Goal: Task Accomplishment & Management: Complete application form

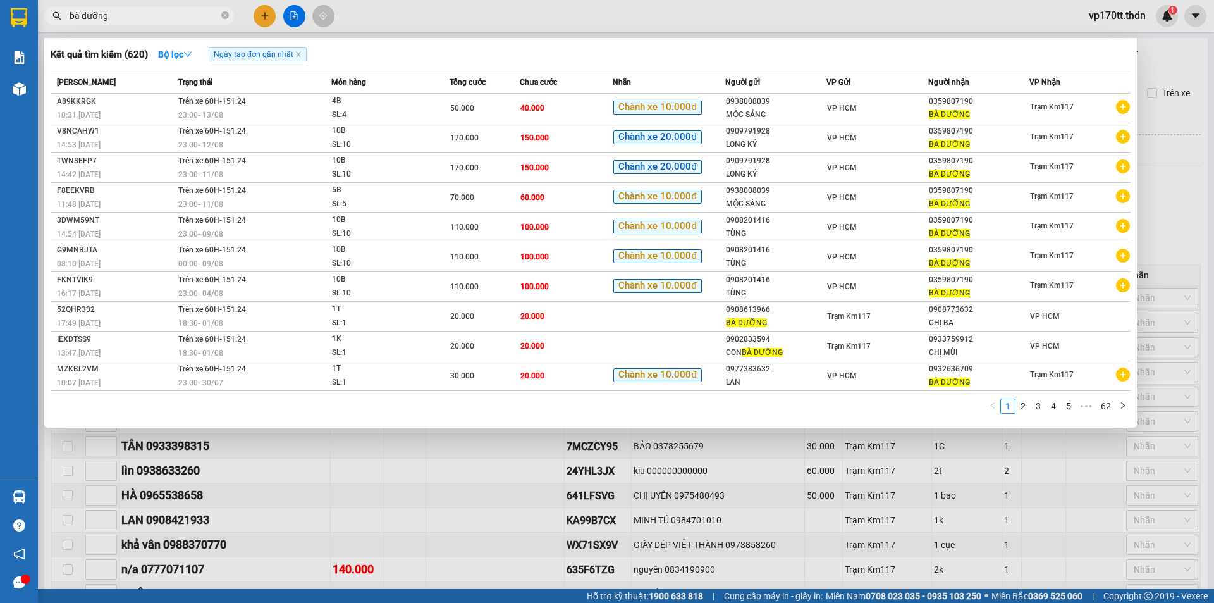
type input "bà dưỡng"
click at [271, 13] on div at bounding box center [607, 301] width 1214 height 603
click at [271, 13] on button at bounding box center [265, 16] width 22 height 22
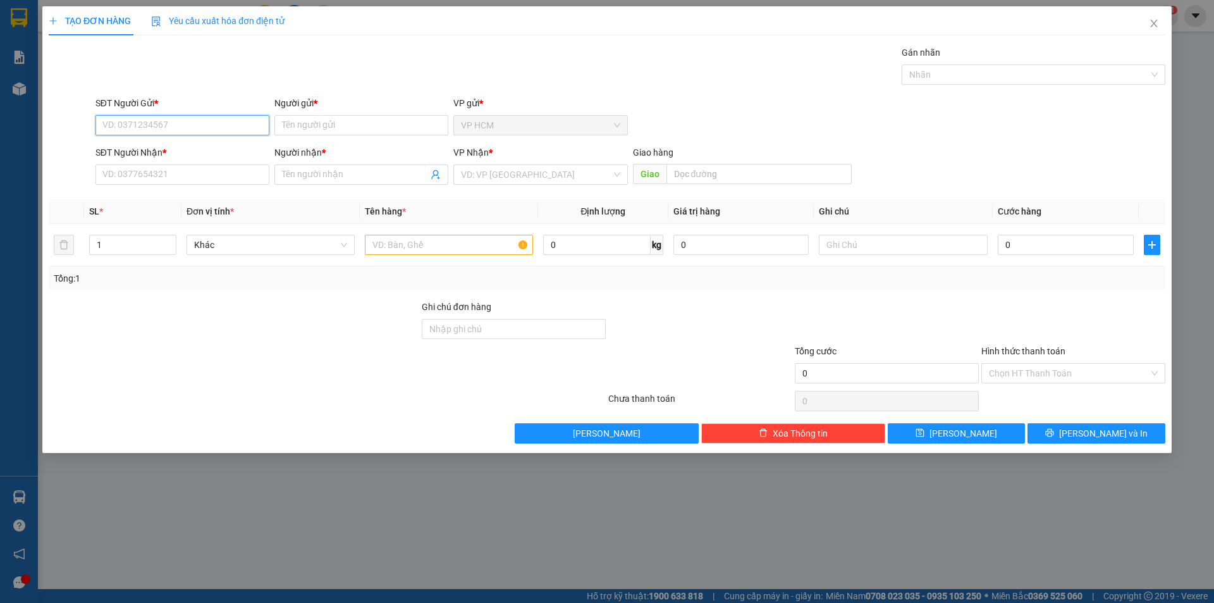
click at [212, 133] on input "SĐT Người Gửi *" at bounding box center [183, 125] width 174 height 20
click at [209, 150] on div "0945118039 - HOA VẢI NGHỆ THUẬT" at bounding box center [182, 151] width 159 height 14
type input "0945118039"
type input "HOA VẢI NGHỆ THUẬT"
type input "0965621974"
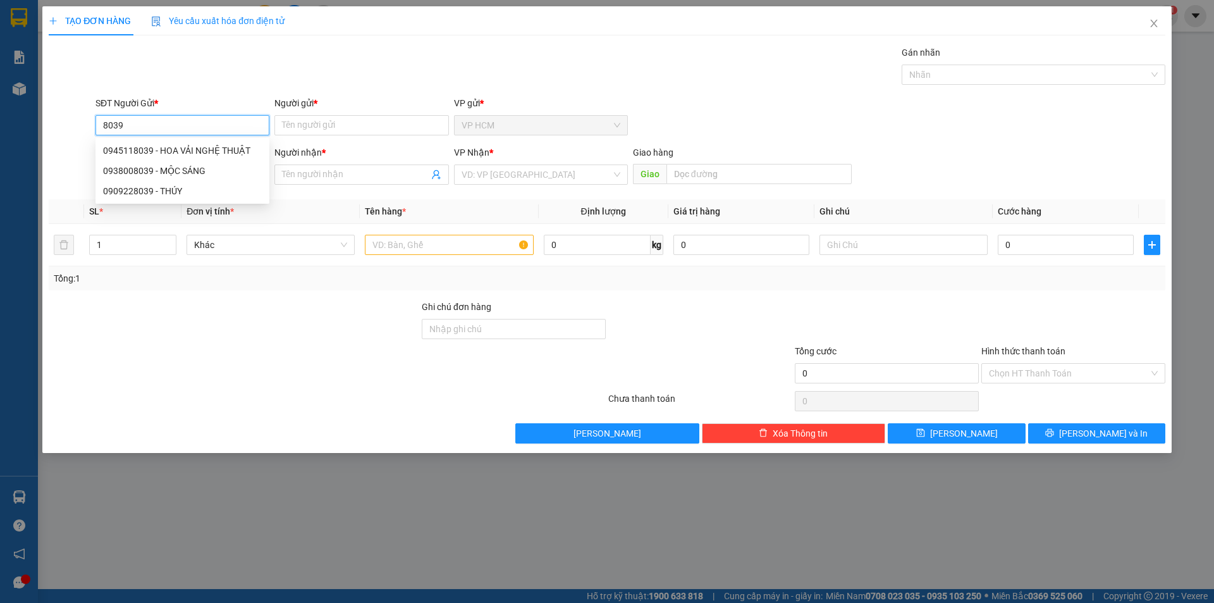
type input "VLXD [PERSON_NAME]"
type input "[PERSON_NAME]"
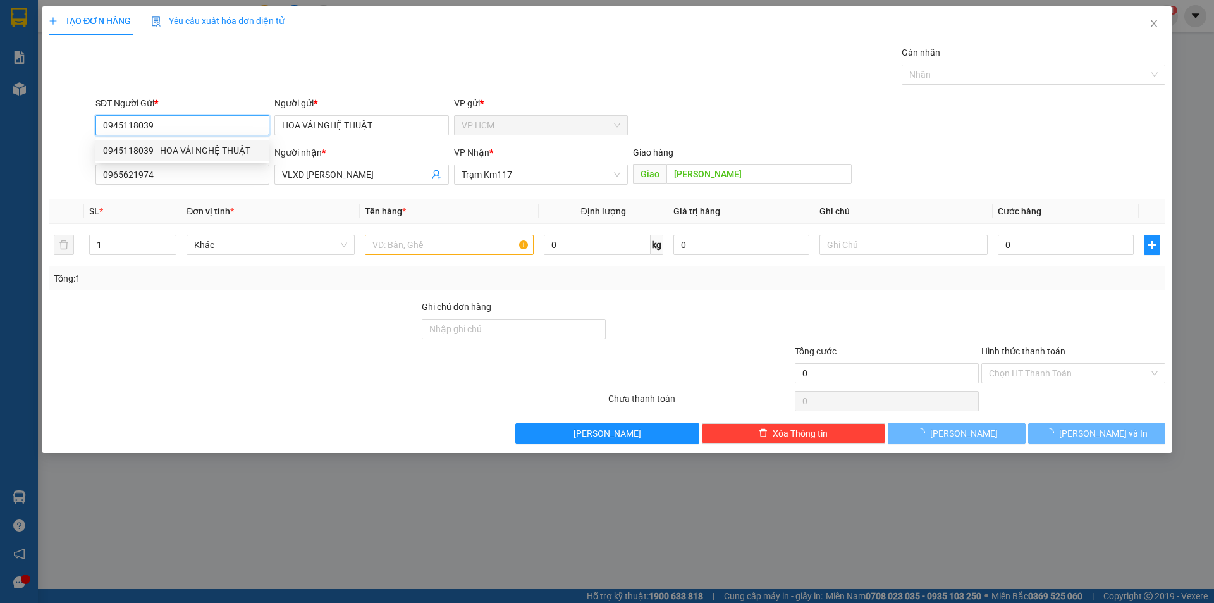
type input "40.000"
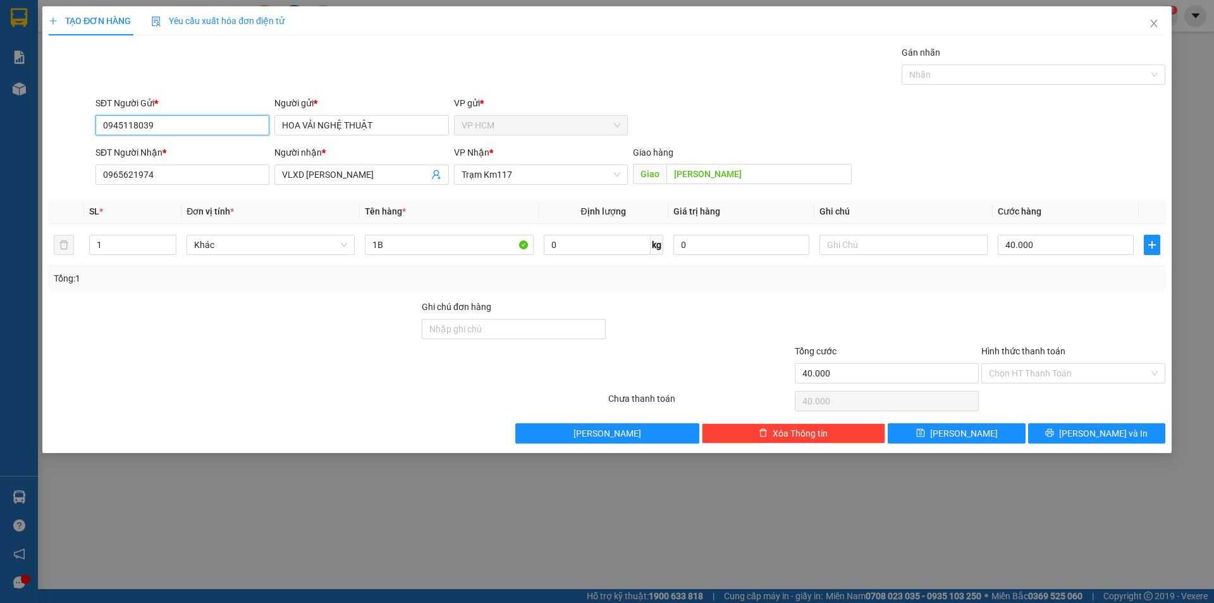
click at [211, 123] on input "0945118039" at bounding box center [183, 125] width 174 height 20
click at [195, 173] on div "0938008039 - MỘC SÁNG" at bounding box center [182, 171] width 159 height 14
type input "0938008039"
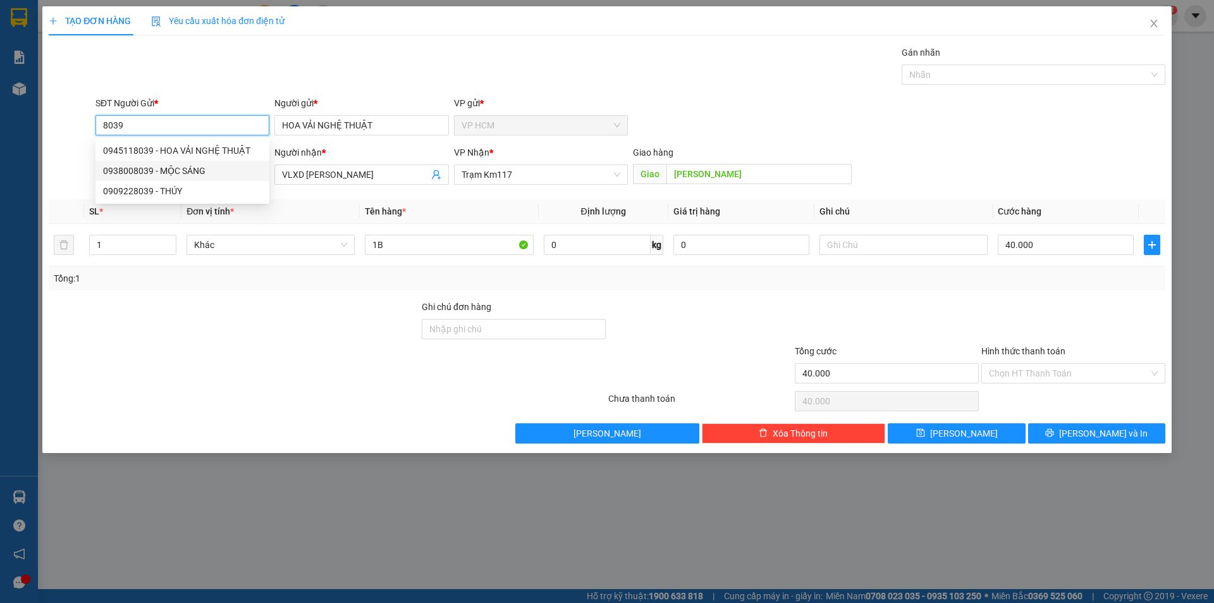
type input "MỘC SÁNG"
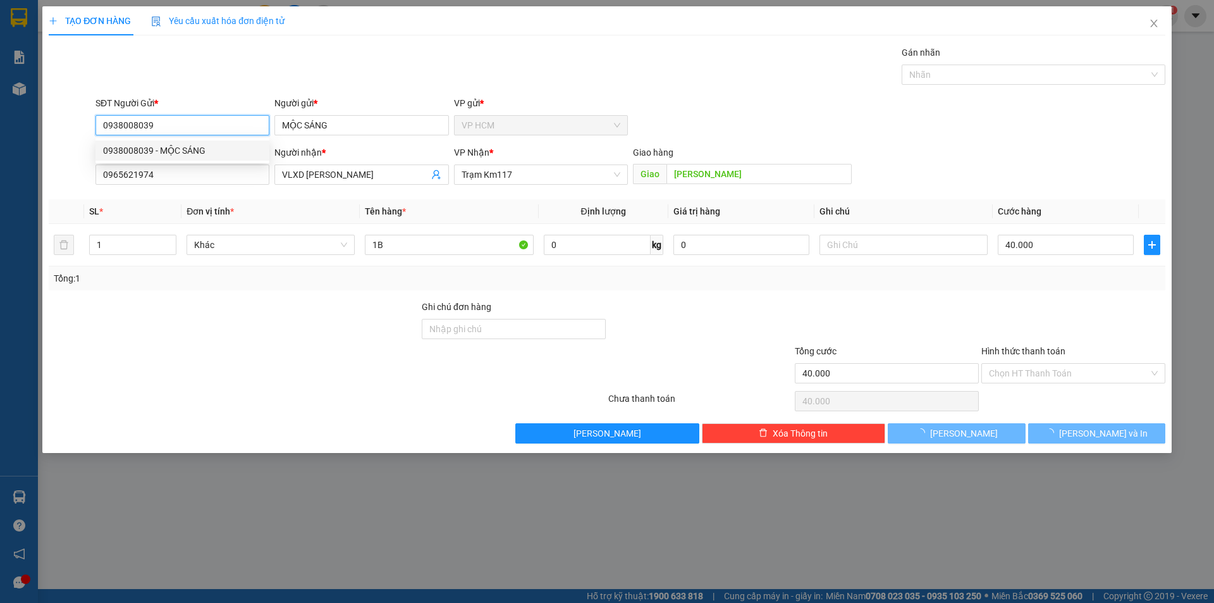
type input "50.000"
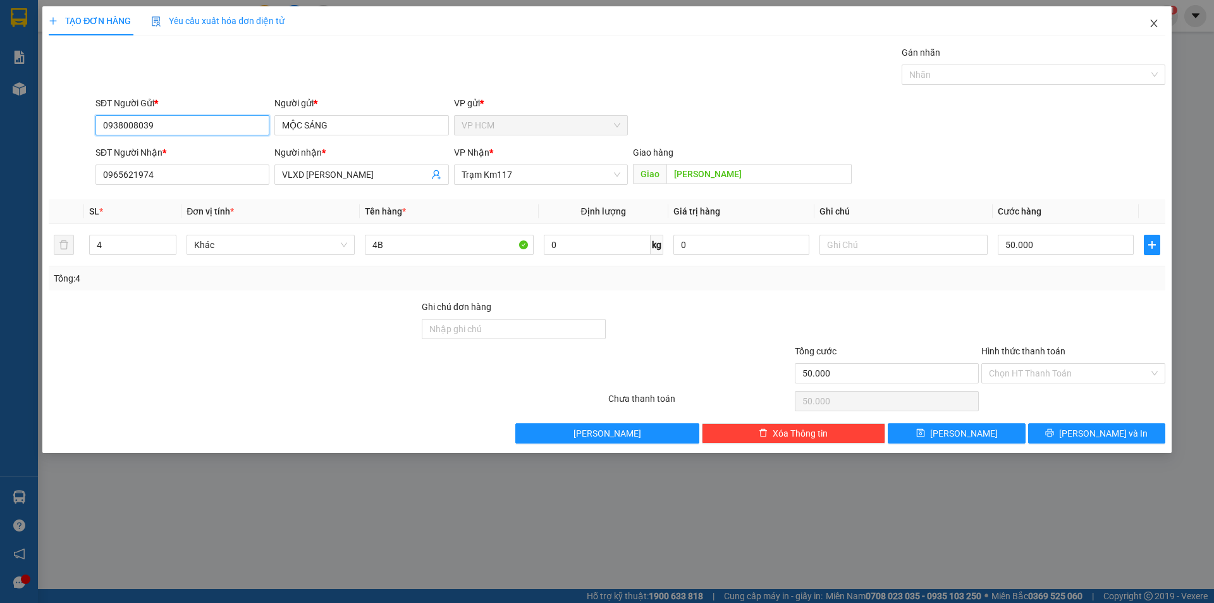
type input "0938008039"
click at [1144, 25] on span "Close" at bounding box center [1154, 23] width 35 height 35
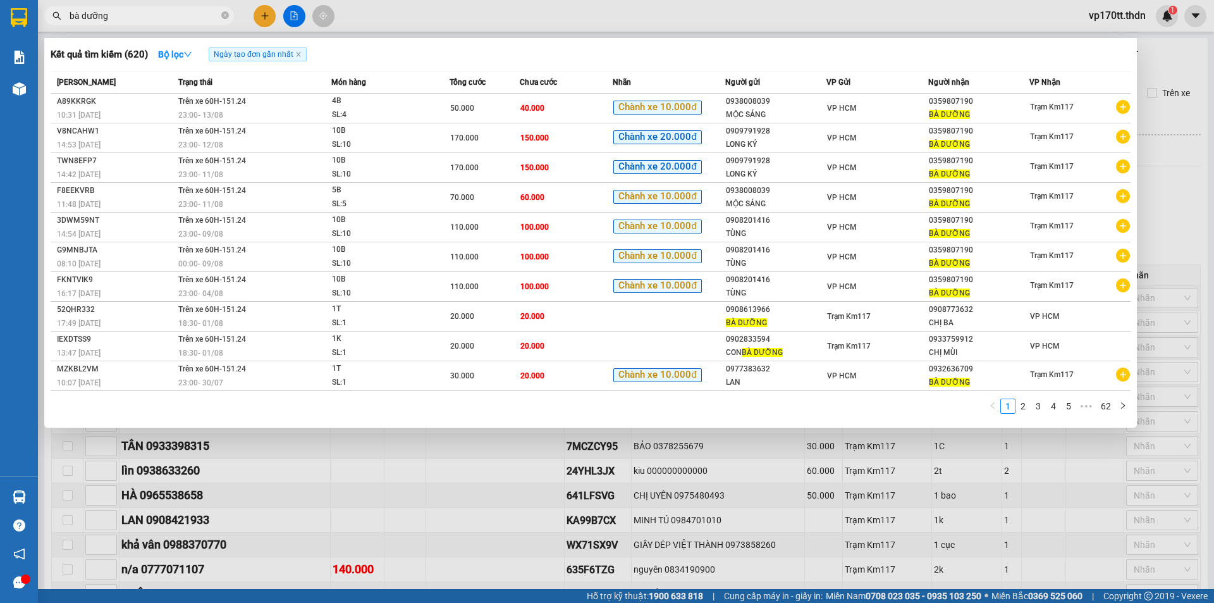
click at [158, 8] on span "bà dưỡng" at bounding box center [139, 15] width 190 height 19
click at [258, 16] on div at bounding box center [607, 301] width 1214 height 603
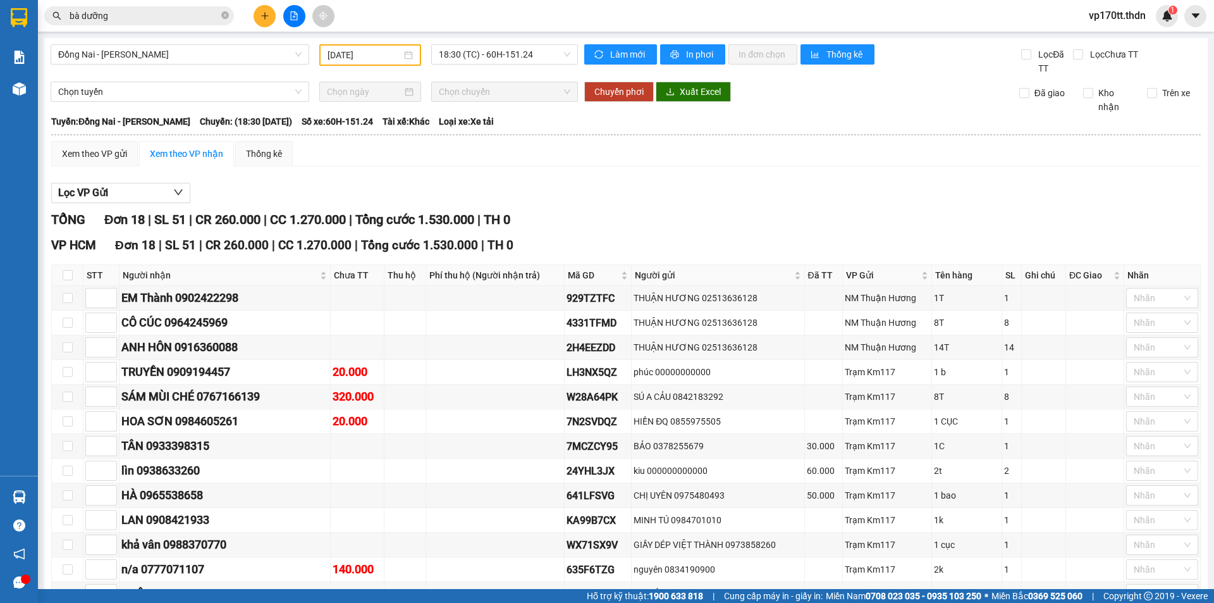
click at [258, 16] on button at bounding box center [265, 16] width 22 height 22
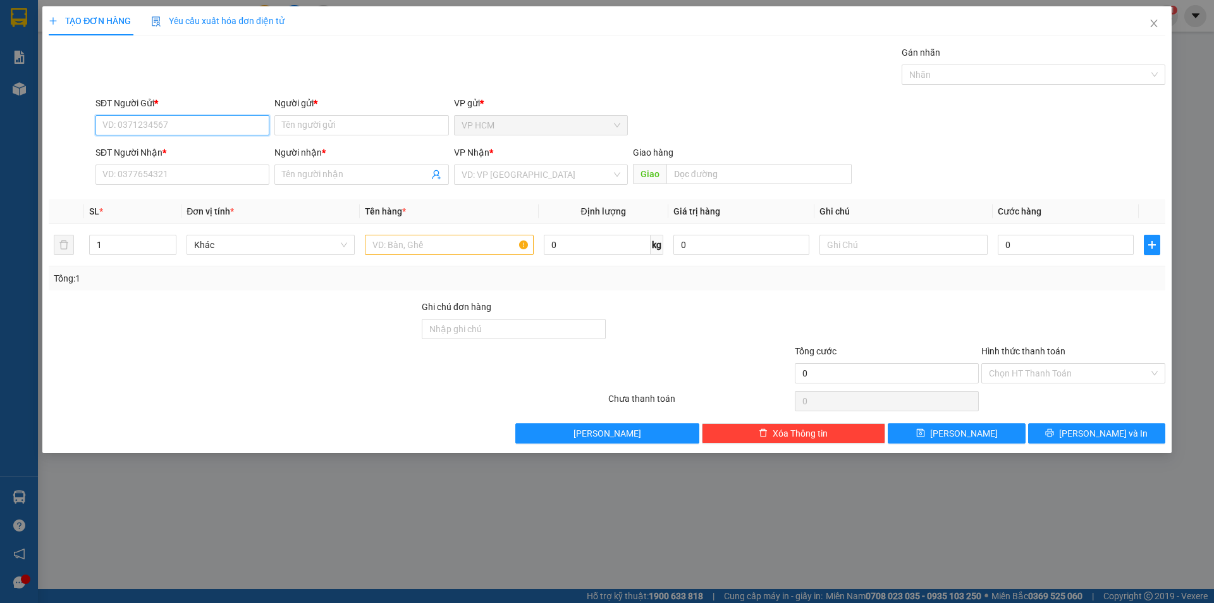
click at [161, 131] on input "SĐT Người Gửi *" at bounding box center [183, 125] width 174 height 20
click at [177, 149] on div "0909791928 - LONG KÝ" at bounding box center [182, 151] width 159 height 14
type input "0909791928"
type input "LONG KÝ"
type input "0359807190"
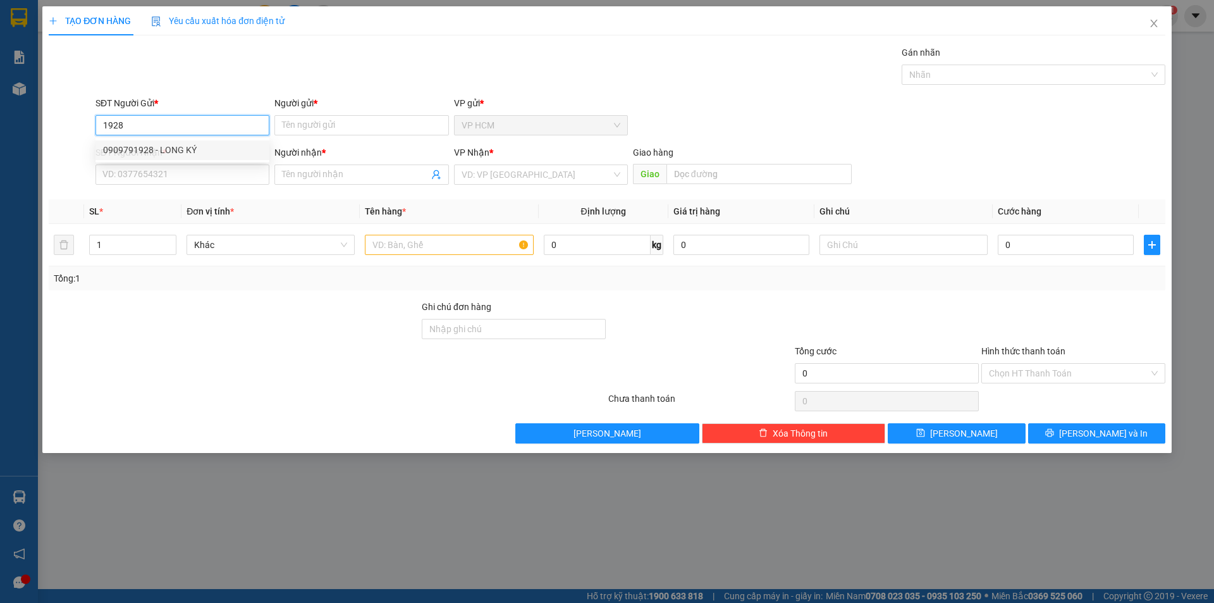
type input "BÀ DƯỠNG"
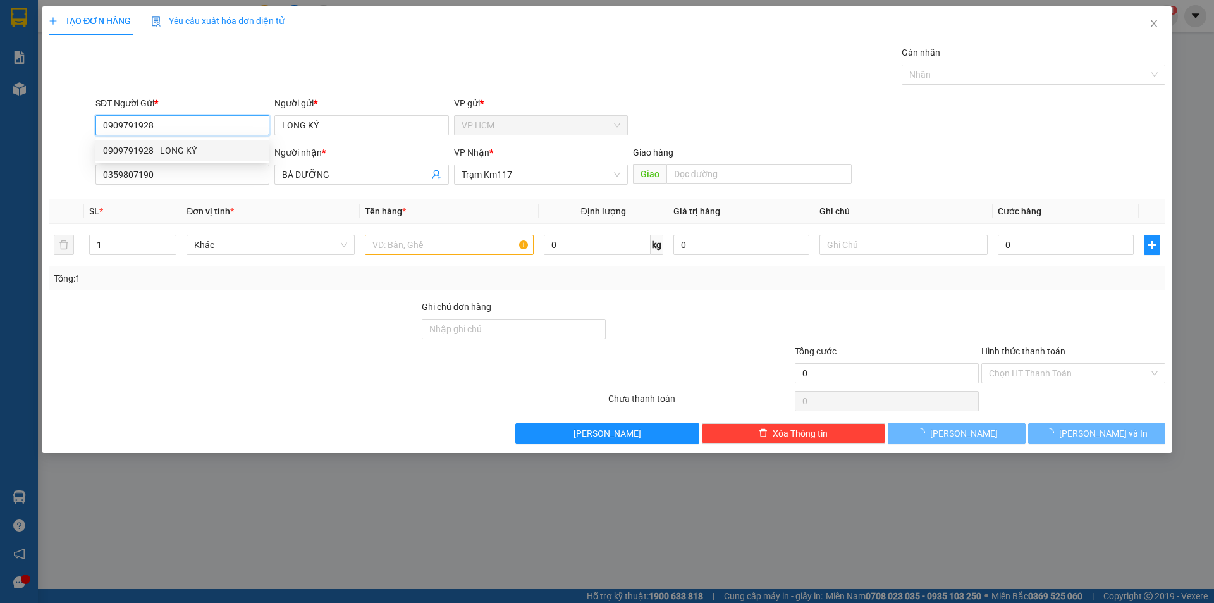
type input "170.000"
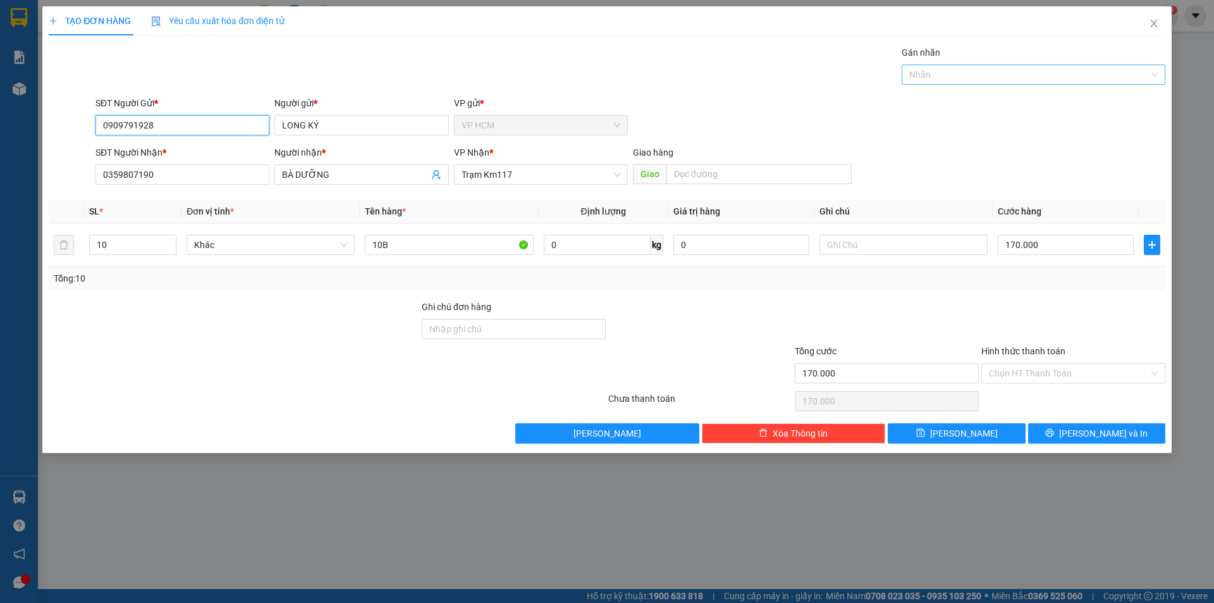
click at [985, 73] on div at bounding box center [1027, 74] width 245 height 15
type input "0909791928"
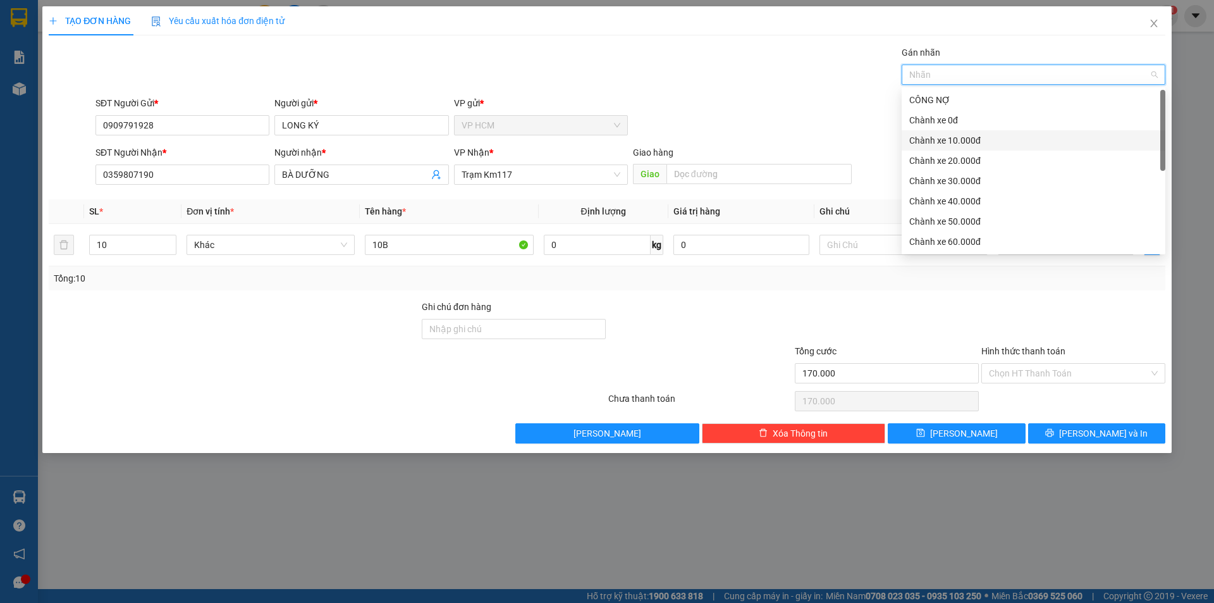
click at [977, 143] on div "Chành xe 10.000đ" at bounding box center [1034, 140] width 249 height 14
click at [977, 143] on div "Chành xe 10.000đ" at bounding box center [1030, 140] width 240 height 14
click at [982, 160] on div "Chành xe 20.000đ" at bounding box center [1034, 161] width 249 height 14
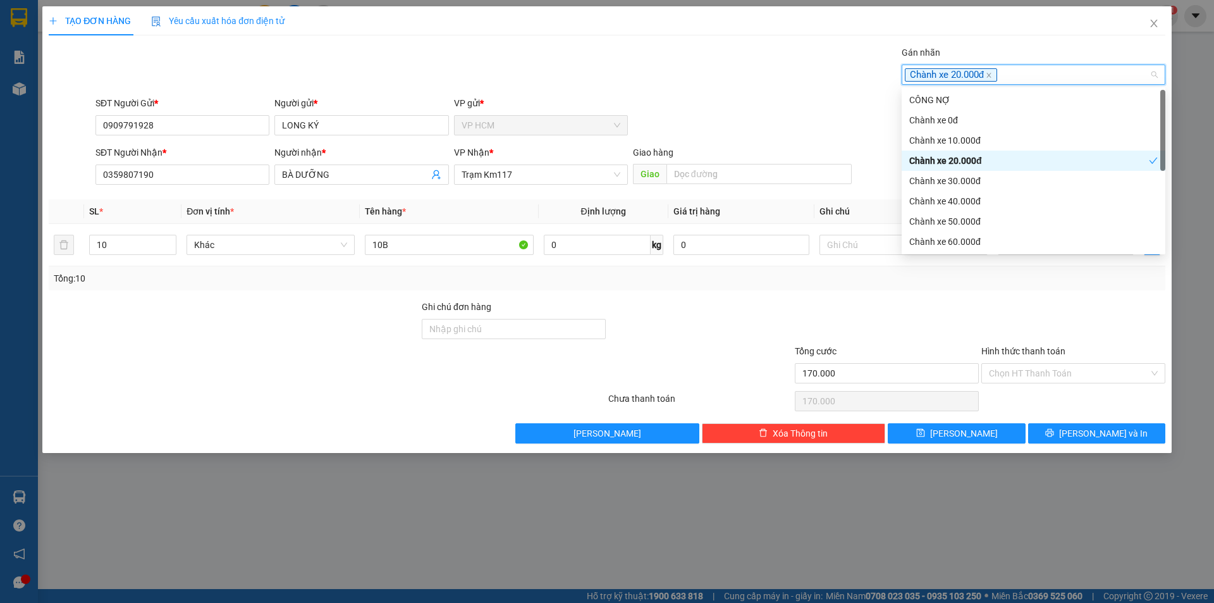
click at [743, 83] on div "Gán nhãn Chành xe 20.000đ" at bounding box center [630, 68] width 1075 height 44
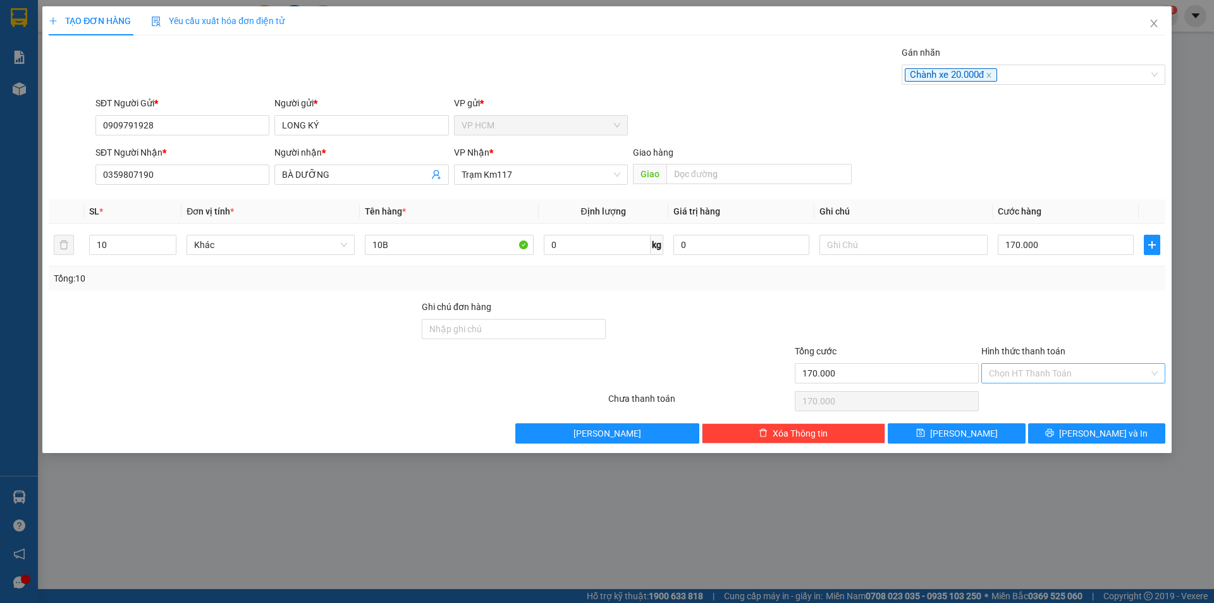
click at [1037, 383] on div "Chọn HT Thanh Toán" at bounding box center [1074, 373] width 184 height 20
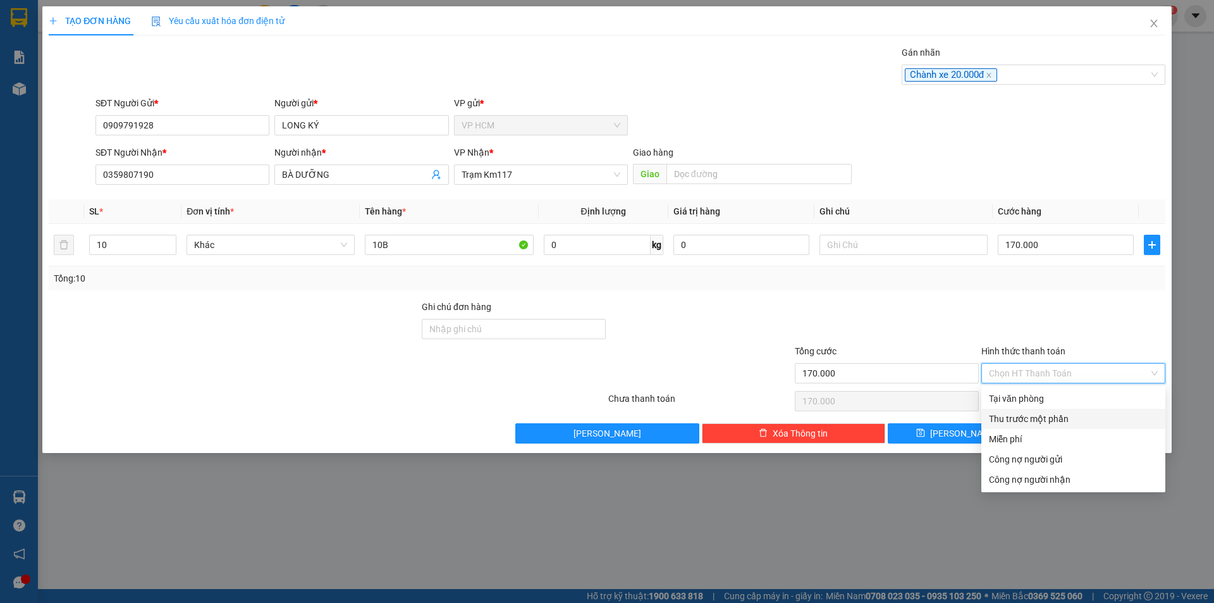
click at [1015, 427] on div "Thu trước một phần" at bounding box center [1074, 419] width 184 height 20
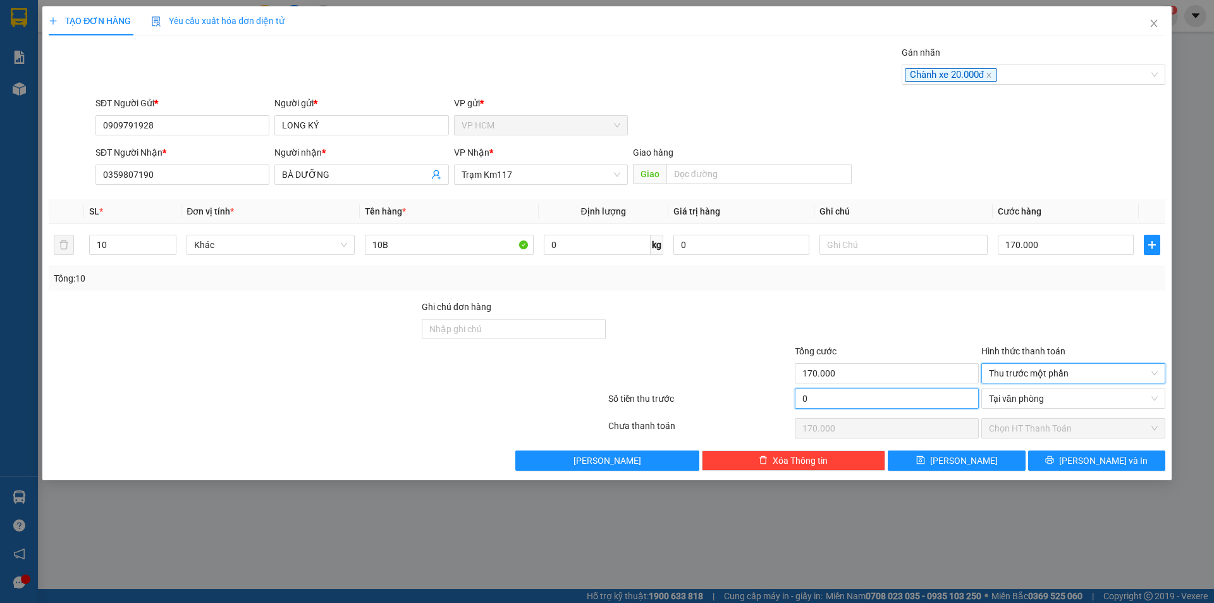
click at [889, 399] on input "0" at bounding box center [887, 398] width 184 height 20
type input "2"
type input "169.998"
type input "20"
type input "169.980"
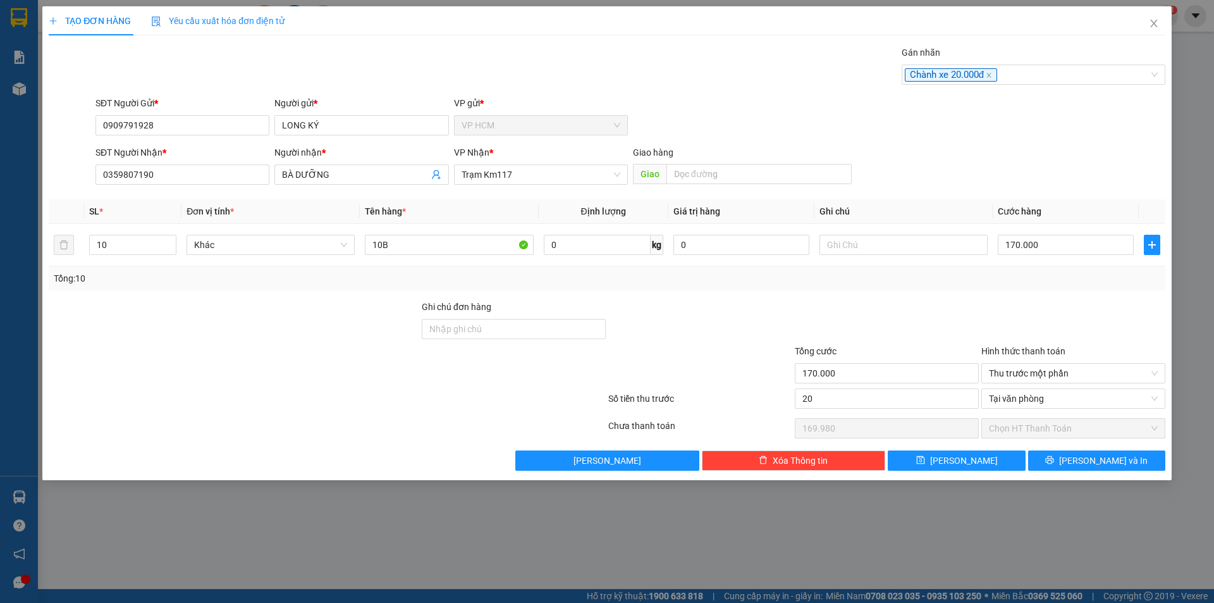
type input "20.000"
type input "150.000"
click at [844, 327] on div at bounding box center [887, 322] width 187 height 44
click at [1147, 473] on div "TẠO ĐƠN HÀNG Yêu cầu xuất hóa đơn điện tử Transit Pickup Surcharge Ids Transit …" at bounding box center [607, 243] width 1130 height 474
click at [1144, 469] on button "[PERSON_NAME] và In" at bounding box center [1097, 460] width 137 height 20
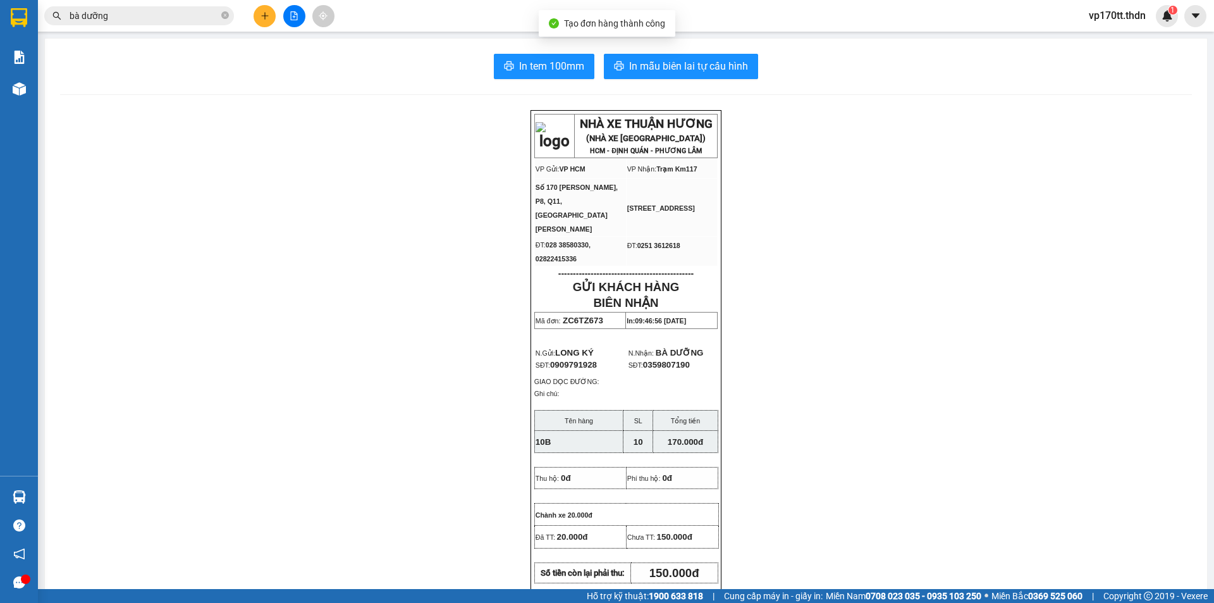
click at [695, 47] on div "In tem 100mm In mẫu biên lai tự cấu hình NHÀ XE THUẬN HƯƠNG (NHÀ XE [GEOGRAPHIC…" at bounding box center [626, 557] width 1163 height 1037
click at [695, 59] on span "In mẫu biên lai tự cấu hình" at bounding box center [688, 66] width 119 height 16
click at [273, 20] on button at bounding box center [265, 16] width 22 height 22
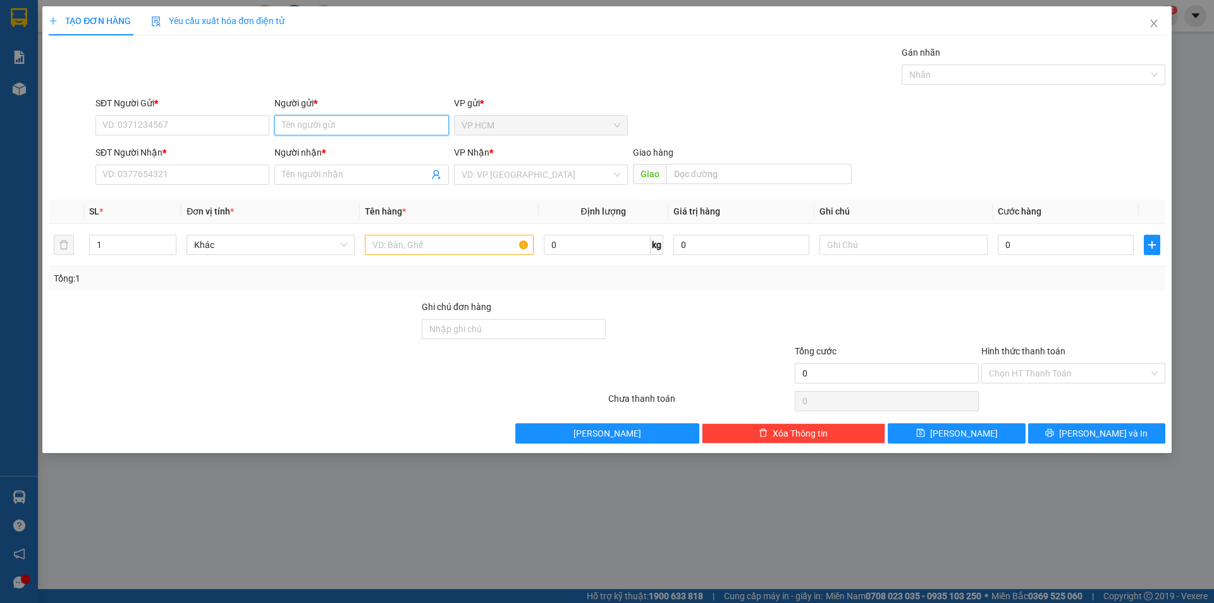
click at [314, 123] on input "Người gửi *" at bounding box center [362, 125] width 174 height 20
click at [278, 131] on input "[PERSON_NAME]" at bounding box center [362, 125] width 174 height 20
type input "thanh thùy"
click at [363, 151] on div "CTY THANH THÙY - 0944180780" at bounding box center [361, 151] width 159 height 14
type input "0944180780"
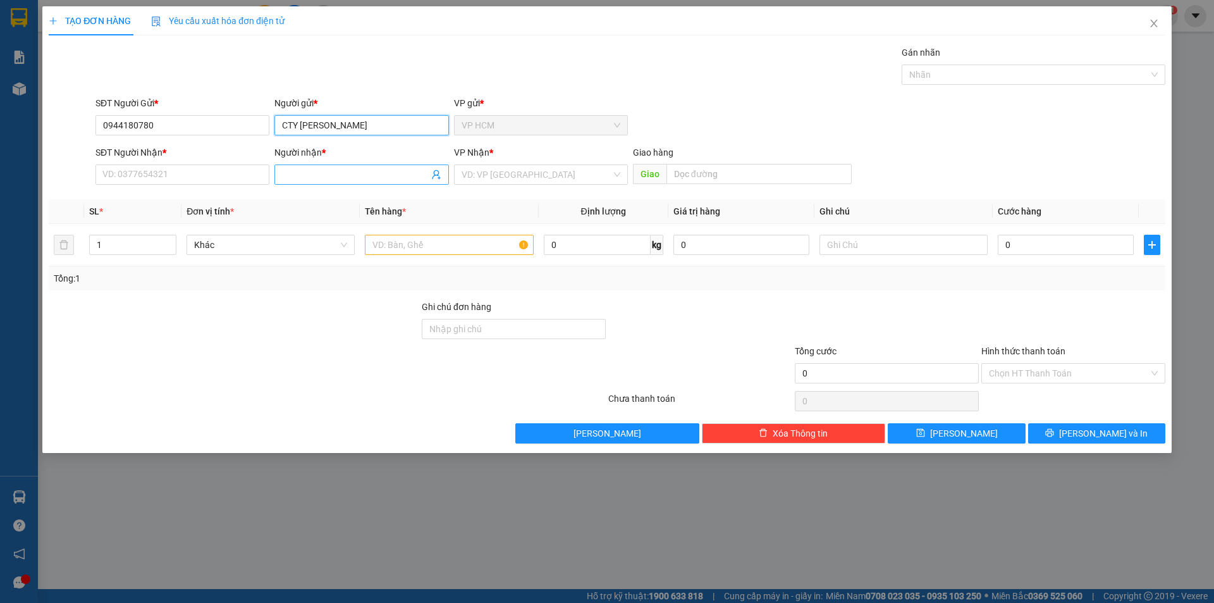
type input "CTY [PERSON_NAME]"
click at [433, 172] on icon "user-add" at bounding box center [436, 175] width 10 height 10
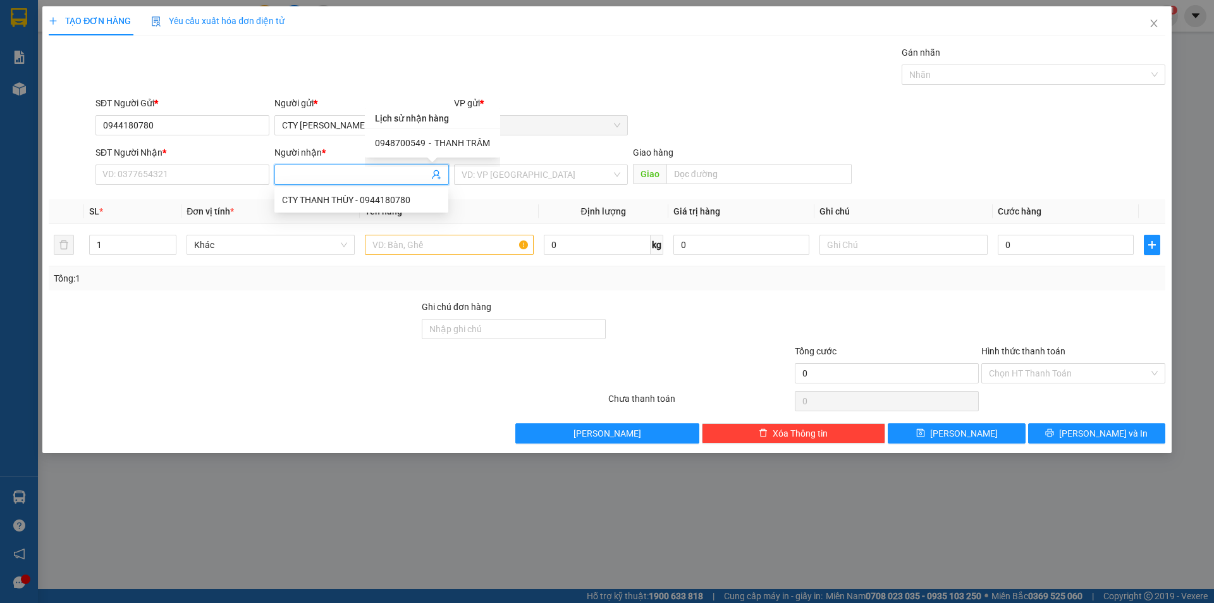
click at [444, 139] on span "THANH TRÂM" at bounding box center [463, 143] width 56 height 10
type input "0948700549"
type input "THANH TRÂM"
type input "[PERSON_NAME]"
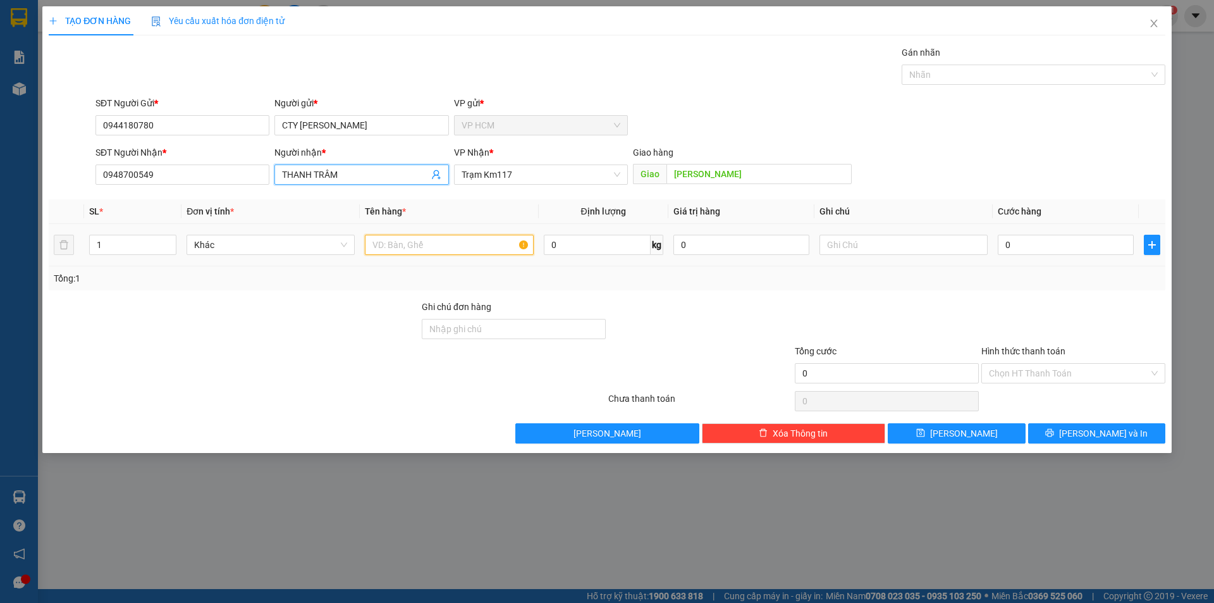
click at [442, 244] on input "text" at bounding box center [449, 245] width 168 height 20
type input "6T"
click at [139, 240] on input "1" at bounding box center [133, 244] width 86 height 19
type input "6"
click at [980, 78] on div at bounding box center [1027, 74] width 245 height 15
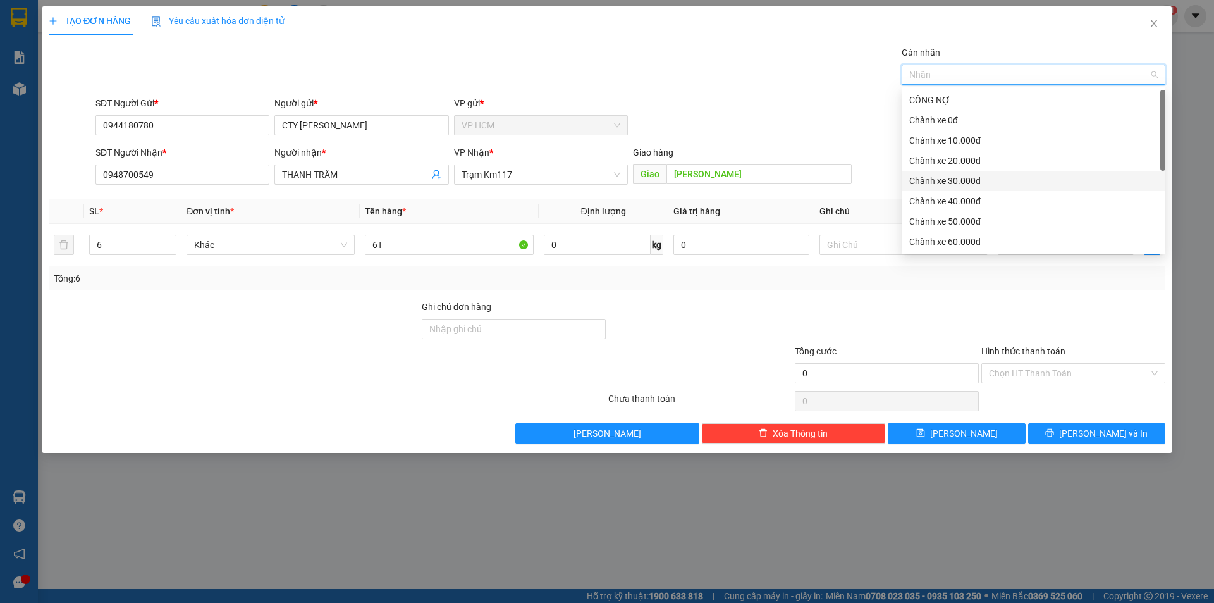
click at [969, 181] on div "Chành xe 30.000đ" at bounding box center [1034, 181] width 249 height 14
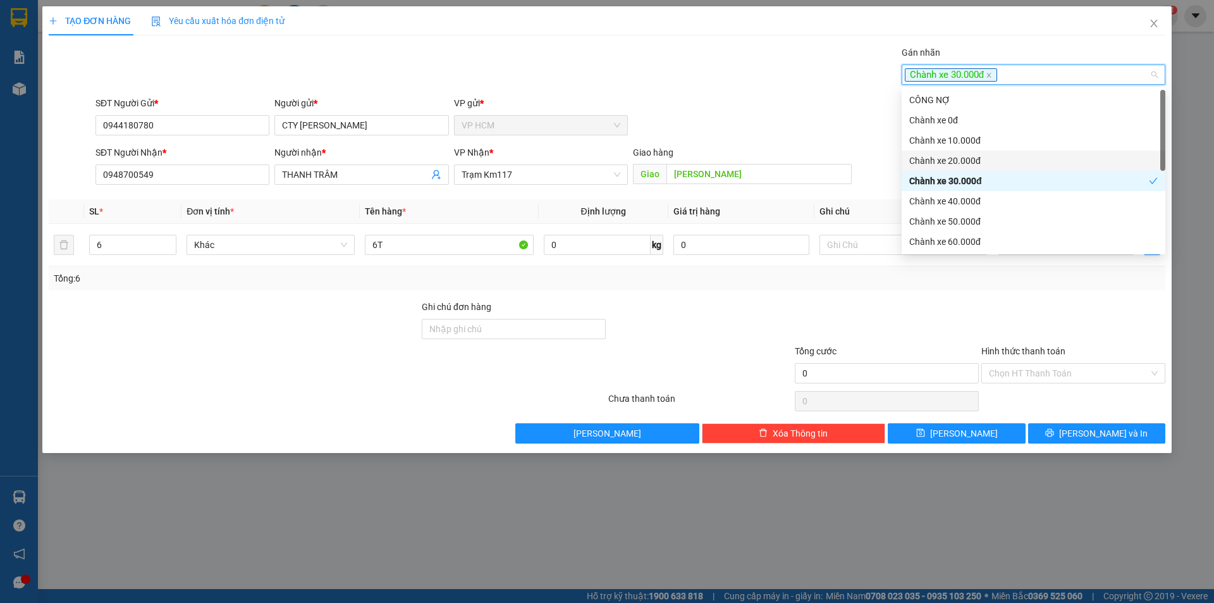
click at [935, 100] on div "CÔNG NỢ" at bounding box center [1034, 100] width 249 height 14
click at [689, 66] on div "Gán nhãn Chành xe 30.000đ CÔNG NỢ" at bounding box center [630, 68] width 1075 height 44
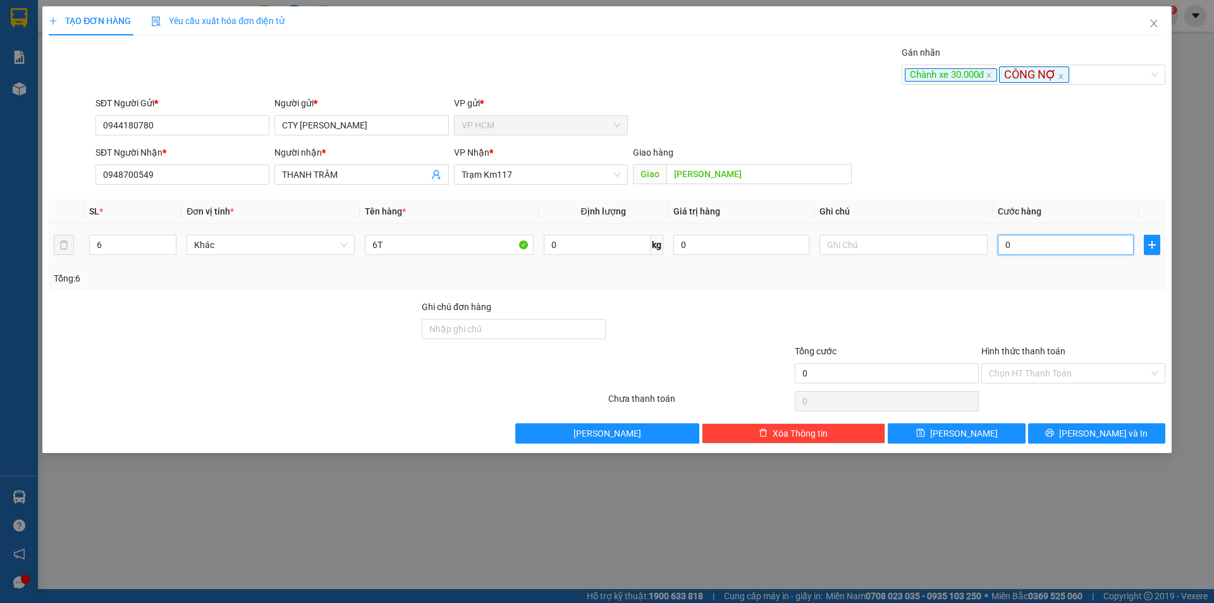
click at [1026, 249] on input "0" at bounding box center [1066, 245] width 136 height 20
type input "01"
type input "1"
type input "015"
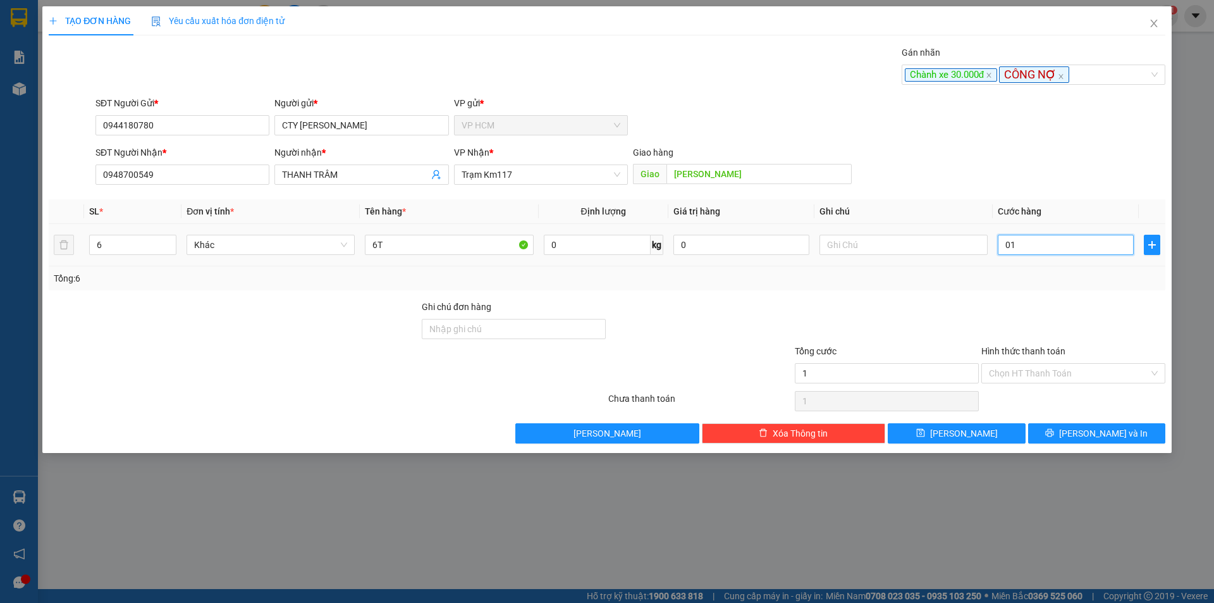
type input "15"
type input "0.150"
type input "150"
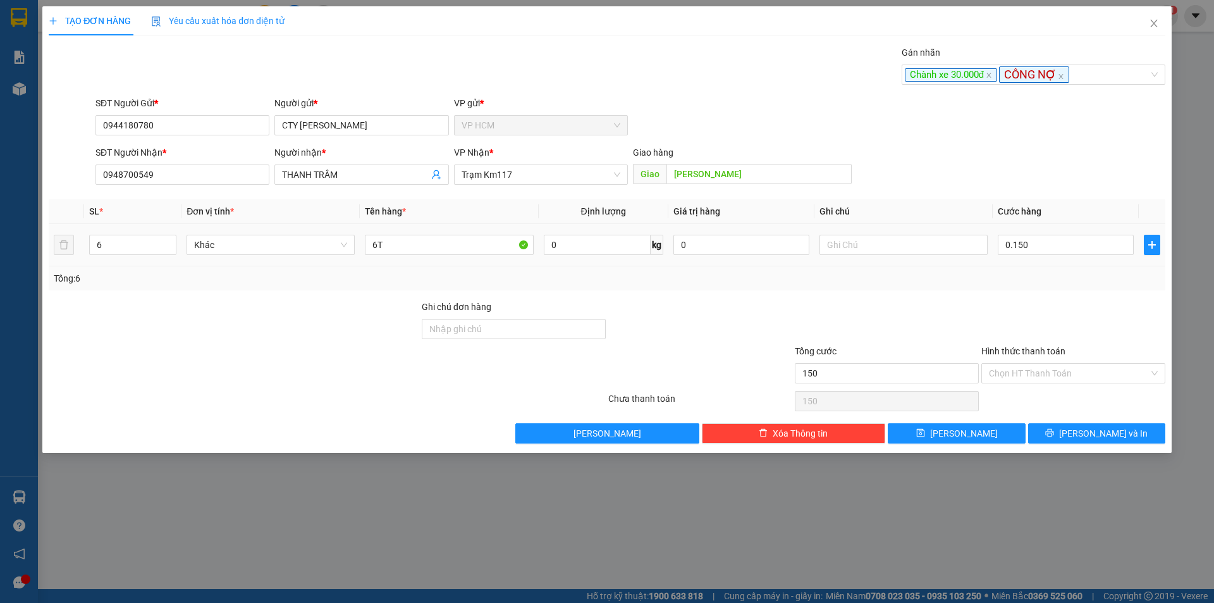
type input "150.000"
click at [1022, 311] on div at bounding box center [1073, 322] width 187 height 44
drag, startPoint x: 1030, startPoint y: 370, endPoint x: 1026, endPoint y: 411, distance: 41.3
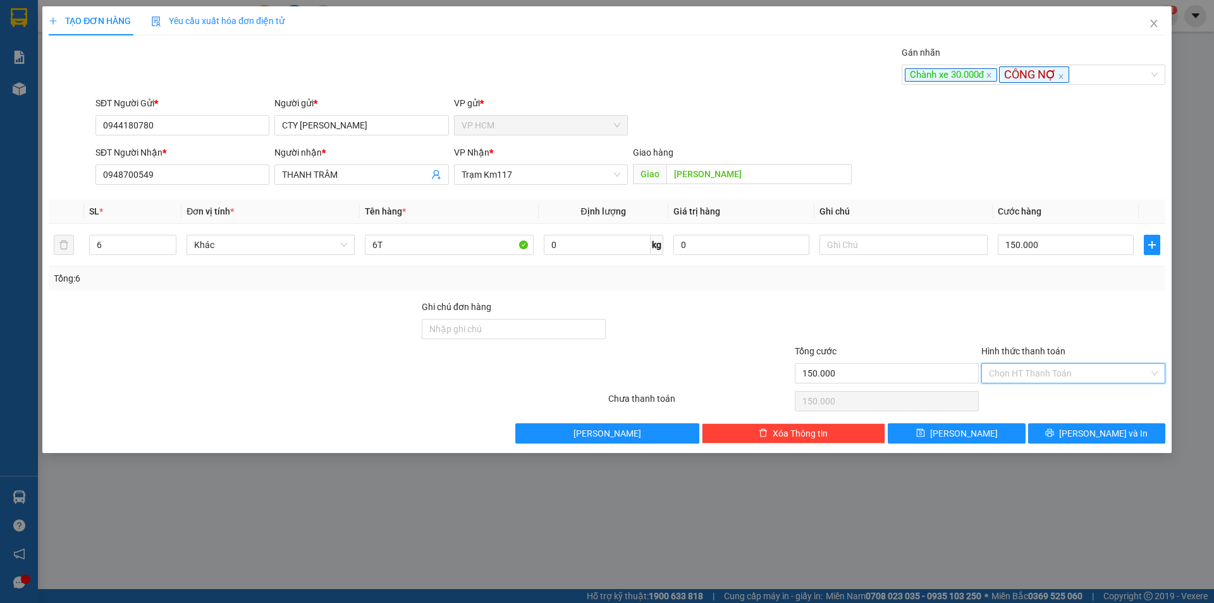
click at [1030, 371] on input "Hình thức thanh toán" at bounding box center [1069, 373] width 160 height 19
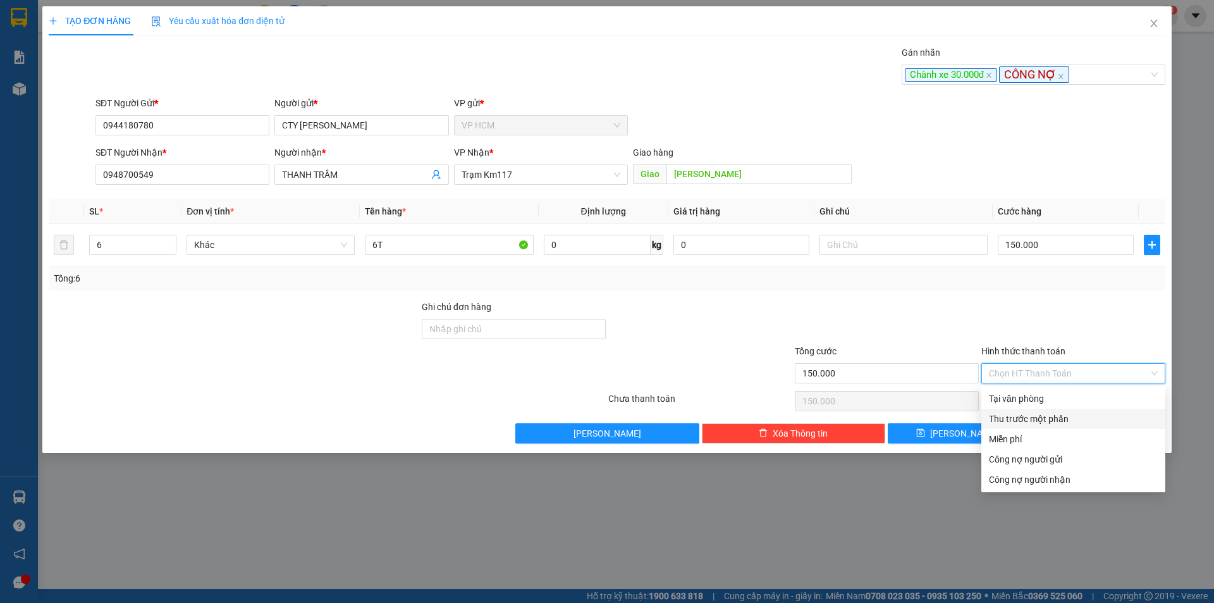
click at [1025, 413] on div "Thu trước một phần" at bounding box center [1073, 419] width 169 height 14
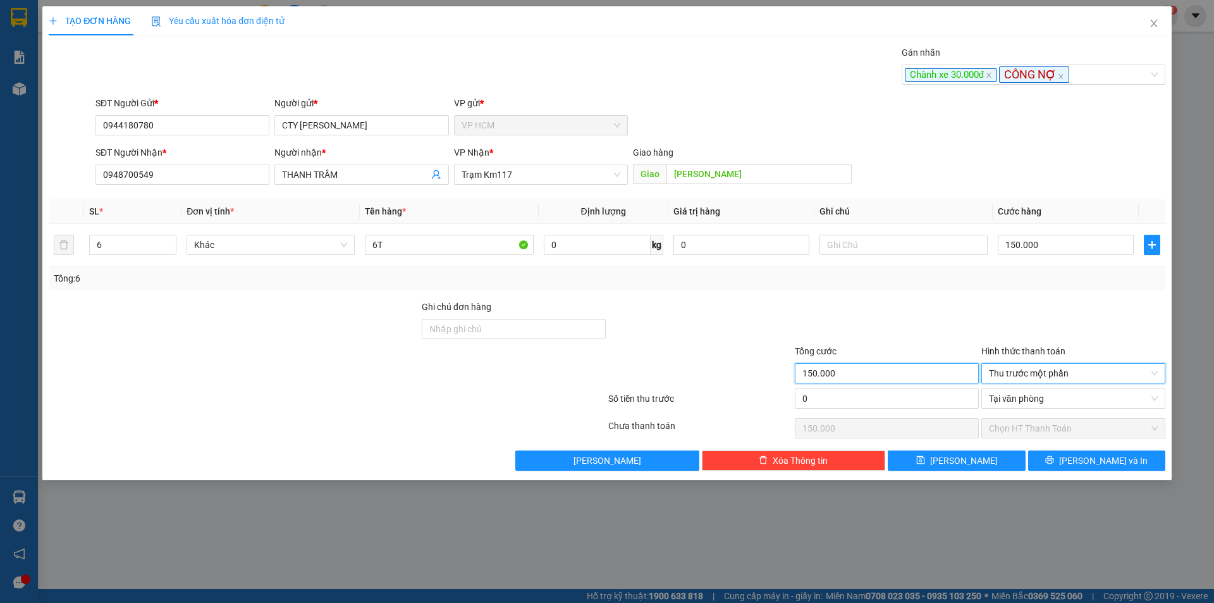
click at [826, 378] on input "150.000" at bounding box center [887, 373] width 184 height 20
click at [859, 389] on input "0" at bounding box center [887, 398] width 184 height 20
type input "2"
type input "149.998"
type input "20"
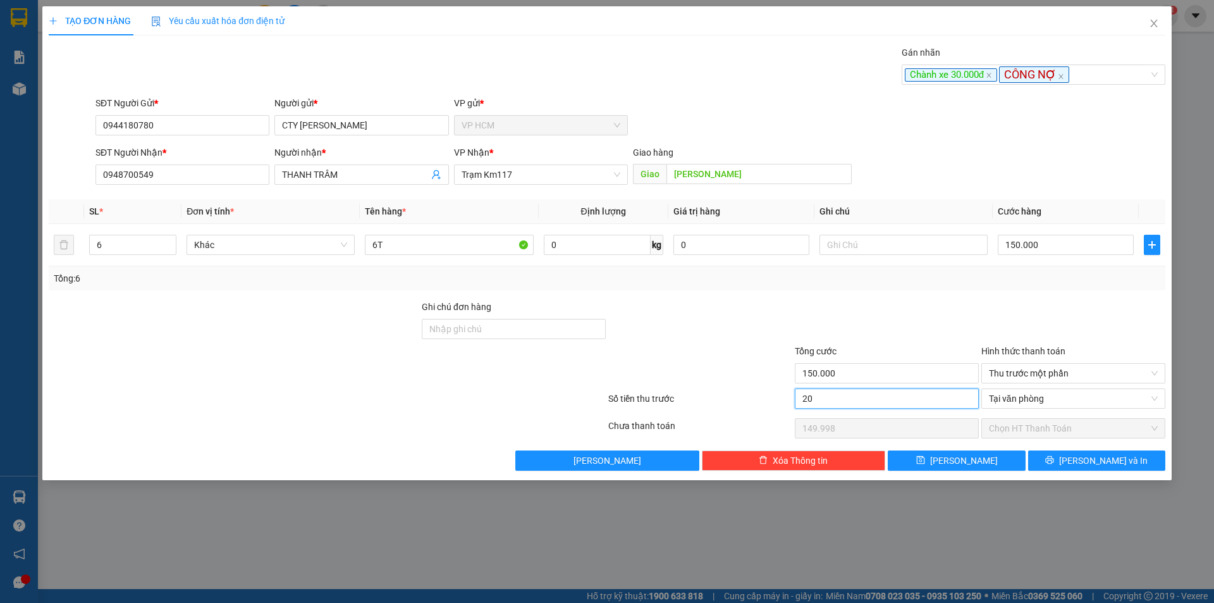
type input "149.980"
type input "2"
type input "149.998"
type input "0"
type input "150.000"
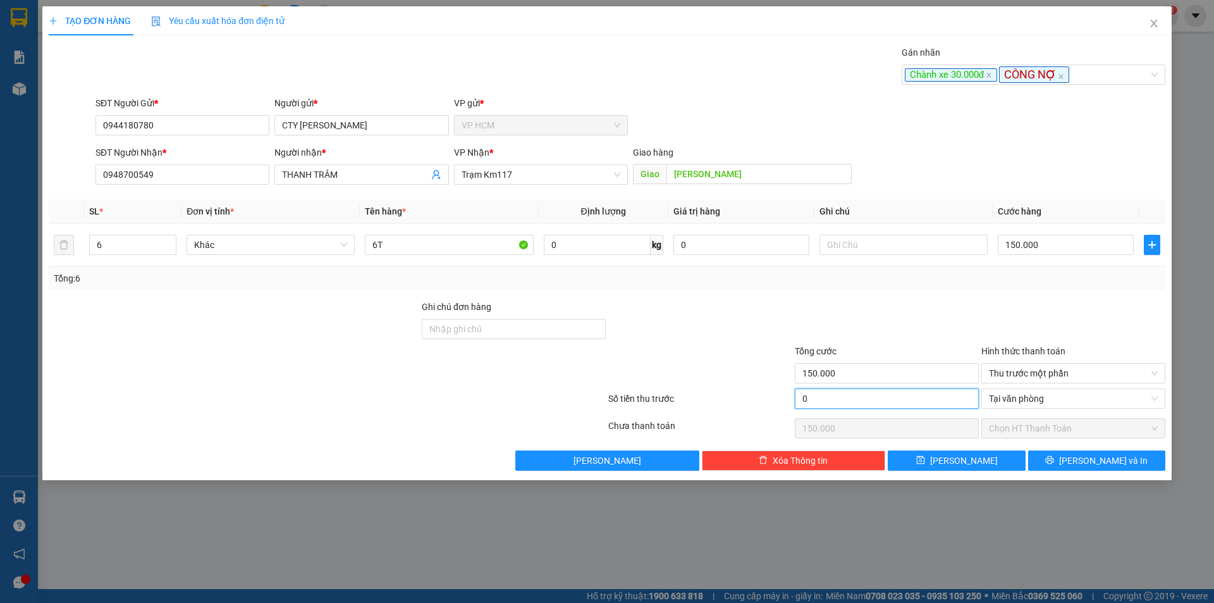
type input "3"
type input "149.997"
type input "30"
type input "149.970"
type input "30.000"
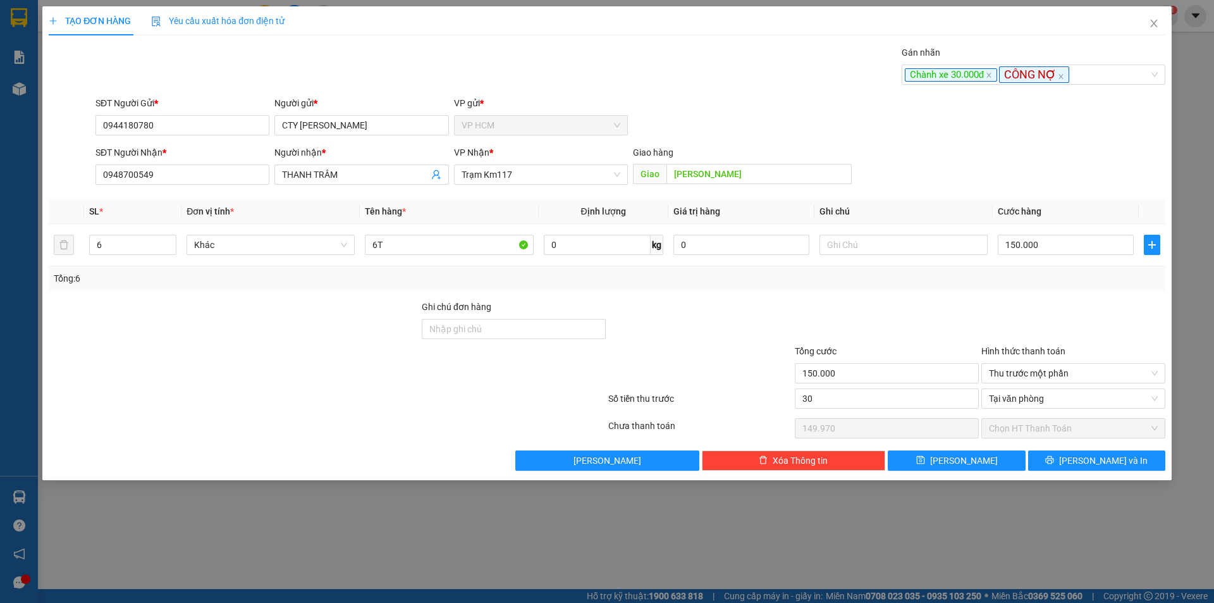
type input "120.000"
click at [925, 277] on div "Tổng: 6" at bounding box center [607, 278] width 1107 height 14
click at [1088, 468] on button "[PERSON_NAME] và In" at bounding box center [1097, 460] width 137 height 20
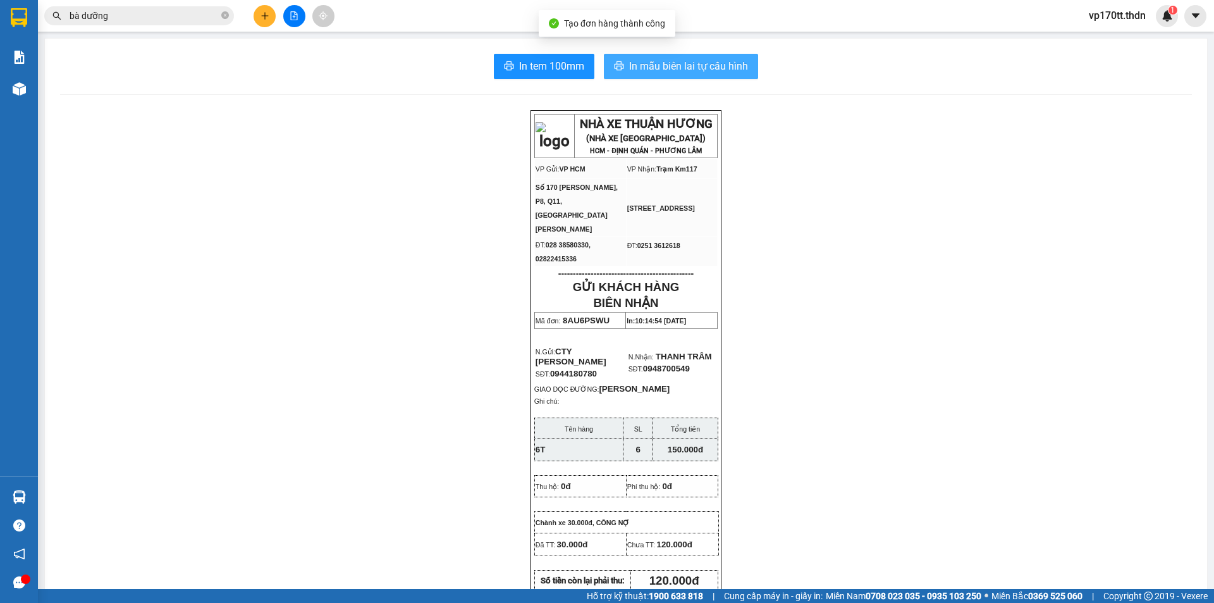
click at [708, 58] on span "In mẫu biên lai tự cấu hình" at bounding box center [688, 66] width 119 height 16
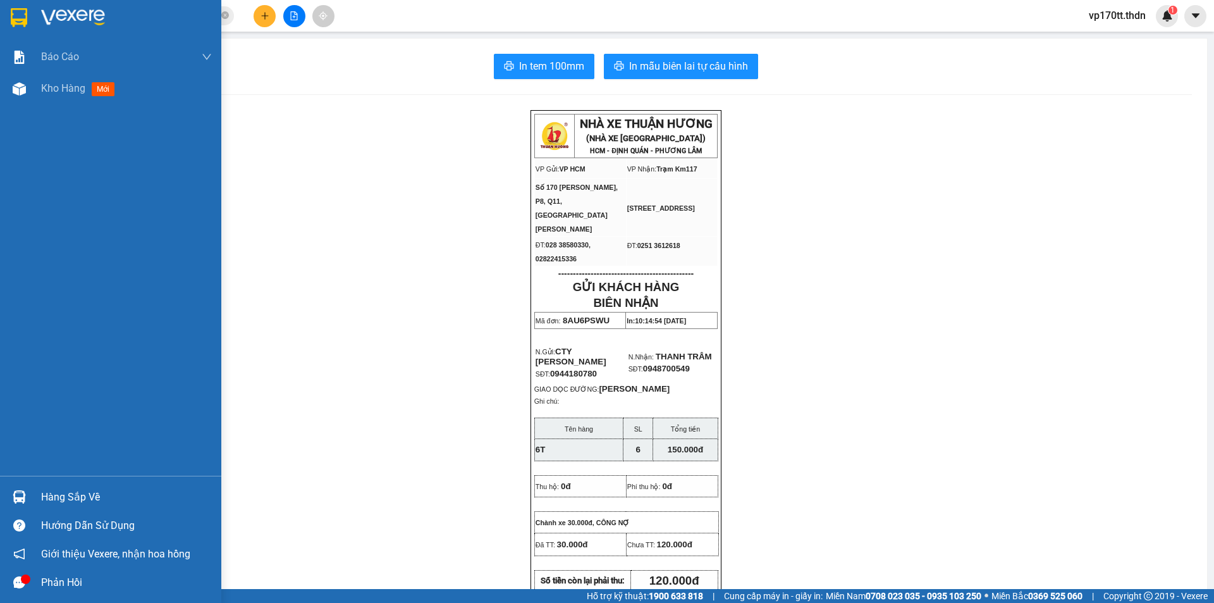
click at [40, 506] on div "Hàng sắp về" at bounding box center [110, 497] width 221 height 28
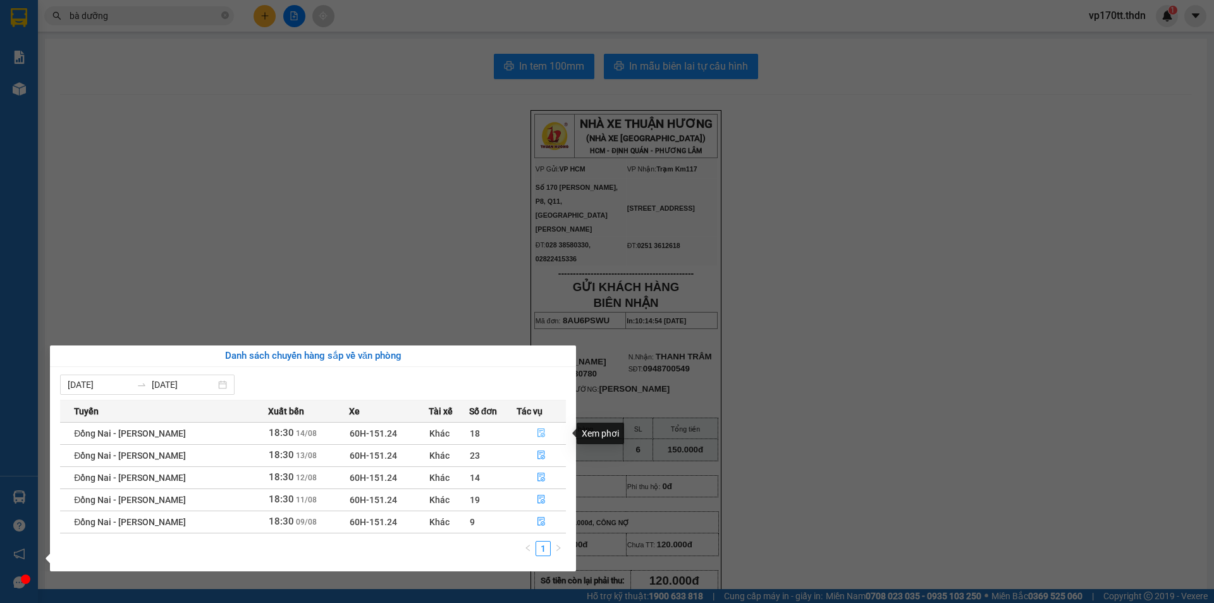
click at [535, 431] on button "button" at bounding box center [541, 433] width 49 height 20
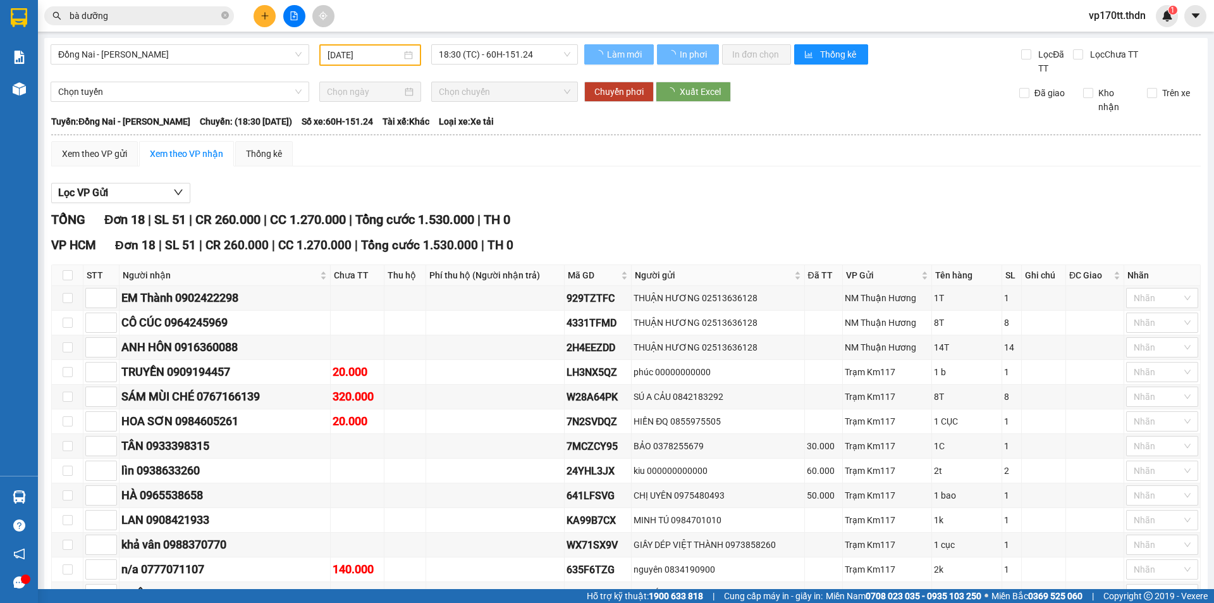
scroll to position [235, 0]
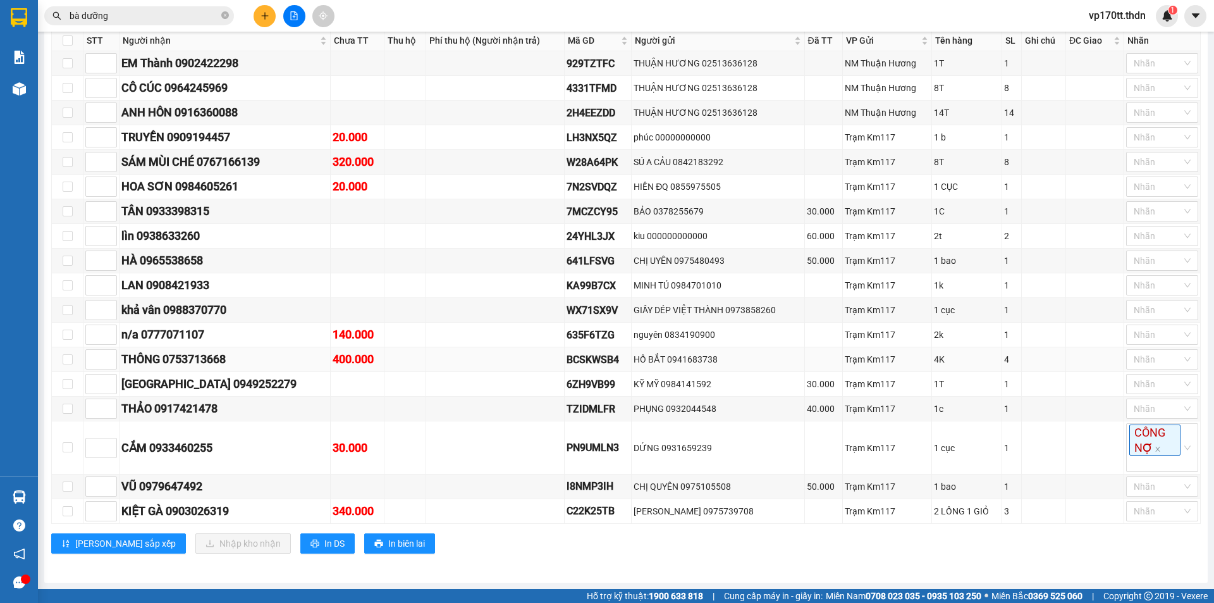
click at [204, 356] on div "THÔNG 0753713668" at bounding box center [224, 359] width 207 height 18
click at [202, 337] on div "n/a 0777071107" at bounding box center [224, 335] width 207 height 18
click at [209, 357] on div "THÔNG 0753713668" at bounding box center [224, 359] width 207 height 18
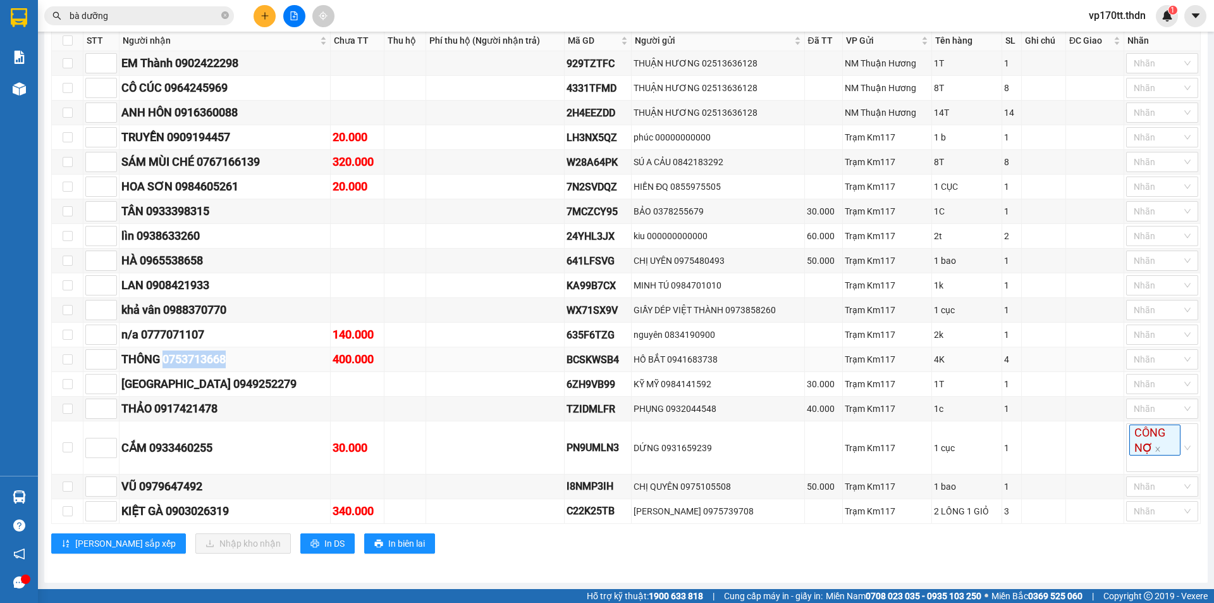
click at [209, 357] on div "THÔNG 0753713668" at bounding box center [224, 359] width 207 height 18
click at [690, 360] on div "HỒ BẮT 0941683738" at bounding box center [718, 359] width 168 height 14
click at [194, 336] on div "n/a 0777071107" at bounding box center [224, 335] width 207 height 18
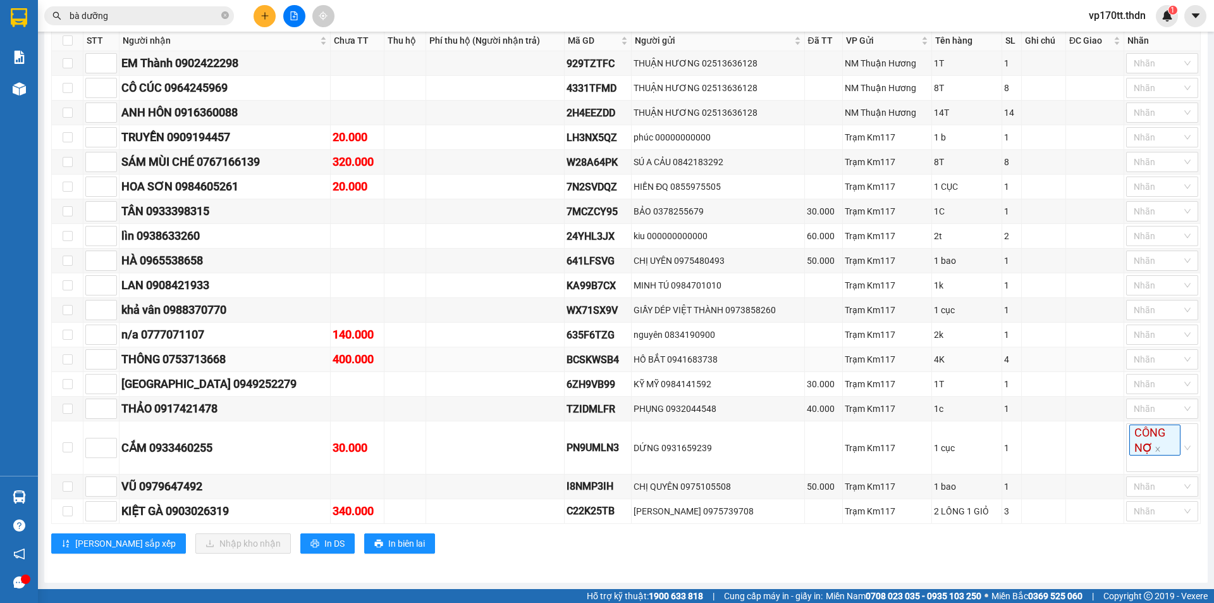
click at [203, 361] on div "THÔNG 0753713668" at bounding box center [224, 359] width 207 height 18
click at [149, 30] on div "Kết quả tìm kiếm ( 620 ) Bộ lọc Ngày tạo đơn gần nhất Mã ĐH Trạng thái Món hàng…" at bounding box center [607, 16] width 1214 height 32
click at [149, 11] on input "bà dưỡng" at bounding box center [144, 16] width 149 height 14
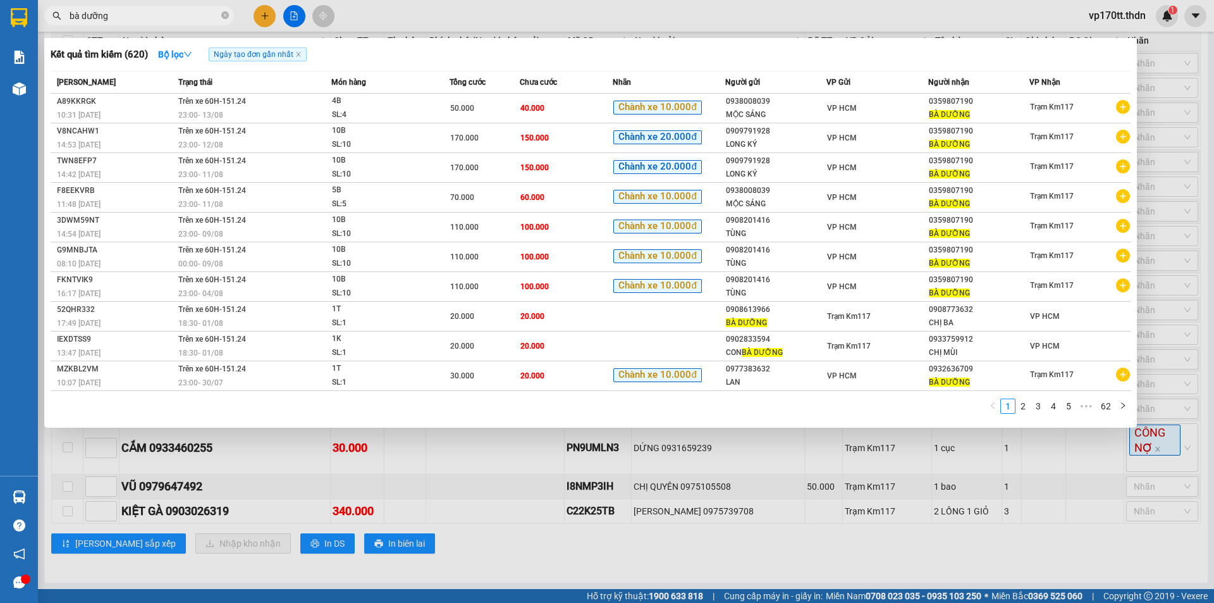
click at [149, 11] on input "bà dưỡng" at bounding box center [144, 16] width 149 height 14
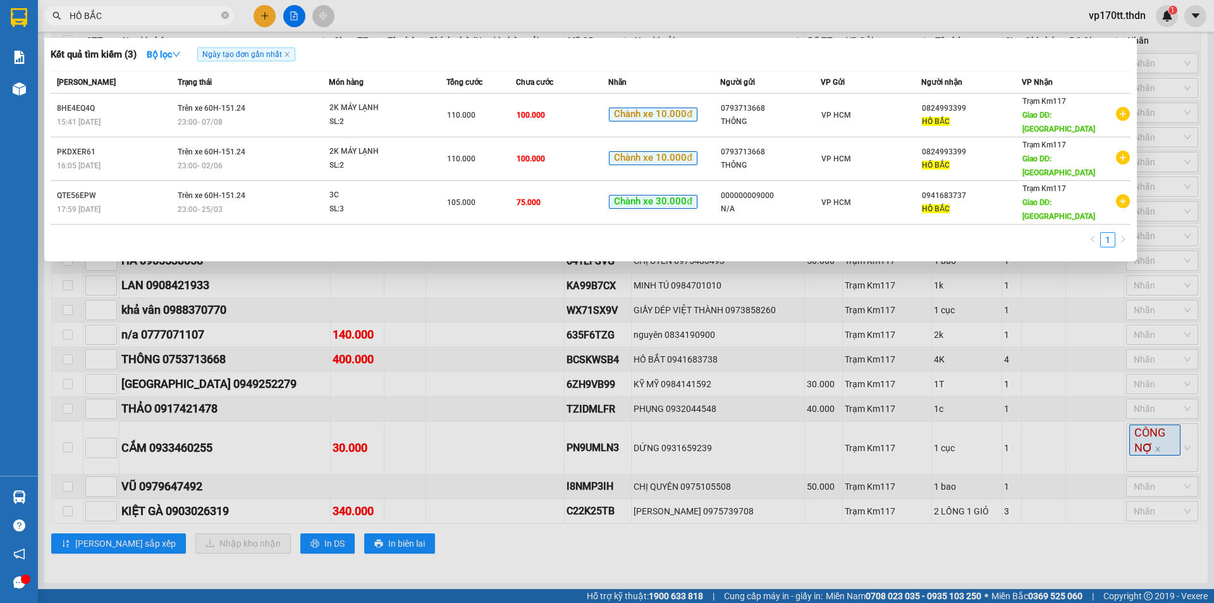
click at [259, 13] on div at bounding box center [607, 301] width 1214 height 603
click at [122, 18] on input "HỒ BẮC" at bounding box center [144, 16] width 149 height 14
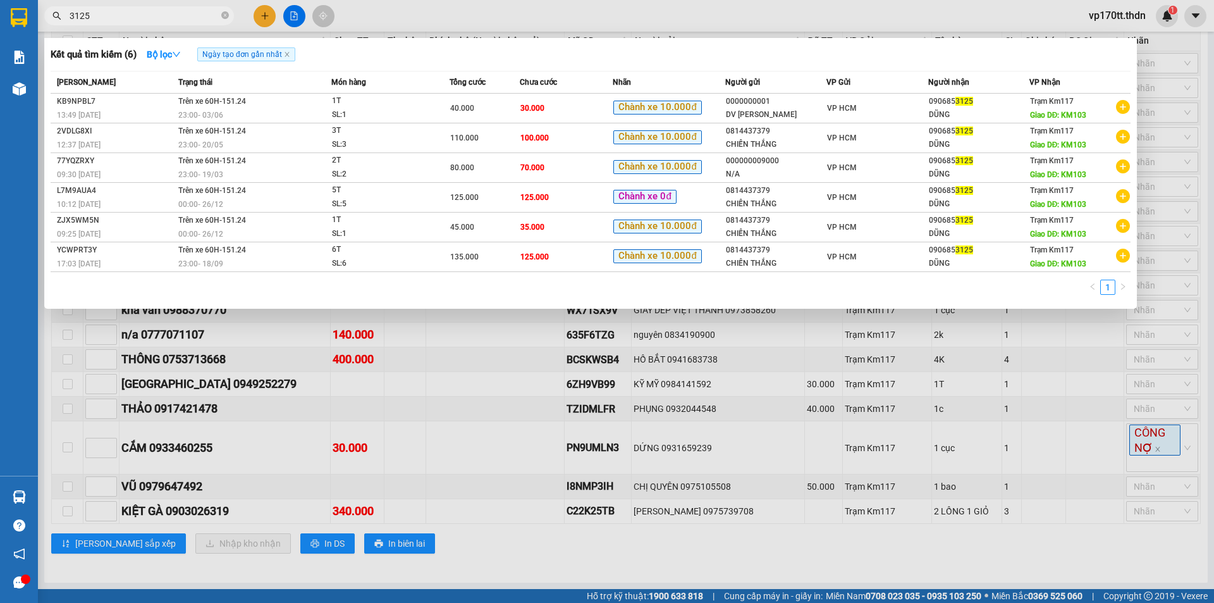
type input "3125"
click at [259, 15] on div at bounding box center [607, 301] width 1214 height 603
click at [259, 15] on button at bounding box center [265, 16] width 22 height 22
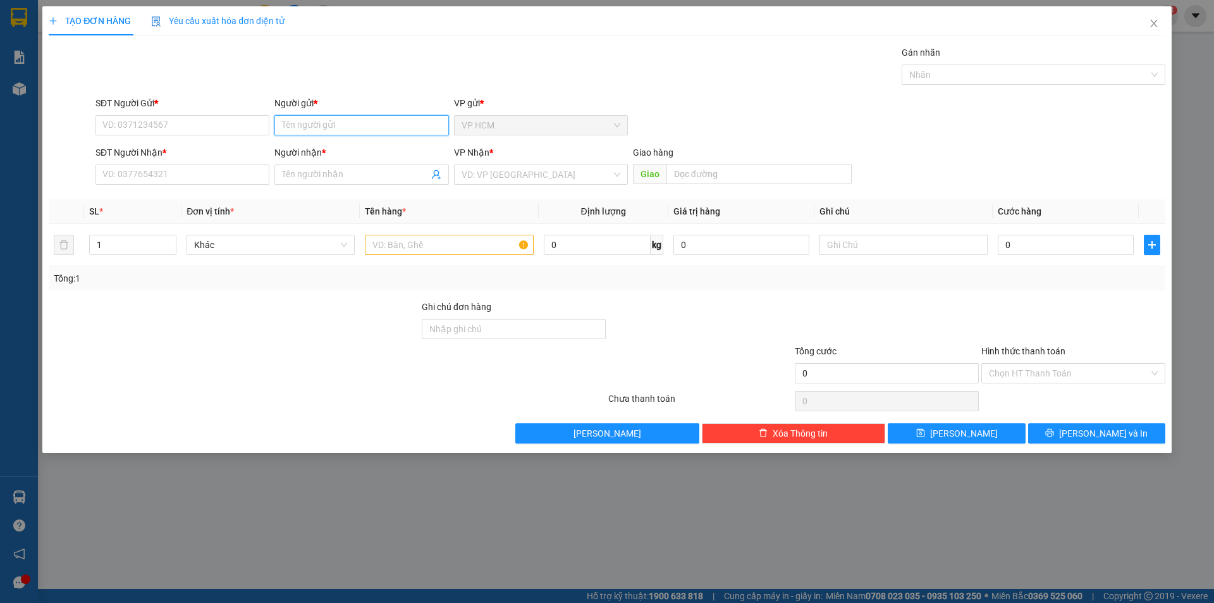
click at [317, 132] on input "Người gửi *" at bounding box center [362, 125] width 174 height 20
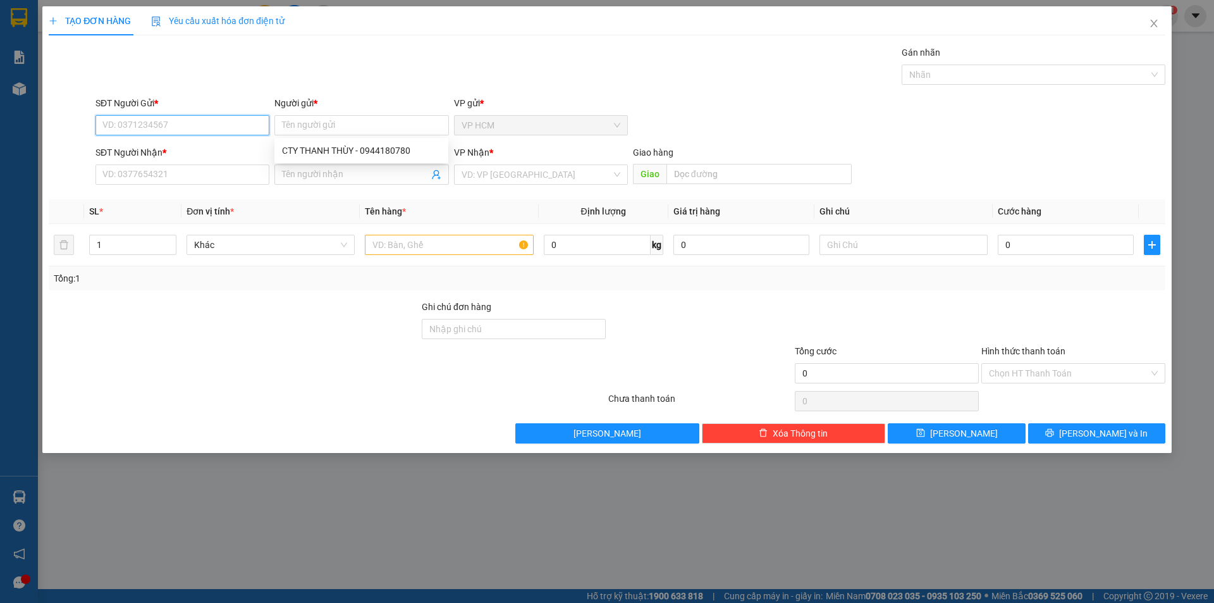
click at [252, 124] on input "SĐT Người Gửi *" at bounding box center [183, 125] width 174 height 20
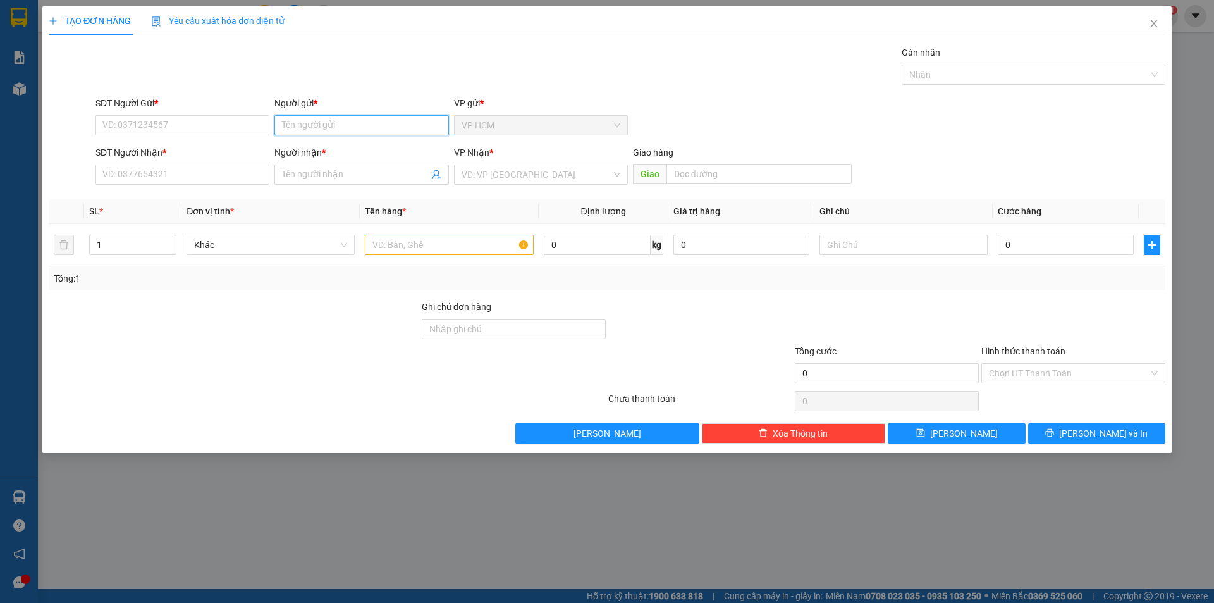
click at [345, 132] on input "Người gửi *" at bounding box center [362, 125] width 174 height 20
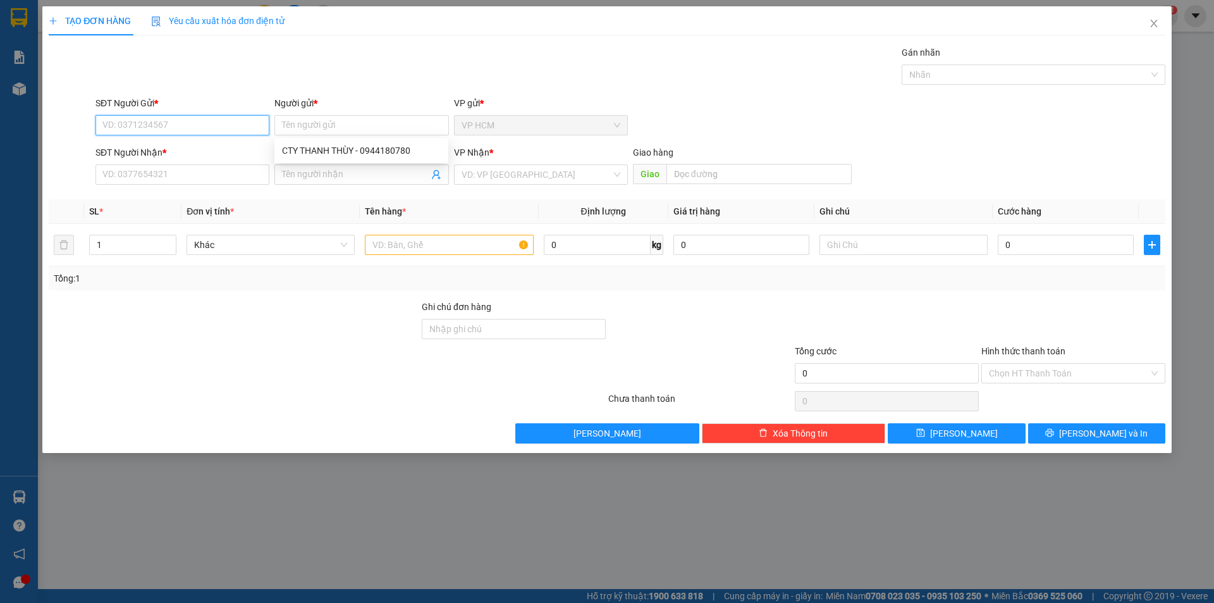
click at [238, 123] on input "SĐT Người Gửi *" at bounding box center [183, 125] width 174 height 20
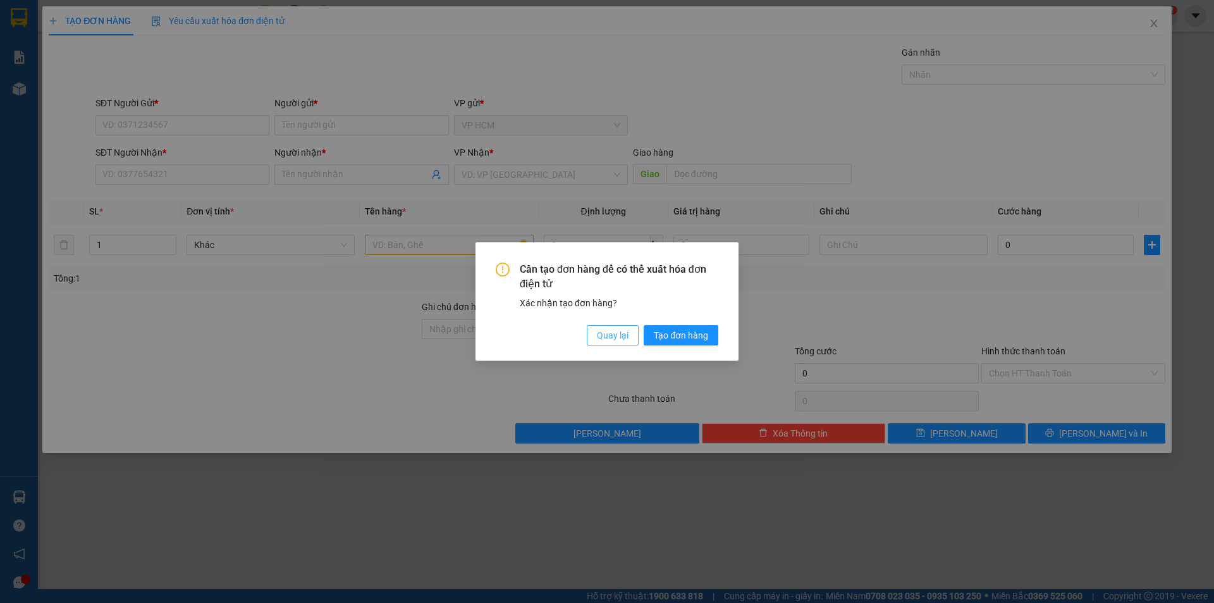
click at [624, 331] on span "Quay lại" at bounding box center [613, 335] width 32 height 14
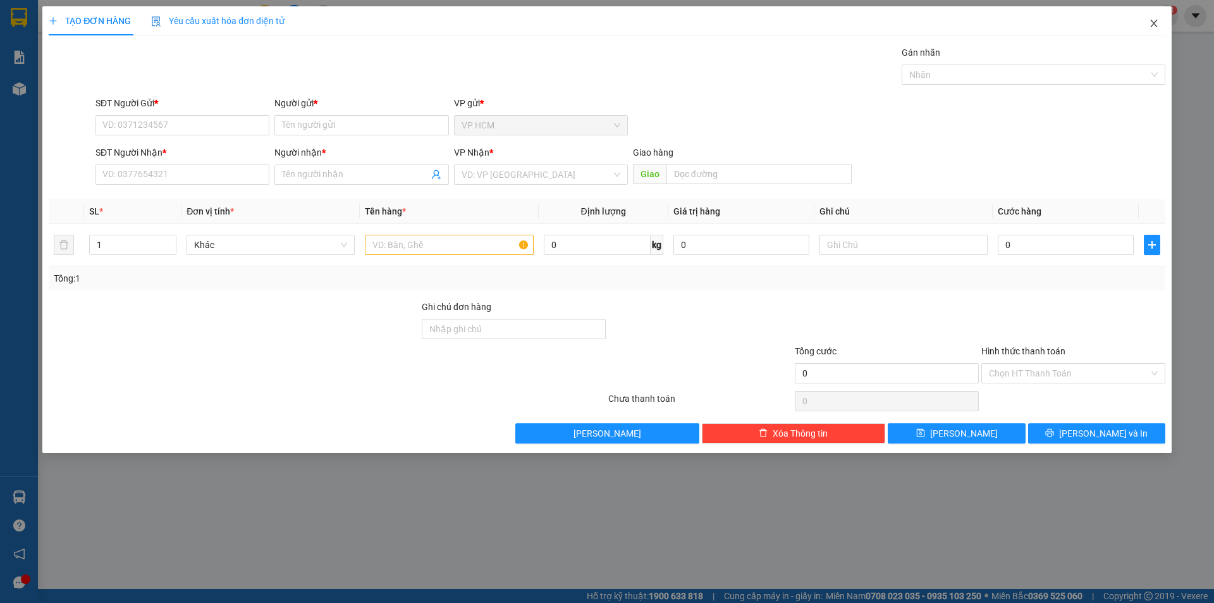
click at [1146, 28] on span "Close" at bounding box center [1154, 23] width 35 height 35
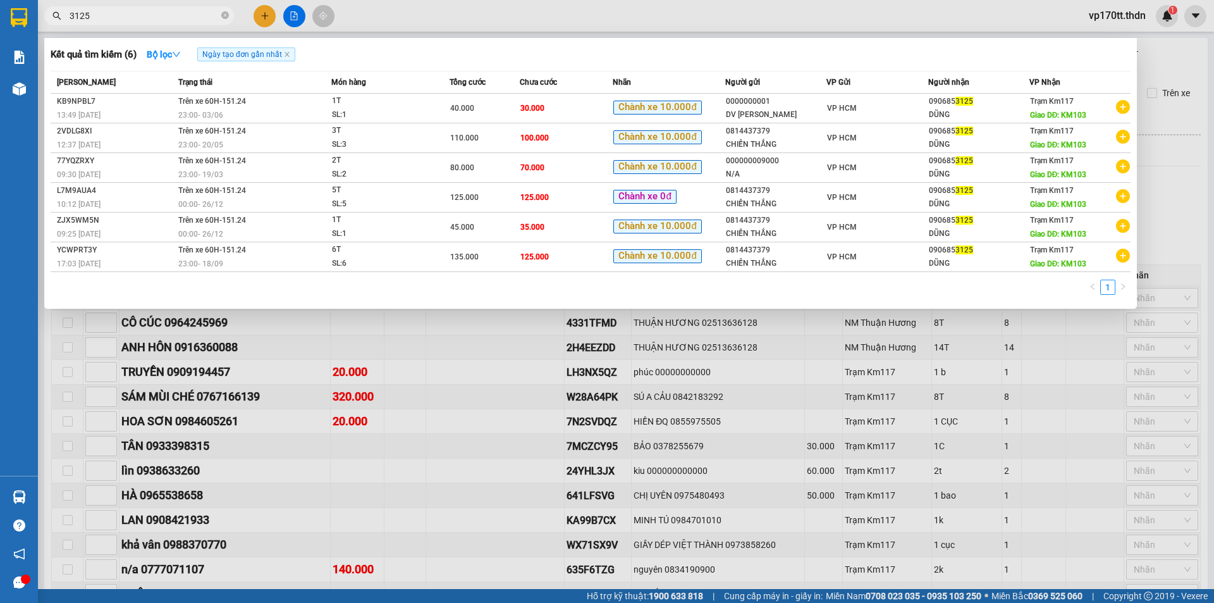
click at [178, 18] on input "3125" at bounding box center [144, 16] width 149 height 14
click at [421, 409] on div at bounding box center [607, 301] width 1214 height 603
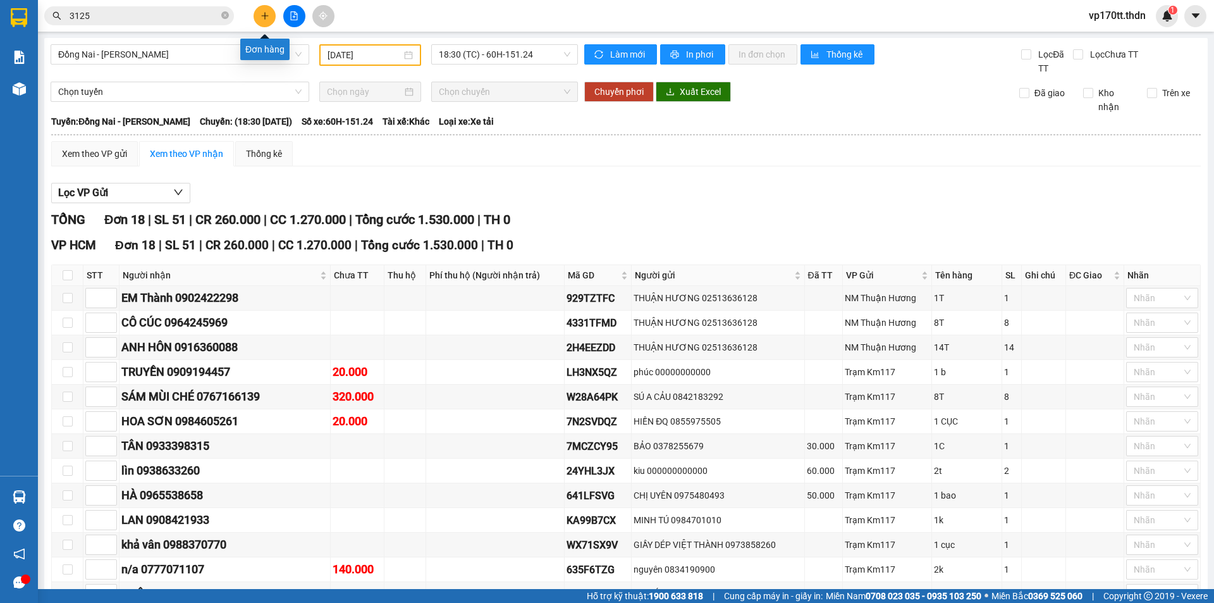
click at [271, 16] on button at bounding box center [265, 16] width 22 height 22
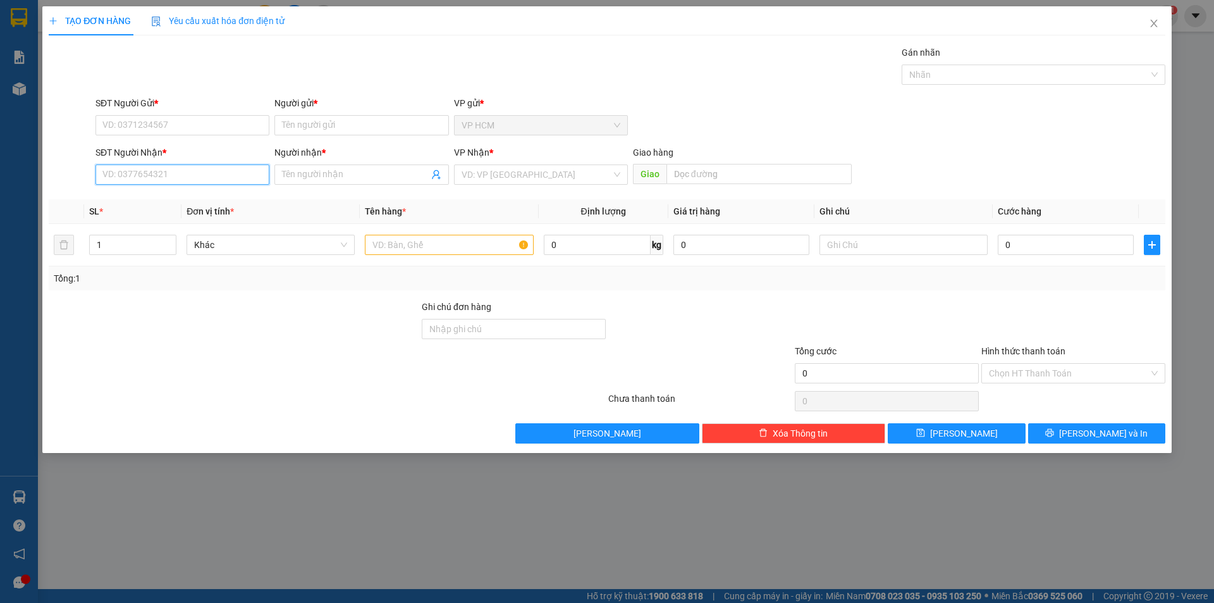
click at [209, 180] on input "SĐT Người Nhận *" at bounding box center [183, 174] width 174 height 20
click at [218, 200] on div "0906853125 - DŨNG" at bounding box center [182, 200] width 159 height 14
type input "0906853125"
type input "DŨNG"
type input "KM103"
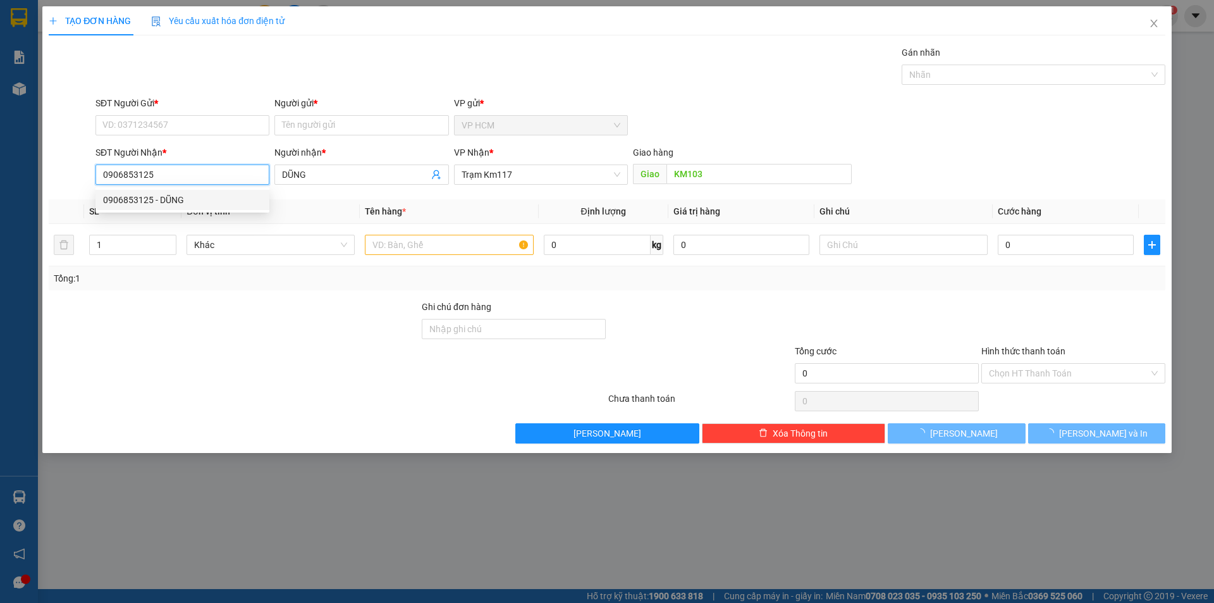
type input "40.000"
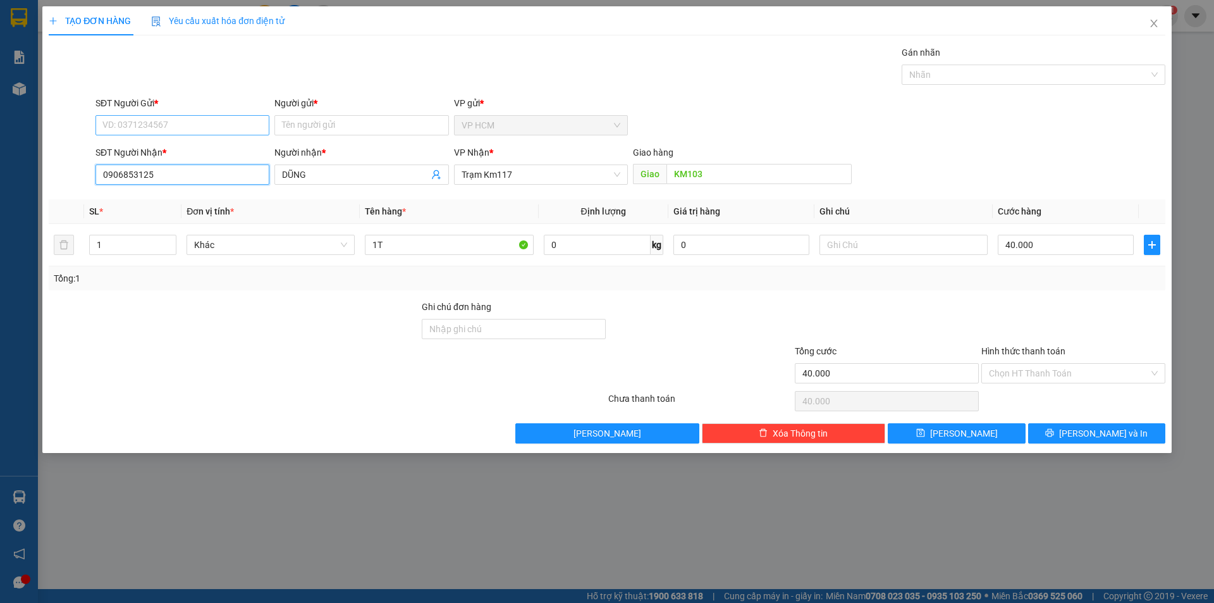
type input "0906853125"
click at [166, 130] on input "SĐT Người Gửi *" at bounding box center [183, 125] width 174 height 20
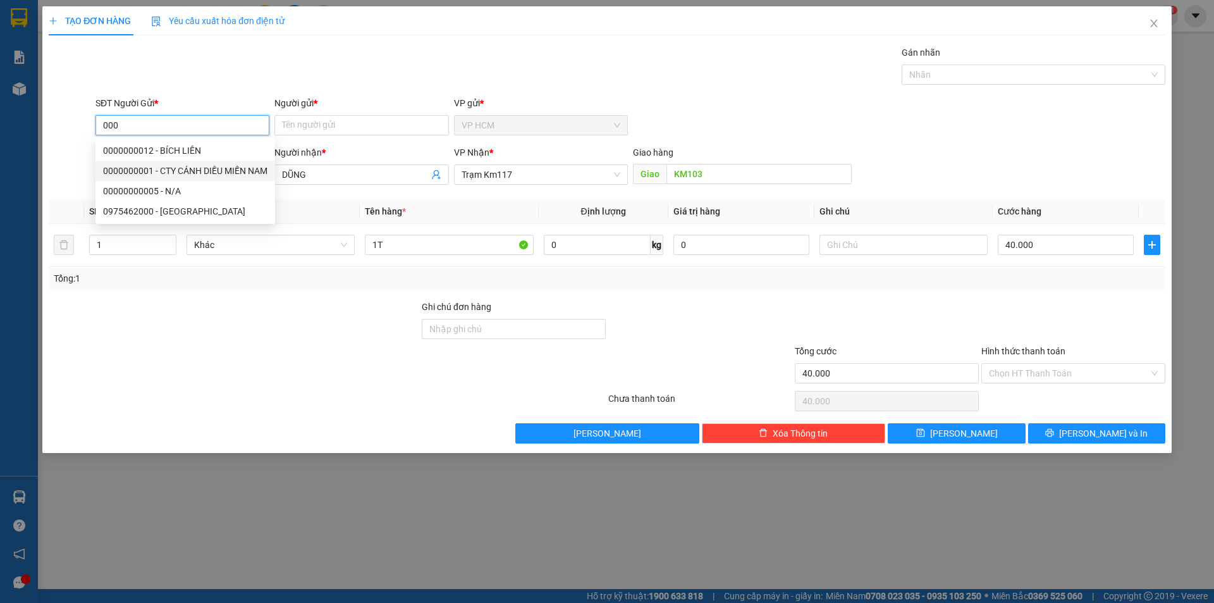
click at [181, 170] on div "0000000001 - CTY CÁNH DIỀU MIỀN NAM" at bounding box center [185, 171] width 164 height 14
type input "0000000001"
type input "CTY CÁNH DIỀU MIỀN NAM"
type input "570.000"
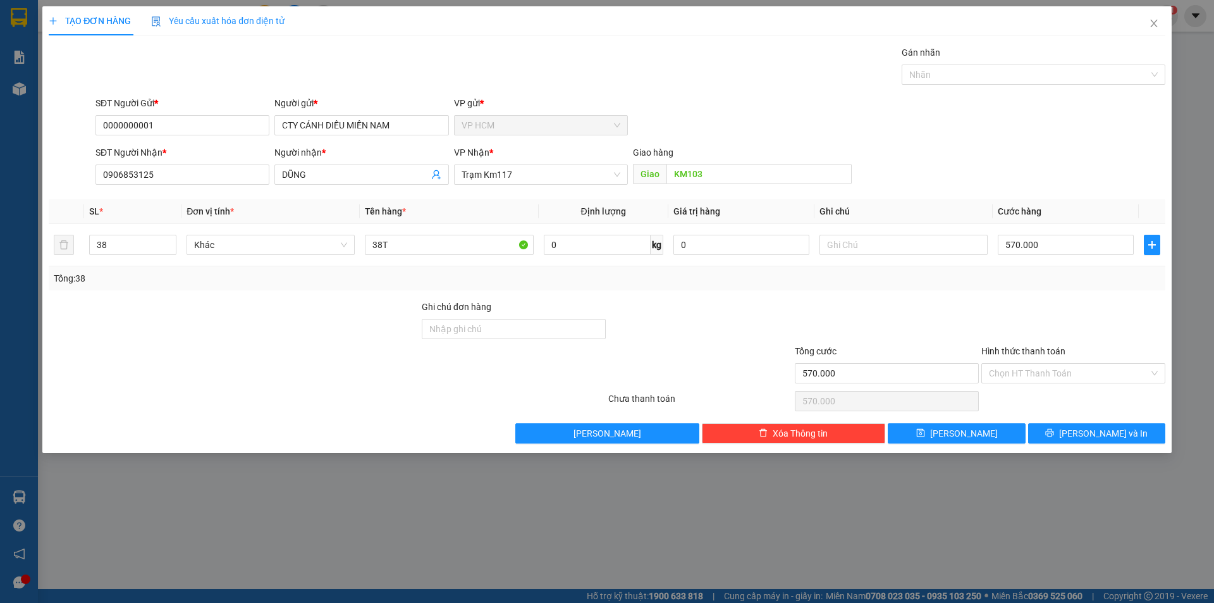
click at [206, 107] on div "SĐT Người Gửi *" at bounding box center [183, 103] width 174 height 14
click at [206, 115] on input "0000000001" at bounding box center [183, 125] width 174 height 20
click at [187, 124] on input "0000000001" at bounding box center [183, 125] width 174 height 20
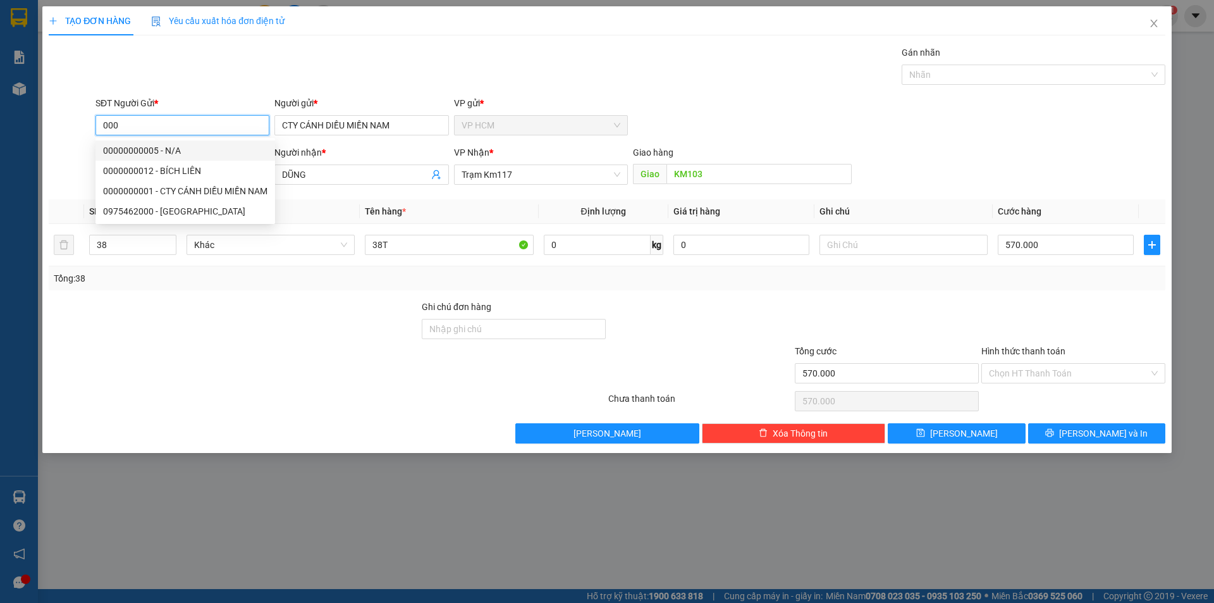
click at [194, 153] on div "00000000005 - N/A" at bounding box center [185, 151] width 164 height 14
type input "00000000005"
type input "N/A"
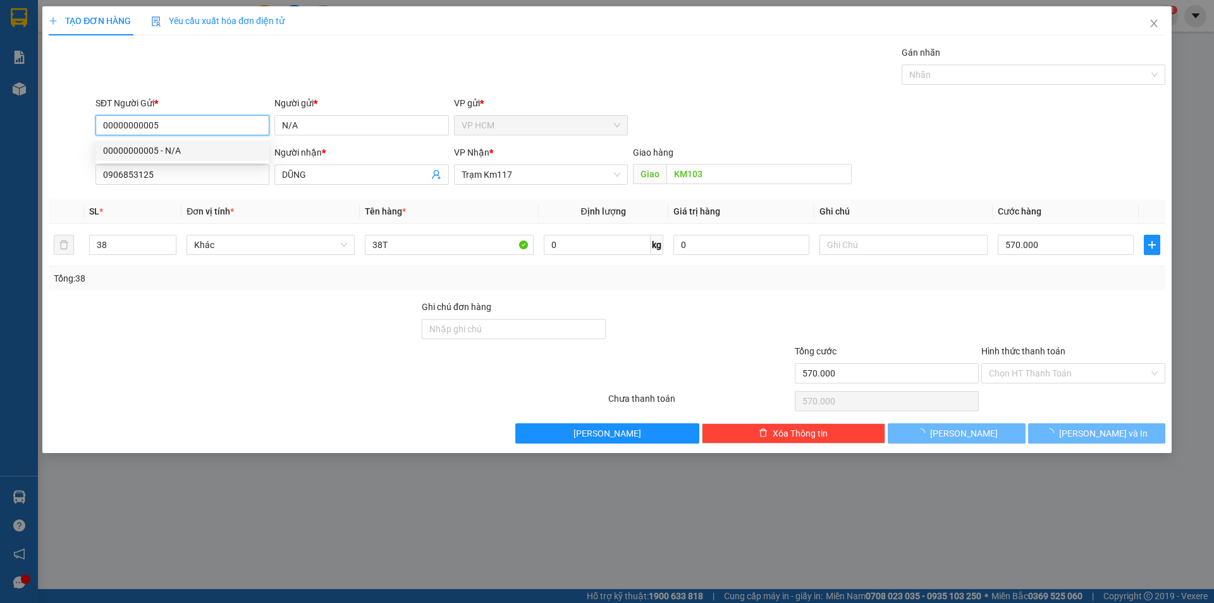
type input "90.000"
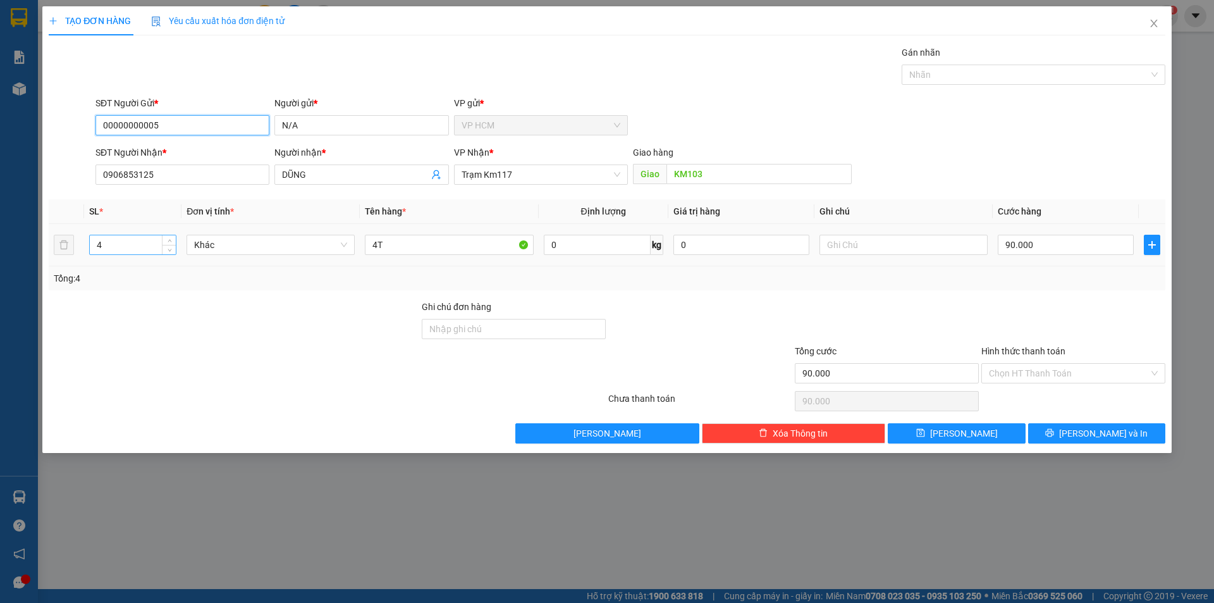
type input "00000000005"
drag, startPoint x: 135, startPoint y: 250, endPoint x: 62, endPoint y: 258, distance: 73.1
click at [0, 265] on div "TẠO ĐƠN HÀNG Yêu cầu xuất hóa đơn điện tử Transit Pickup Surcharge Ids Transit …" at bounding box center [607, 301] width 1214 height 603
type input "3"
drag, startPoint x: 484, startPoint y: 241, endPoint x: 152, endPoint y: 277, distance: 333.4
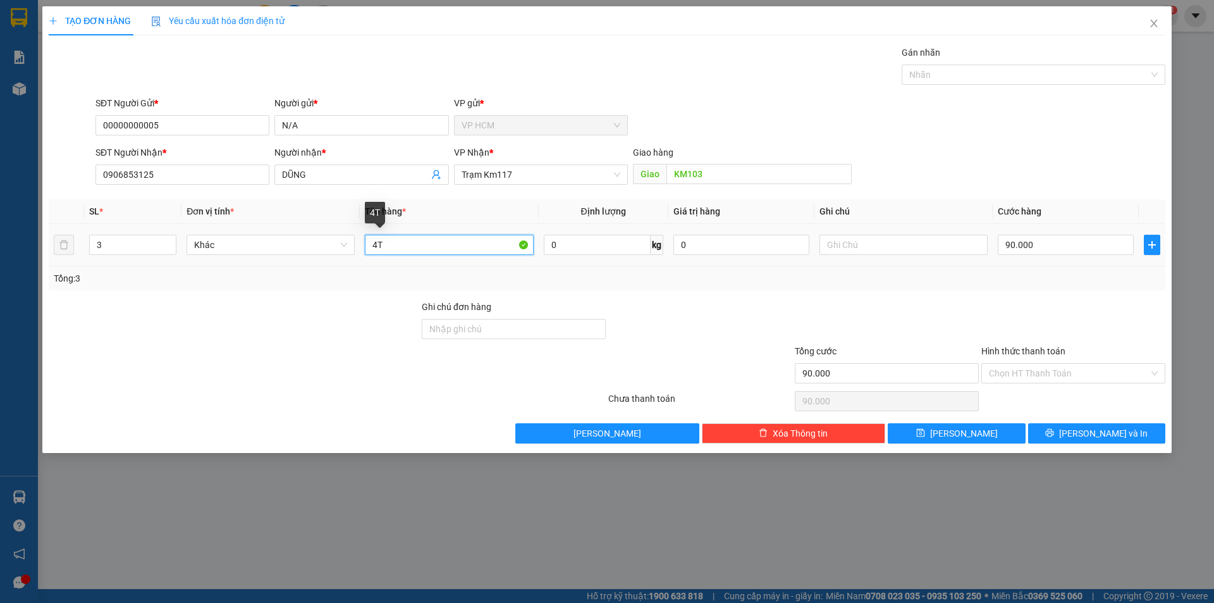
click at [152, 277] on div "SL * Đơn vị tính * Tên hàng * Định lượng Giá trị hàng Ghi chú Cước hàng 3 Khác …" at bounding box center [607, 244] width 1117 height 91
click at [1008, 75] on div at bounding box center [1027, 74] width 245 height 15
type input "3T"
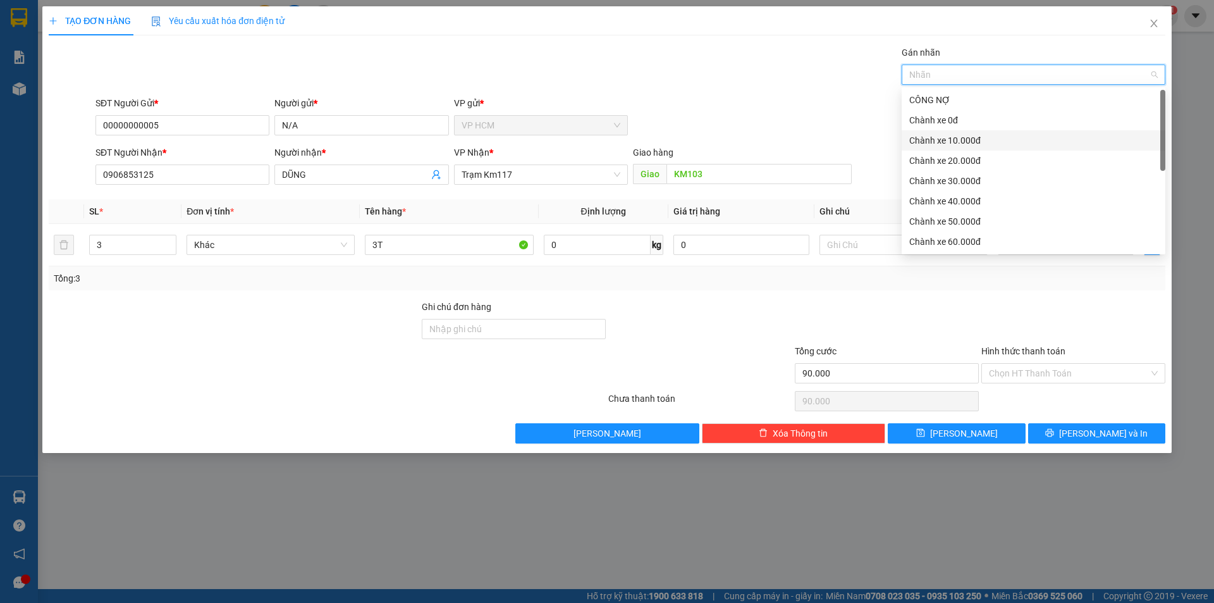
click at [953, 141] on div "Chành xe 10.000đ" at bounding box center [1034, 140] width 249 height 14
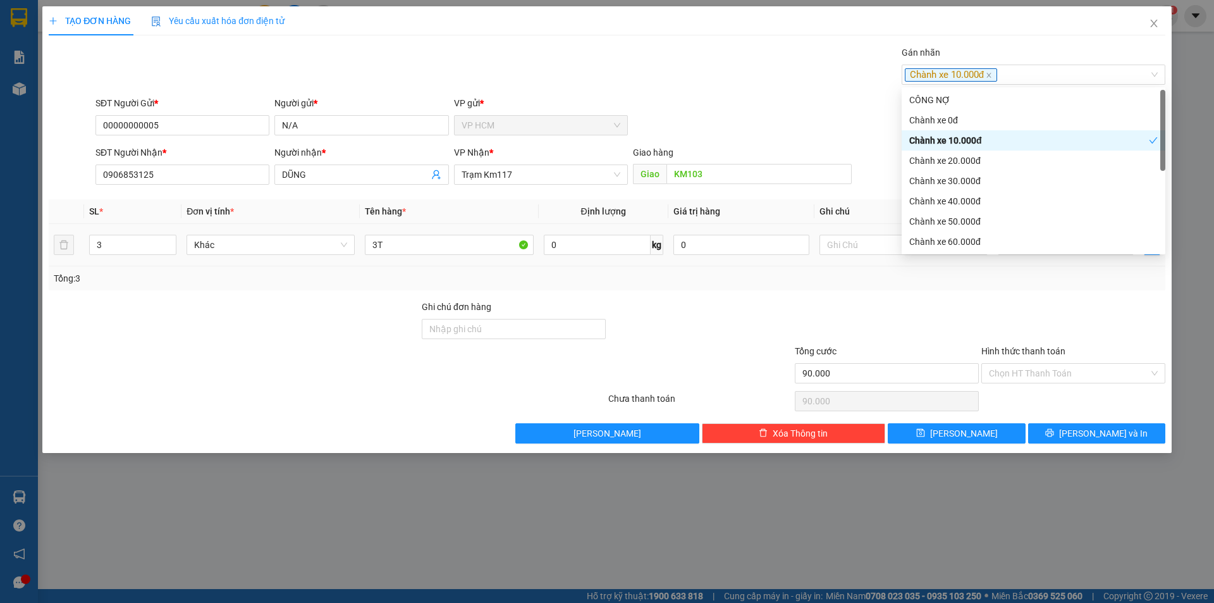
drag, startPoint x: 629, startPoint y: 89, endPoint x: 1005, endPoint y: 256, distance: 412.0
click at [634, 90] on div "Transit Pickup Surcharge Ids Transit Deliver Surcharge Ids Transit Deliver Surc…" at bounding box center [607, 245] width 1117 height 398
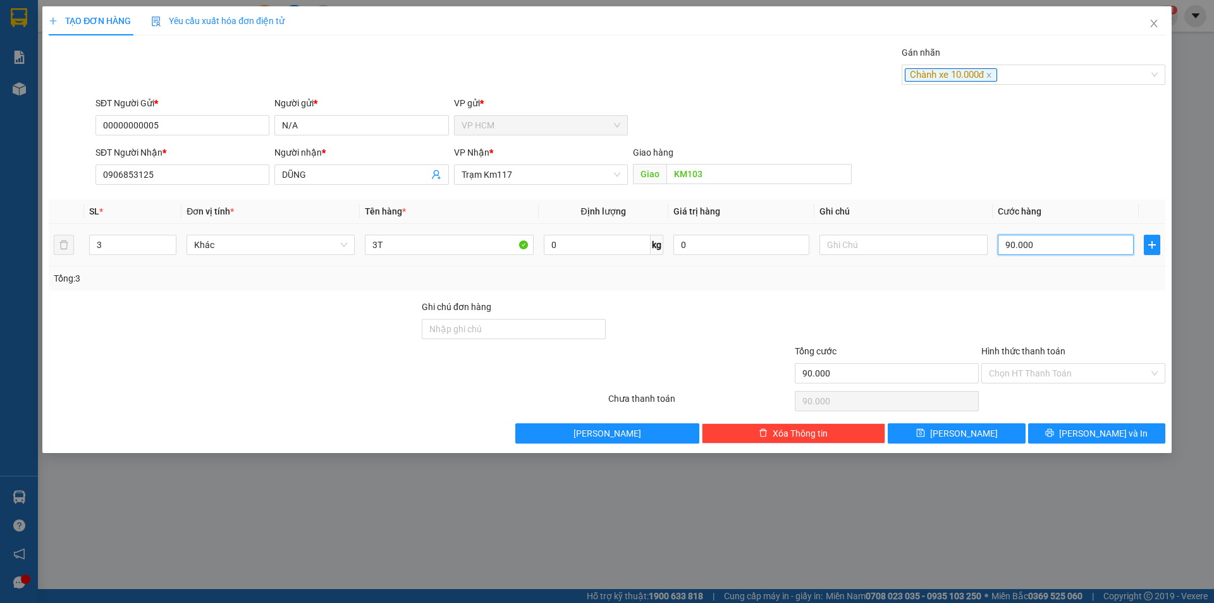
click at [1039, 237] on input "90.000" at bounding box center [1066, 245] width 136 height 20
type input "0"
type input "1"
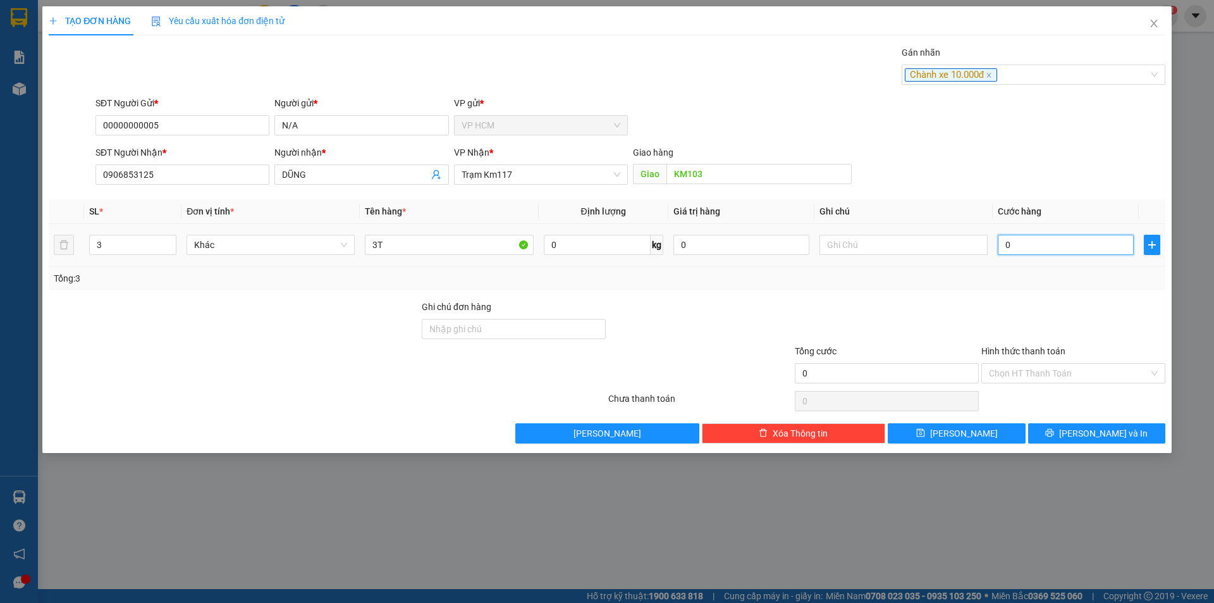
type input "1"
type input "01"
type input "10"
type input "010"
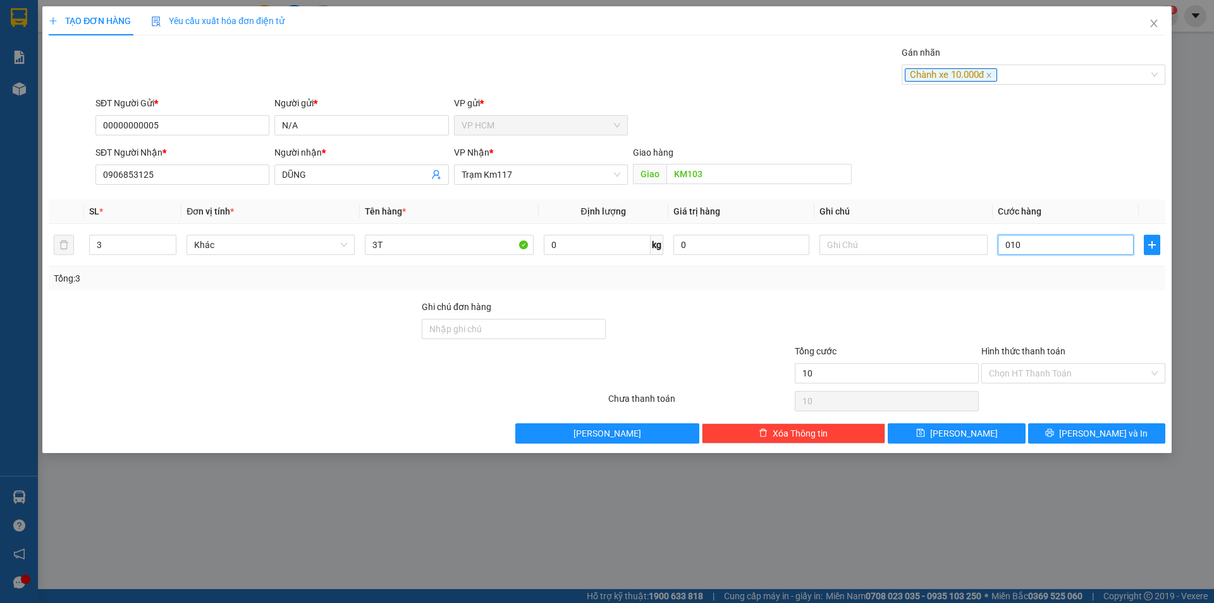
type input "100"
type input "0.100"
type input "100.000"
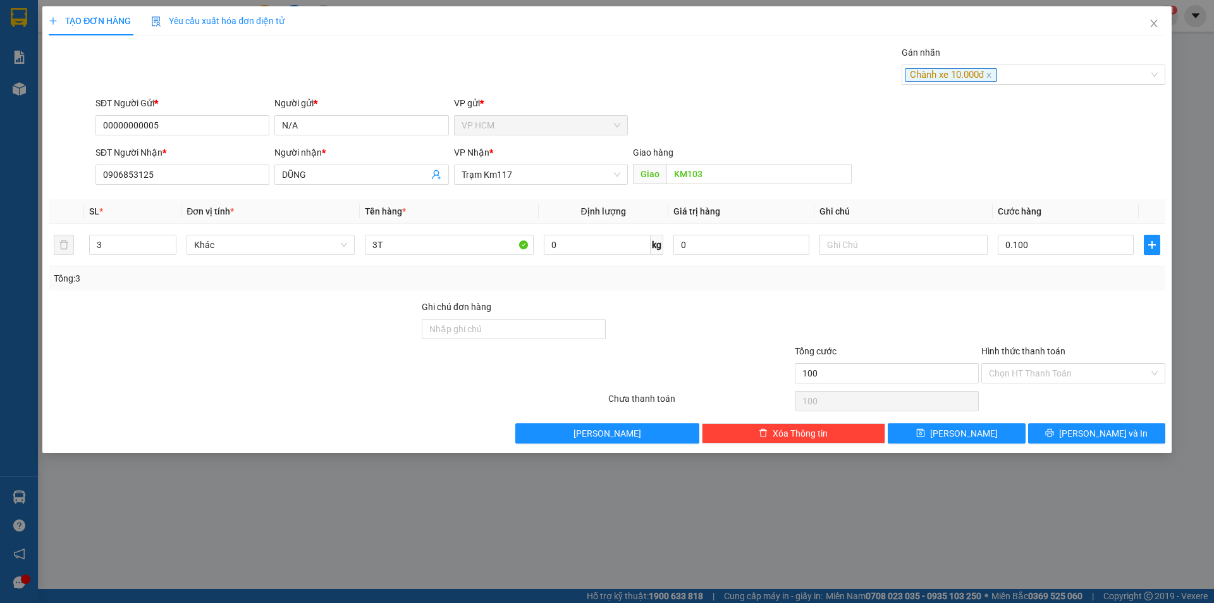
type input "100.000"
click at [1024, 316] on div at bounding box center [1073, 322] width 187 height 44
click at [1025, 252] on input "100.000" at bounding box center [1066, 245] width 136 height 20
type input "1"
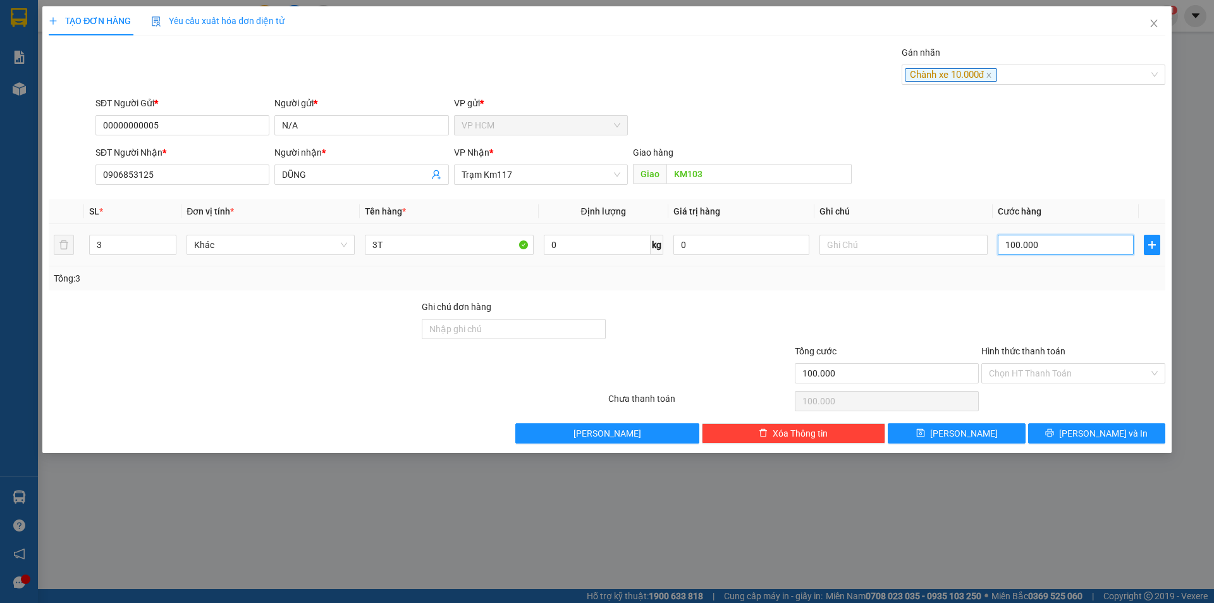
type input "1"
type input "11"
type input "110"
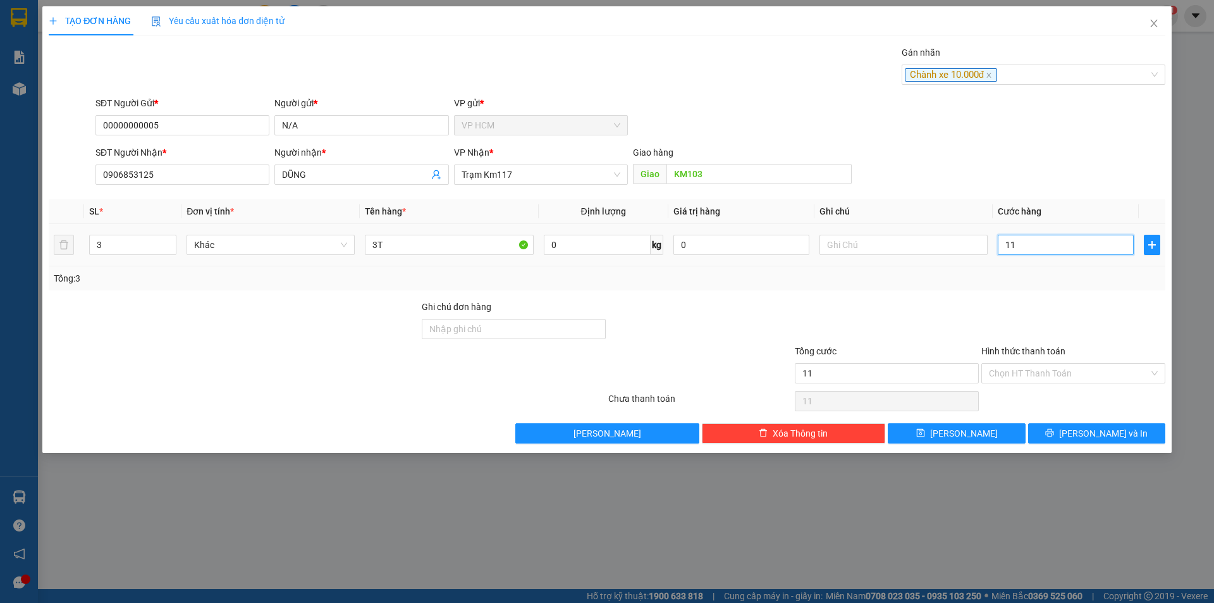
type input "110"
type input "110.000"
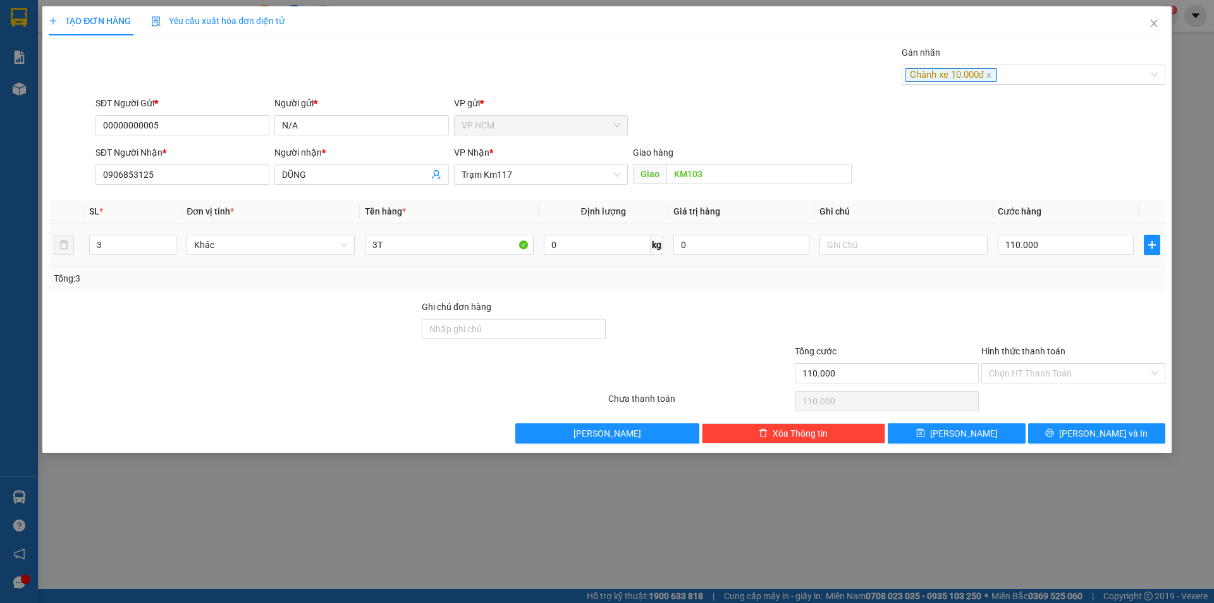
click at [1013, 295] on div "Transit Pickup Surcharge Ids Transit Deliver Surcharge Ids Transit Deliver Surc…" at bounding box center [607, 245] width 1117 height 398
drag, startPoint x: 1017, startPoint y: 369, endPoint x: 1014, endPoint y: 437, distance: 68.4
click at [1018, 369] on input "Hình thức thanh toán" at bounding box center [1069, 373] width 160 height 19
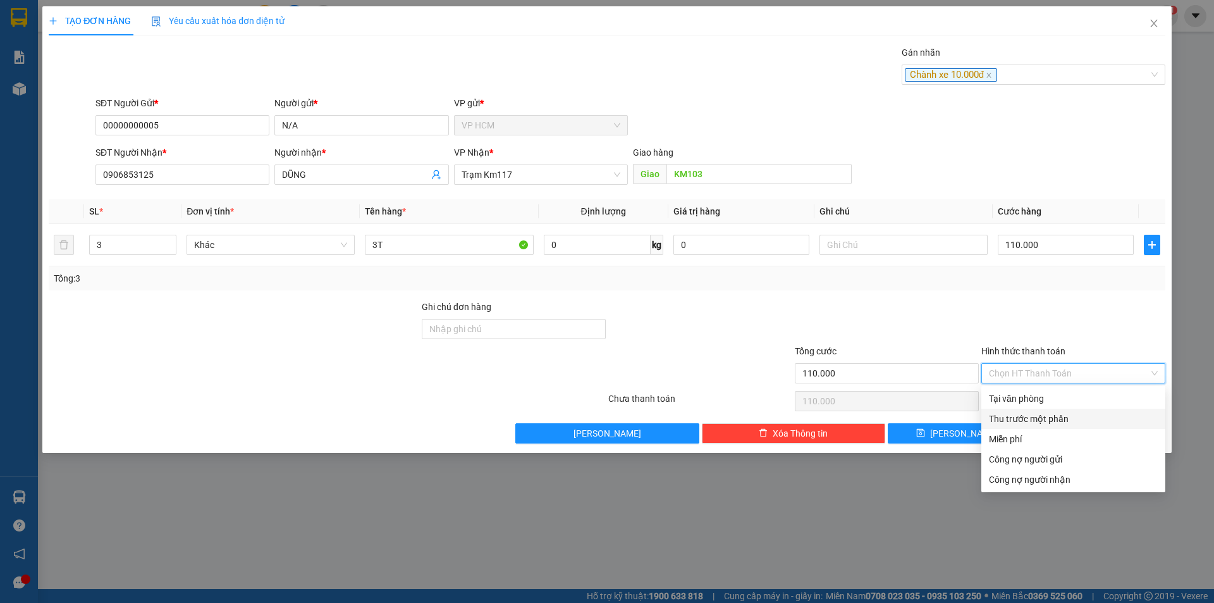
click at [1013, 421] on div "Thu trước một phần" at bounding box center [1073, 419] width 169 height 14
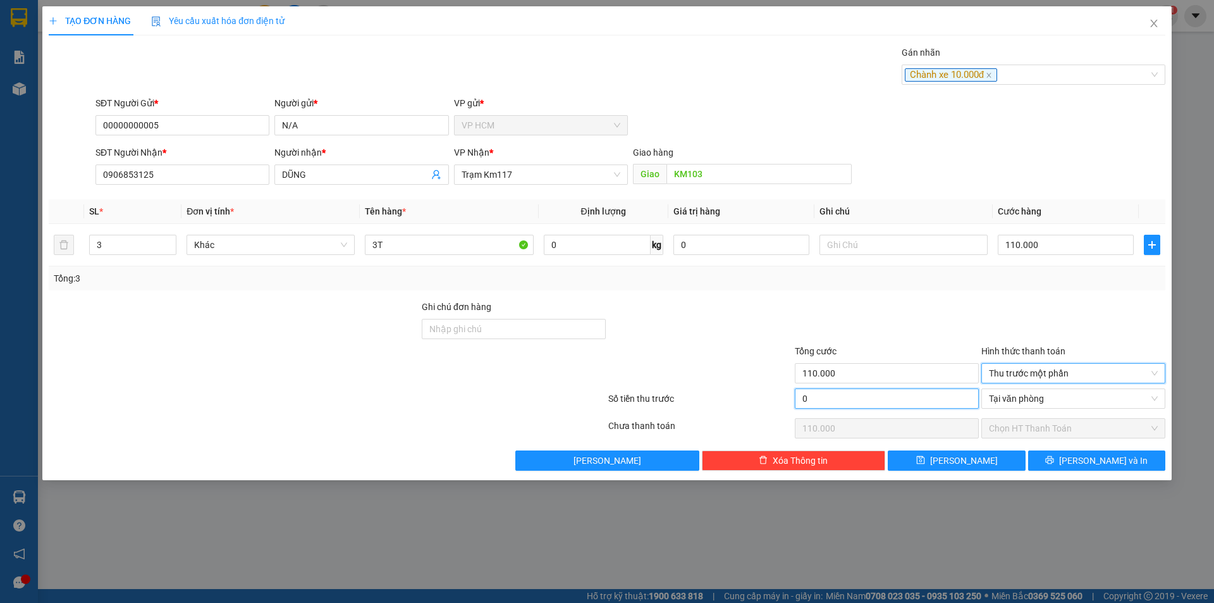
click at [876, 396] on input "0" at bounding box center [887, 398] width 184 height 20
type input "1"
type input "109.999"
type input "10"
type input "109.990"
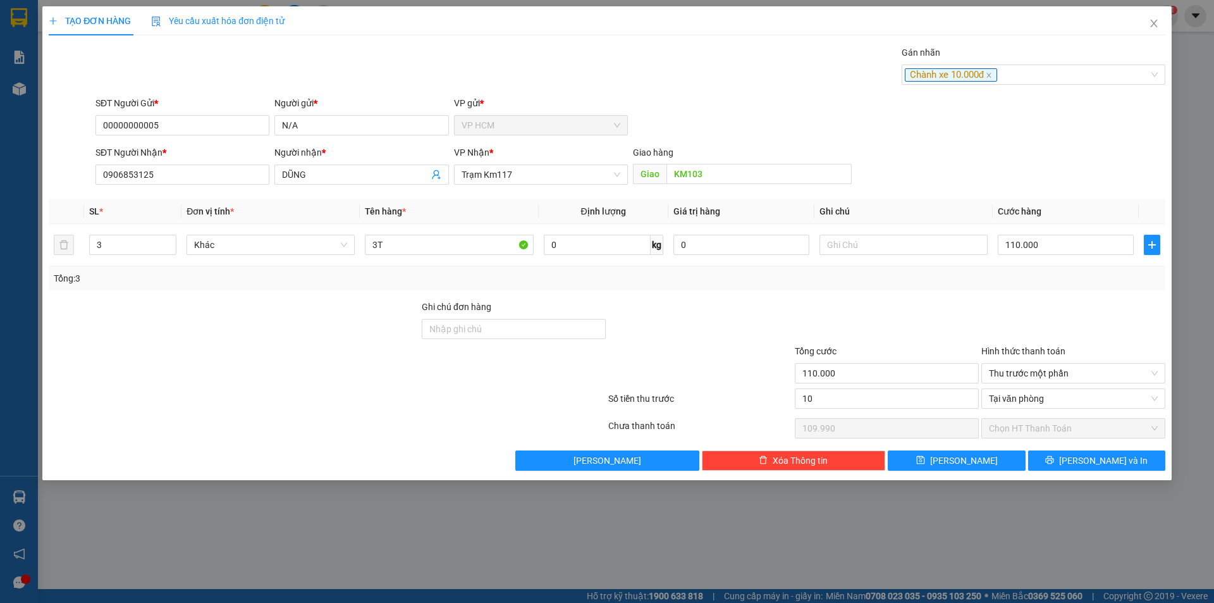
type input "10.000"
type input "100.000"
click at [952, 313] on div at bounding box center [887, 322] width 187 height 44
click at [1113, 454] on span "[PERSON_NAME] và In" at bounding box center [1104, 461] width 89 height 14
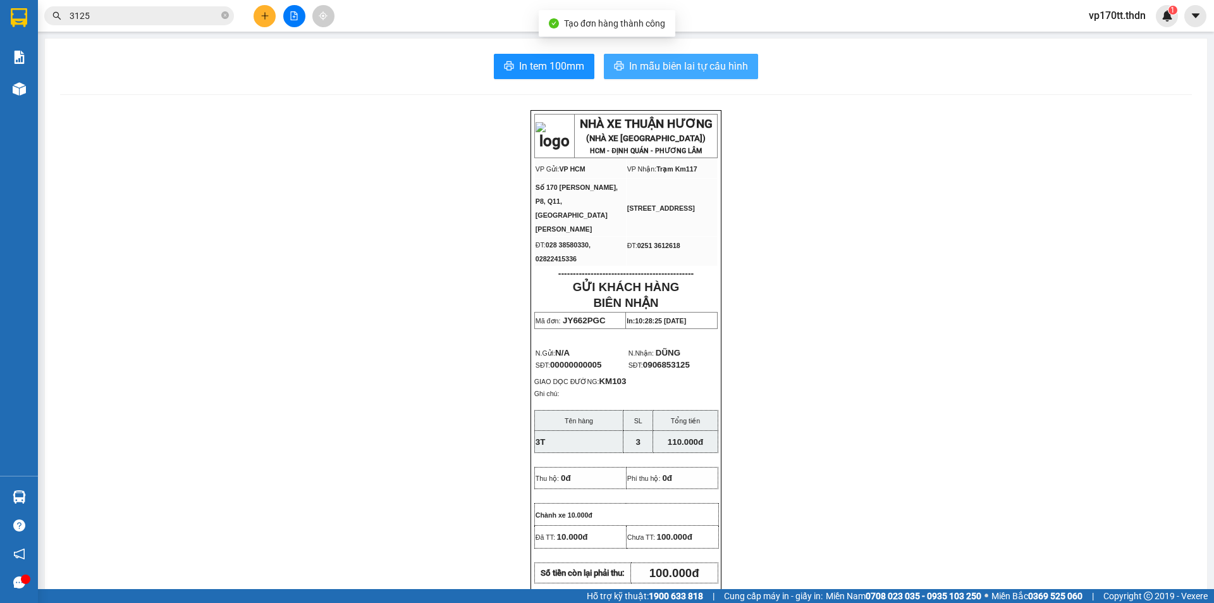
click at [717, 90] on div "In tem 100mm In mẫu biên lai tự cấu hình NHÀ XE THUẬN HƯƠNG (NHÀ XE [GEOGRAPHIC…" at bounding box center [626, 572] width 1163 height 1067
click at [714, 70] on span "In mẫu biên lai tự cấu hình" at bounding box center [688, 66] width 119 height 16
click at [694, 66] on span "In mẫu biên lai tự cấu hình" at bounding box center [688, 66] width 119 height 16
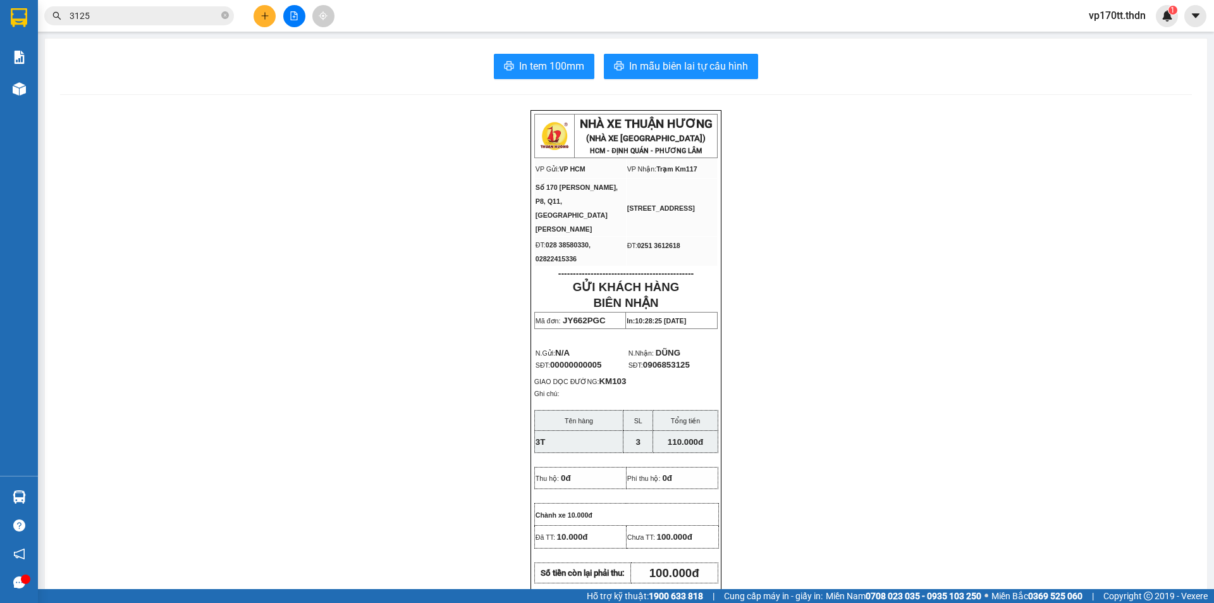
click at [173, 6] on div "Kết quả tìm kiếm ( 6 ) Bộ lọc Ngày tạo đơn gần nhất Mã ĐH Trạng thái Món hàng T…" at bounding box center [123, 16] width 247 height 22
click at [171, 19] on input "3125" at bounding box center [144, 16] width 149 height 14
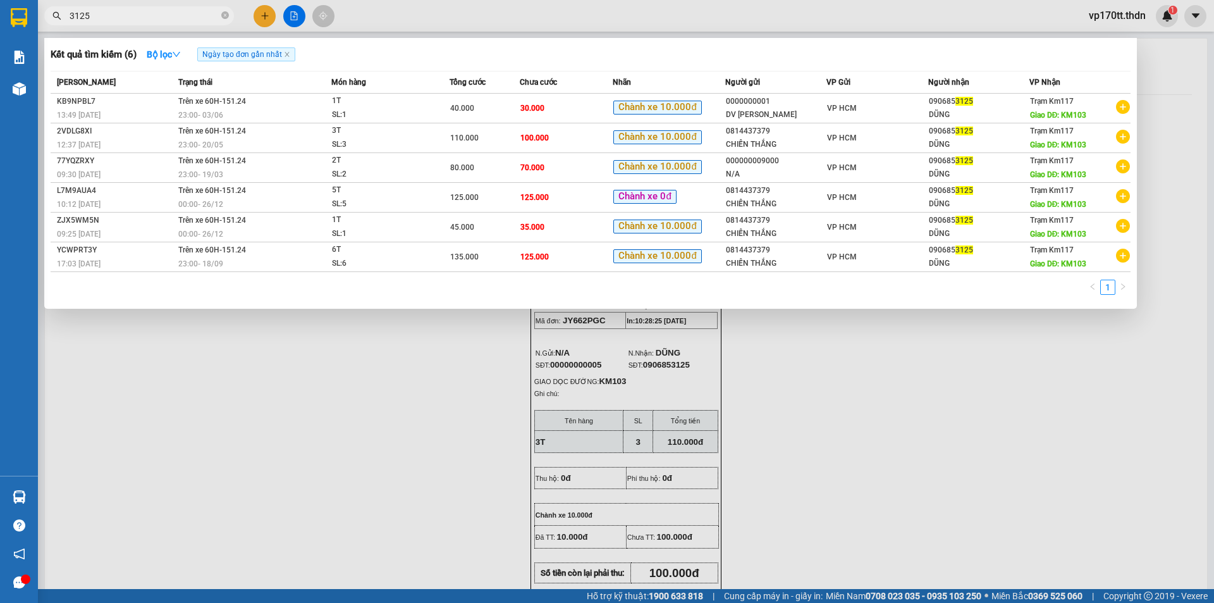
click at [171, 19] on input "3125" at bounding box center [144, 16] width 149 height 14
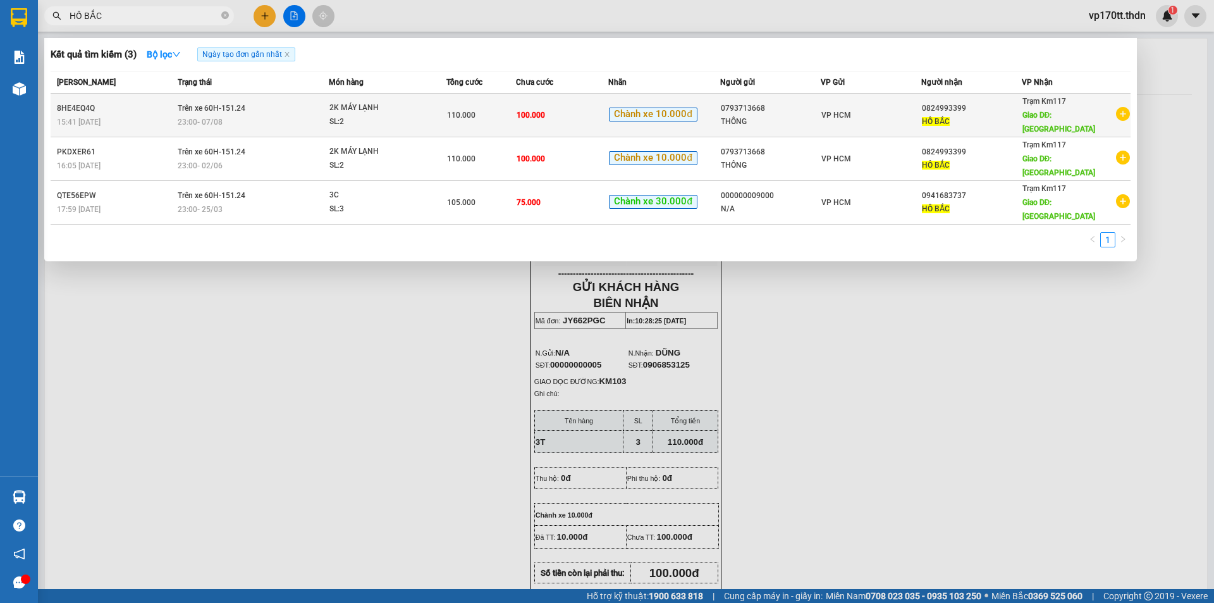
type input "HỒ BẮC"
click at [972, 104] on div "0824993399" at bounding box center [971, 108] width 99 height 13
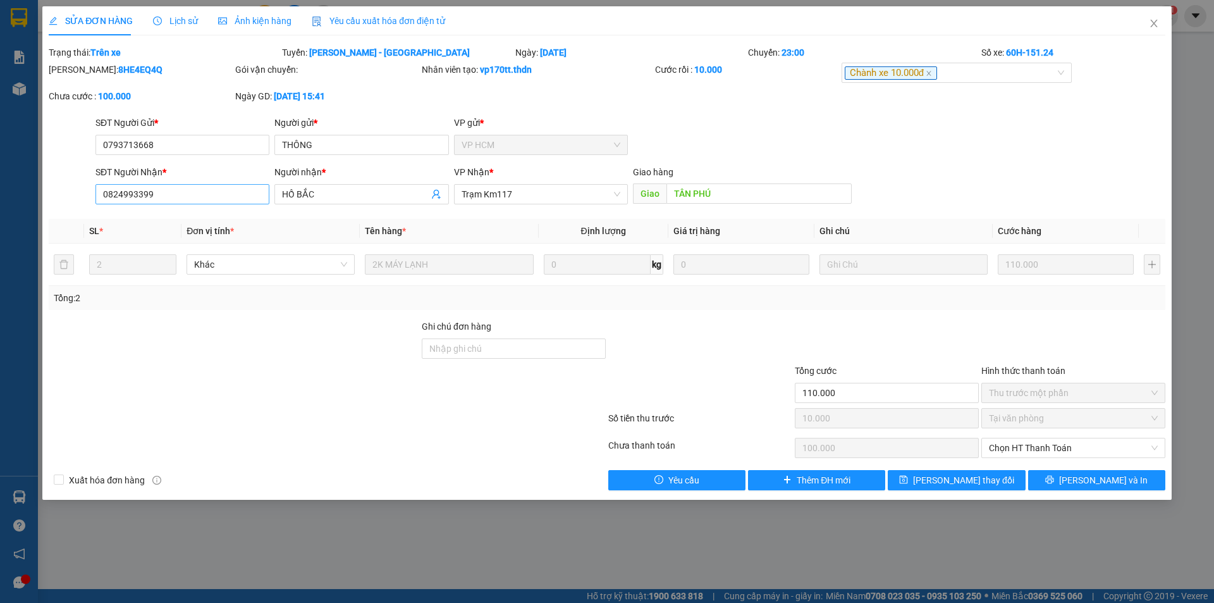
type input "0793713668"
type input "THÔNG"
type input "0824993399"
type input "HỒ BẮC"
type input "TÂN PHÚ"
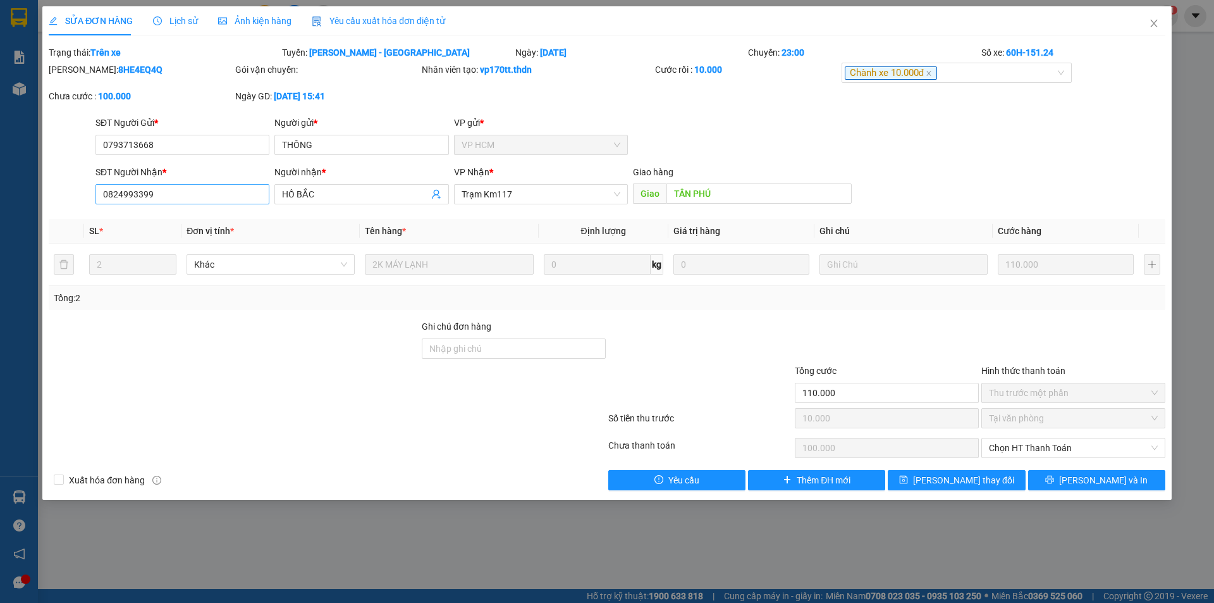
type input "110.000"
type input "10.000"
type input "100.000"
click at [240, 194] on input "0824993399" at bounding box center [183, 194] width 174 height 20
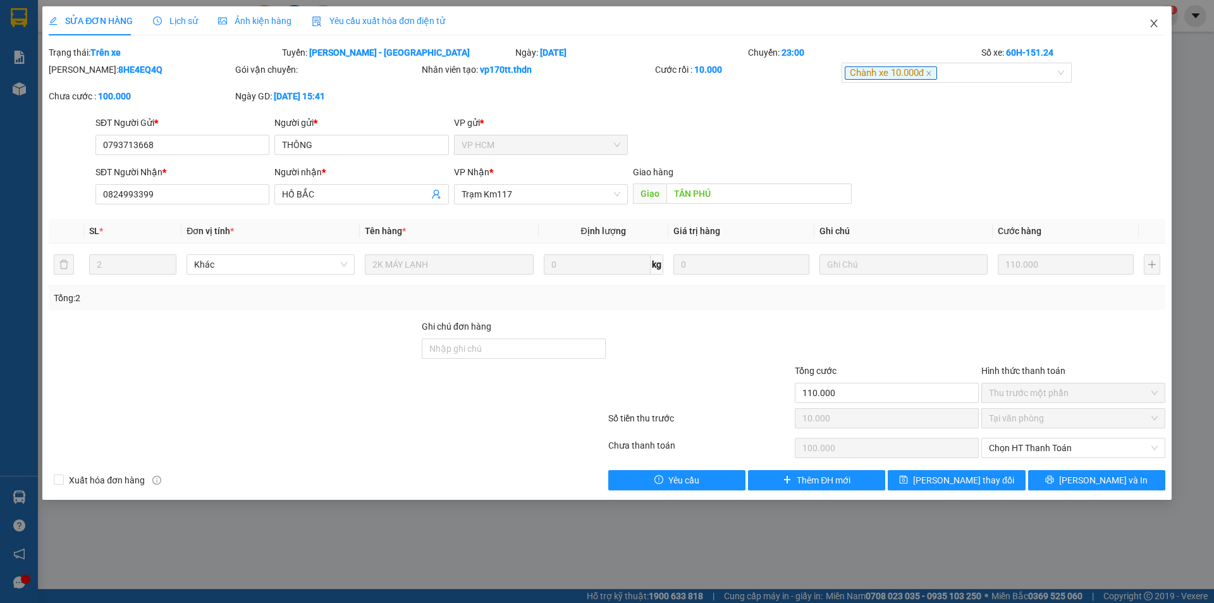
click at [1147, 21] on span "Close" at bounding box center [1154, 23] width 35 height 35
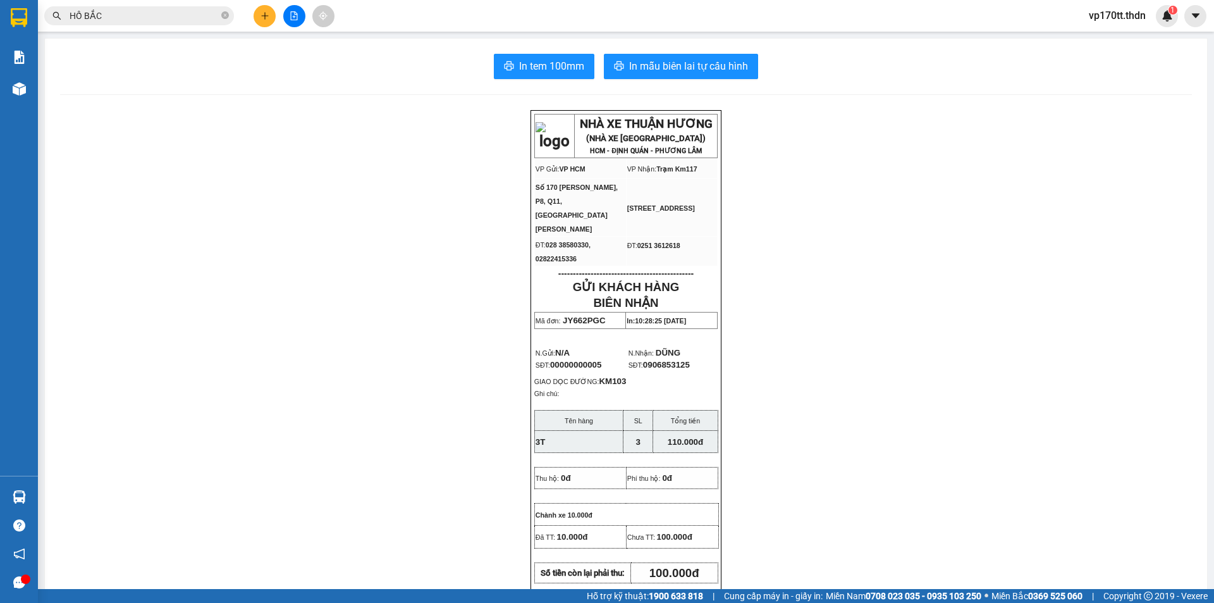
click at [94, 14] on input "HỒ BẮC" at bounding box center [144, 16] width 149 height 14
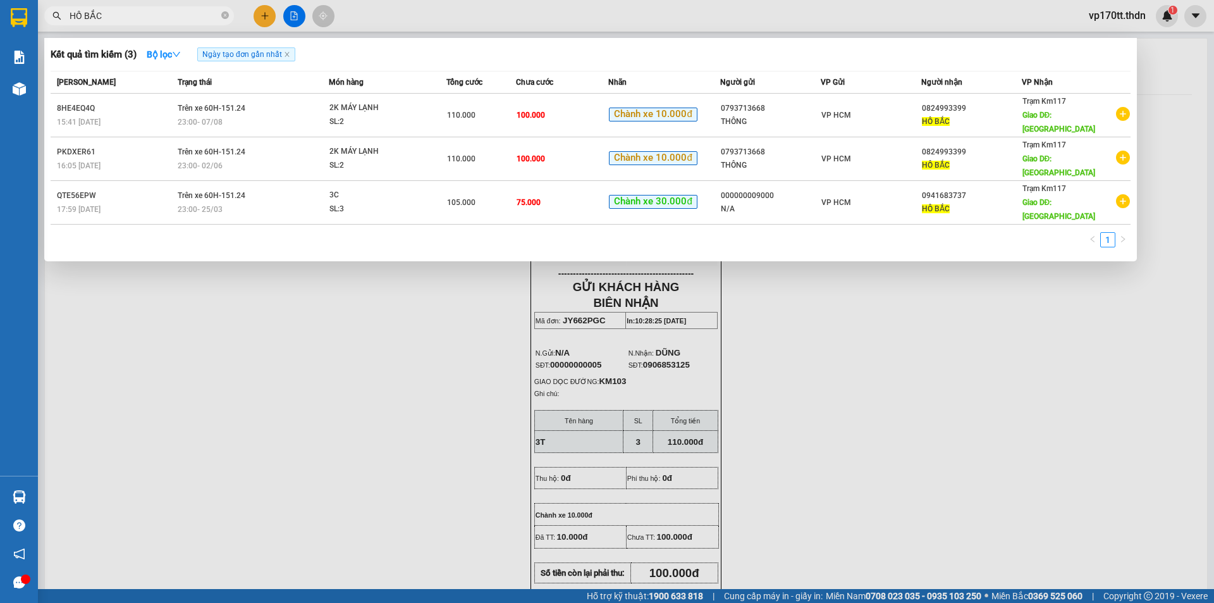
click at [166, 20] on input "HỒ BẮC" at bounding box center [144, 16] width 149 height 14
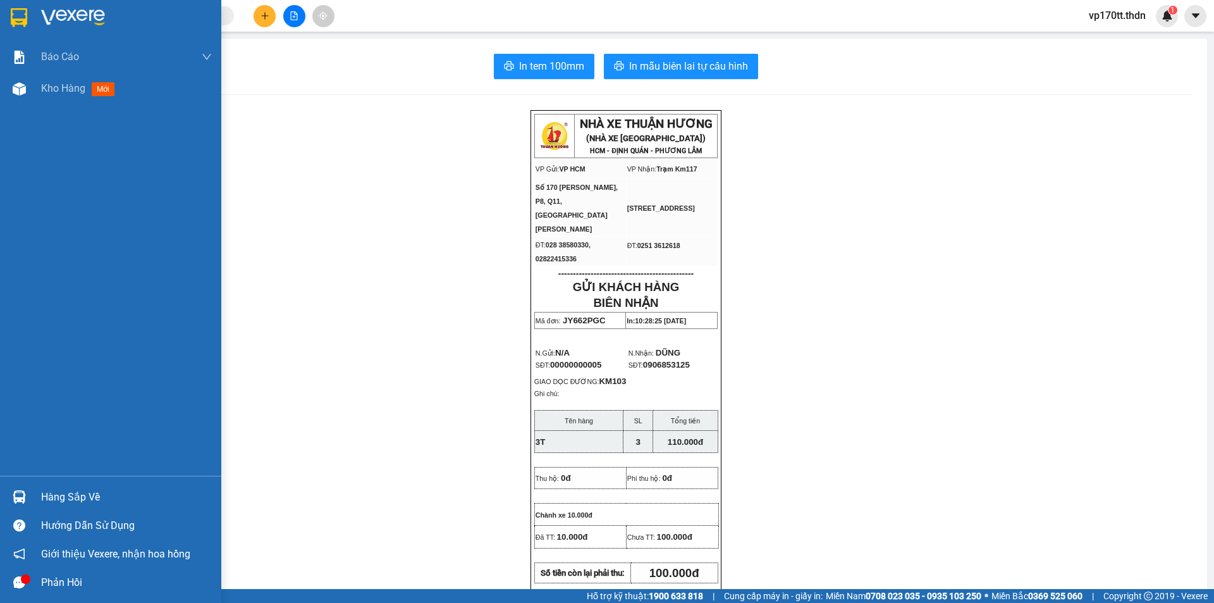
click at [42, 527] on div "Hướng dẫn sử dụng" at bounding box center [126, 525] width 171 height 19
click at [20, 490] on div at bounding box center [19, 497] width 22 height 22
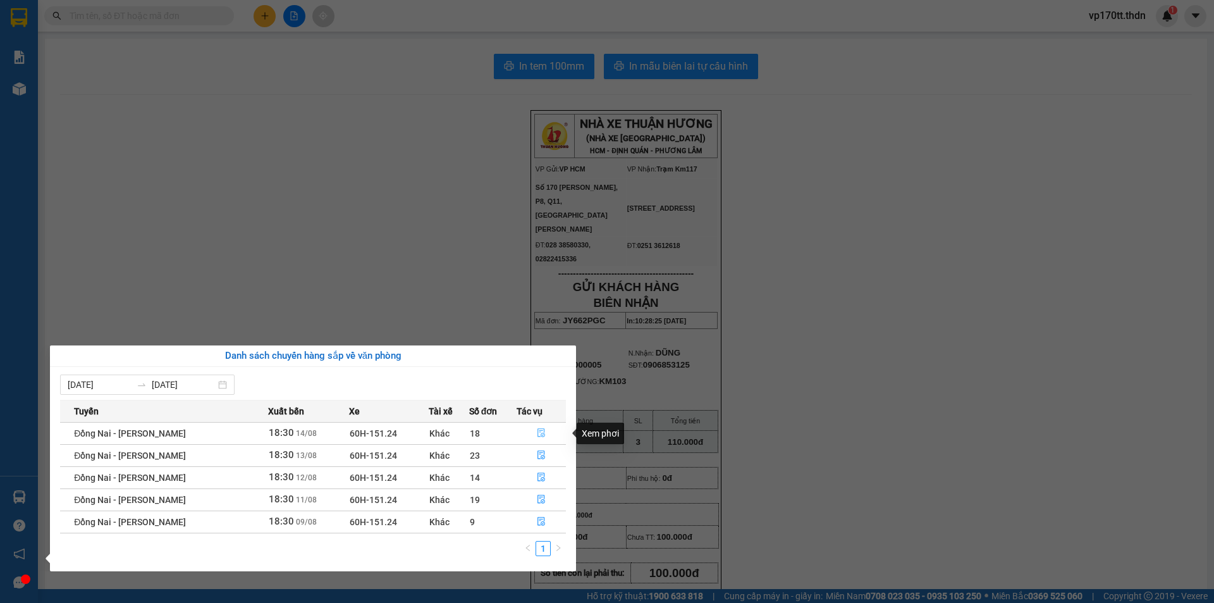
click at [543, 432] on icon "file-done" at bounding box center [542, 433] width 8 height 9
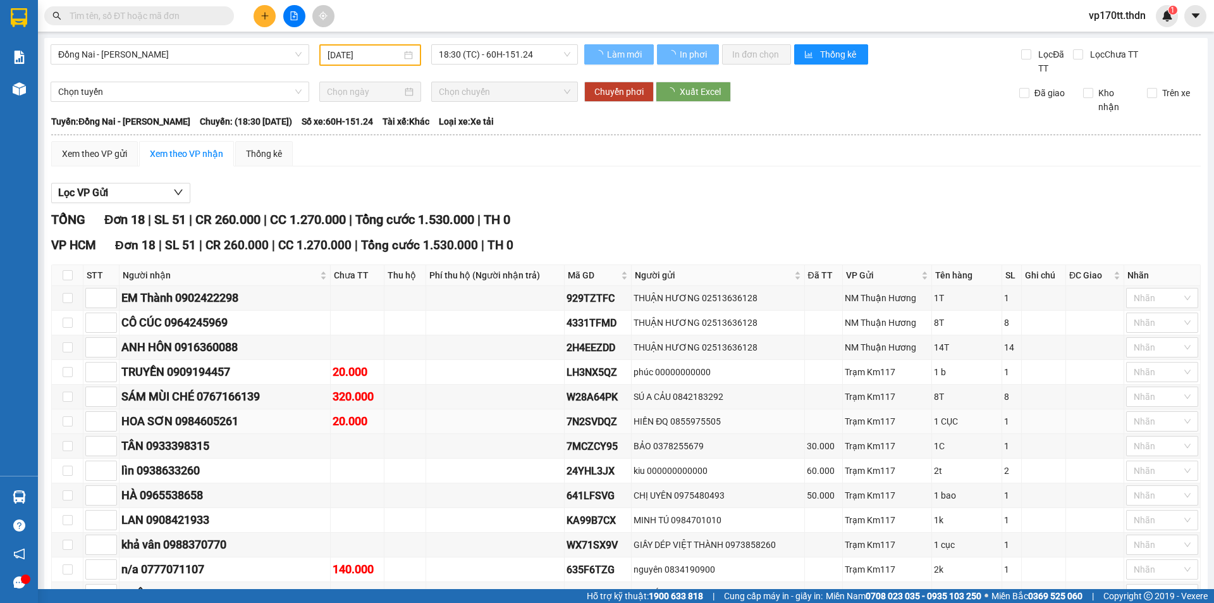
scroll to position [235, 0]
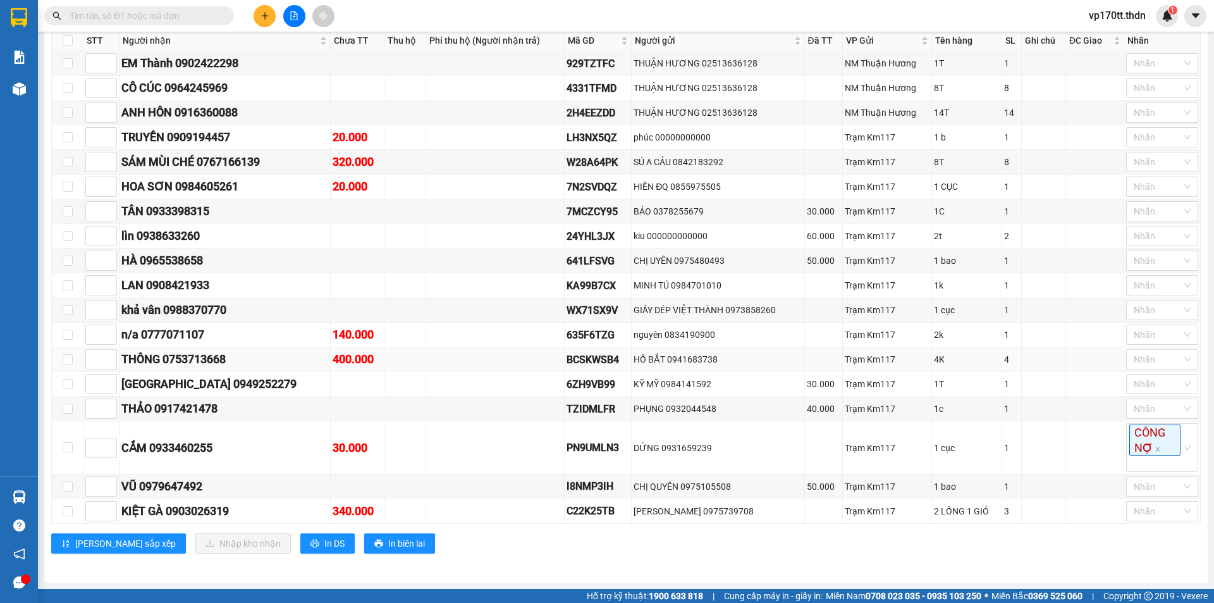
click at [213, 362] on div "THÔNG 0753713668" at bounding box center [224, 359] width 207 height 18
click at [702, 354] on div "HỒ BẮT 0941683738" at bounding box center [718, 359] width 168 height 14
click at [158, 15] on input "text" at bounding box center [144, 16] width 149 height 14
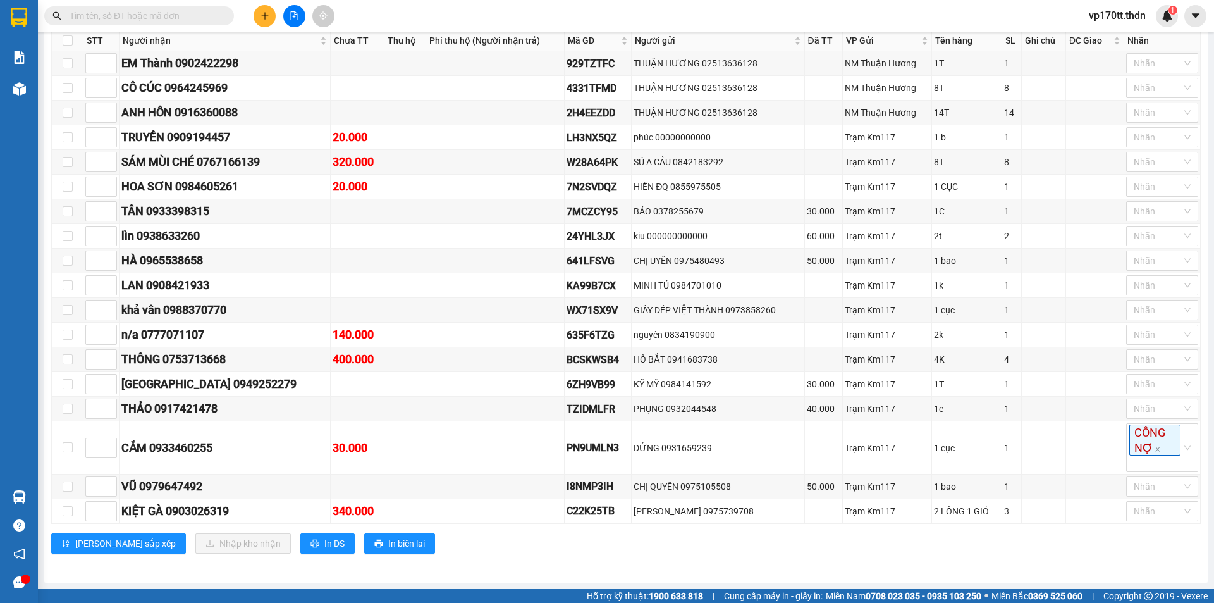
click at [158, 15] on input "text" at bounding box center [144, 16] width 149 height 14
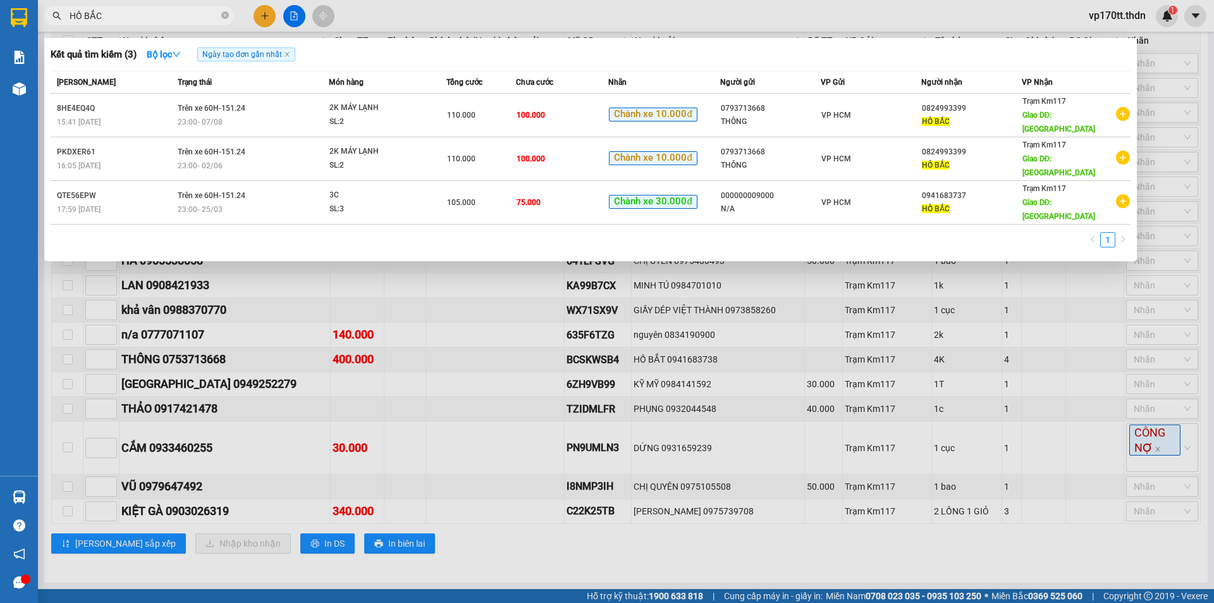
type input "HỒ BẮC"
click at [259, 11] on div at bounding box center [607, 301] width 1214 height 603
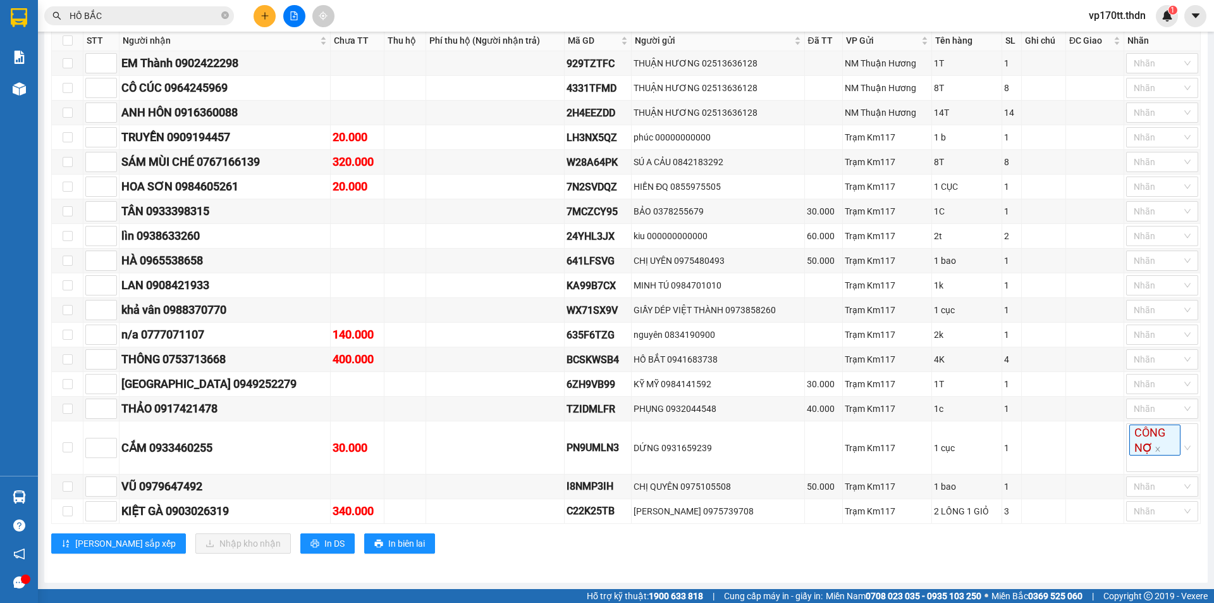
click at [259, 11] on button at bounding box center [265, 16] width 22 height 22
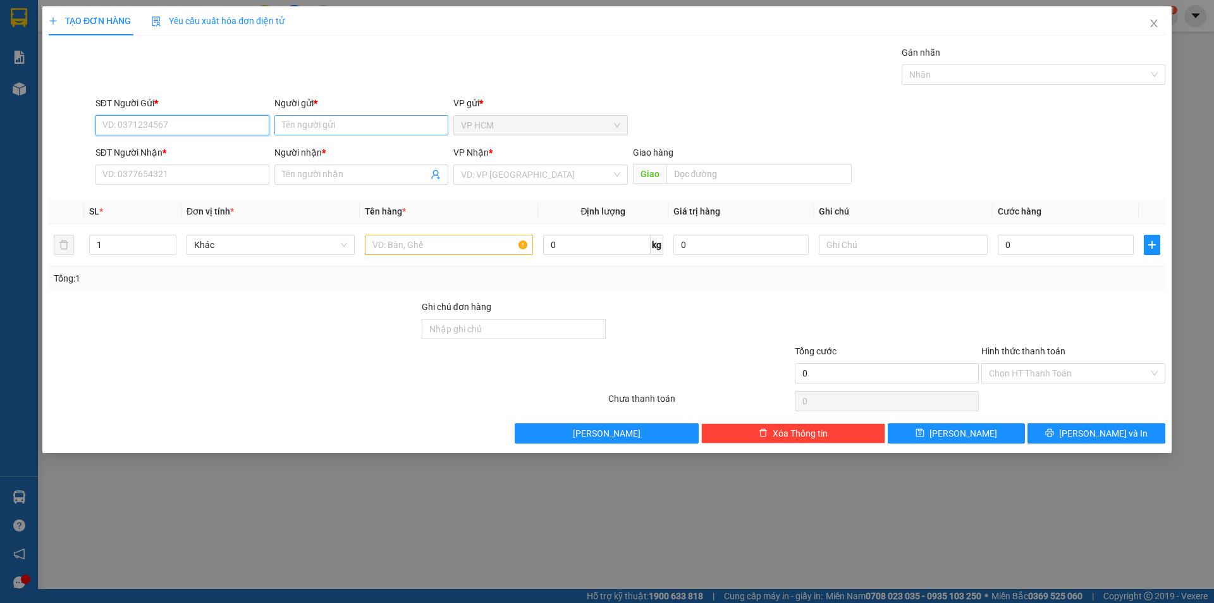
click at [359, 115] on input "Người gửi *" at bounding box center [362, 125] width 174 height 20
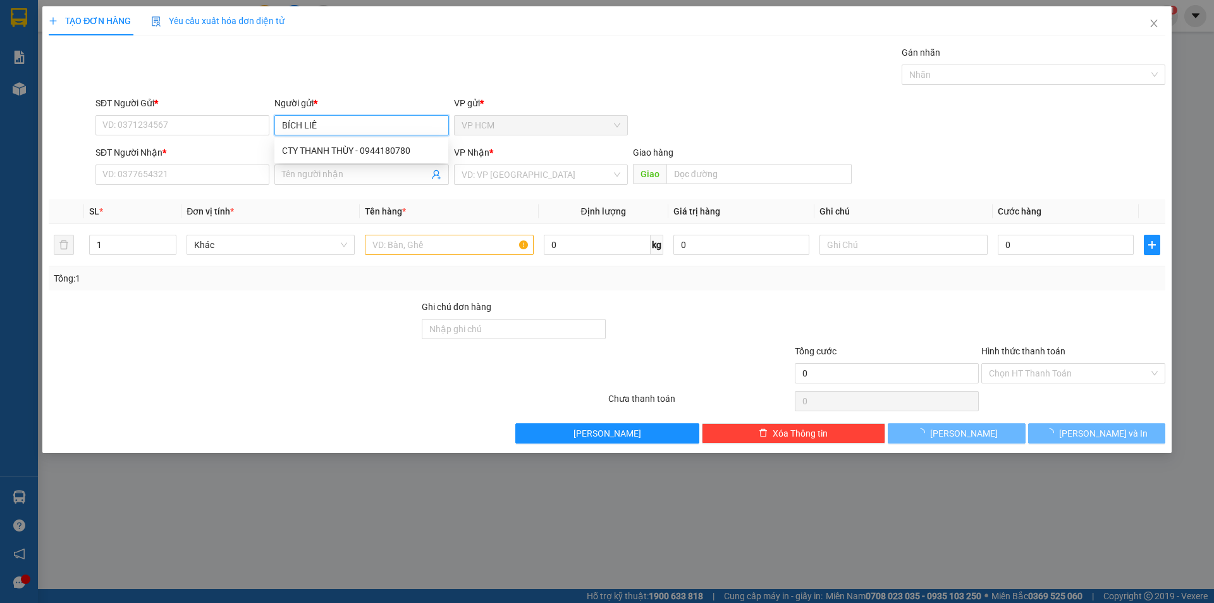
type input "BÍCH LIÊN"
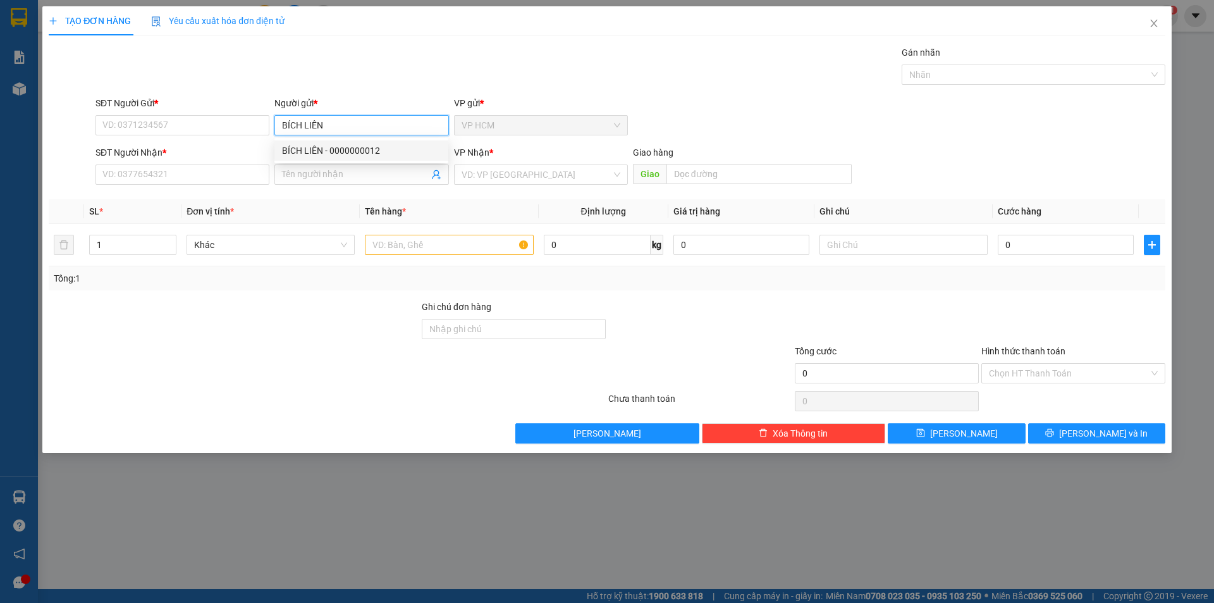
click at [361, 157] on div "BÍCH LIÊN - 0000000012" at bounding box center [361, 151] width 159 height 14
type input "0000000012"
type input "BÍCH LIÊN"
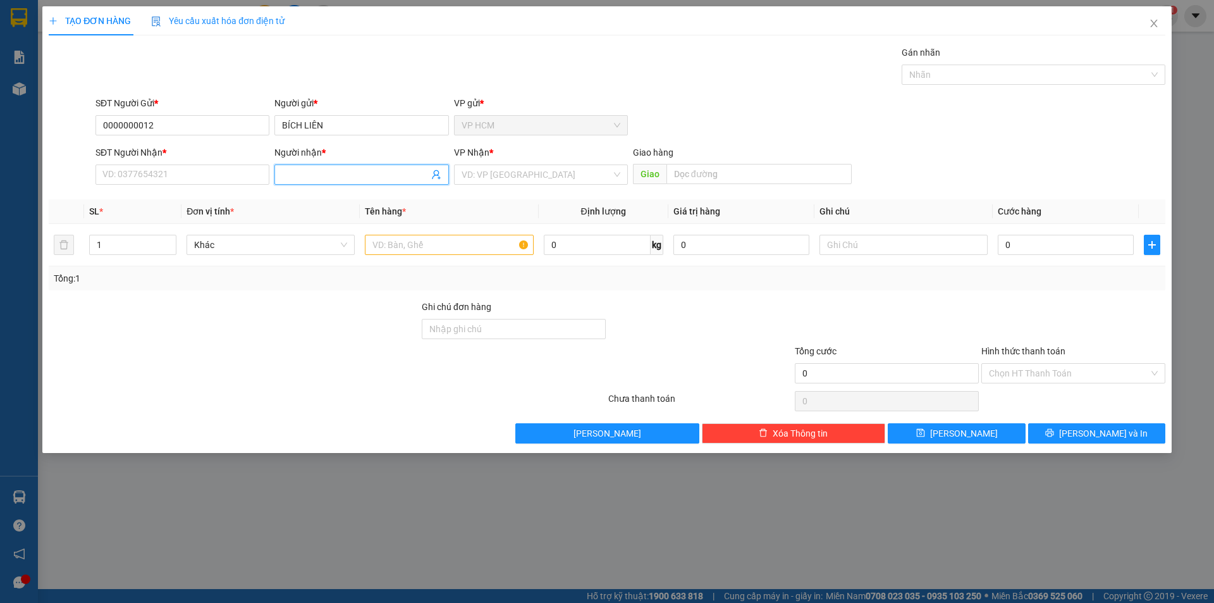
click at [436, 178] on icon "user-add" at bounding box center [436, 175] width 10 height 10
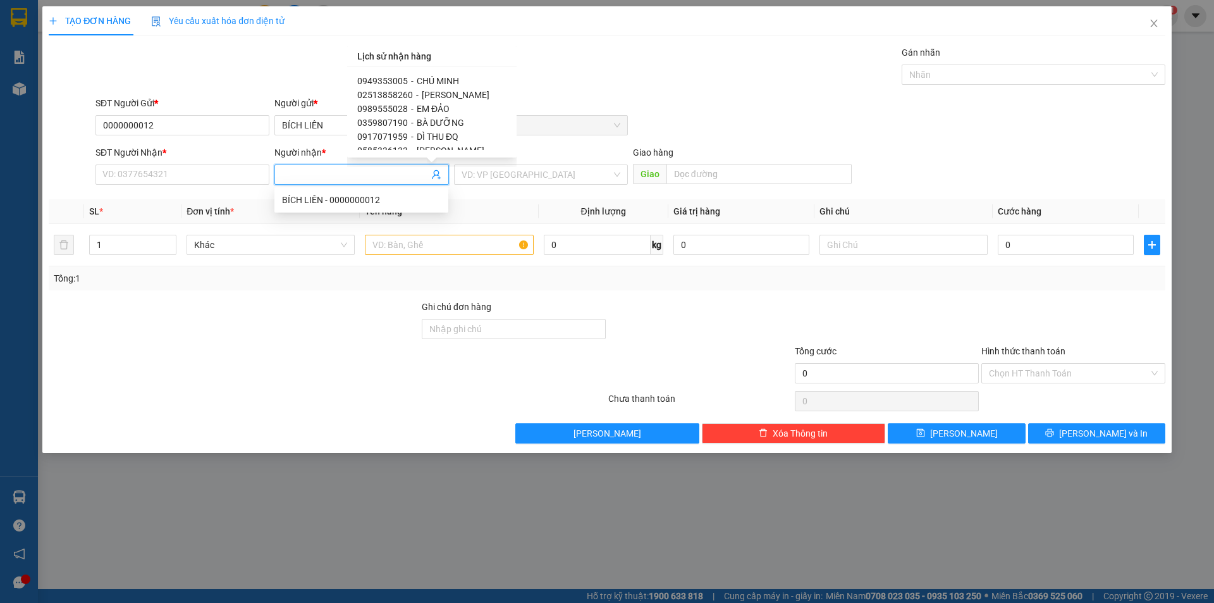
click at [432, 79] on span "CHÚ MINH" at bounding box center [438, 81] width 42 height 10
type input "0949353005"
type input "CHÚ MINH"
type input "CHỢ CŨ"
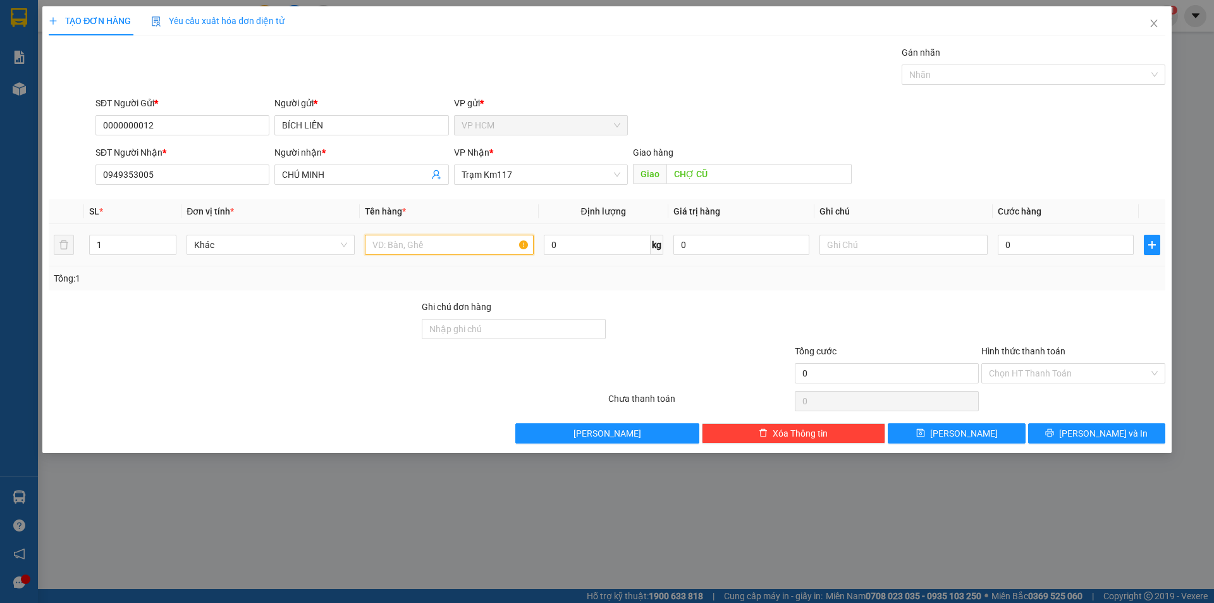
click at [383, 244] on input "text" at bounding box center [449, 245] width 168 height 20
type input "2B"
click at [130, 247] on input "1" at bounding box center [133, 244] width 86 height 19
type input "2"
click at [920, 79] on div at bounding box center [1027, 74] width 245 height 15
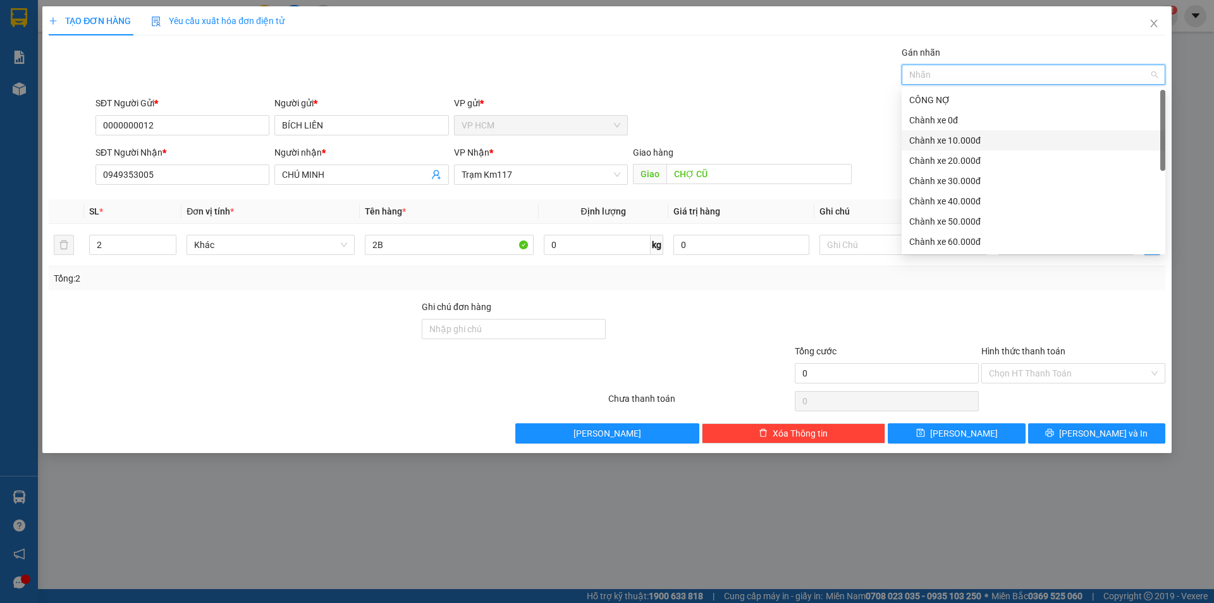
click at [941, 137] on div "Chành xe 10.000đ" at bounding box center [1034, 140] width 249 height 14
drag, startPoint x: 753, startPoint y: 111, endPoint x: 1165, endPoint y: 312, distance: 458.3
click at [753, 111] on div "SĐT Người Gửi * 0000000012 Người gửi * BÍCH LIÊN VP gửi * VP HCM" at bounding box center [630, 118] width 1075 height 44
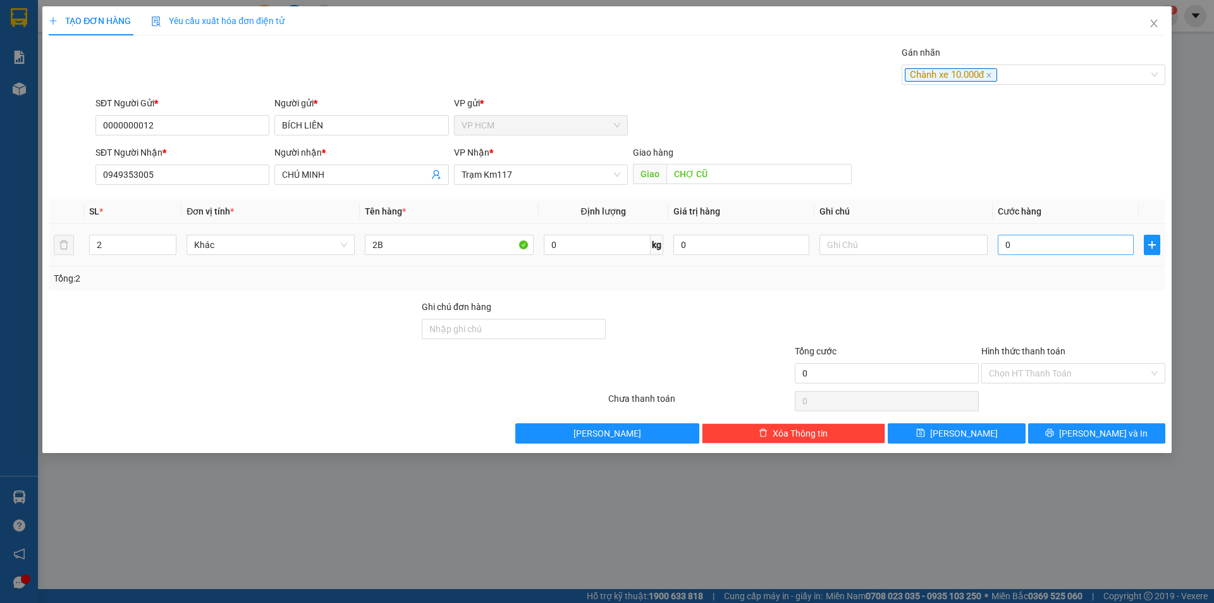
click at [1058, 235] on div "0" at bounding box center [1066, 244] width 136 height 25
click at [1058, 237] on input "0" at bounding box center [1066, 245] width 136 height 20
click at [1054, 63] on div "Gán nhãn" at bounding box center [1034, 55] width 264 height 19
click at [1037, 78] on div "Chành xe 10.000đ" at bounding box center [1027, 74] width 245 height 15
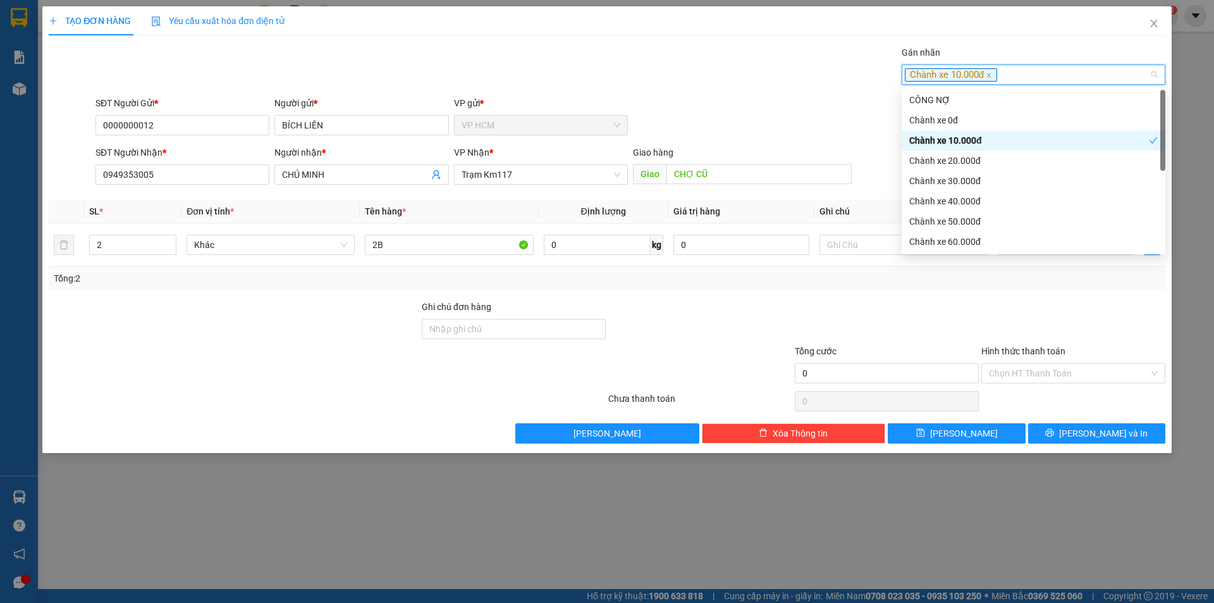
click at [988, 139] on div "Chành xe 10.000đ" at bounding box center [1030, 140] width 240 height 14
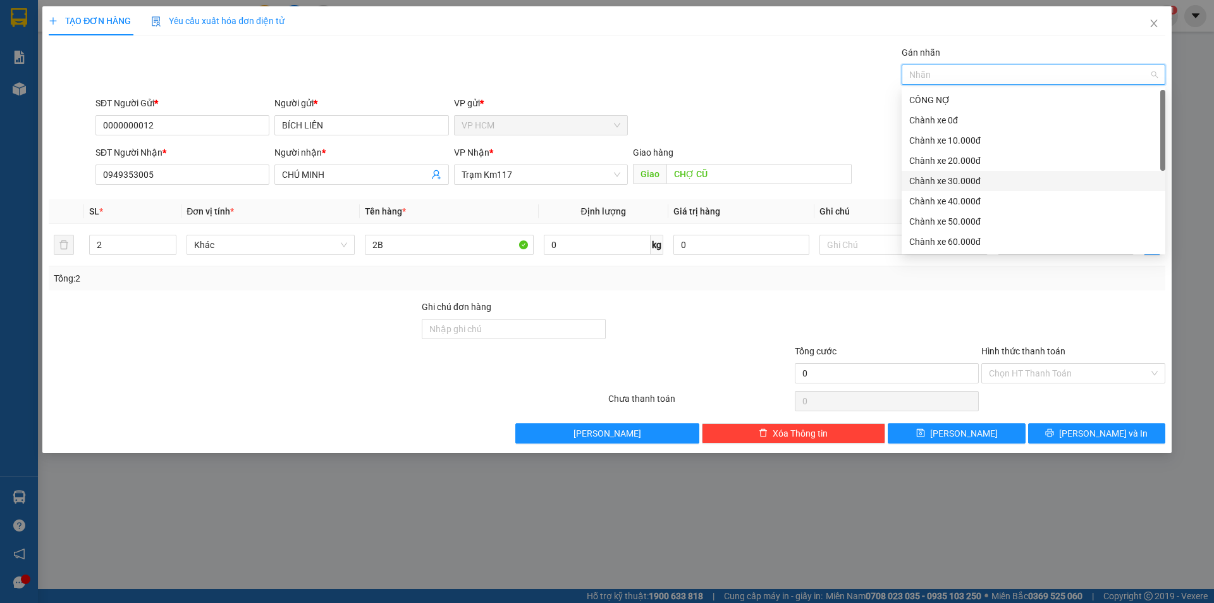
drag, startPoint x: 970, startPoint y: 184, endPoint x: 860, endPoint y: 137, distance: 119.0
click at [970, 182] on div "Chành xe 30.000đ" at bounding box center [1034, 181] width 249 height 14
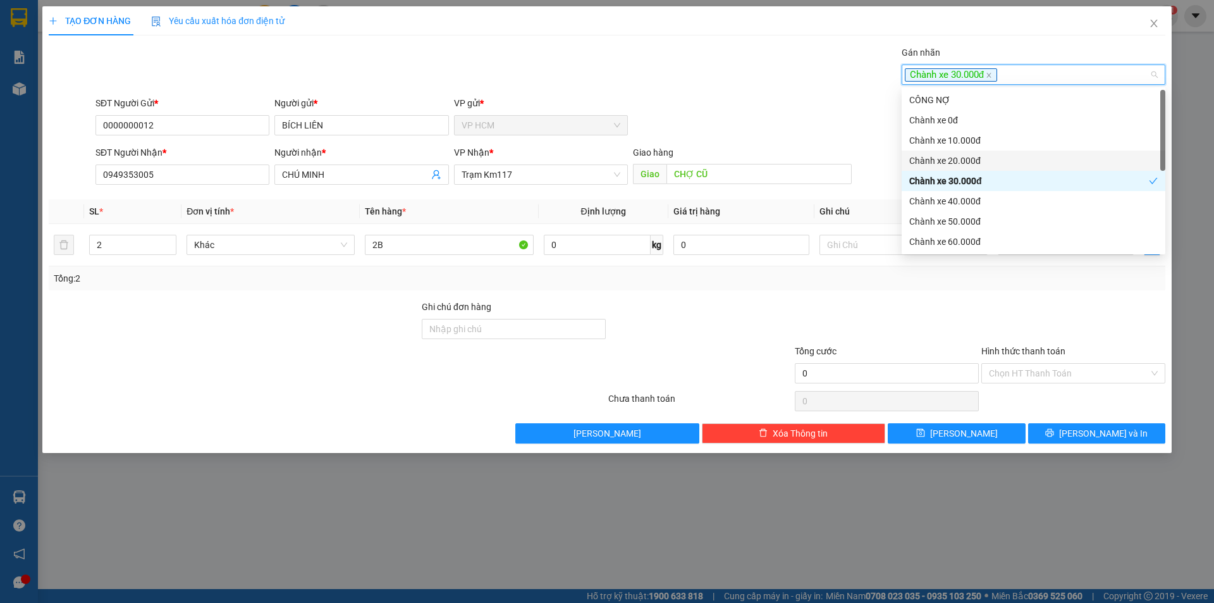
click at [720, 97] on div "SĐT Người Gửi * 0000000012 Người gửi * BÍCH LIÊN VP gửi * VP HCM" at bounding box center [630, 118] width 1075 height 44
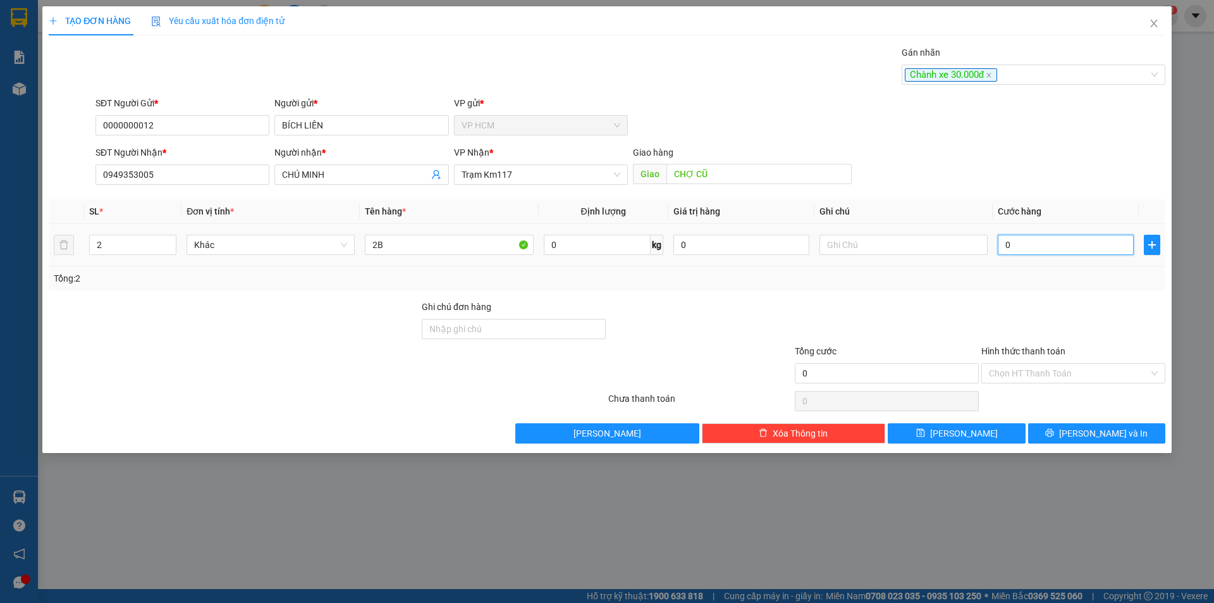
click at [1068, 248] on input "0" at bounding box center [1066, 245] width 136 height 20
type input "01"
type input "1"
type input "010"
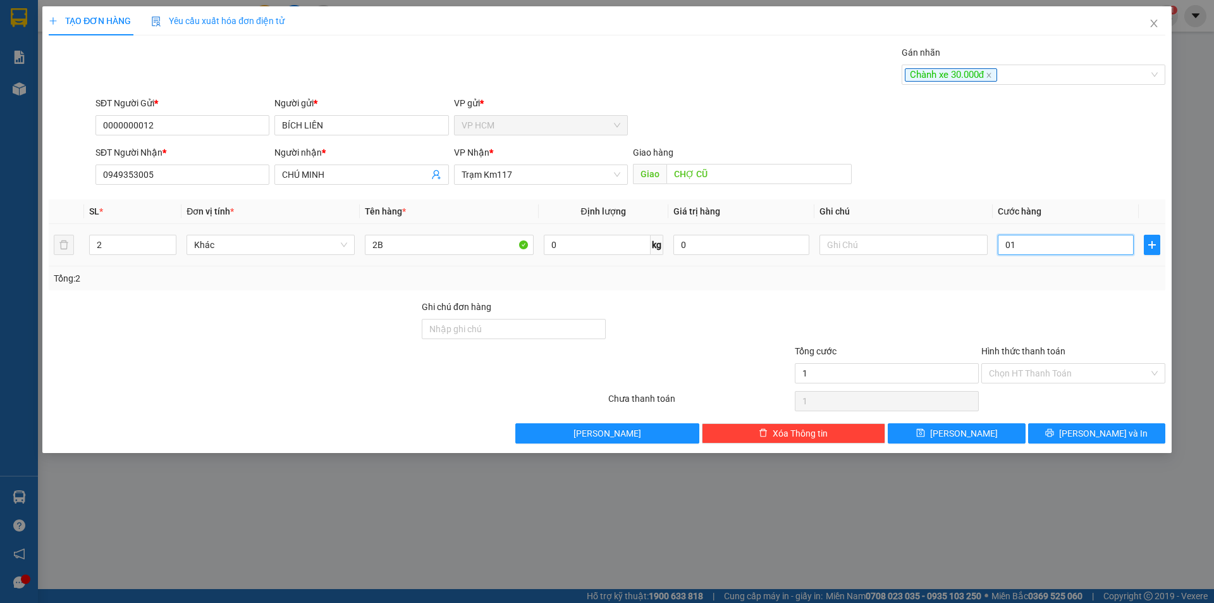
type input "10"
type input "0.100"
type input "100"
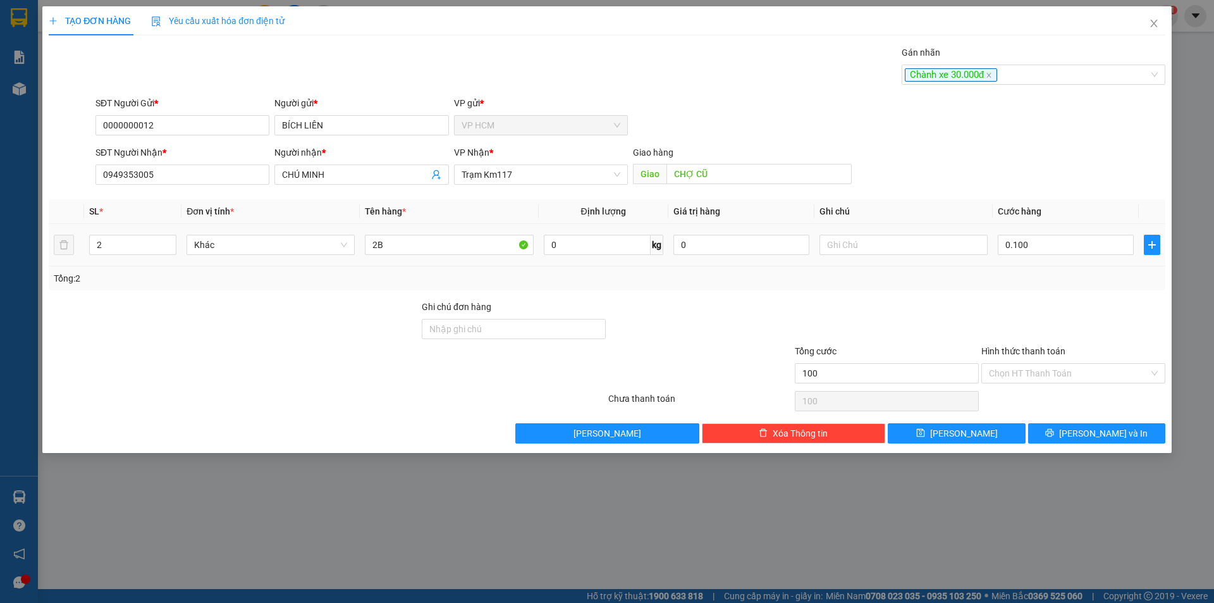
type input "100.000"
click at [1066, 283] on div "Tổng: 2" at bounding box center [607, 278] width 1107 height 14
click at [1044, 364] on input "Hình thức thanh toán" at bounding box center [1069, 373] width 160 height 19
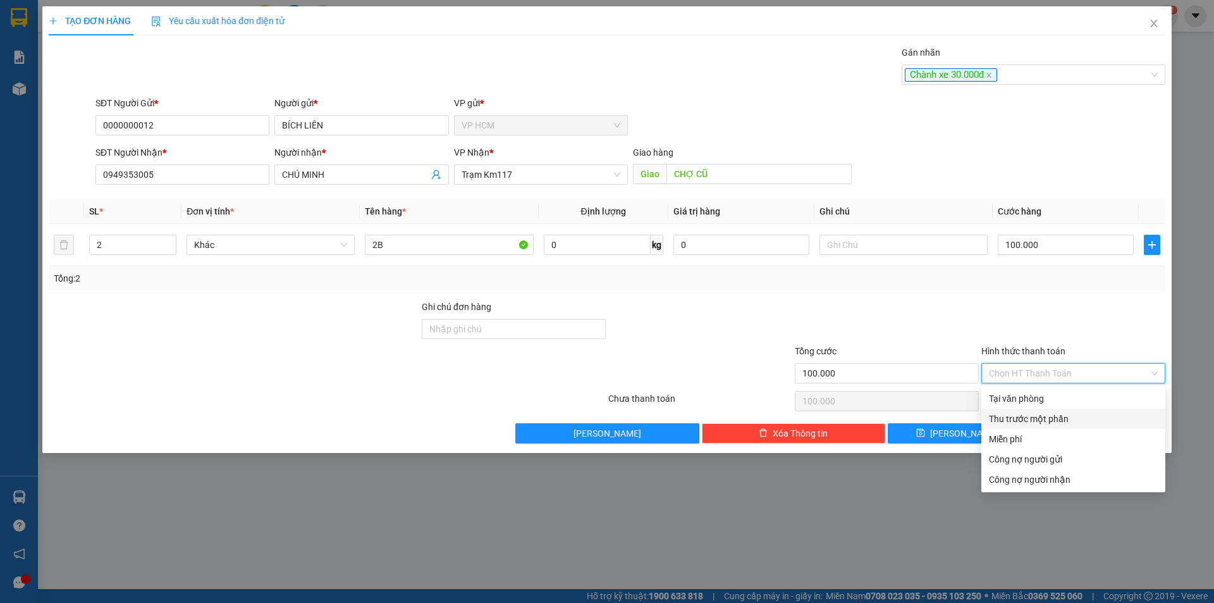
click at [1006, 424] on div "Thu trước một phần" at bounding box center [1073, 419] width 169 height 14
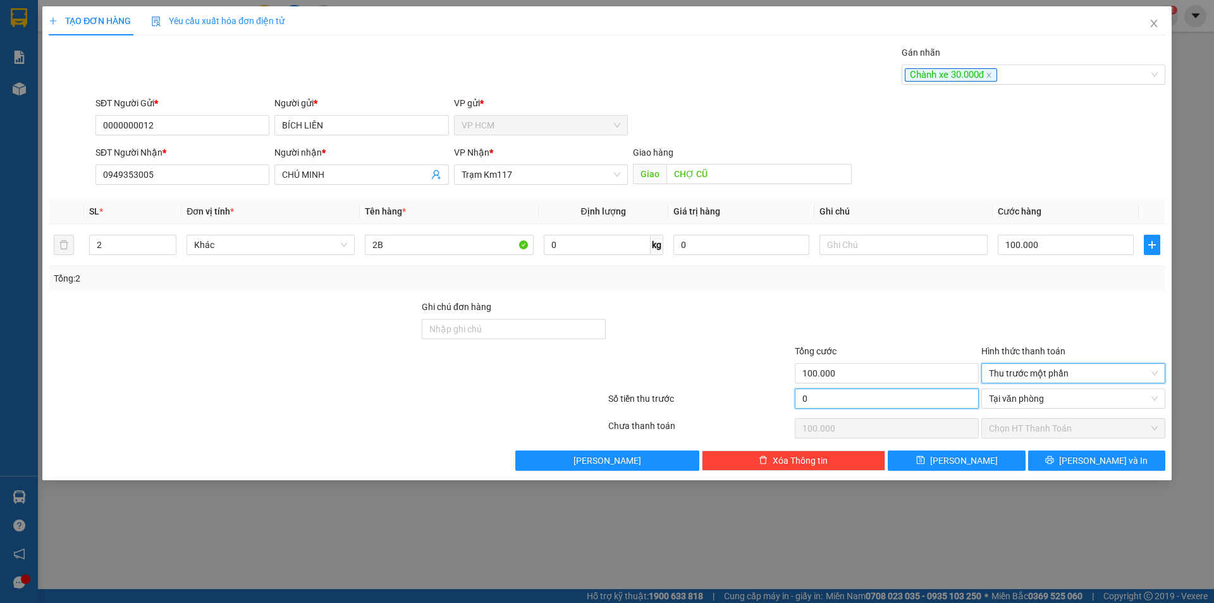
click at [822, 397] on input "0" at bounding box center [887, 398] width 184 height 20
type input "3"
type input "99.997"
type input "30"
type input "99.970"
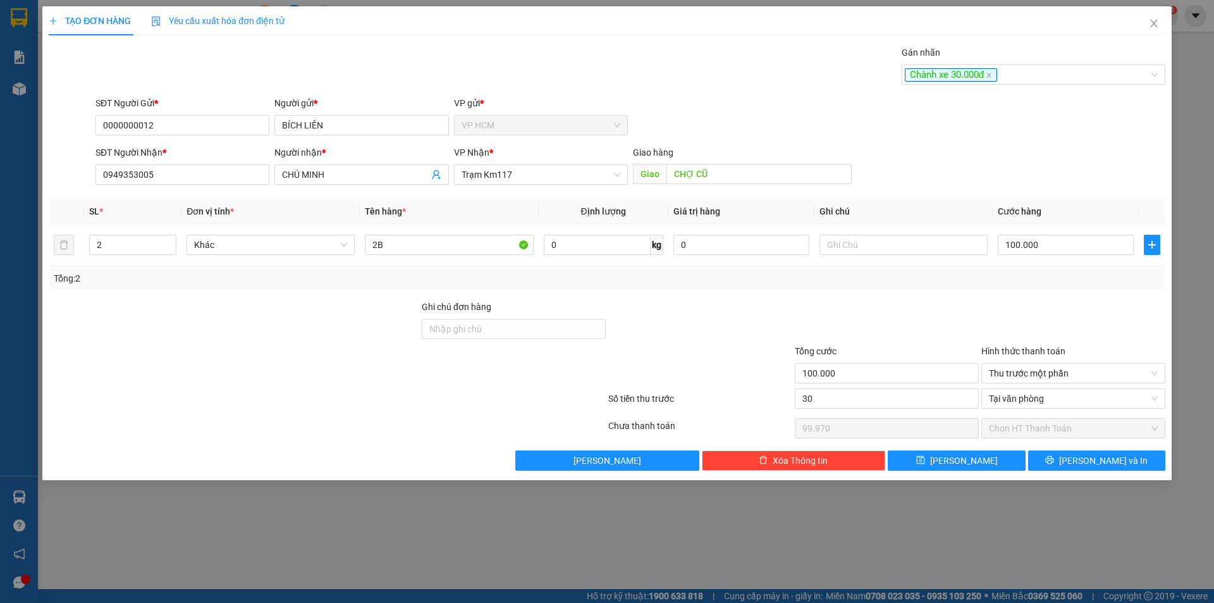
type input "30.000"
type input "70.000"
click at [848, 335] on div at bounding box center [887, 322] width 187 height 44
click at [1088, 460] on span "[PERSON_NAME] và In" at bounding box center [1104, 461] width 89 height 14
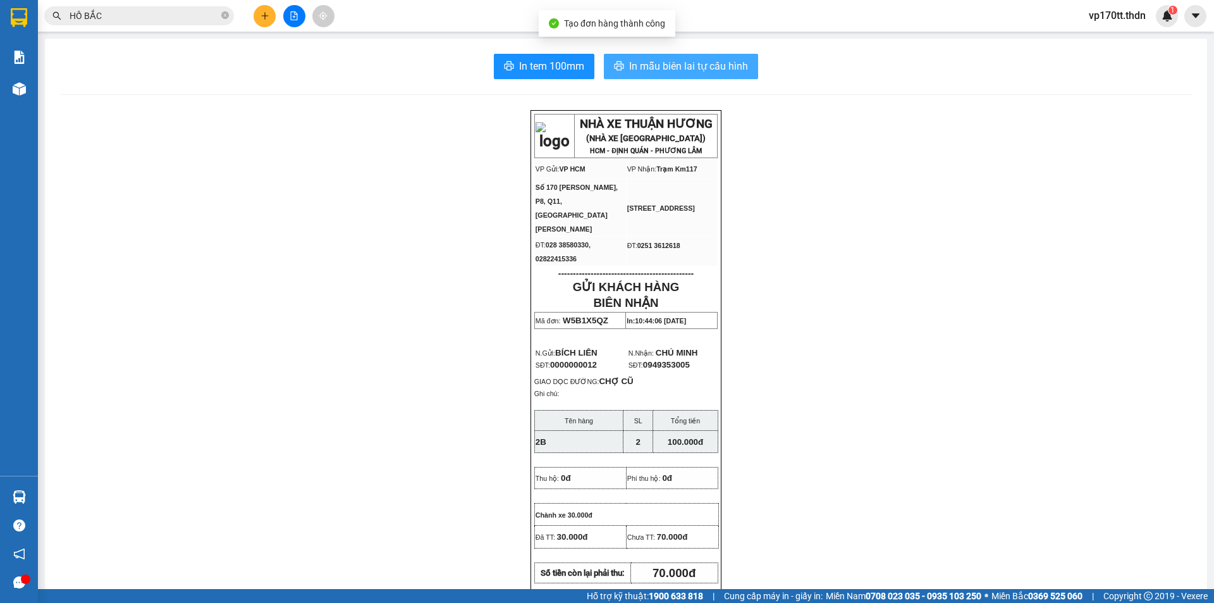
click at [653, 70] on span "In mẫu biên lai tự cấu hình" at bounding box center [688, 66] width 119 height 16
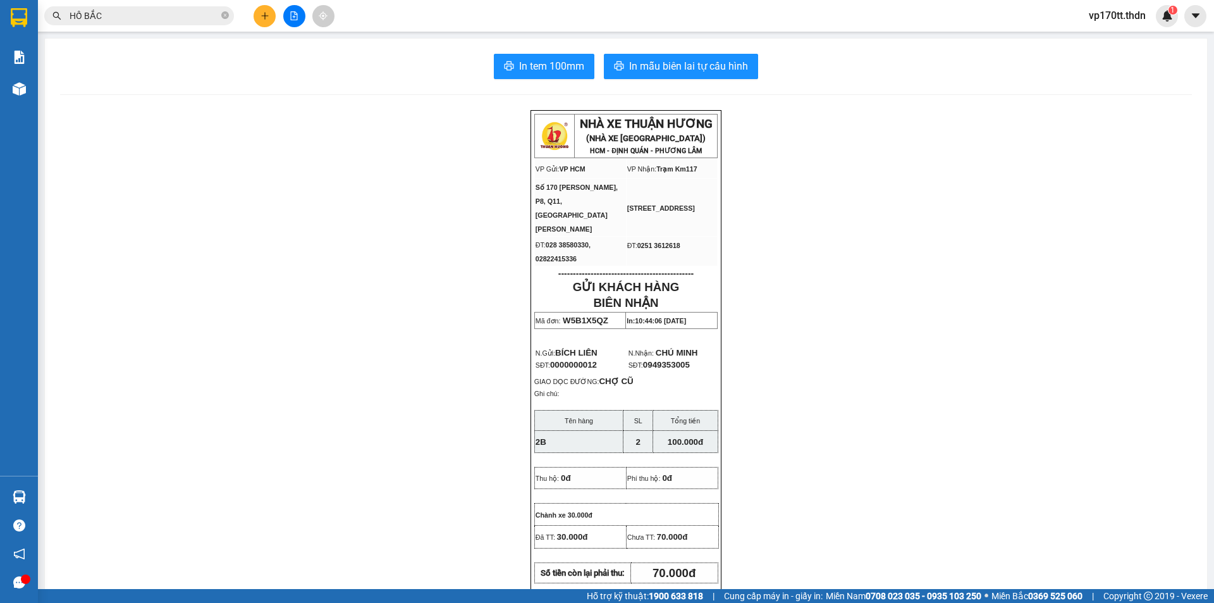
click at [175, 13] on input "HỒ BẮC" at bounding box center [144, 16] width 149 height 14
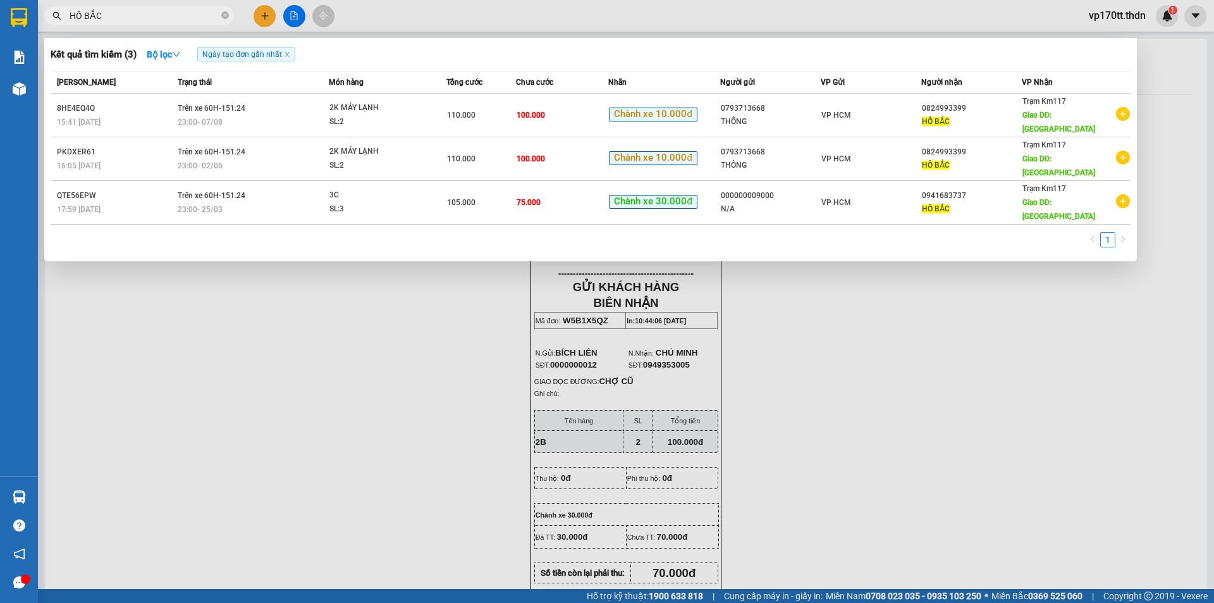
click at [175, 13] on input "HỒ BẮC" at bounding box center [144, 16] width 149 height 14
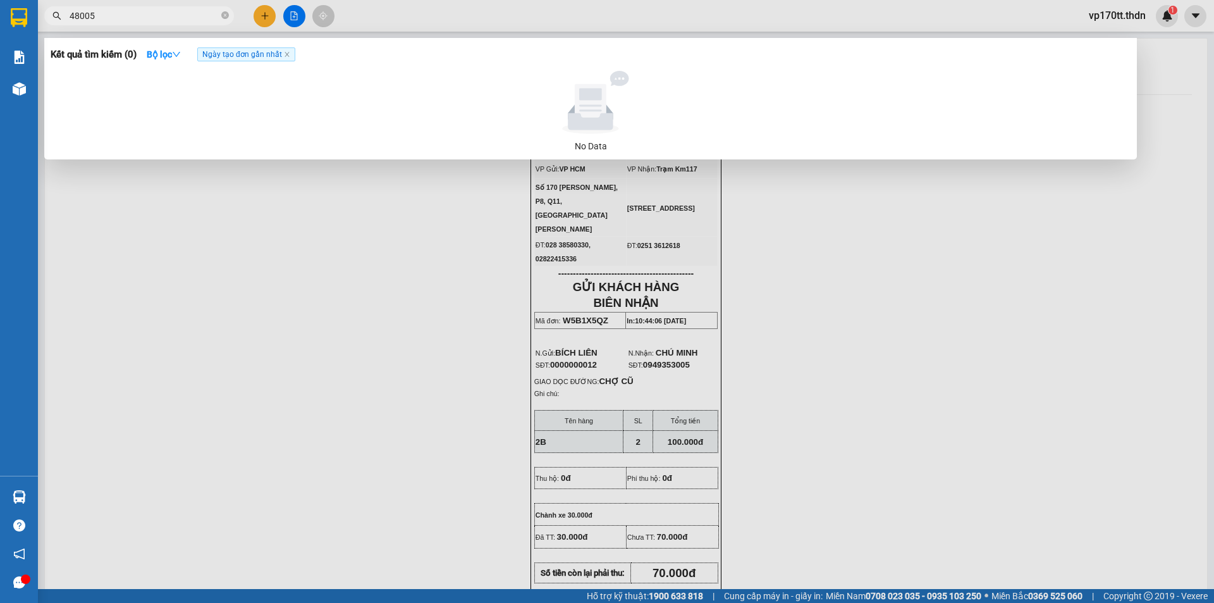
click at [150, 14] on input "48005" at bounding box center [144, 16] width 149 height 14
type input "T"
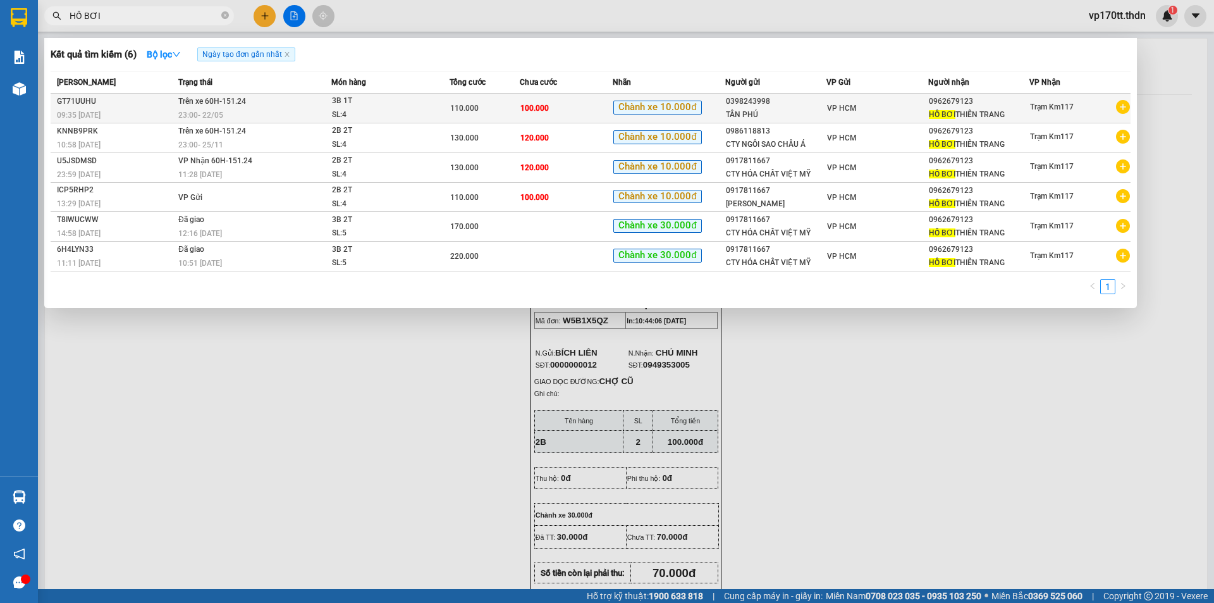
type input "HỒ BƠI"
click at [934, 98] on div "0962679123" at bounding box center [979, 101] width 100 height 13
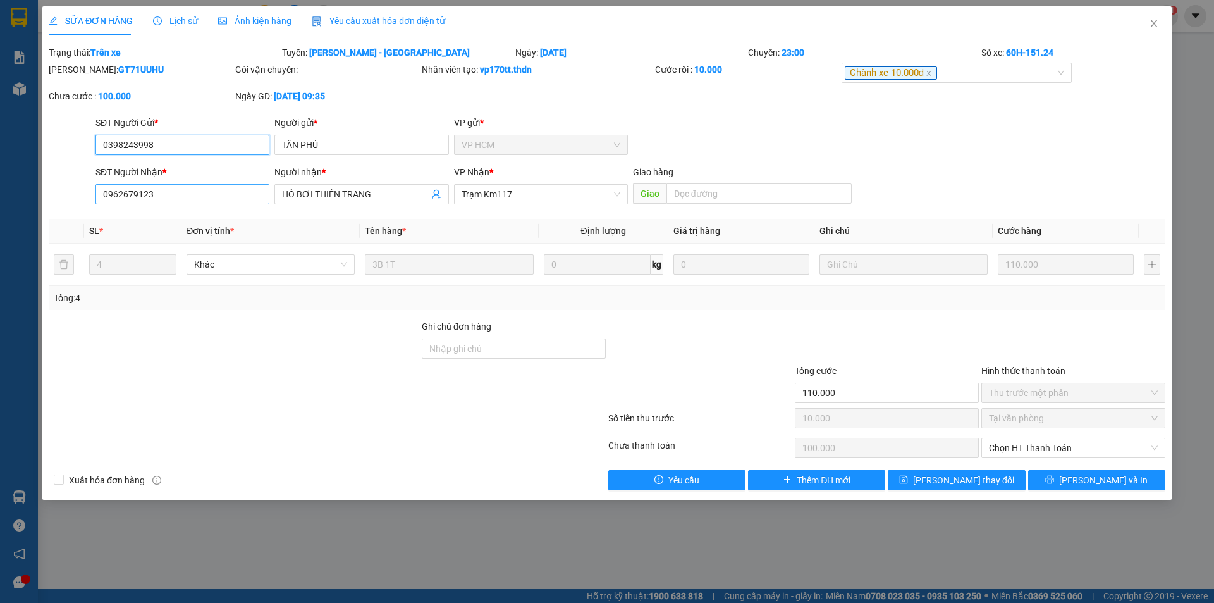
type input "0398243998"
type input "TÂN PHÚ"
type input "0962679123"
type input "HỒ BƠI THIÊN TRANG"
type input "110.000"
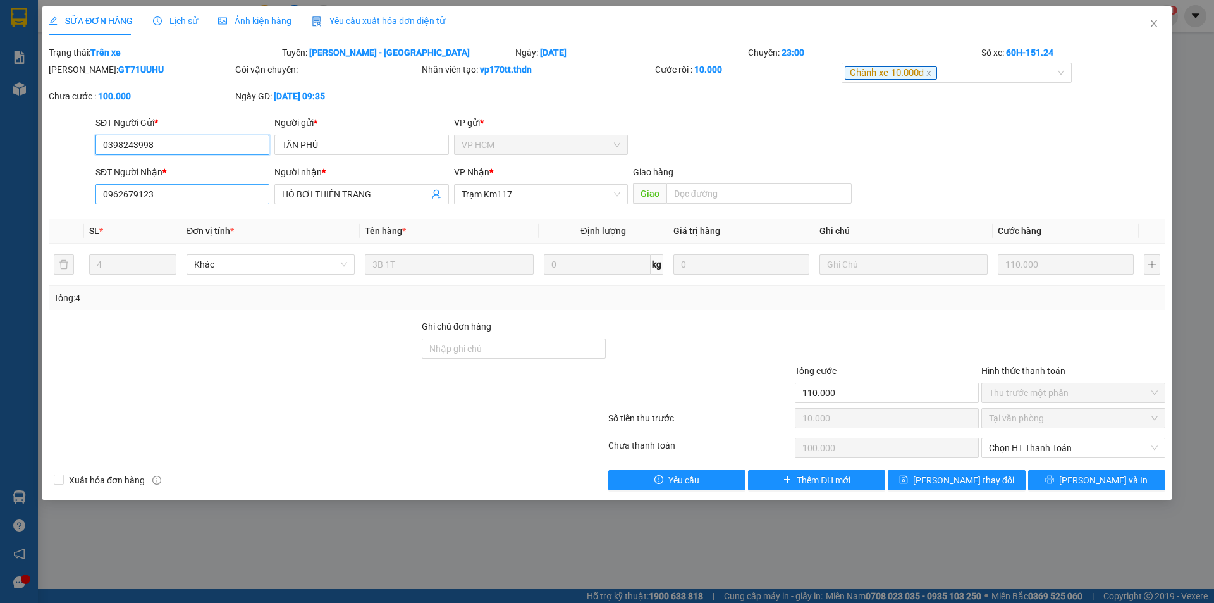
type input "10.000"
type input "100.000"
click at [217, 201] on input "0962679123" at bounding box center [183, 194] width 174 height 20
click at [218, 201] on input "0962679123" at bounding box center [183, 194] width 174 height 20
click at [1170, 28] on span "Close" at bounding box center [1154, 23] width 35 height 35
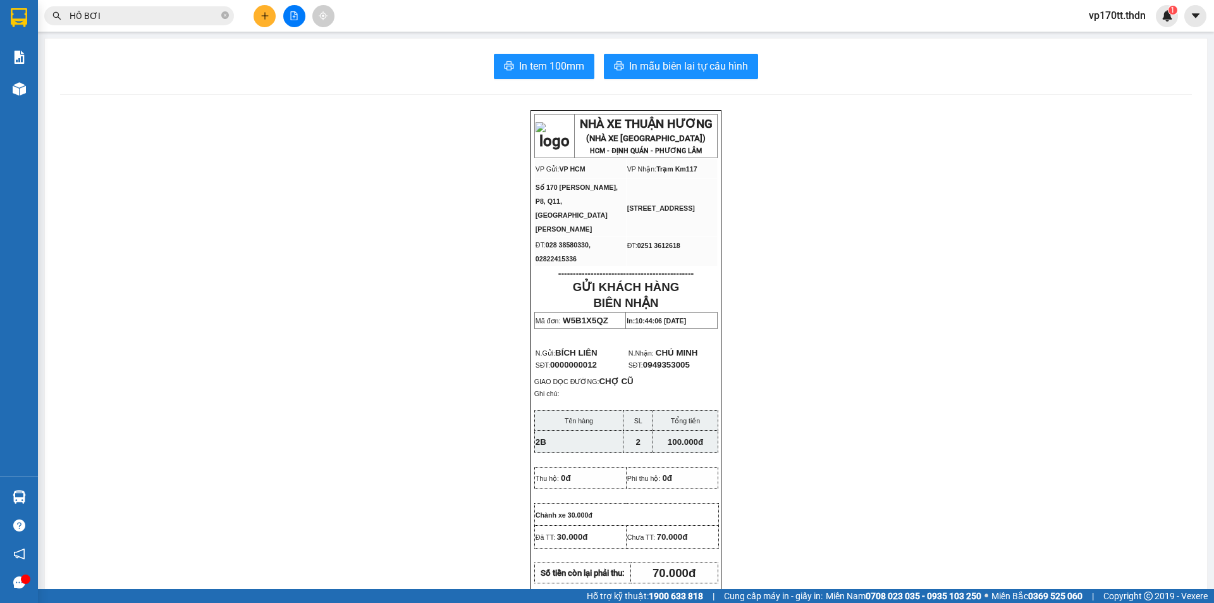
click at [163, 16] on input "HỒ BƠI" at bounding box center [144, 16] width 149 height 14
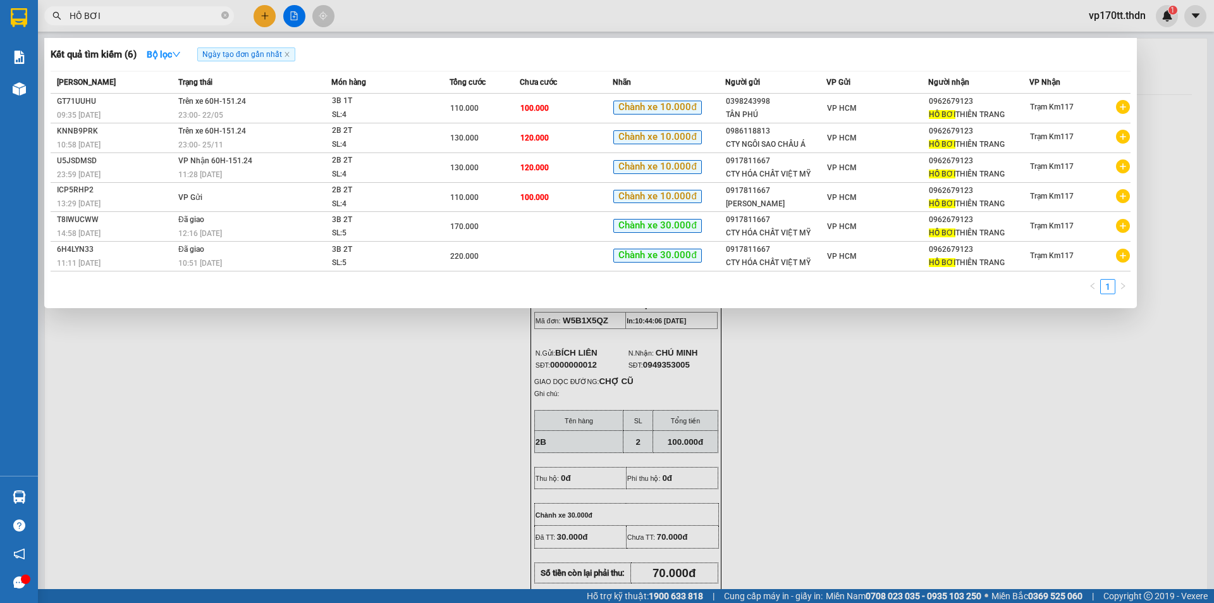
click at [263, 16] on div at bounding box center [607, 301] width 1214 height 603
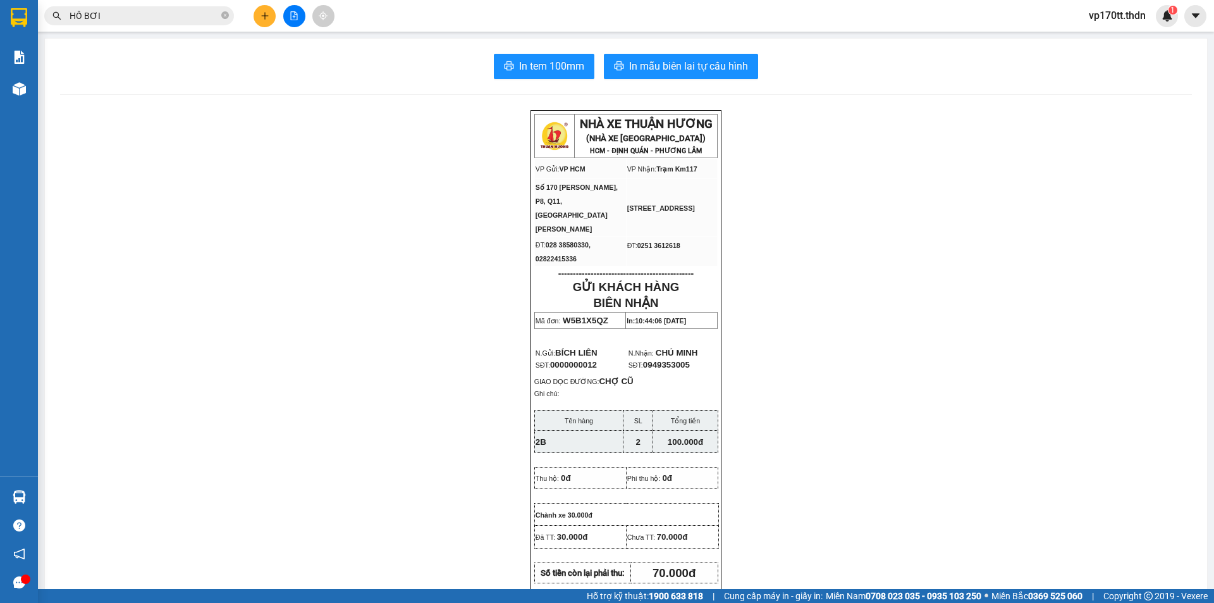
click at [263, 16] on icon "plus" at bounding box center [265, 15] width 9 height 9
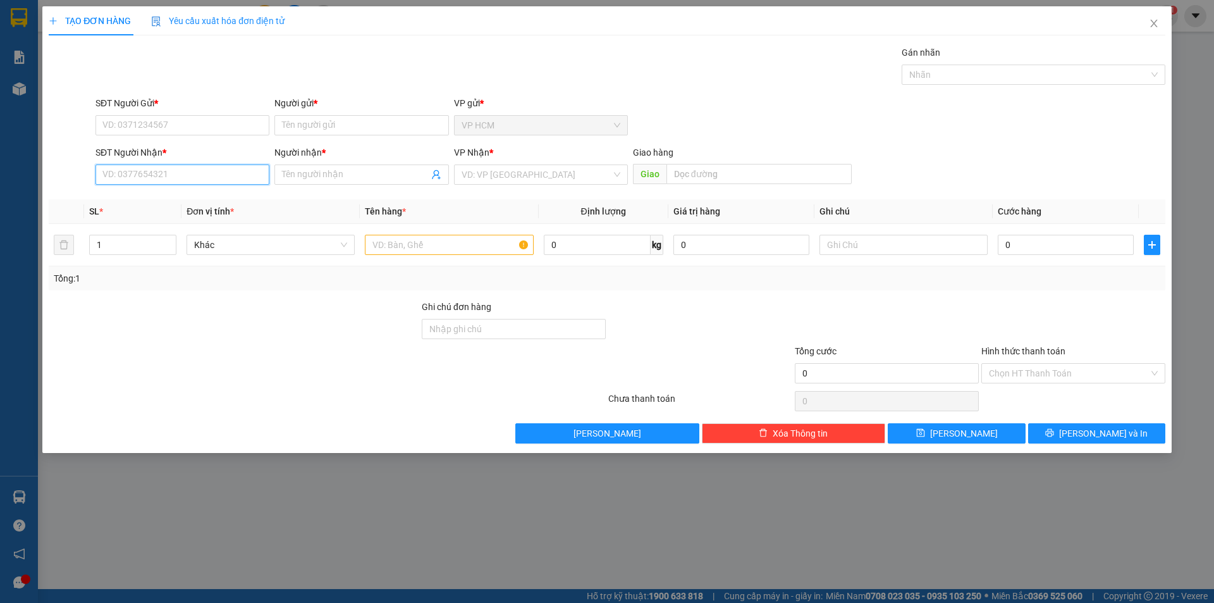
click at [206, 173] on input "SĐT Người Nhận *" at bounding box center [183, 174] width 174 height 20
paste input "0962679123"
type input "0962679123"
click at [216, 198] on div "0962679123 - HỒ BƠI [GEOGRAPHIC_DATA]" at bounding box center [190, 200] width 175 height 14
type input "HỒ BƠI THIÊN TRANG"
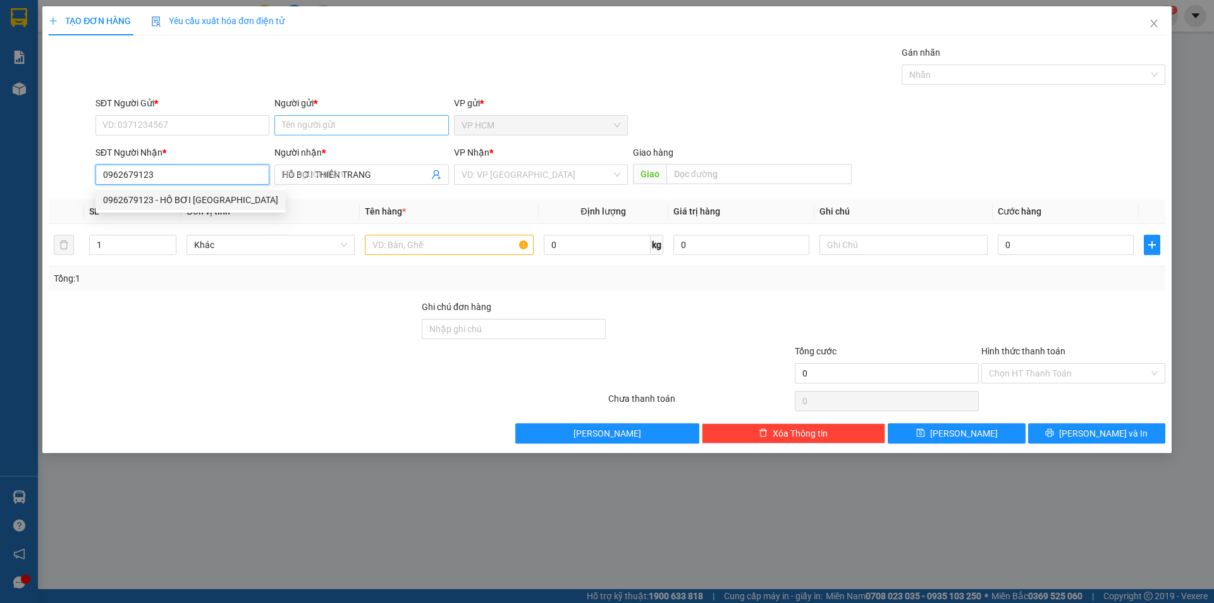
type input "110.000"
type input "0962679123"
click at [330, 128] on input "Người gửi *" at bounding box center [362, 125] width 174 height 20
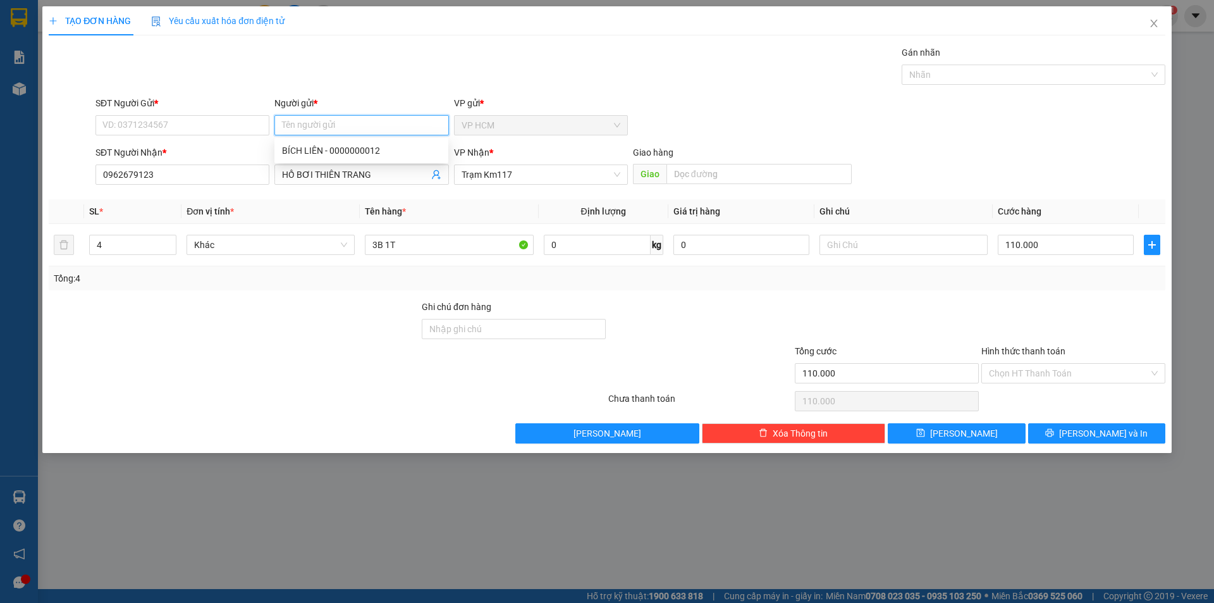
type input "H"
type input "[PERSON_NAME]"
click at [225, 136] on div "SĐT Người Gửi * VD: 0371234567" at bounding box center [183, 118] width 174 height 44
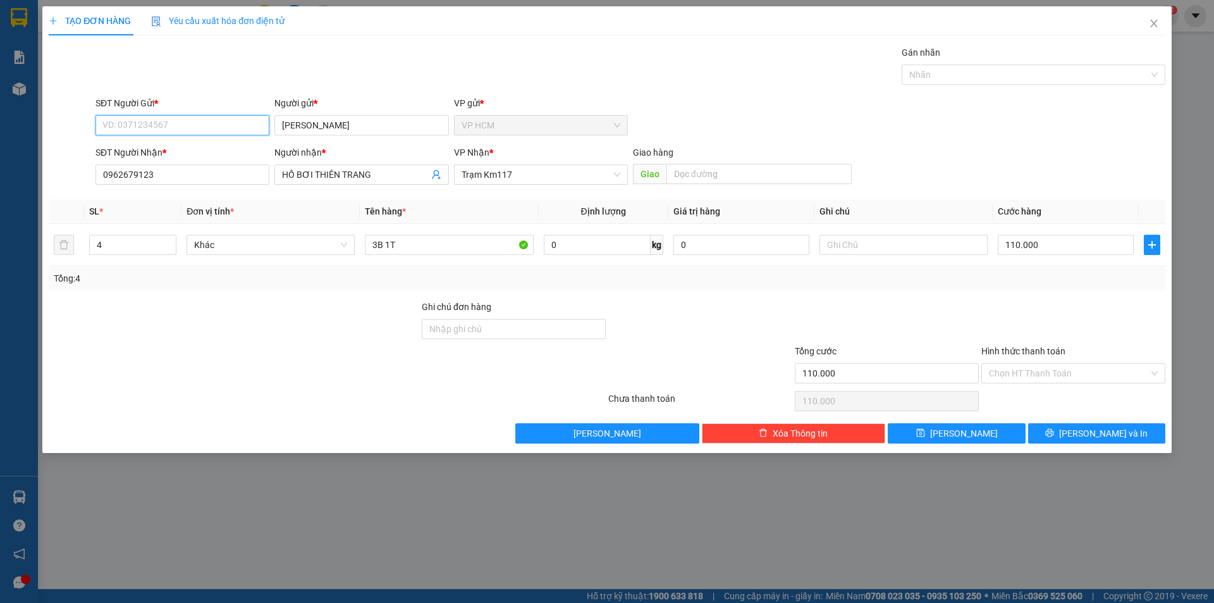
click at [228, 128] on input "SĐT Người Gửi *" at bounding box center [183, 125] width 174 height 20
type input "0986848005"
click at [428, 258] on td "3B 1T" at bounding box center [449, 245] width 178 height 42
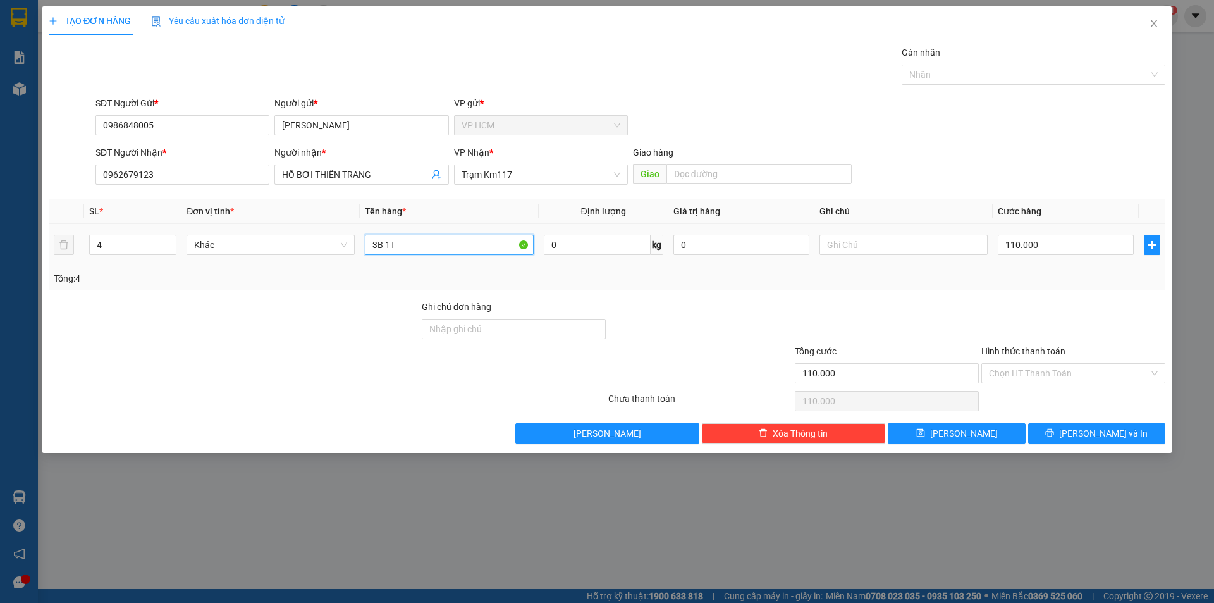
click at [424, 250] on input "3B 1T" at bounding box center [449, 245] width 168 height 20
type input "3B 2T"
click at [130, 242] on input "4" at bounding box center [133, 244] width 86 height 19
type input "5"
click at [1040, 75] on div at bounding box center [1027, 74] width 245 height 15
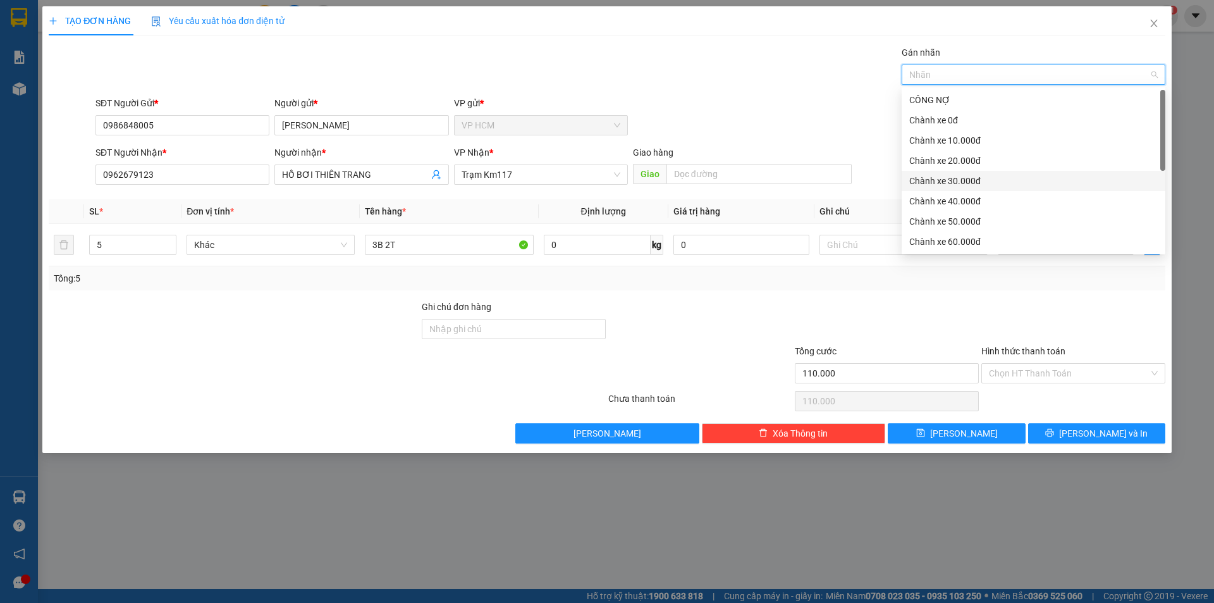
click at [961, 185] on div "Chành xe 30.000đ" at bounding box center [1034, 181] width 249 height 14
click at [611, 50] on div "Gán nhãn Nhãn" at bounding box center [630, 68] width 1075 height 44
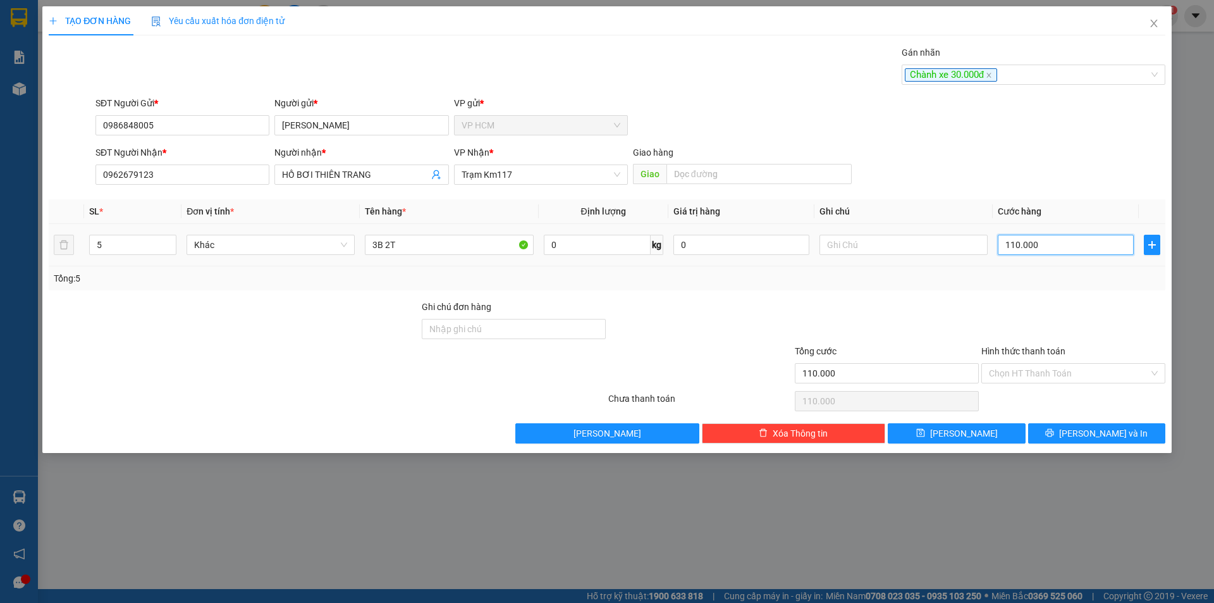
click at [1101, 249] on input "110.000" at bounding box center [1066, 245] width 136 height 20
type input "0"
type input "2"
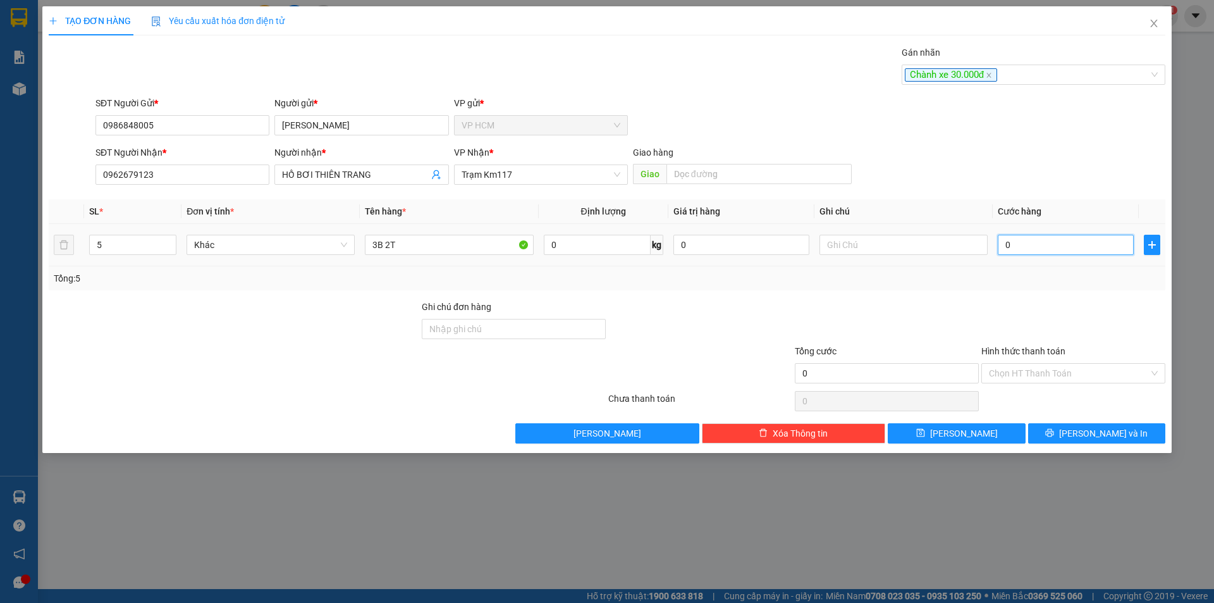
type input "2"
type input "02"
type input "22"
type input "022"
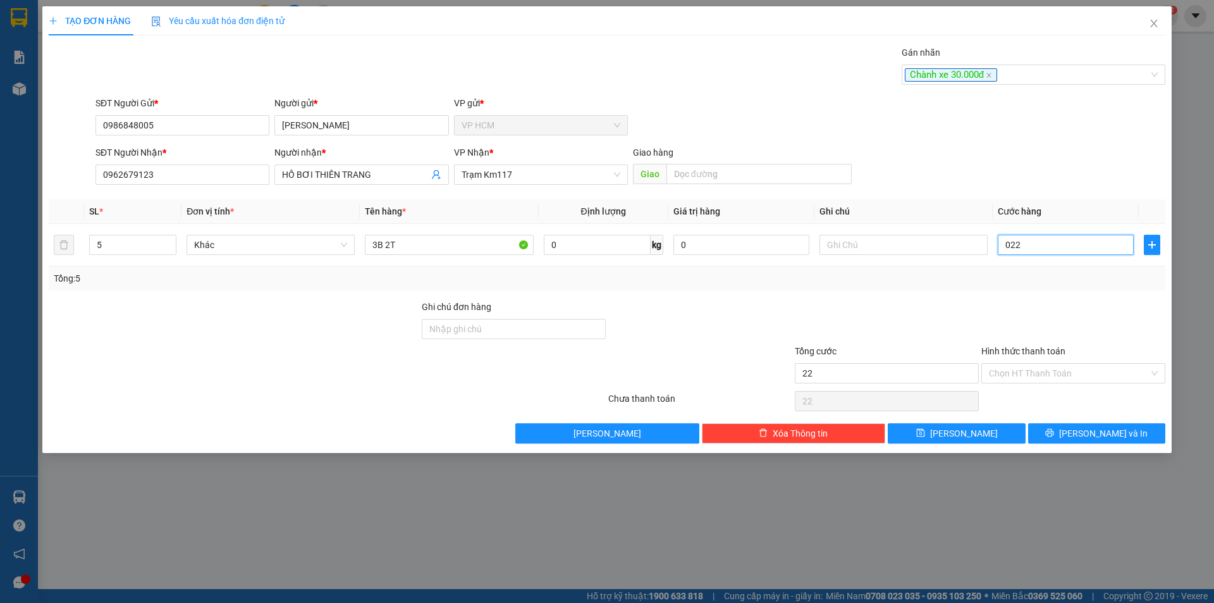
type input "220"
type input "0.220"
type input "220.000"
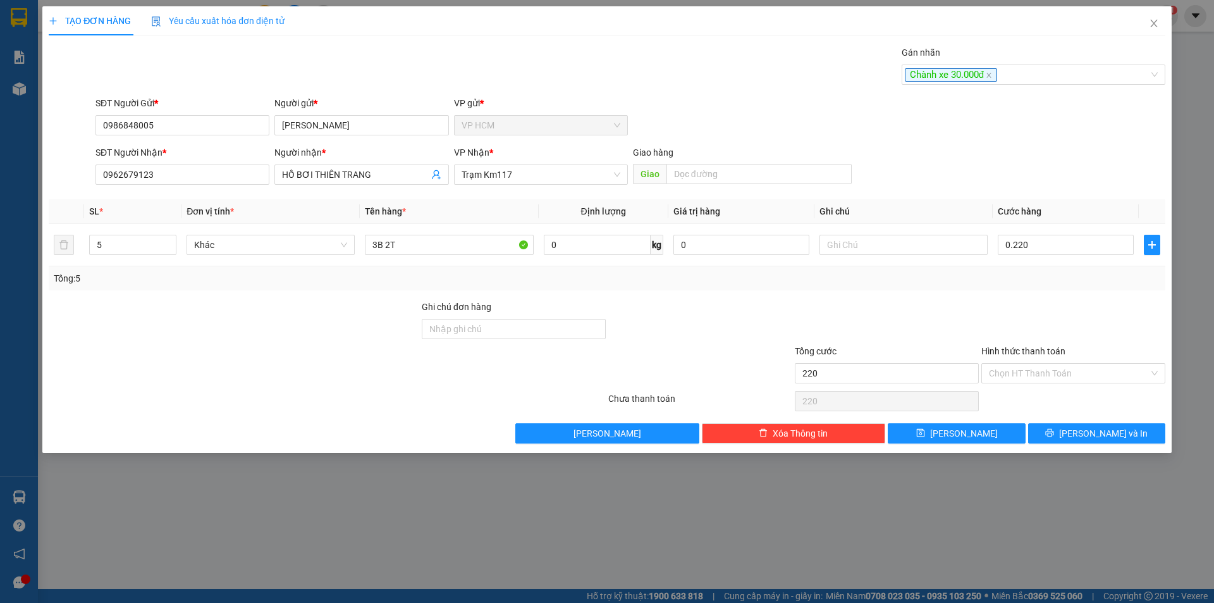
type input "220.000"
click at [1091, 302] on div at bounding box center [1073, 322] width 187 height 44
drag, startPoint x: 1018, startPoint y: 352, endPoint x: 1019, endPoint y: 367, distance: 15.2
click at [1018, 354] on label "Hình thức thanh toán" at bounding box center [1024, 351] width 84 height 10
click at [1018, 364] on input "Hình thức thanh toán" at bounding box center [1069, 373] width 160 height 19
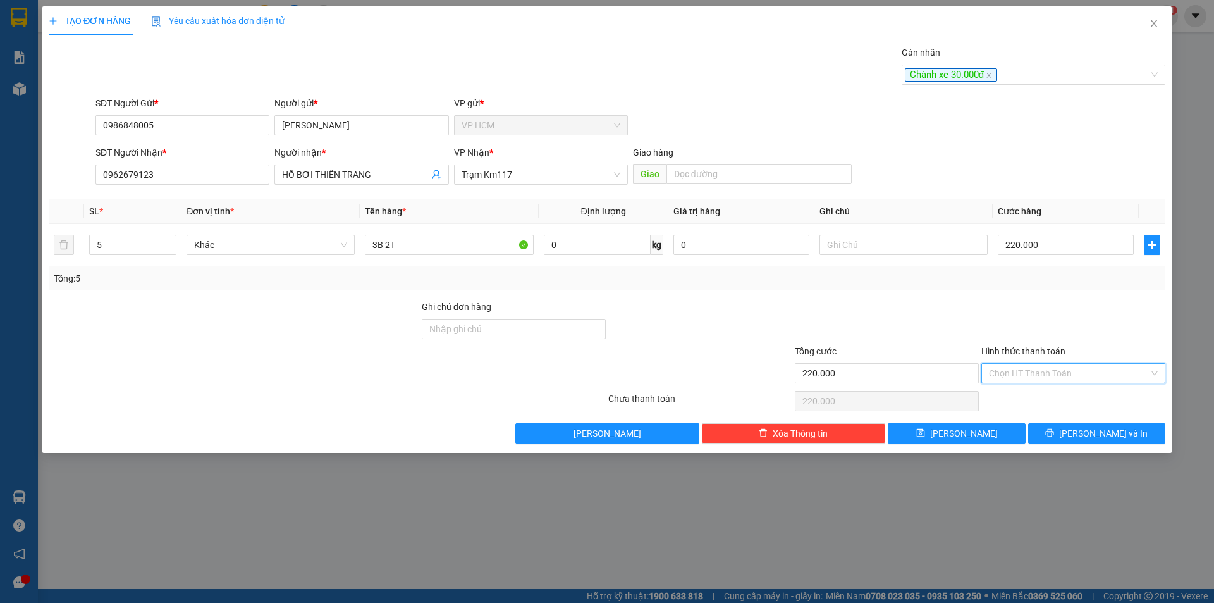
click at [1021, 373] on input "Hình thức thanh toán" at bounding box center [1069, 373] width 160 height 19
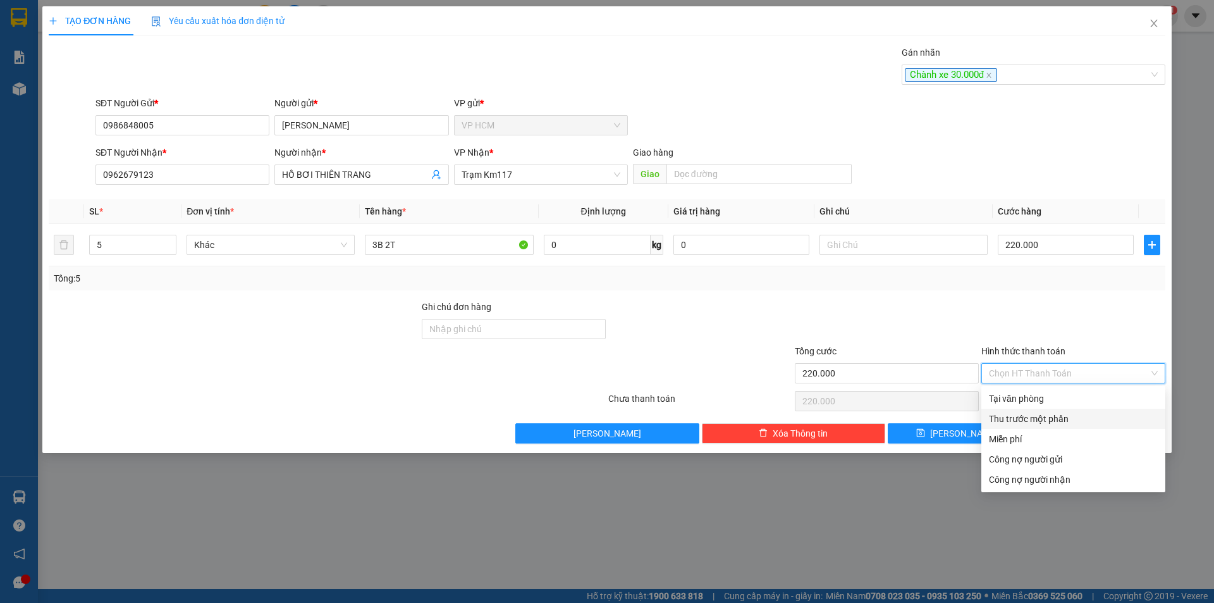
click at [1024, 412] on div "Thu trước một phần" at bounding box center [1073, 419] width 169 height 14
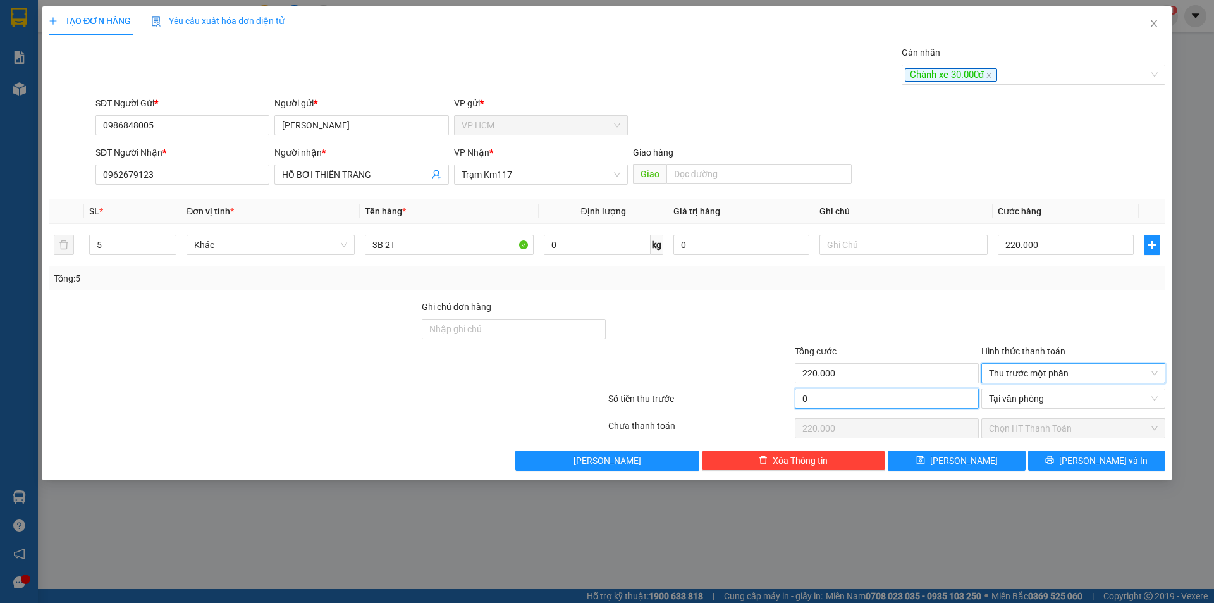
click at [855, 390] on input "0" at bounding box center [887, 398] width 184 height 20
type input "3"
type input "219.997"
type input "30"
type input "219.970"
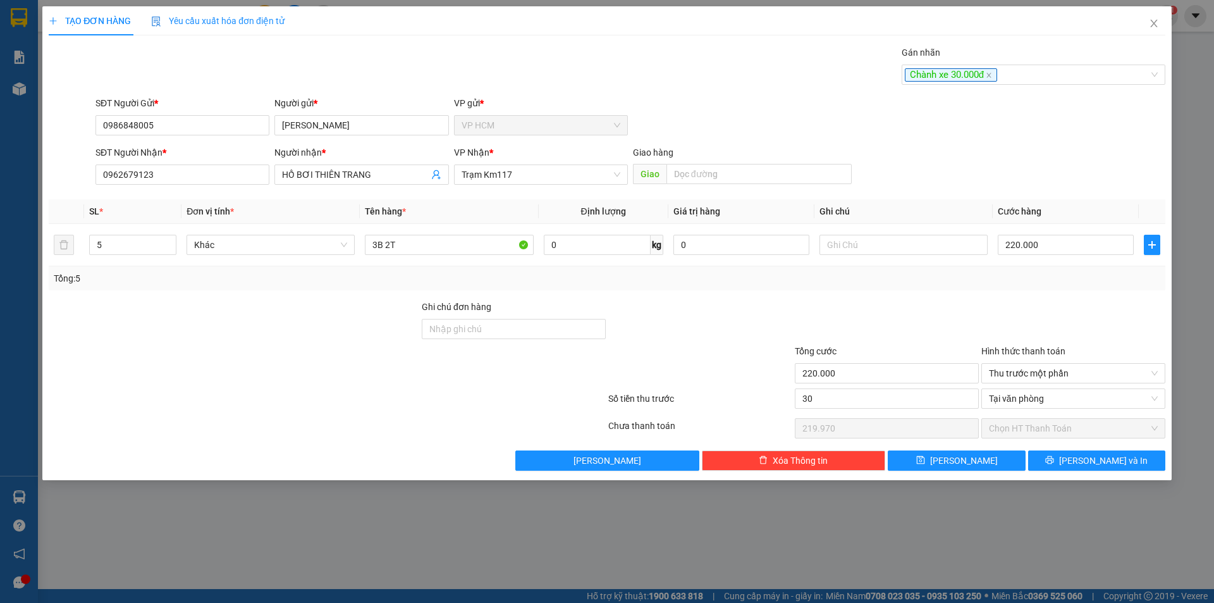
type input "30.000"
type input "190.000"
click at [863, 328] on div at bounding box center [887, 322] width 187 height 44
click at [1043, 240] on input "220.000" at bounding box center [1066, 245] width 136 height 20
type input "1"
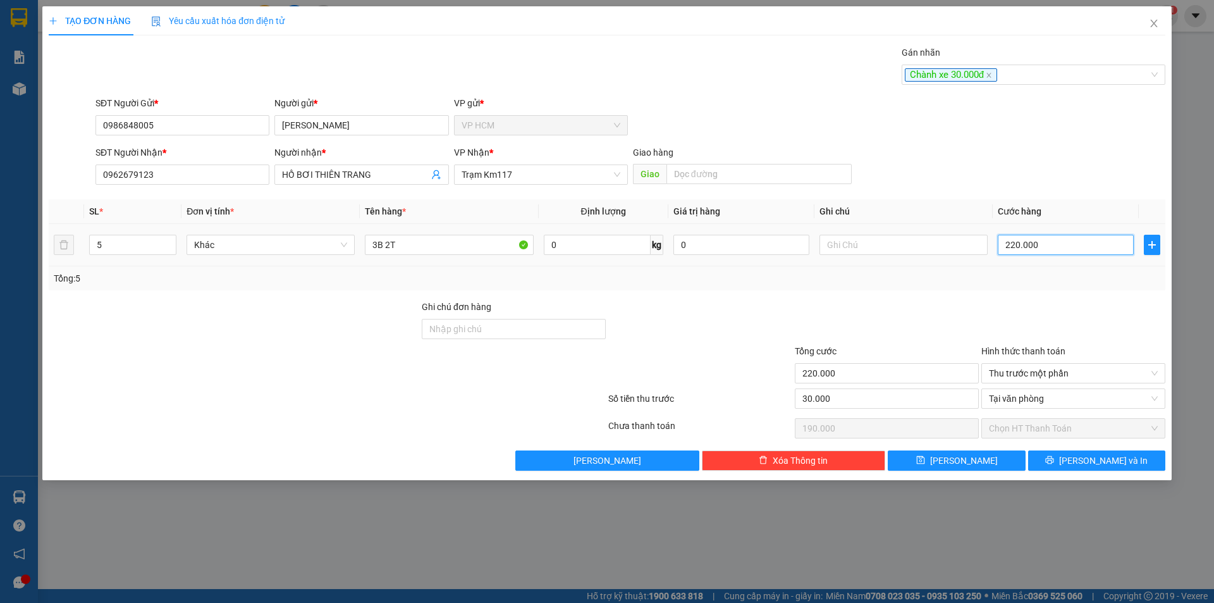
type input "-29.999"
type input "1"
type input "17"
type input "-29.983"
type input "170"
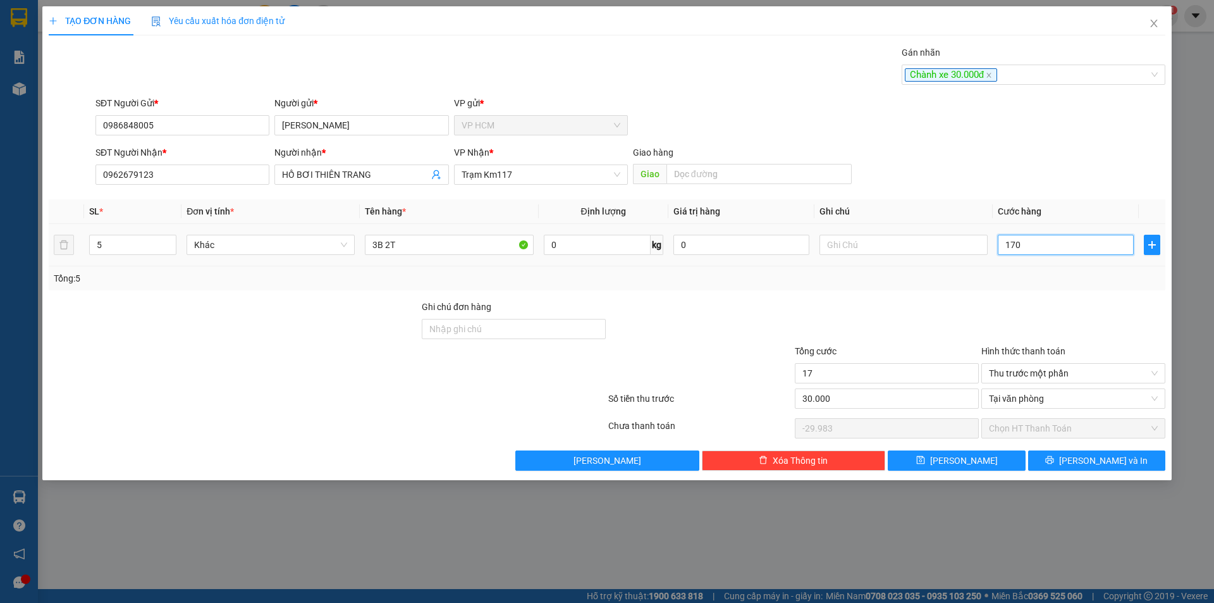
type input "170"
type input "-29.830"
type input "170"
type input "170.000"
type input "140.000"
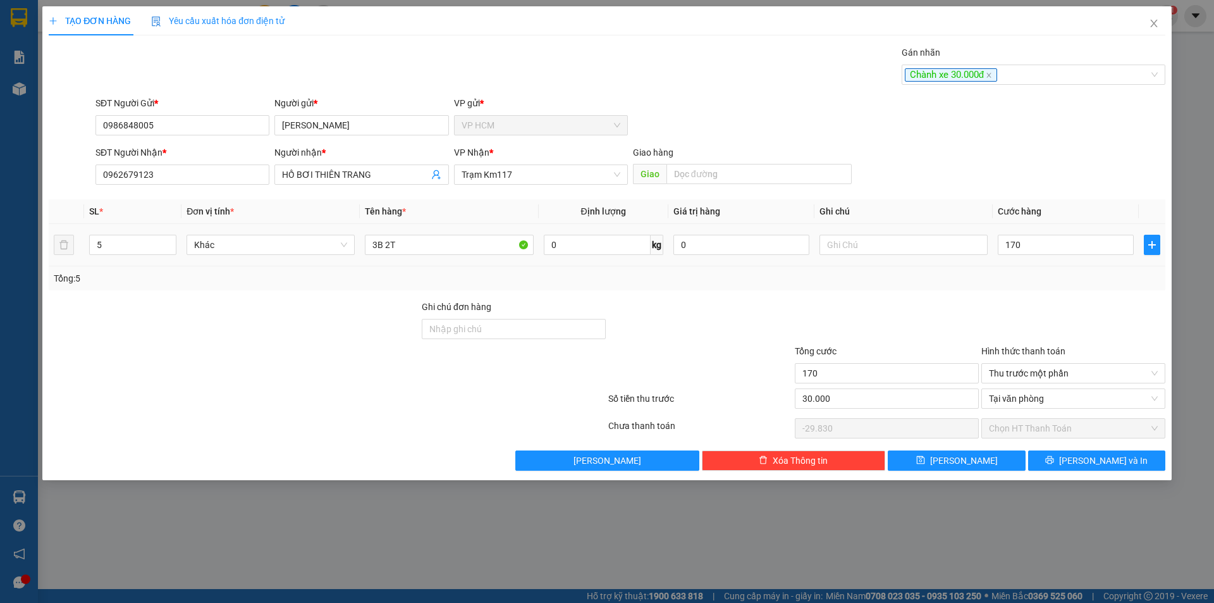
type input "170.000"
click at [1035, 300] on div at bounding box center [1073, 322] width 187 height 44
click at [1087, 452] on button "[PERSON_NAME] và In" at bounding box center [1097, 460] width 137 height 20
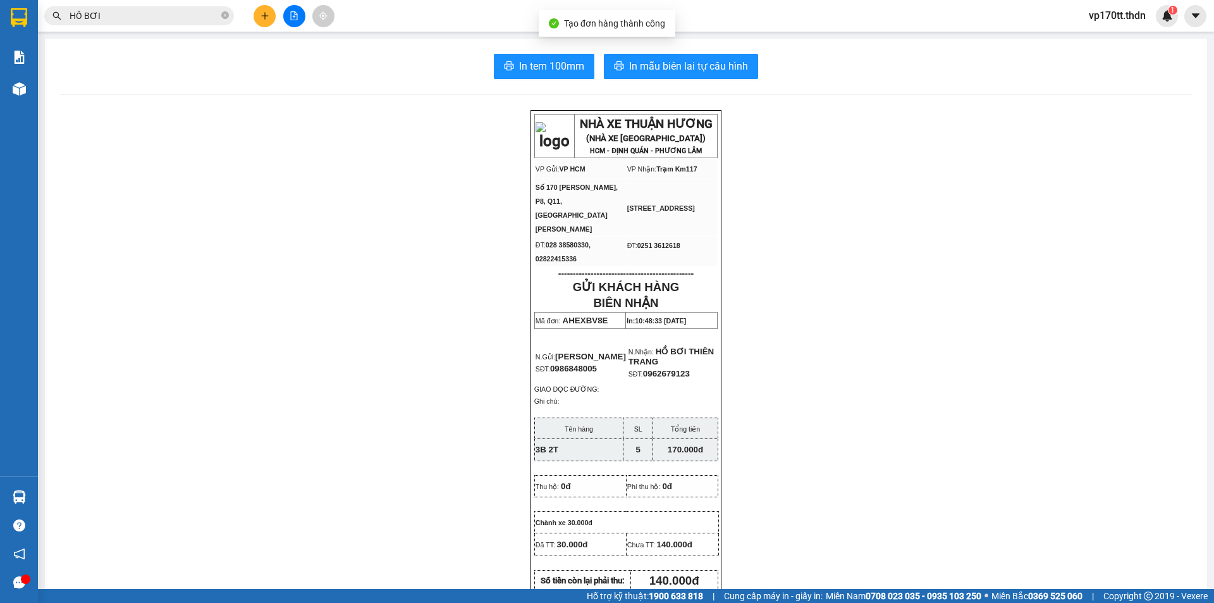
click at [680, 83] on div "In tem 100mm In mẫu biên lai tự cấu hình NHÀ XE THUẬN HƯƠNG (NHÀ XE [GEOGRAPHIC…" at bounding box center [626, 561] width 1163 height 1045
click at [702, 65] on span "In mẫu biên lai tự cấu hình" at bounding box center [688, 66] width 119 height 16
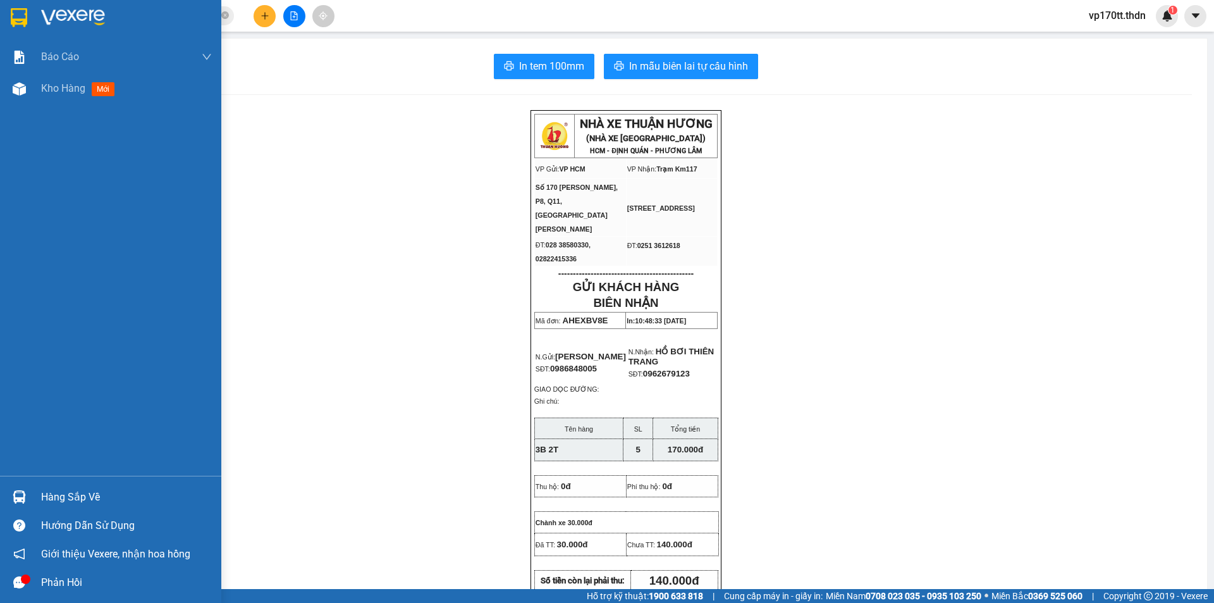
click at [43, 505] on div "Hàng sắp về" at bounding box center [126, 497] width 171 height 19
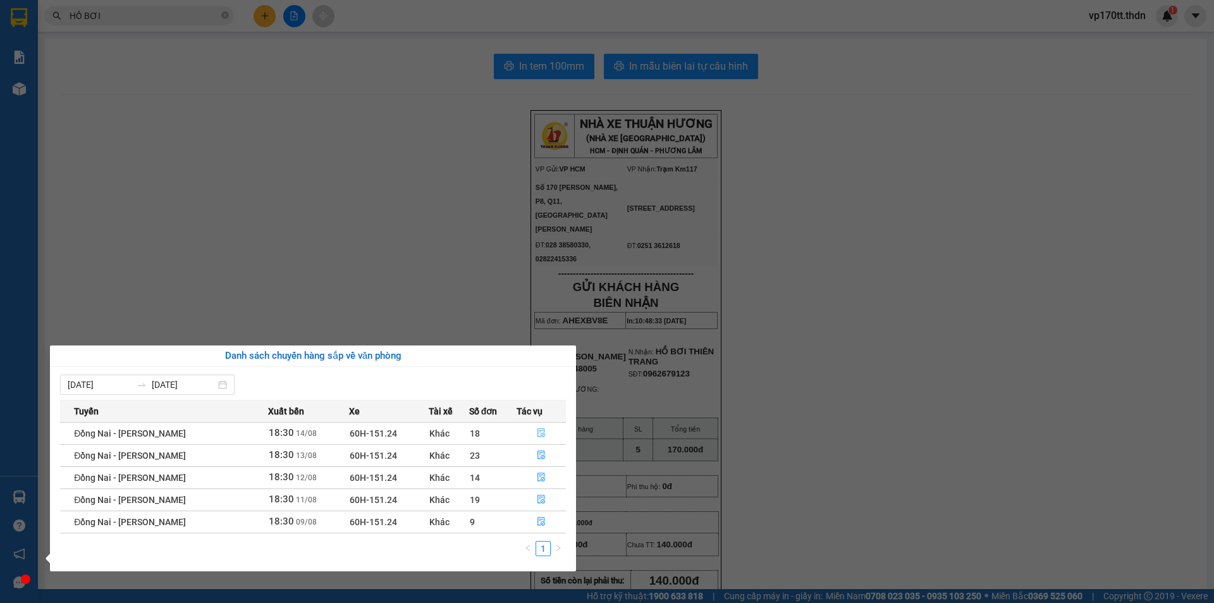
click at [540, 434] on icon "file-done" at bounding box center [542, 433] width 8 height 9
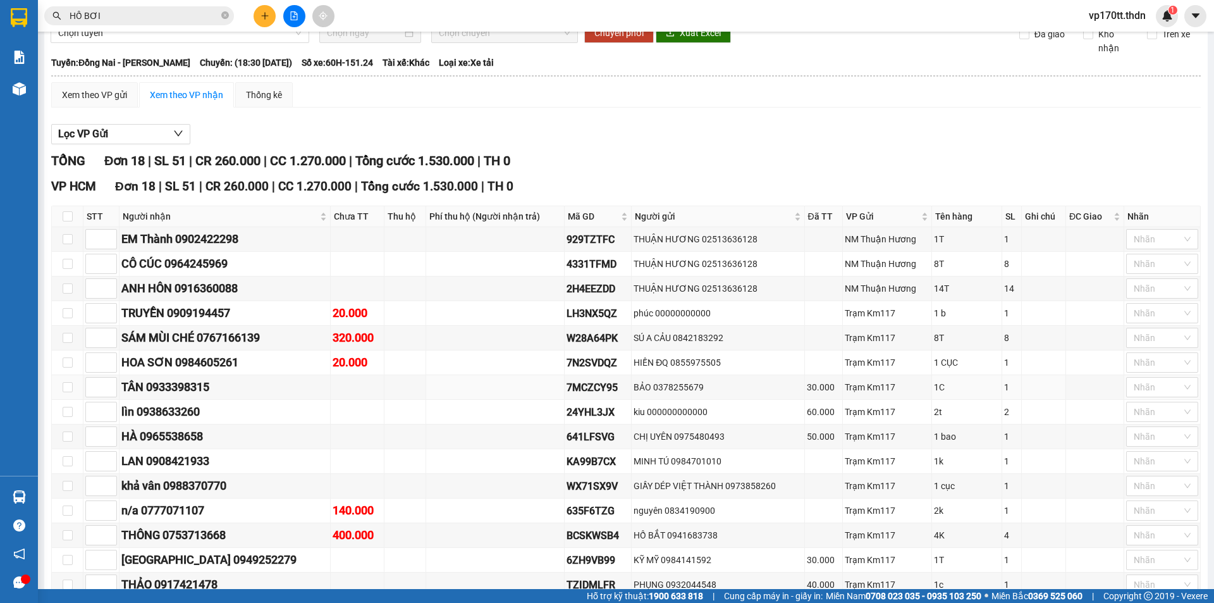
scroll to position [45, 0]
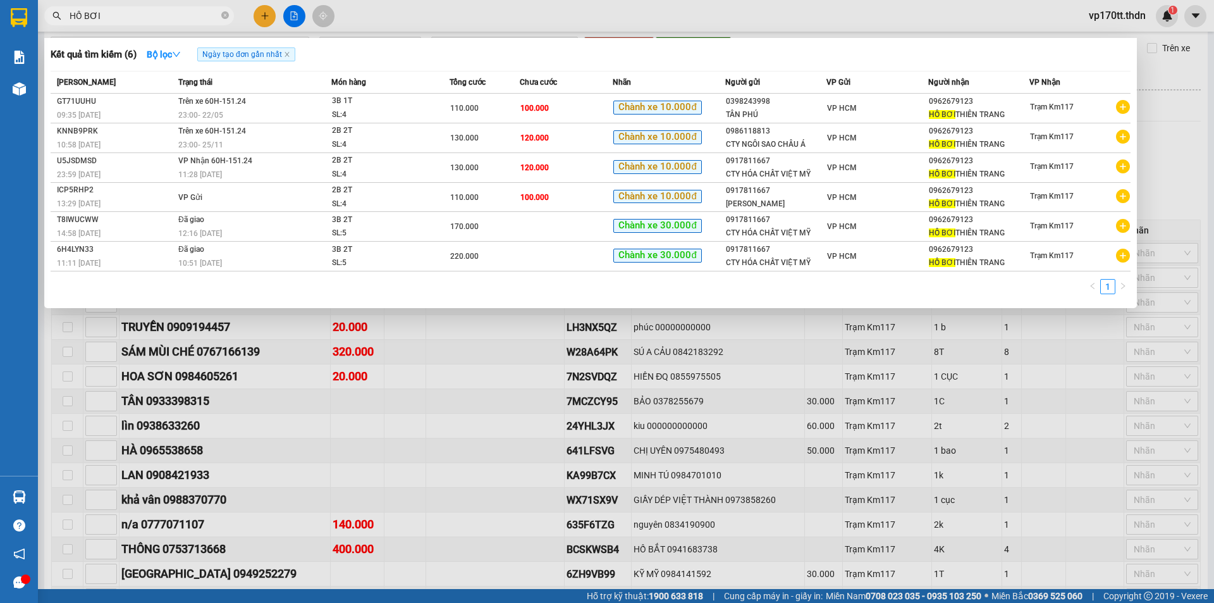
click at [135, 16] on input "HỒ BƠI" at bounding box center [144, 16] width 149 height 14
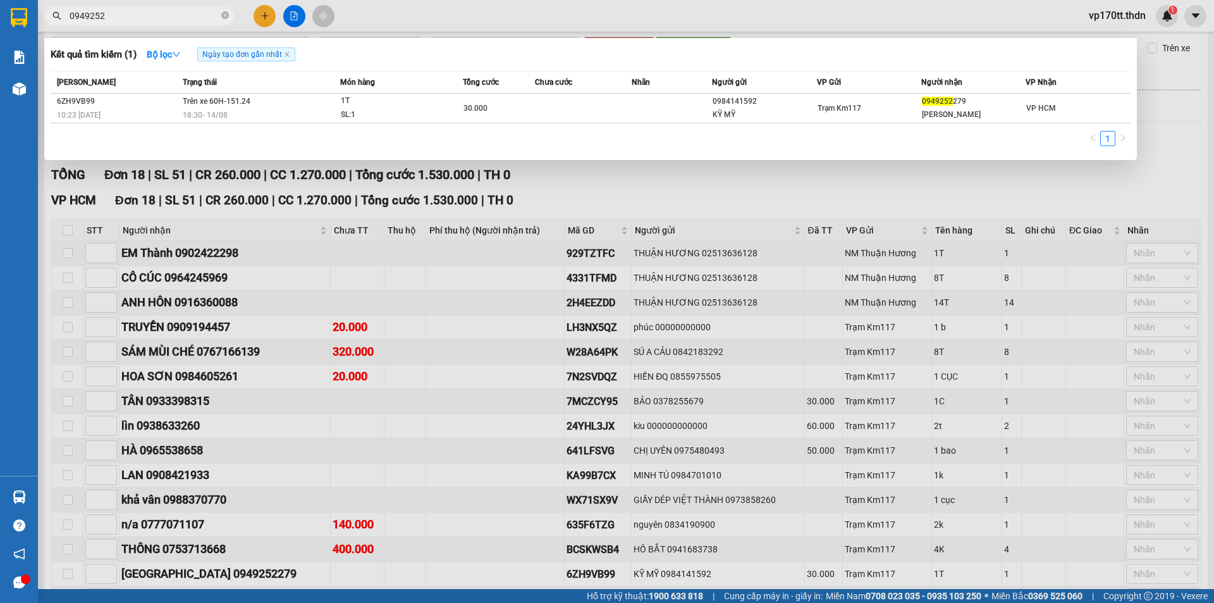
click at [161, 9] on input "0949252" at bounding box center [144, 16] width 149 height 14
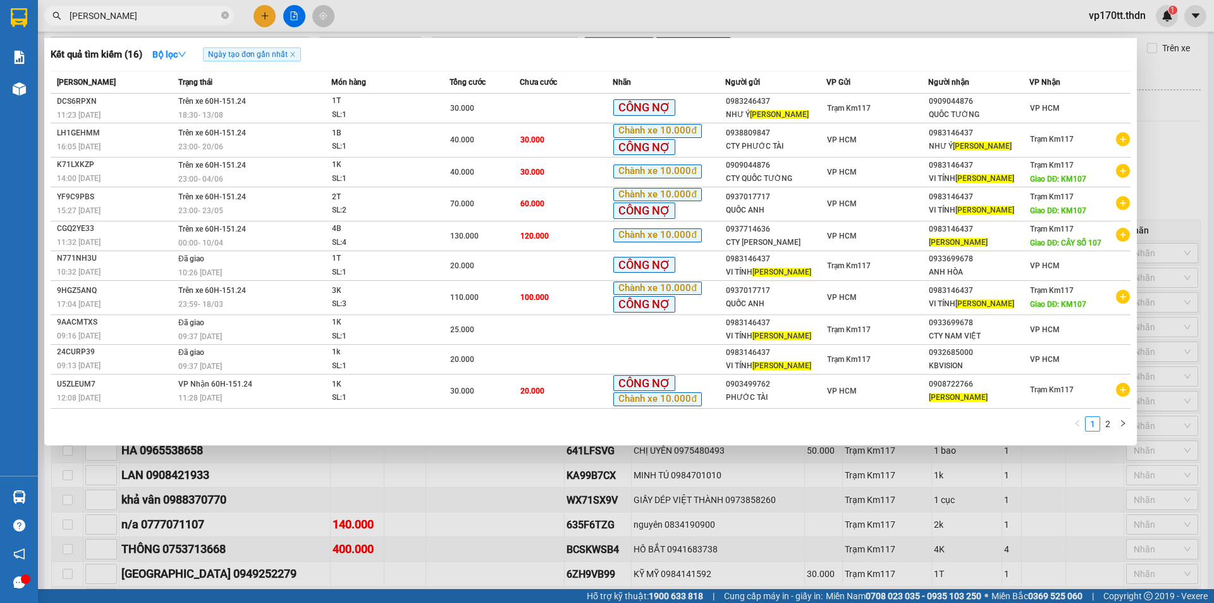
type input "[PERSON_NAME]"
click at [573, 453] on div at bounding box center [607, 301] width 1214 height 603
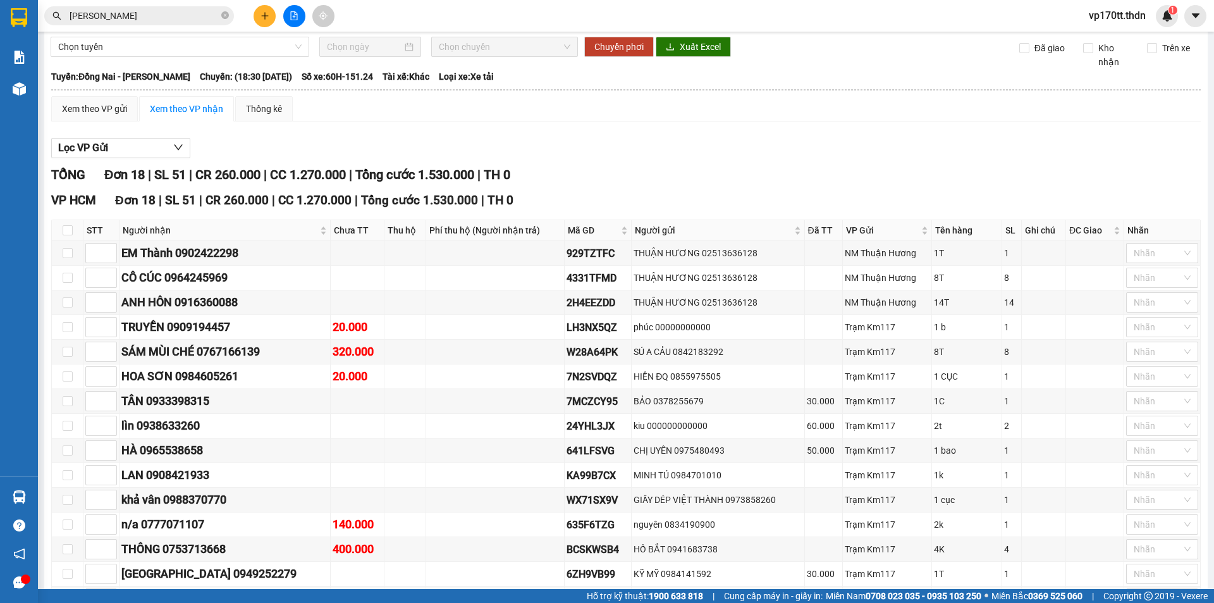
click at [260, 23] on button at bounding box center [265, 16] width 22 height 22
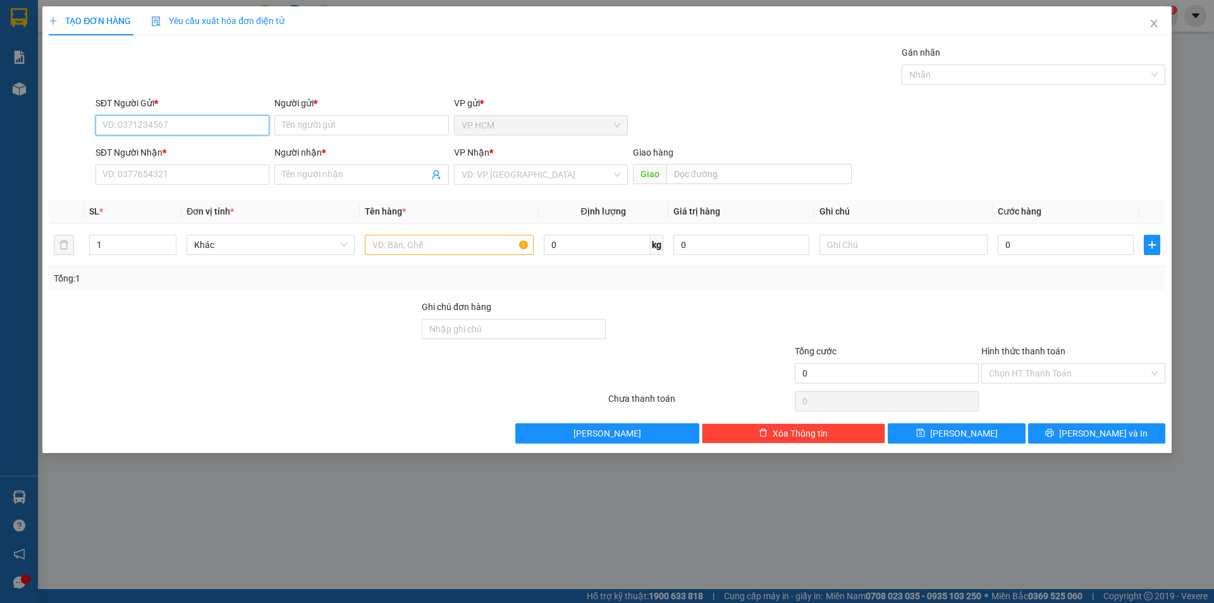
click at [233, 125] on input "SĐT Người Gửi *" at bounding box center [183, 125] width 174 height 20
click at [201, 168] on input "SĐT Người Nhận *" at bounding box center [183, 174] width 174 height 20
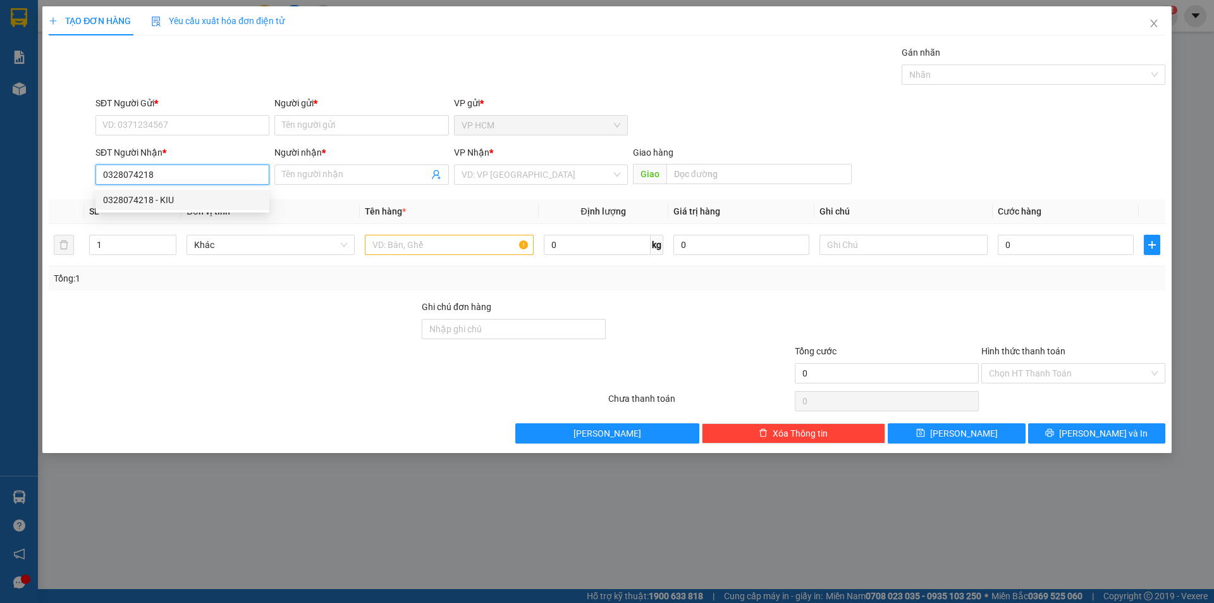
click at [235, 199] on div "0328074218 - KIU" at bounding box center [182, 200] width 159 height 14
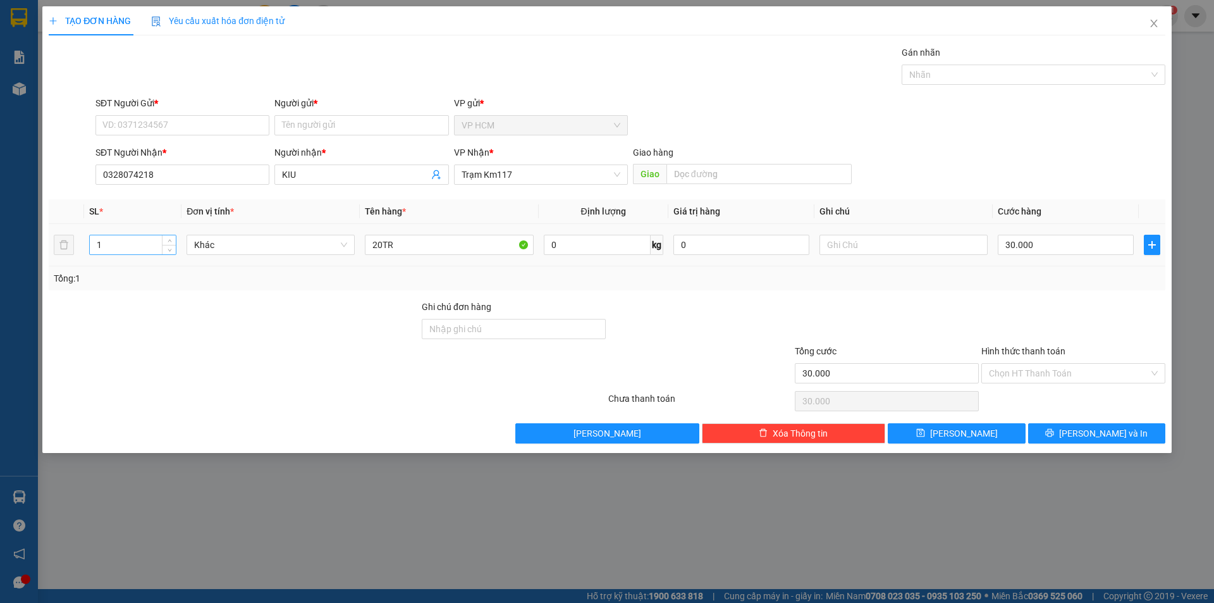
click at [124, 235] on input "1" at bounding box center [133, 244] width 86 height 19
click at [948, 78] on div at bounding box center [1027, 74] width 245 height 15
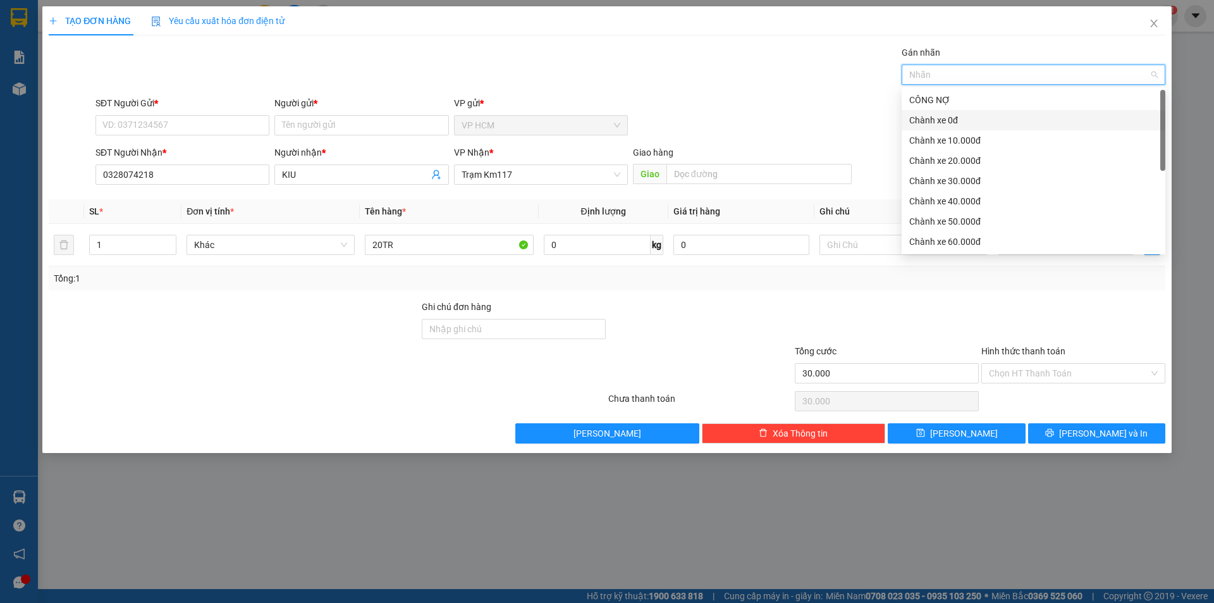
click at [936, 121] on div "Chành xe 0đ" at bounding box center [1034, 120] width 249 height 14
click at [707, 122] on div "SĐT Người Gửi * VD: 0371234567 Người gửi * Tên người gửi VP gửi * VP HCM" at bounding box center [630, 118] width 1075 height 44
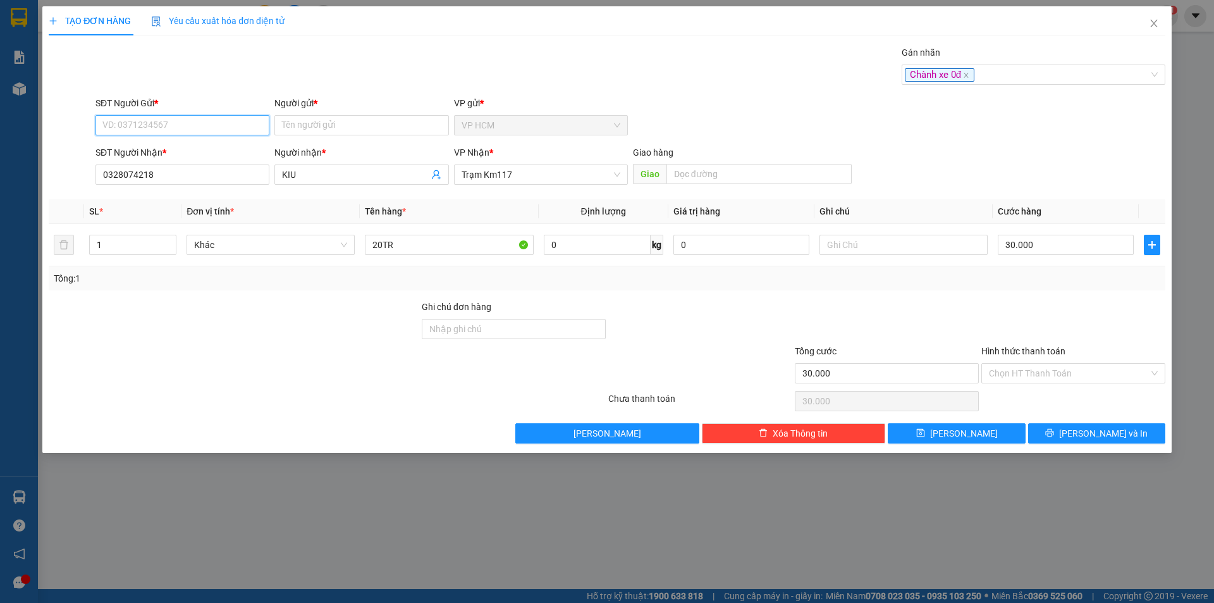
click at [263, 123] on input "SĐT Người Gửi *" at bounding box center [183, 125] width 174 height 20
click at [234, 177] on input "0328074218" at bounding box center [183, 174] width 174 height 20
click at [174, 128] on input "SĐT Người Gửi *" at bounding box center [183, 125] width 174 height 20
click at [180, 151] on div "0938633260 - lìn" at bounding box center [182, 151] width 159 height 14
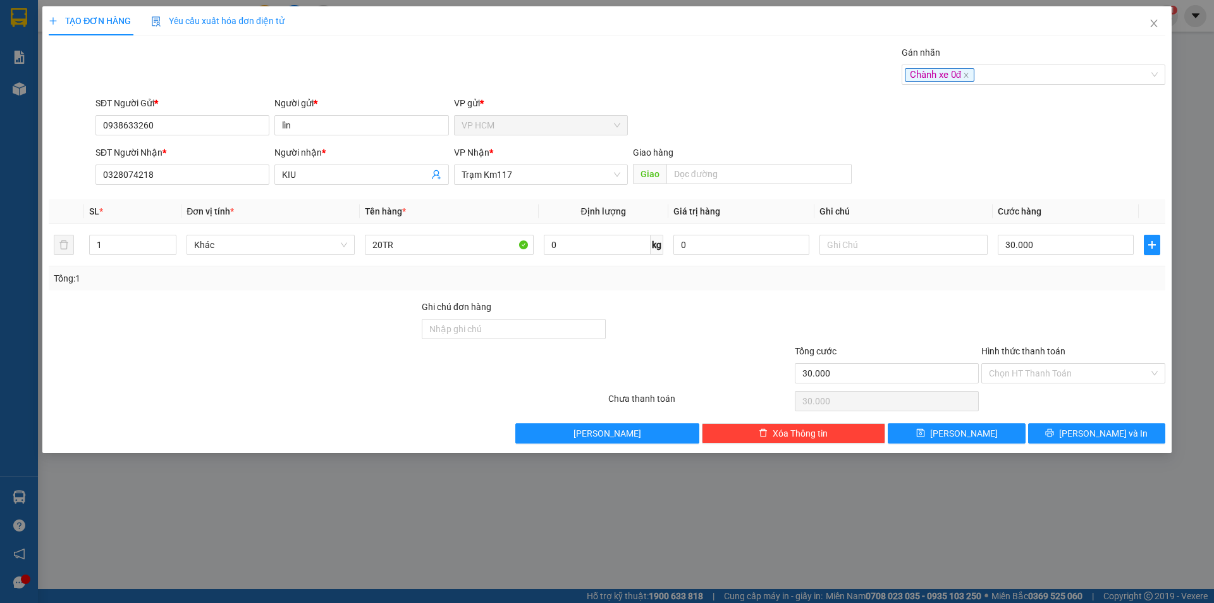
click at [350, 344] on div at bounding box center [233, 366] width 373 height 44
click at [1050, 372] on input "Hình thức thanh toán" at bounding box center [1069, 373] width 160 height 19
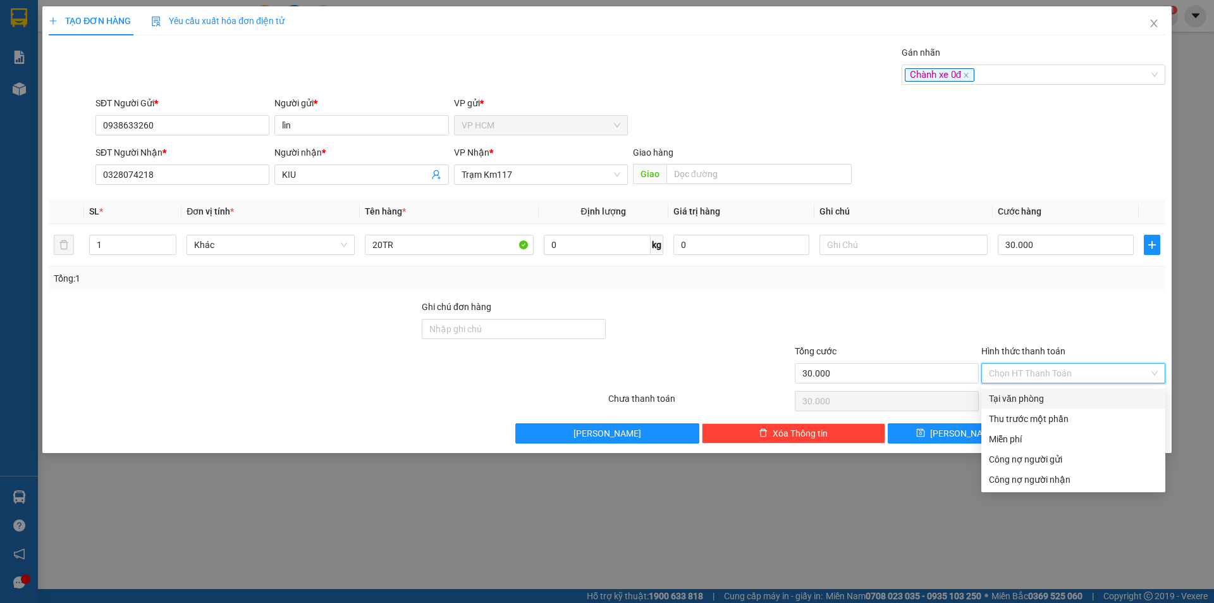
click at [1044, 395] on div "Tại văn phòng" at bounding box center [1073, 399] width 169 height 14
click at [951, 318] on div at bounding box center [887, 322] width 187 height 44
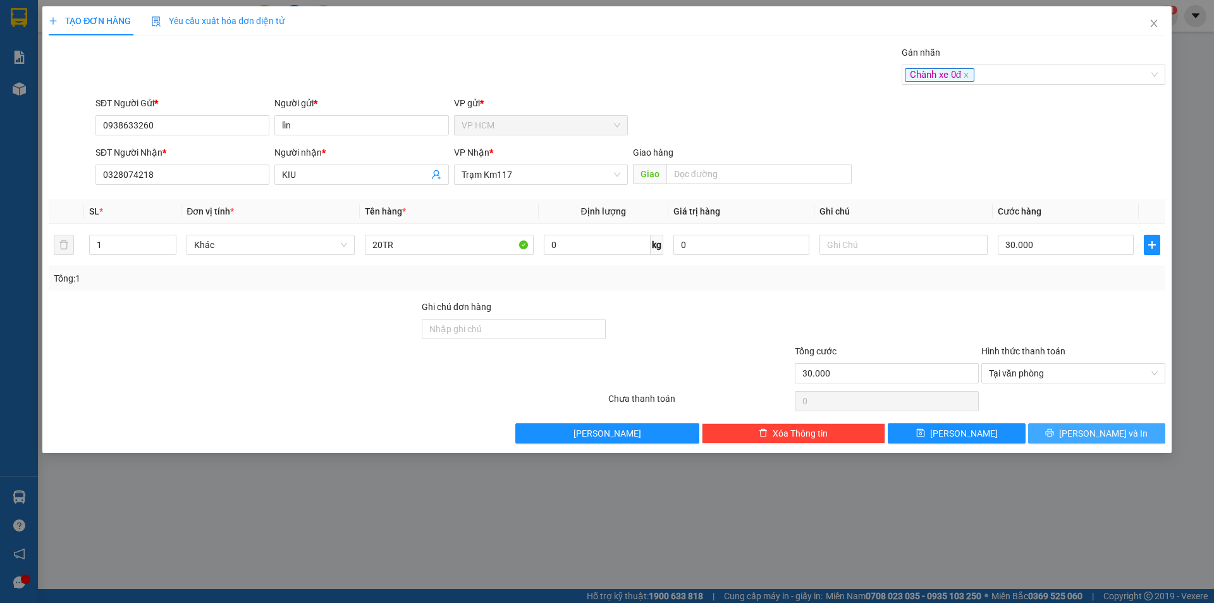
click at [1072, 434] on button "[PERSON_NAME] và In" at bounding box center [1097, 433] width 137 height 20
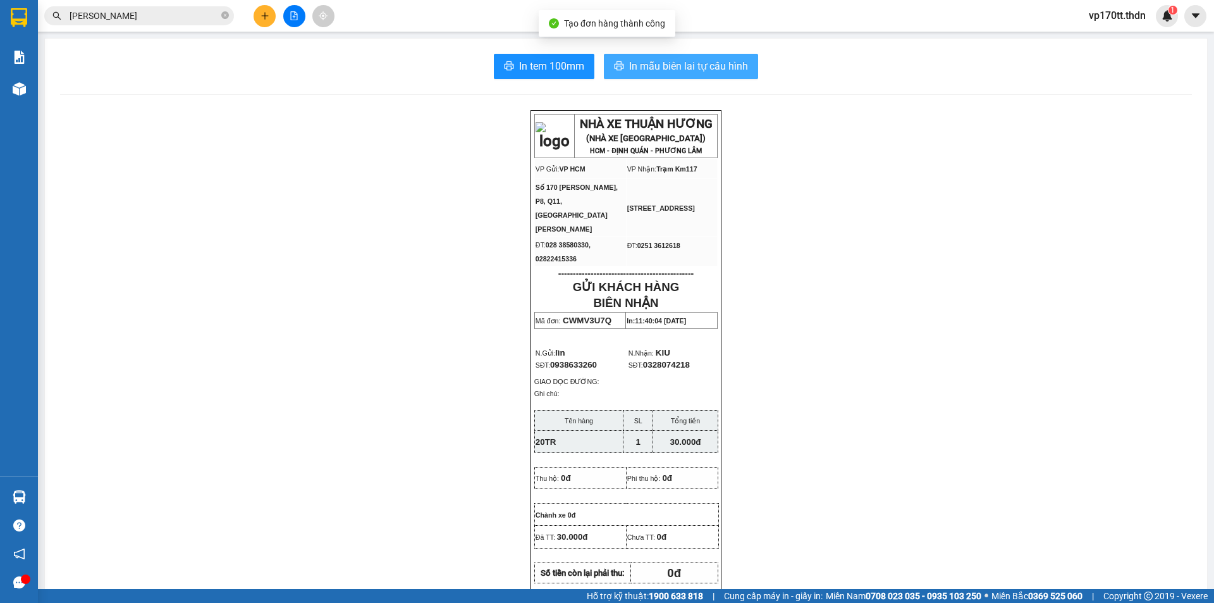
click at [661, 61] on span "In mẫu biên lai tự cấu hình" at bounding box center [688, 66] width 119 height 16
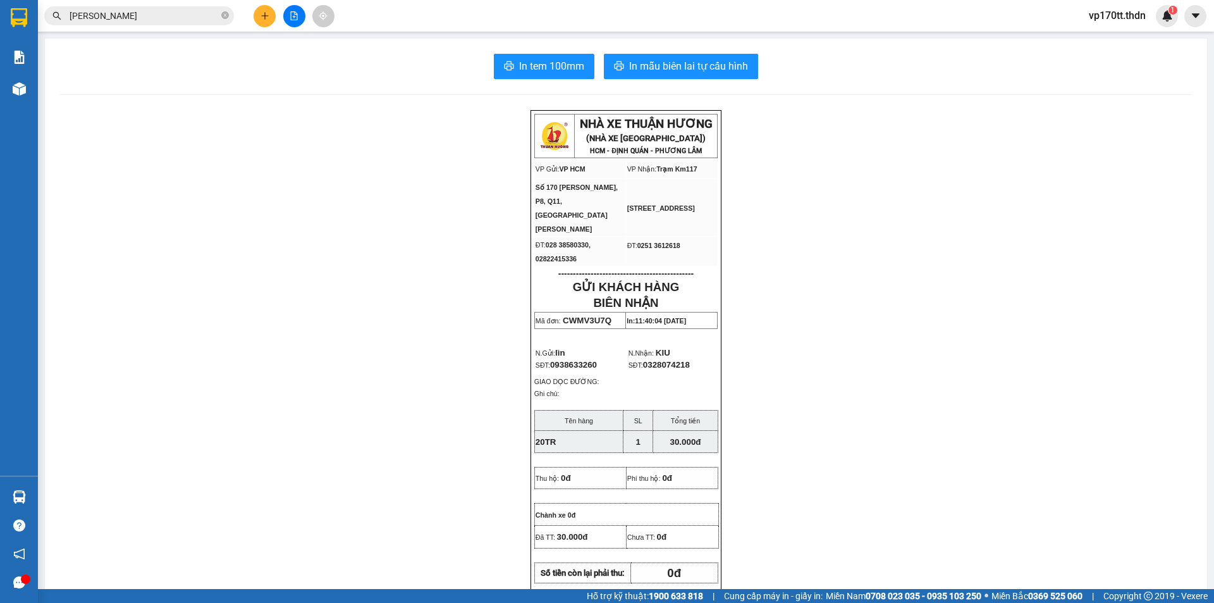
click at [183, 19] on input "[PERSON_NAME]" at bounding box center [144, 16] width 149 height 14
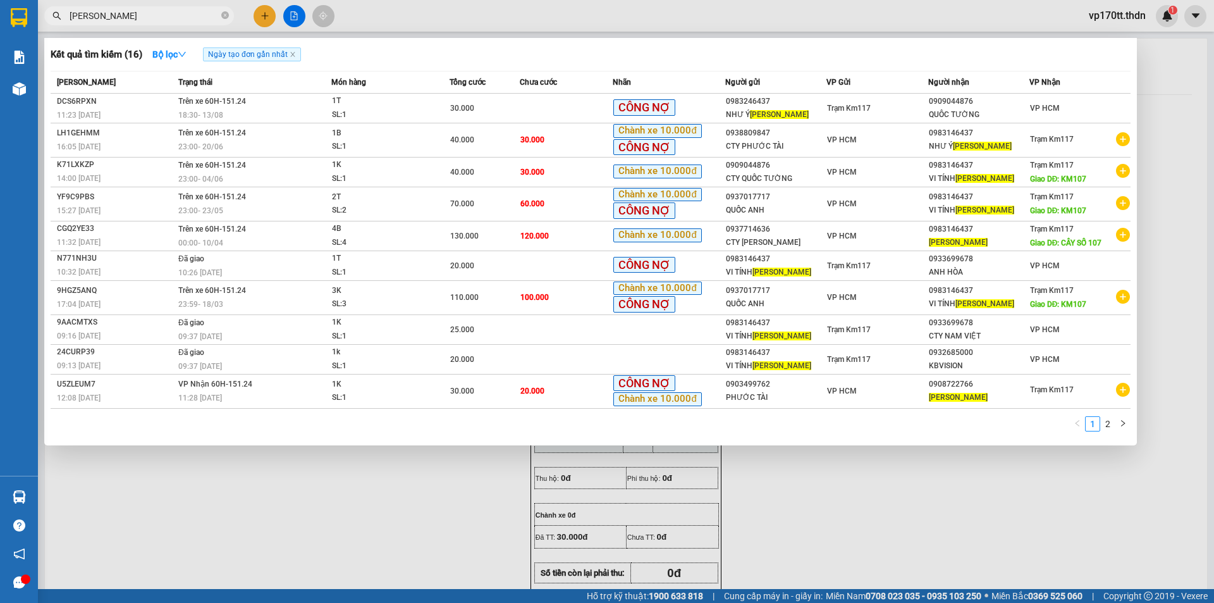
click at [183, 19] on input "[PERSON_NAME]" at bounding box center [144, 16] width 149 height 14
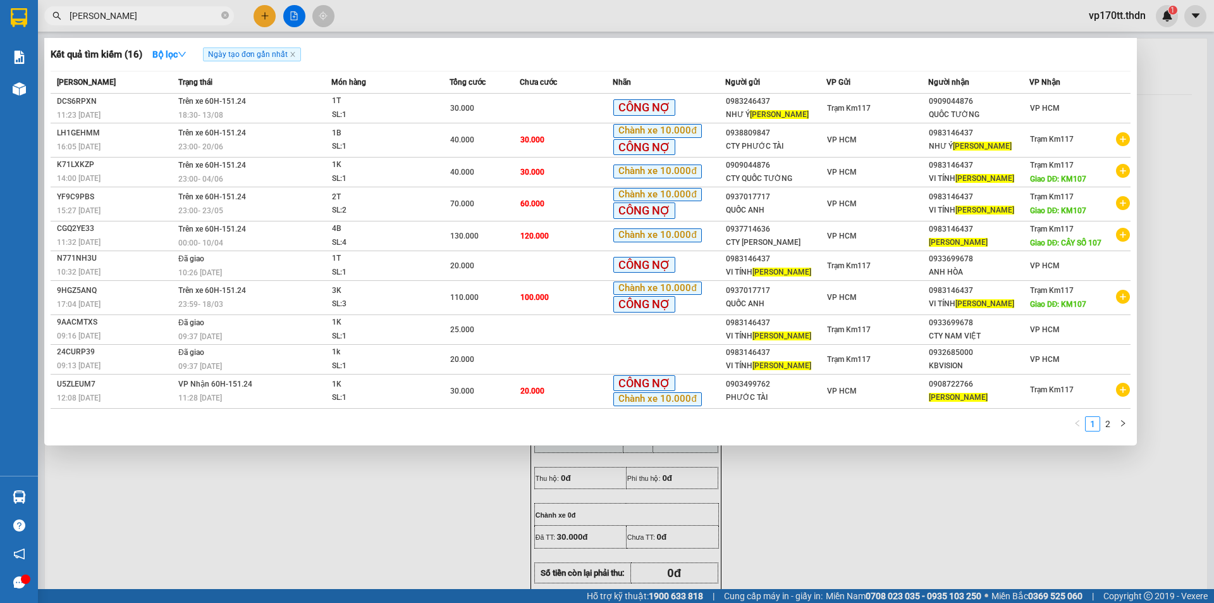
click at [183, 19] on input "[PERSON_NAME]" at bounding box center [144, 16] width 149 height 14
click at [278, 22] on div at bounding box center [607, 301] width 1214 height 603
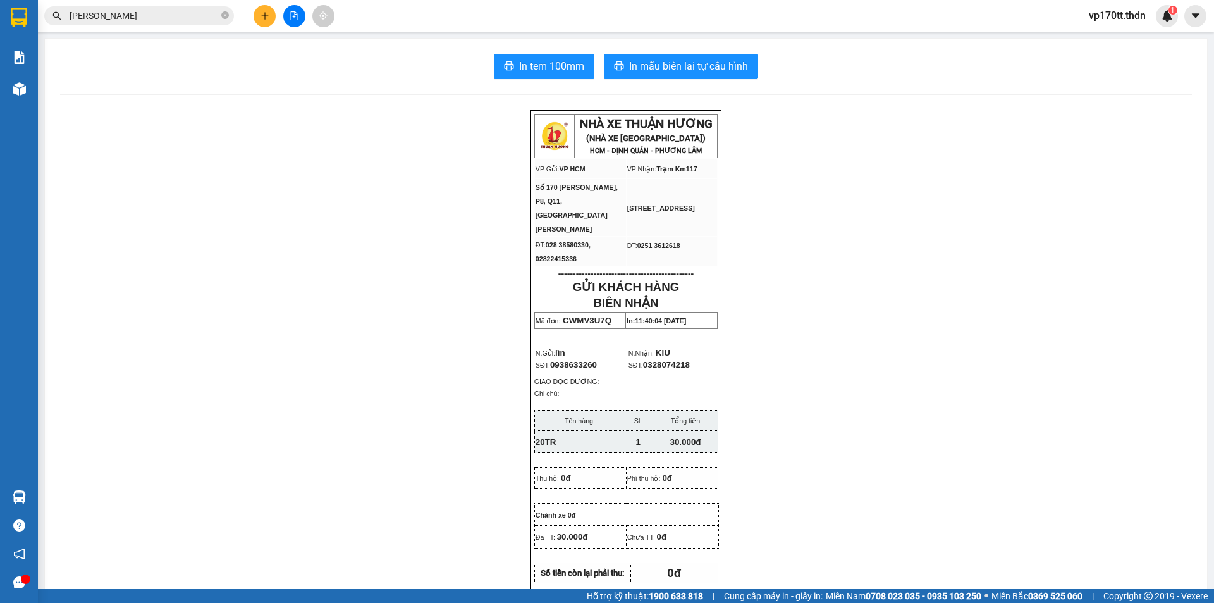
click at [270, 16] on button at bounding box center [265, 16] width 22 height 22
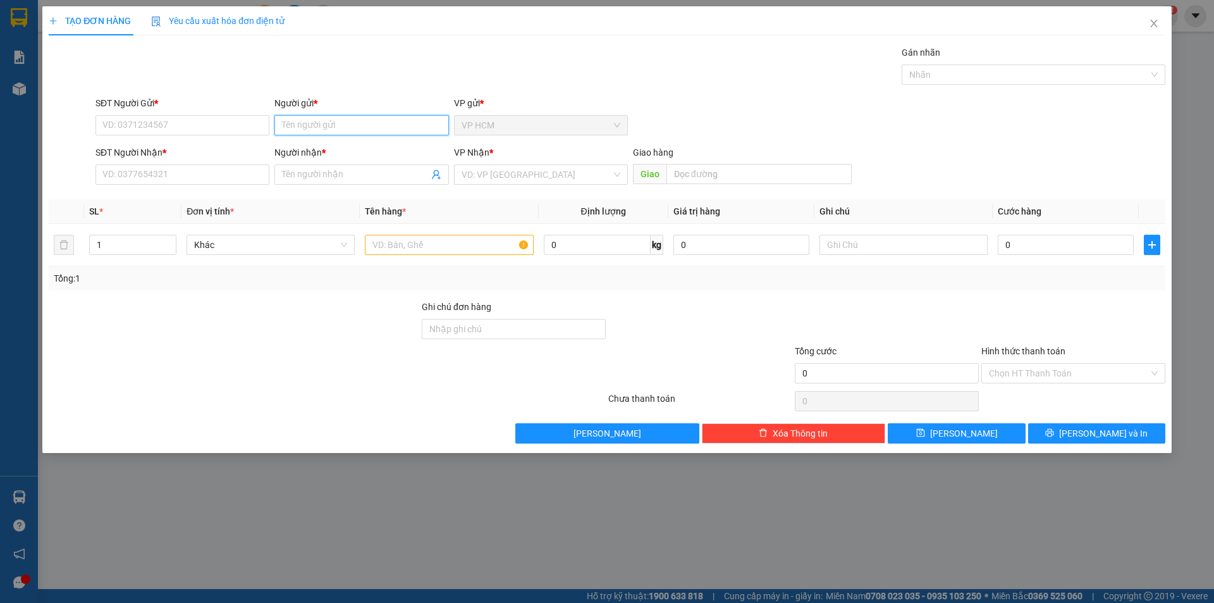
click at [334, 128] on input "Người gửi *" at bounding box center [362, 125] width 174 height 20
click at [364, 166] on div "SƠN HÀ - 0913176216" at bounding box center [361, 171] width 159 height 14
click at [436, 173] on icon "user-add" at bounding box center [436, 175] width 10 height 10
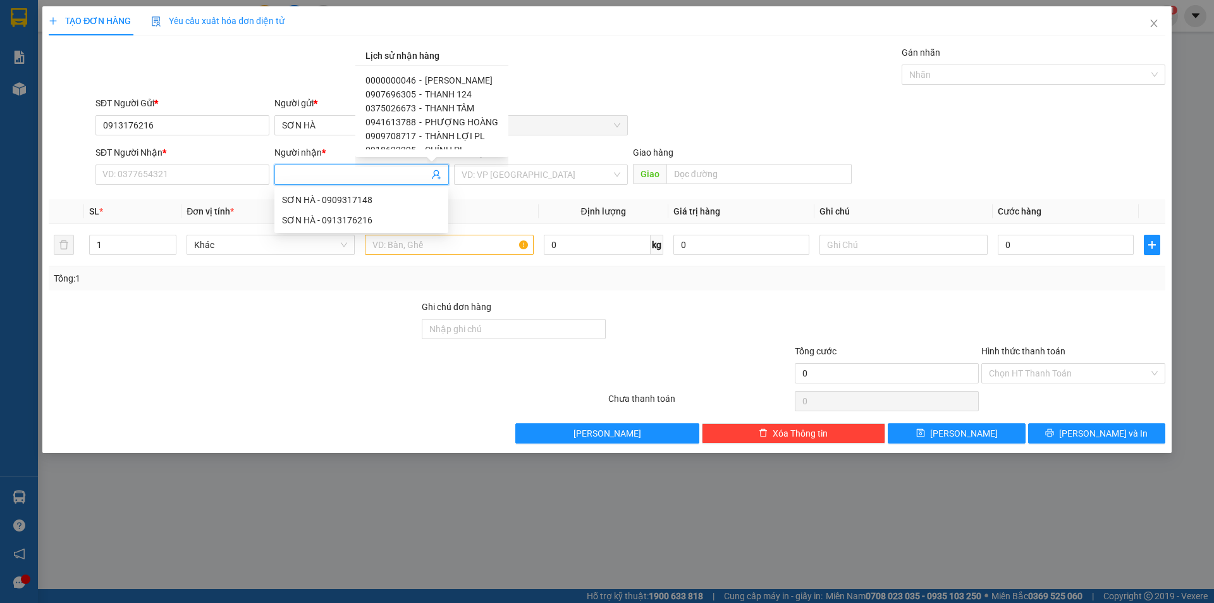
click at [449, 133] on span "THÀNH LỢI PL" at bounding box center [455, 136] width 60 height 10
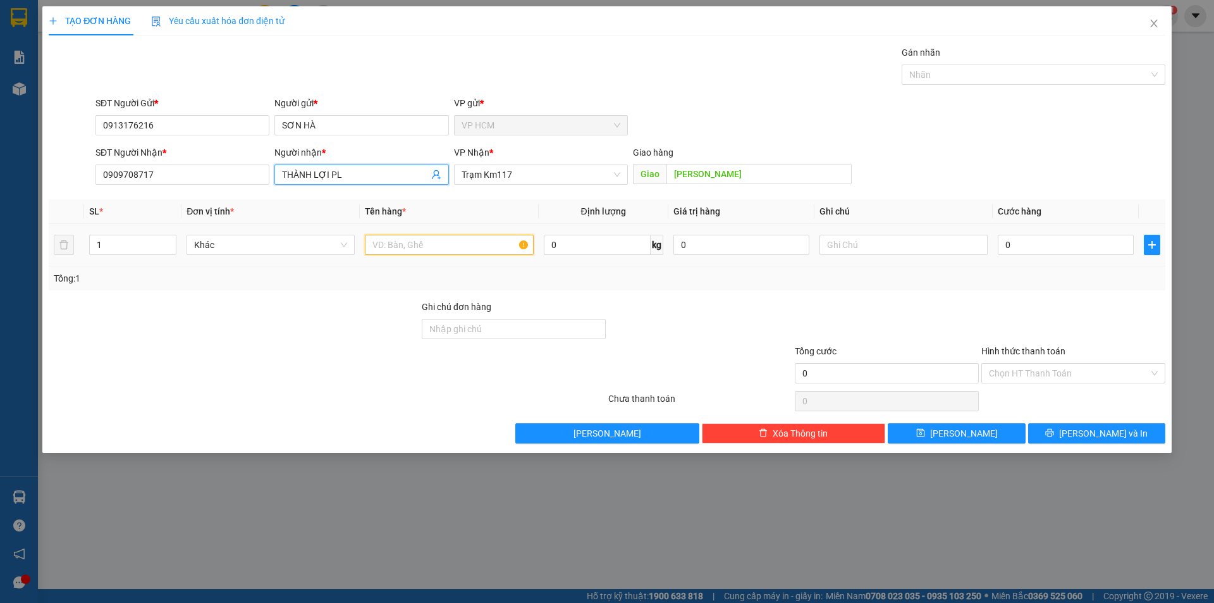
click at [453, 242] on input "text" at bounding box center [449, 245] width 168 height 20
click at [953, 66] on div "Nhãn" at bounding box center [1034, 75] width 264 height 20
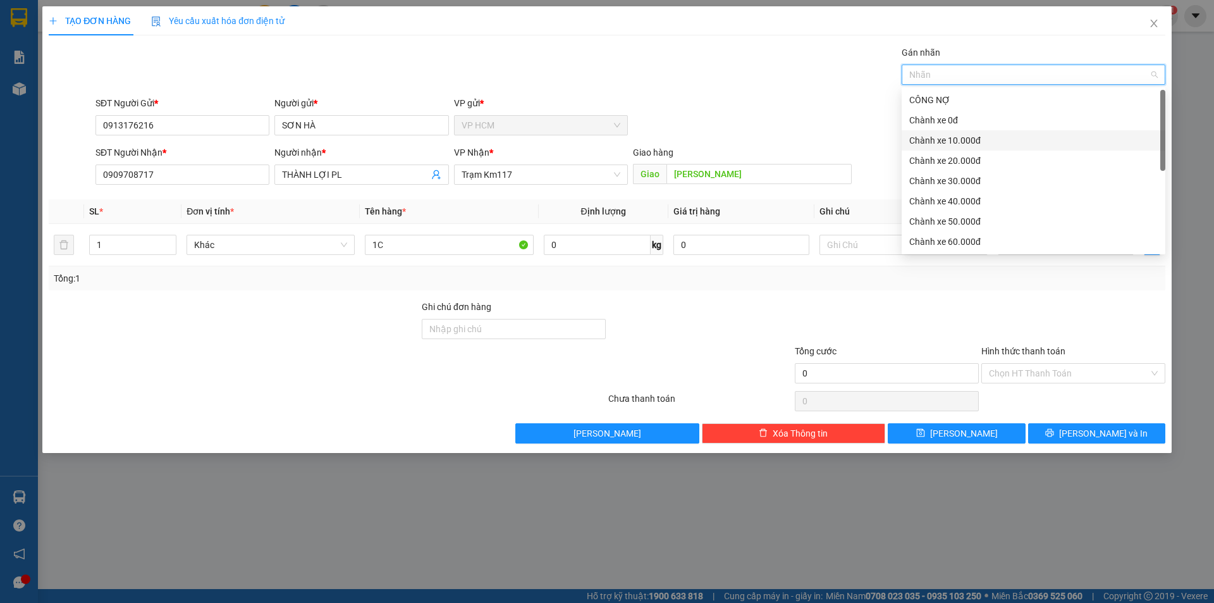
click at [975, 133] on div "Chành xe 10.000đ" at bounding box center [1034, 140] width 249 height 14
click at [798, 99] on div "SĐT Người Gửi * 0913176216 Người gửi * [PERSON_NAME] VP gửi * VP HCM" at bounding box center [630, 118] width 1075 height 44
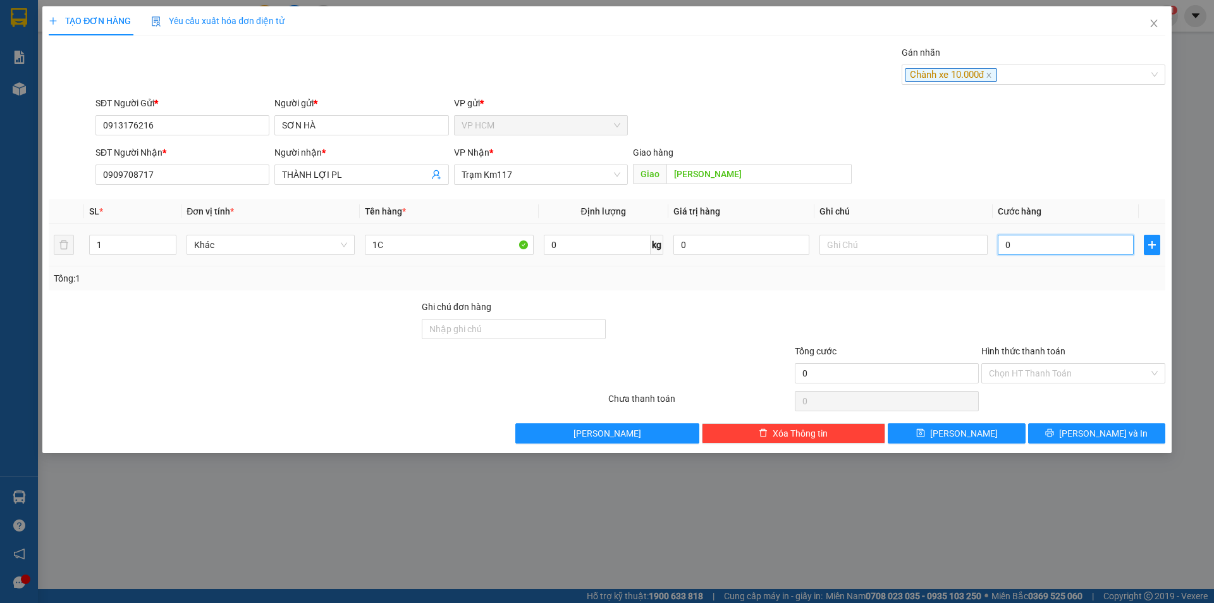
click at [1099, 248] on input "0" at bounding box center [1066, 245] width 136 height 20
click at [1044, 242] on input "0" at bounding box center [1066, 245] width 136 height 20
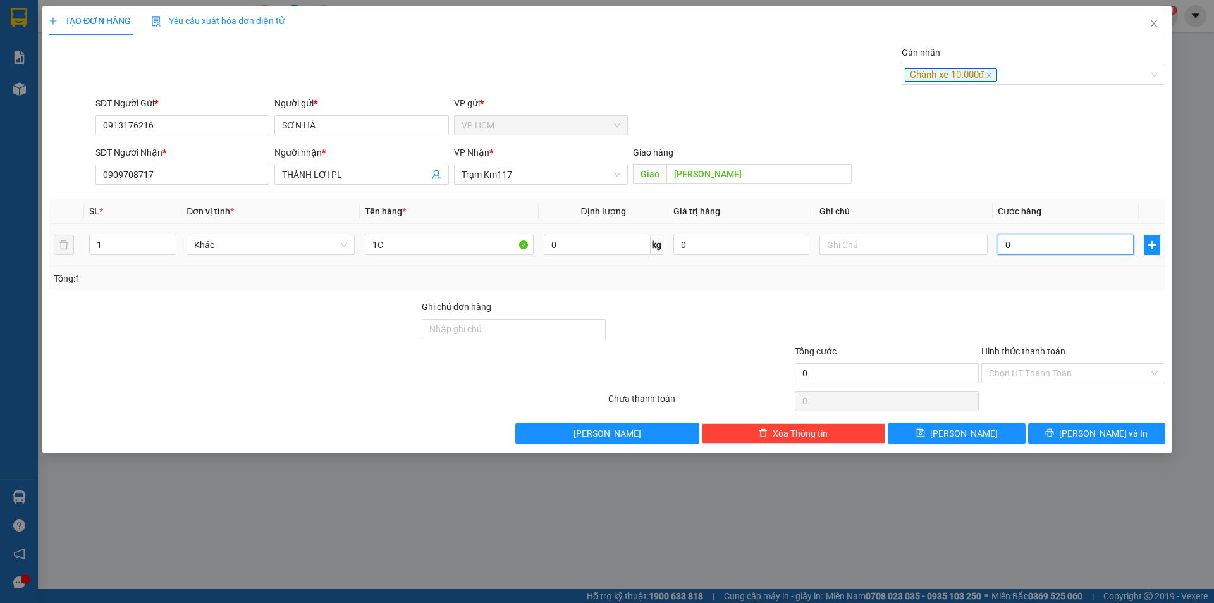
click at [1044, 242] on input "0" at bounding box center [1066, 245] width 136 height 20
click at [1044, 244] on input "0" at bounding box center [1066, 245] width 136 height 20
drag, startPoint x: 1031, startPoint y: 295, endPoint x: 1048, endPoint y: 326, distance: 35.4
click at [1031, 297] on div "Transit Pickup Surcharge Ids Transit Deliver Surcharge Ids Transit Deliver Surc…" at bounding box center [607, 245] width 1117 height 398
click at [1035, 387] on div "Hình thức thanh toán Chọn HT Thanh Toán" at bounding box center [1074, 366] width 184 height 44
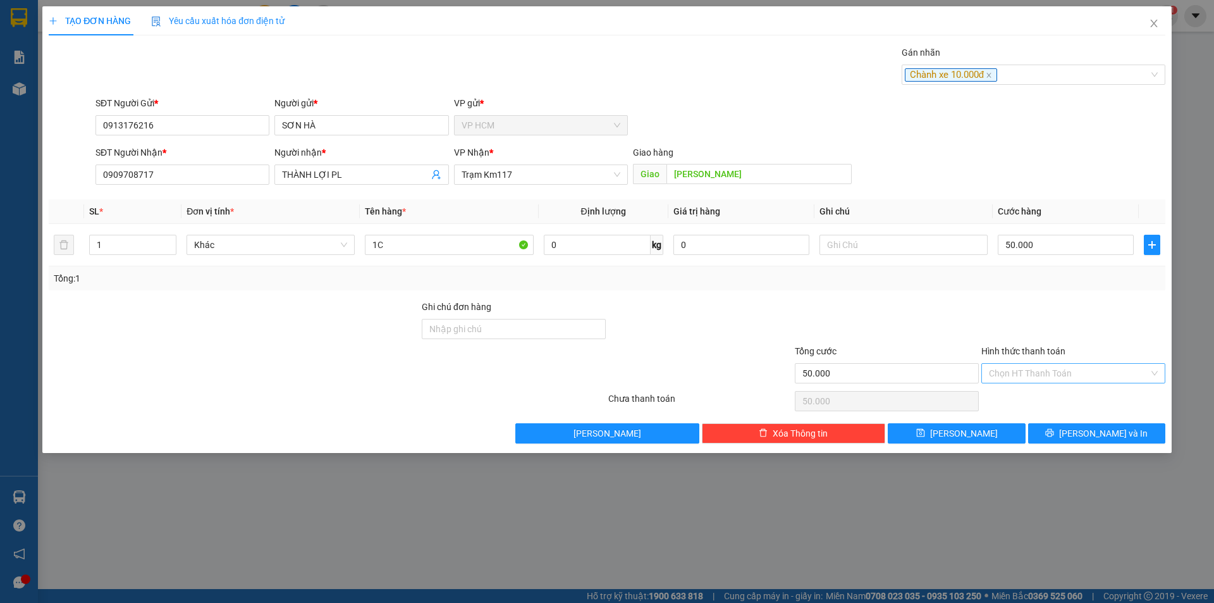
click at [1028, 373] on input "Hình thức thanh toán" at bounding box center [1069, 373] width 160 height 19
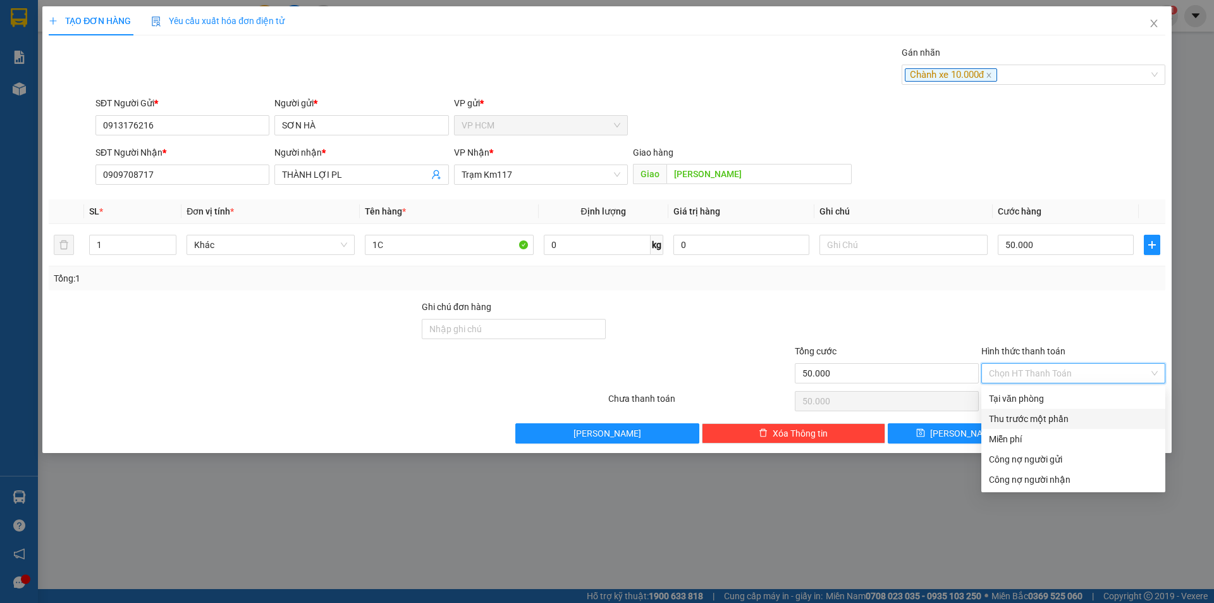
click at [1011, 421] on div "Thu trước một phần" at bounding box center [1073, 419] width 169 height 14
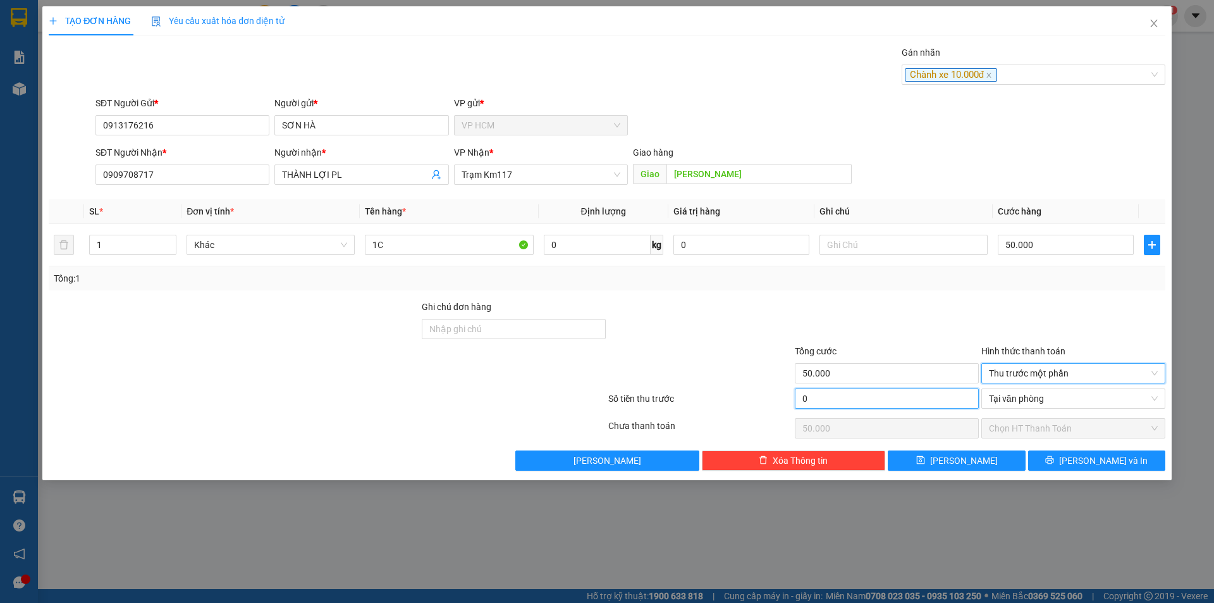
click at [865, 401] on input "0" at bounding box center [887, 398] width 184 height 20
click at [896, 312] on div at bounding box center [887, 322] width 187 height 44
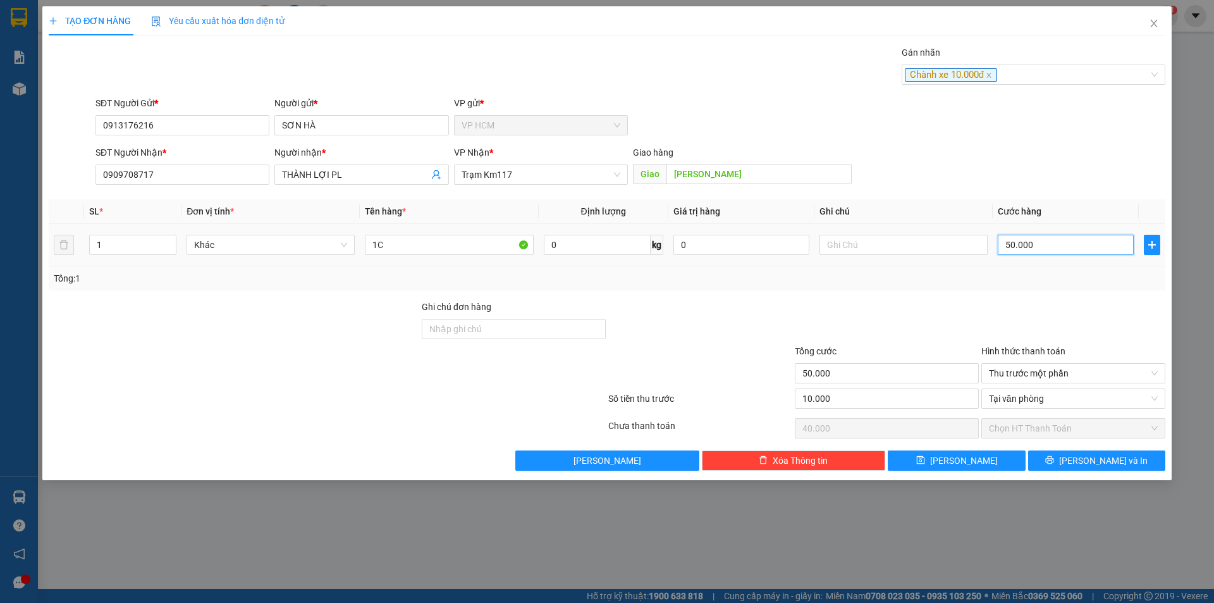
click at [1093, 248] on input "50.000" at bounding box center [1066, 245] width 136 height 20
click at [1070, 337] on div at bounding box center [1073, 322] width 187 height 44
click at [903, 318] on div at bounding box center [887, 322] width 187 height 44
click at [1082, 457] on button "[PERSON_NAME] và In" at bounding box center [1097, 460] width 137 height 20
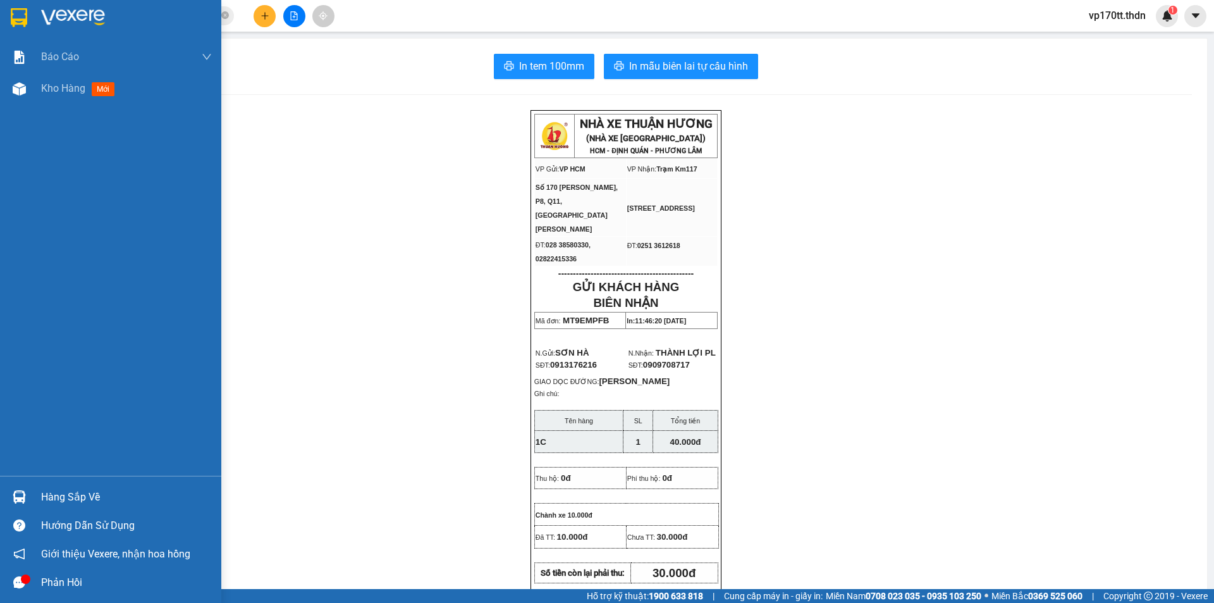
click at [16, 22] on img at bounding box center [19, 17] width 16 height 19
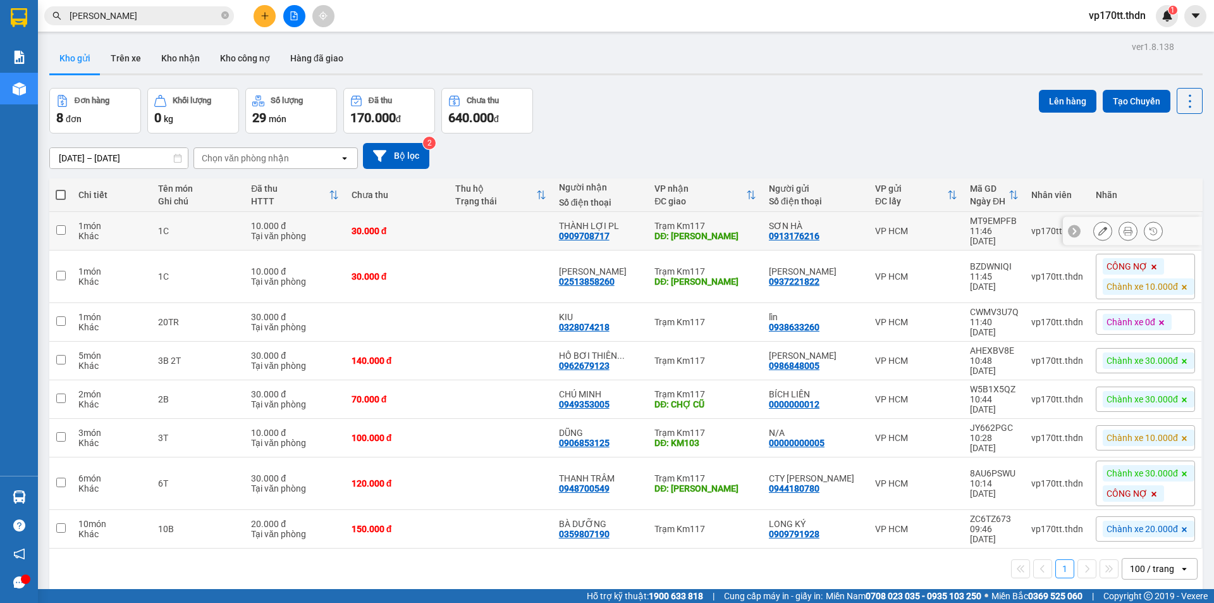
click at [1094, 229] on button at bounding box center [1103, 231] width 18 height 22
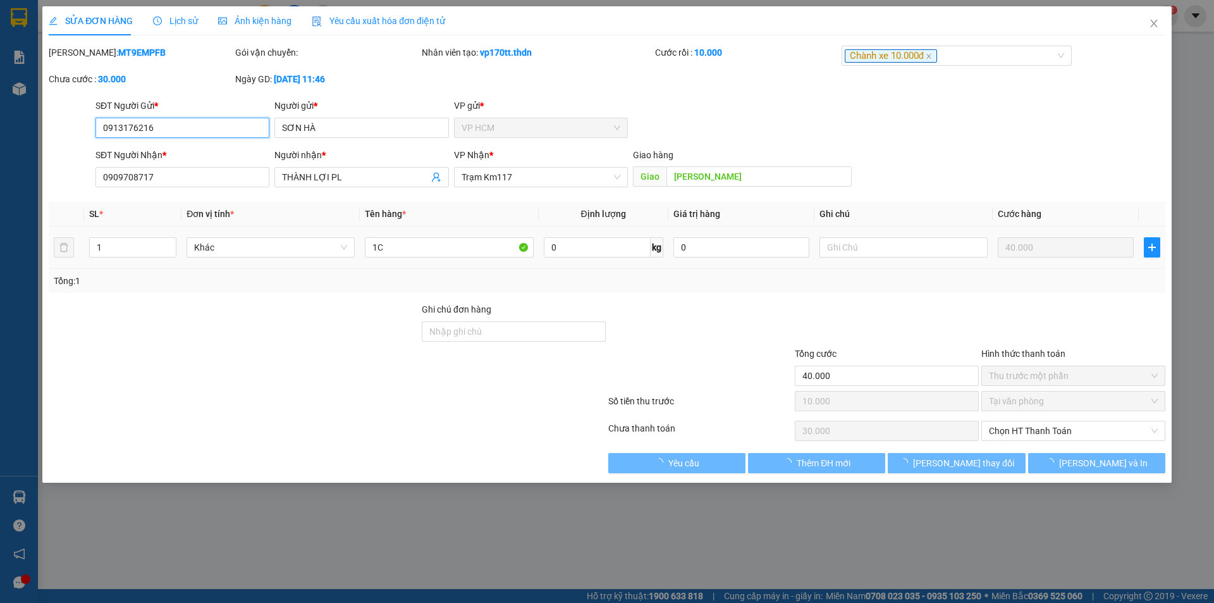
click at [894, 251] on input "text" at bounding box center [904, 247] width 168 height 20
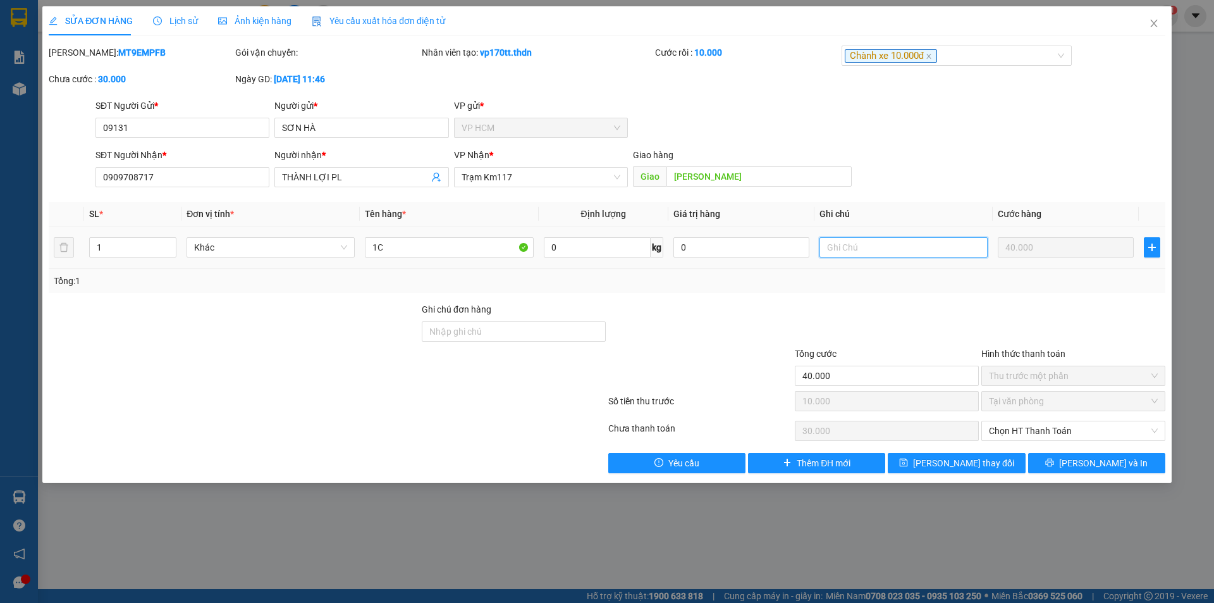
click at [894, 251] on input "text" at bounding box center [904, 247] width 168 height 20
click at [820, 309] on div at bounding box center [887, 324] width 187 height 44
click at [929, 453] on button "[PERSON_NAME] thay đổi" at bounding box center [956, 463] width 137 height 20
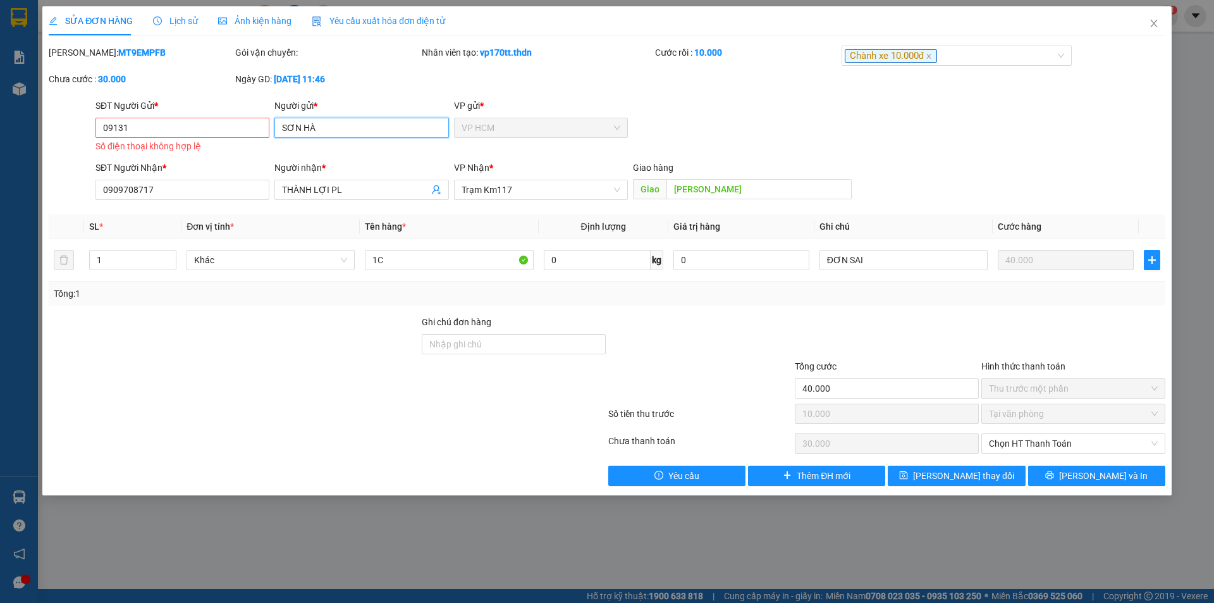
click at [369, 130] on input "SƠN HÀ" at bounding box center [362, 128] width 174 height 20
click at [362, 171] on div "SƠN HÀ - 0913176216" at bounding box center [361, 173] width 159 height 14
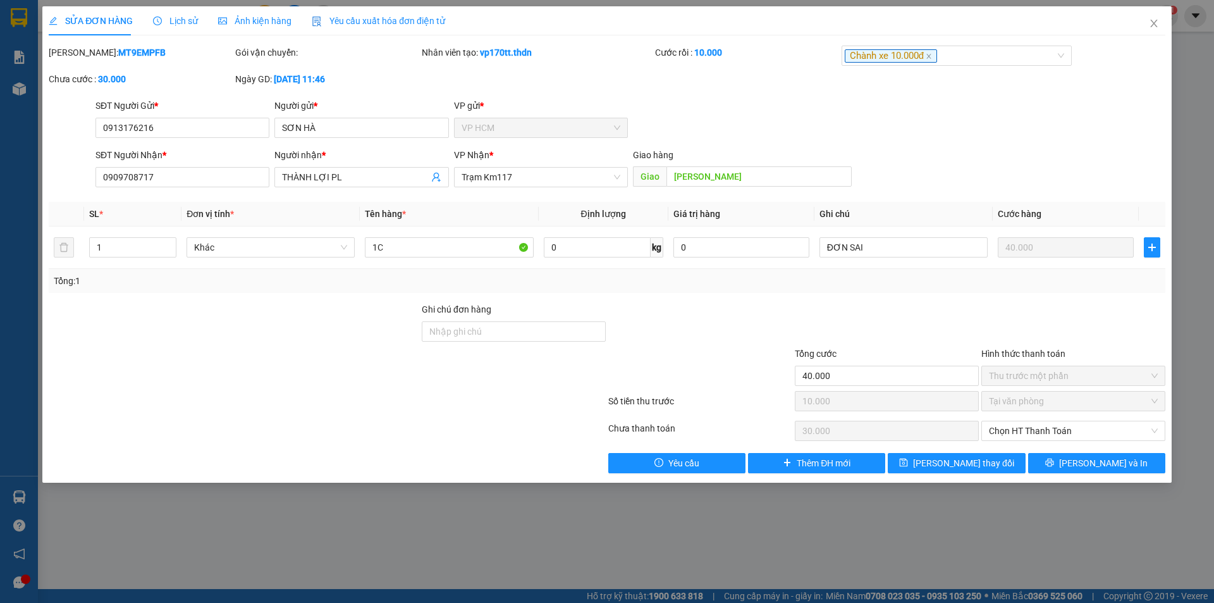
click at [291, 428] on div at bounding box center [327, 430] width 560 height 25
click at [203, 133] on input "0913176216" at bounding box center [183, 128] width 174 height 20
click at [958, 471] on button "[PERSON_NAME] thay đổi" at bounding box center [956, 463] width 137 height 20
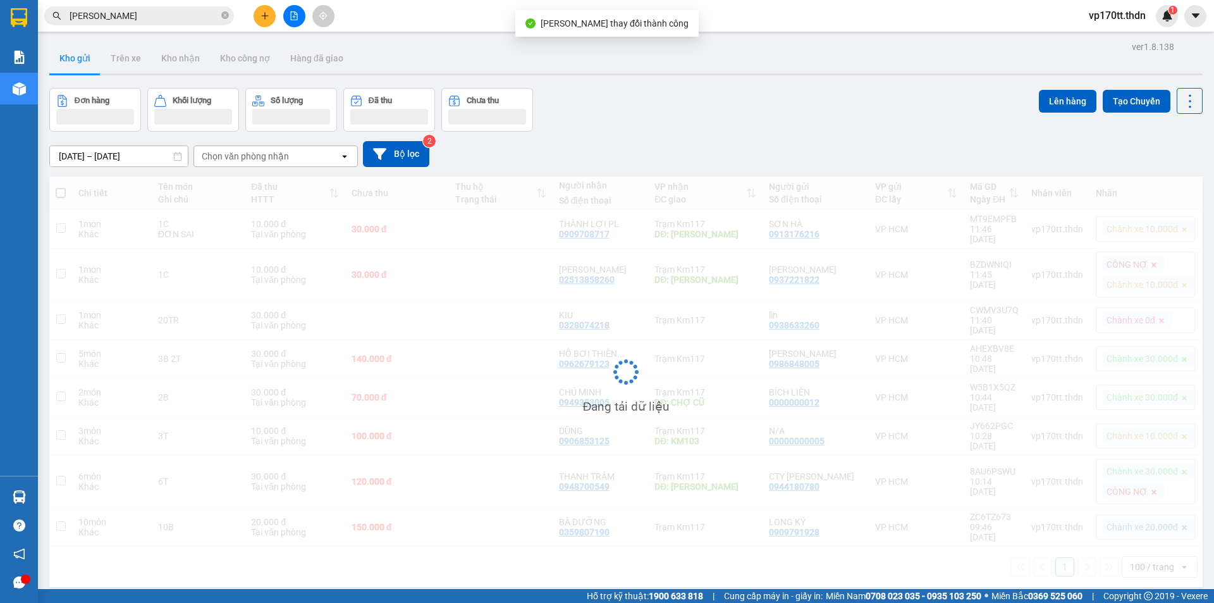
click at [266, 20] on icon "plus" at bounding box center [265, 15] width 9 height 9
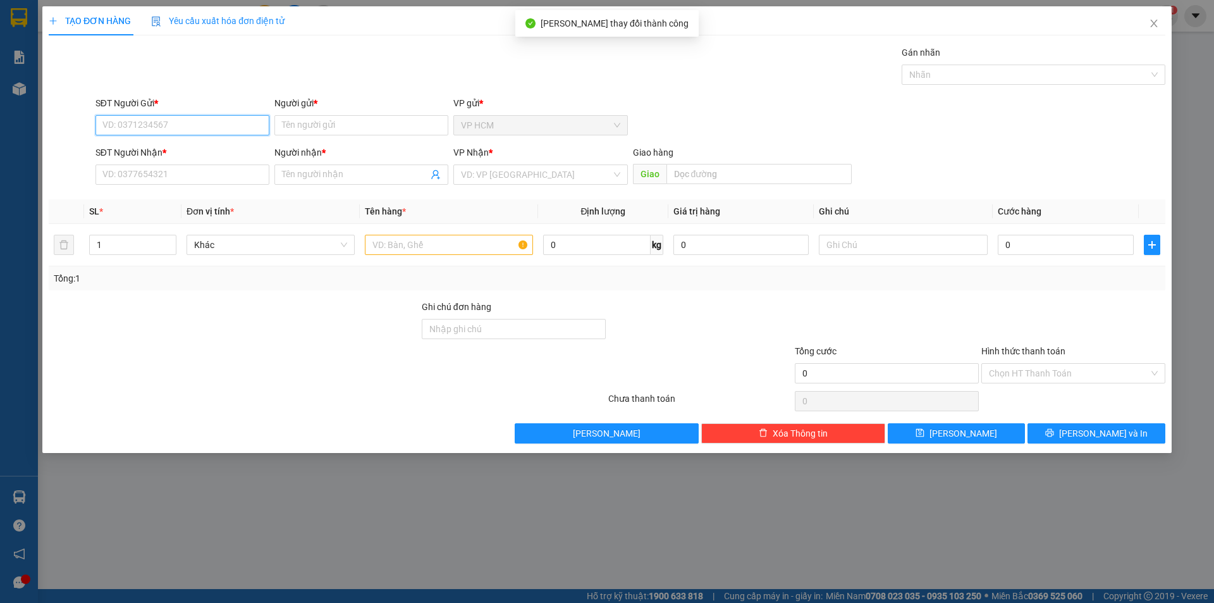
click at [233, 129] on input "SĐT Người Gửi *" at bounding box center [183, 125] width 174 height 20
paste input "0913176216"
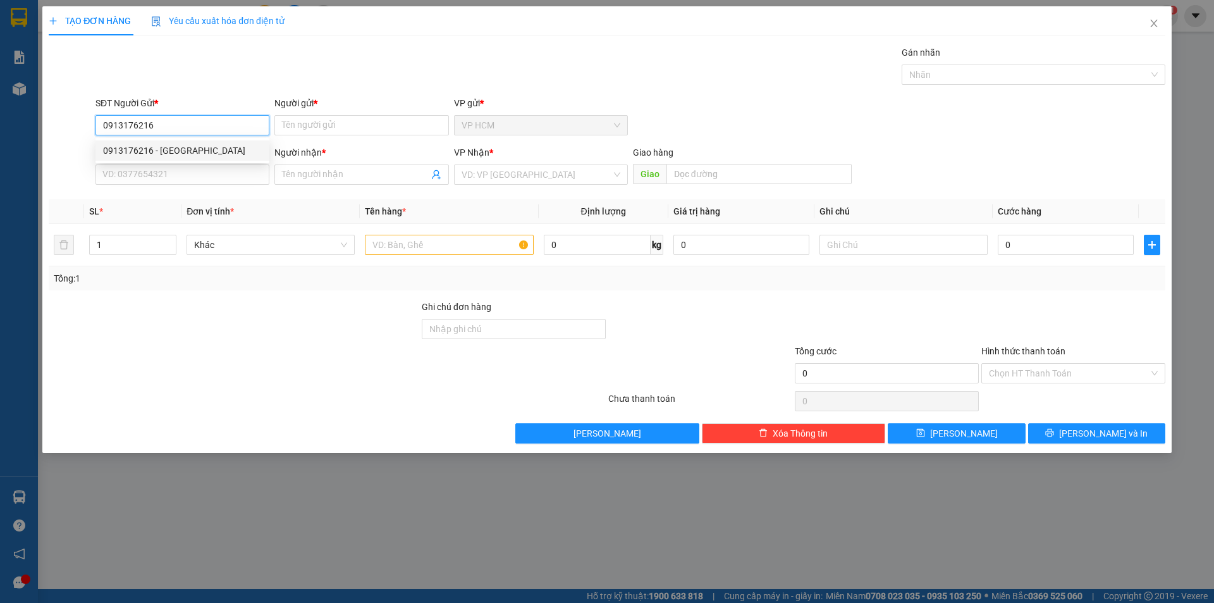
click at [223, 148] on div "0913176216 - [GEOGRAPHIC_DATA]" at bounding box center [182, 151] width 159 height 14
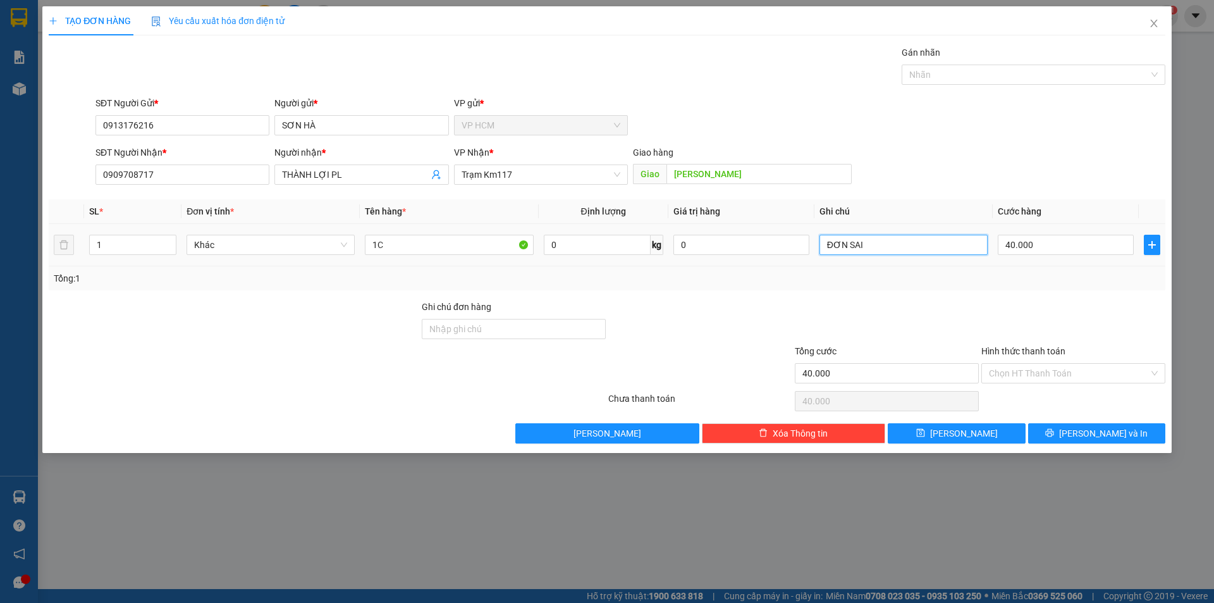
click at [964, 250] on input "ĐƠN SAI" at bounding box center [904, 245] width 168 height 20
click at [1043, 254] on input "40.000" at bounding box center [1066, 245] width 136 height 20
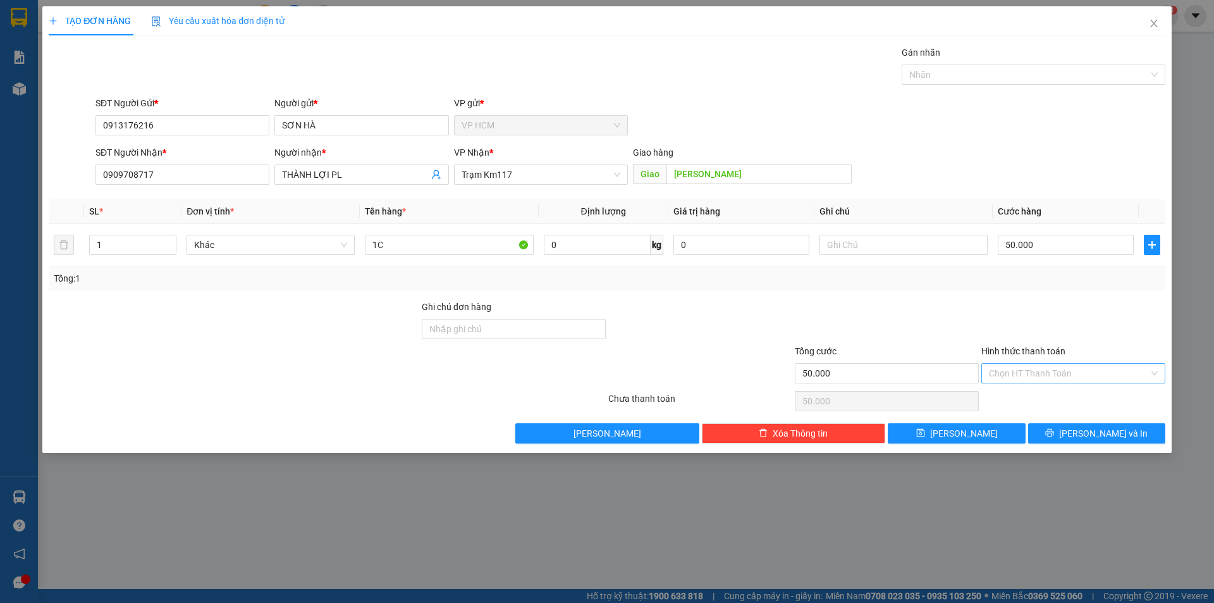
drag, startPoint x: 1047, startPoint y: 283, endPoint x: 1042, endPoint y: 376, distance: 93.8
click at [1047, 284] on div "Tổng: 1" at bounding box center [607, 278] width 1107 height 14
drag, startPoint x: 1041, startPoint y: 383, endPoint x: 1026, endPoint y: 412, distance: 33.4
click at [1041, 385] on div "Hình thức thanh toán Chọn HT Thanh Toán" at bounding box center [1074, 366] width 184 height 44
click at [1024, 419] on div "Transit Pickup Surcharge Ids Transit Deliver Surcharge Ids Transit Deliver Surc…" at bounding box center [607, 245] width 1117 height 398
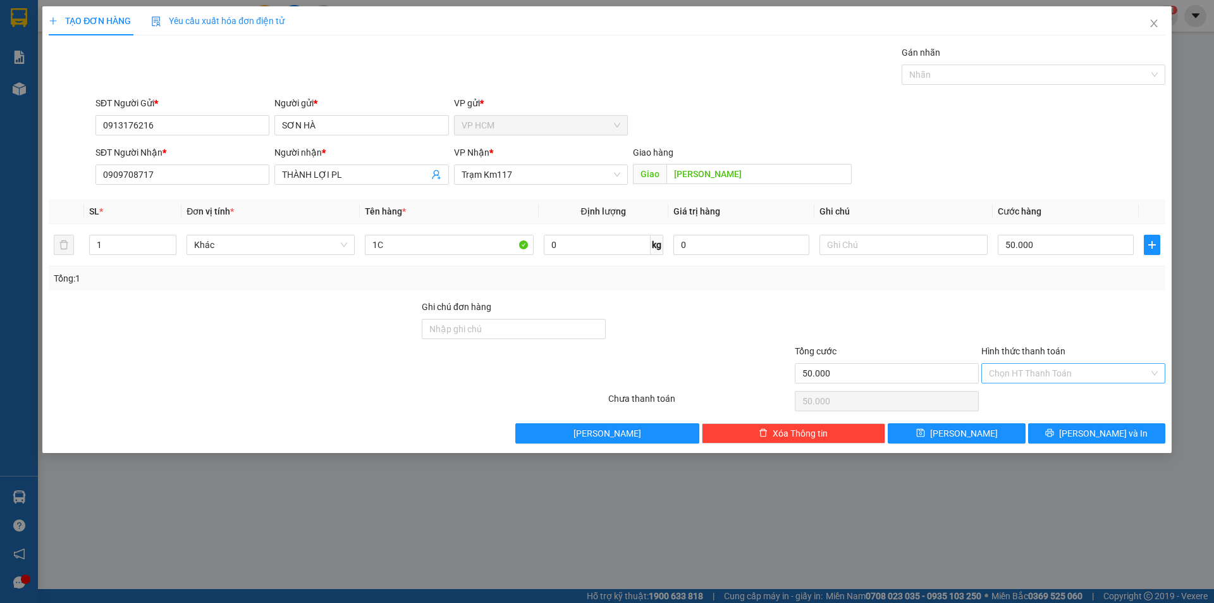
click at [1019, 381] on input "Hình thức thanh toán" at bounding box center [1069, 373] width 160 height 19
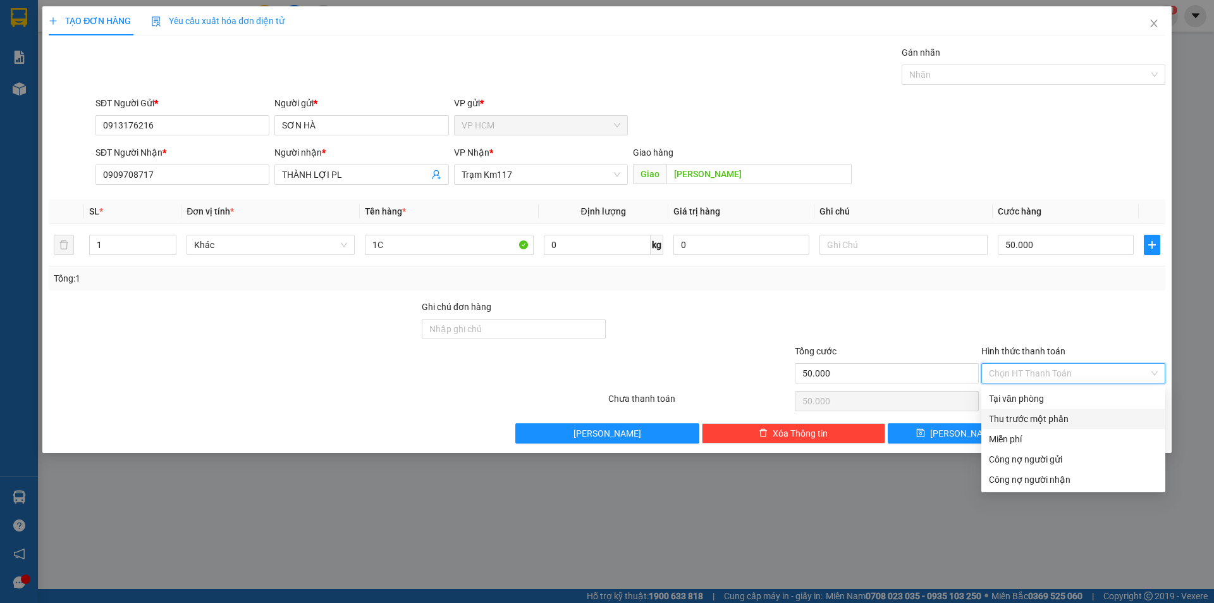
click at [1014, 416] on div "Thu trước một phần" at bounding box center [1073, 419] width 169 height 14
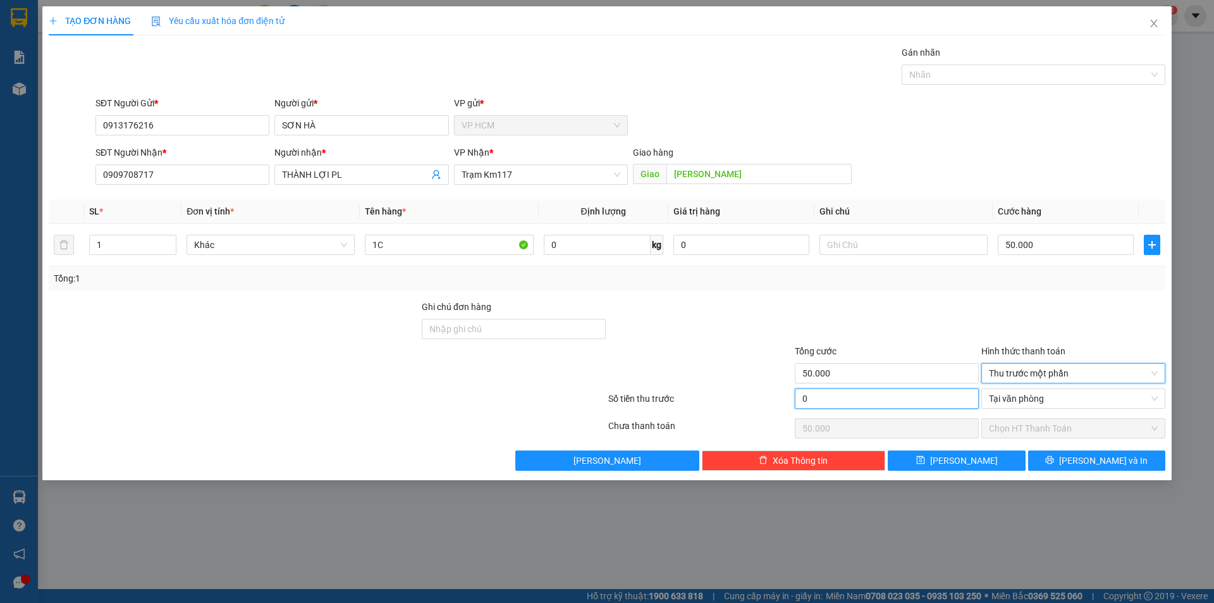
click at [847, 390] on input "0" at bounding box center [887, 398] width 184 height 20
click at [864, 321] on div at bounding box center [887, 322] width 187 height 44
drag, startPoint x: 1036, startPoint y: 83, endPoint x: 1003, endPoint y: 85, distance: 33.6
click at [1035, 82] on div "Nhãn" at bounding box center [1034, 75] width 264 height 20
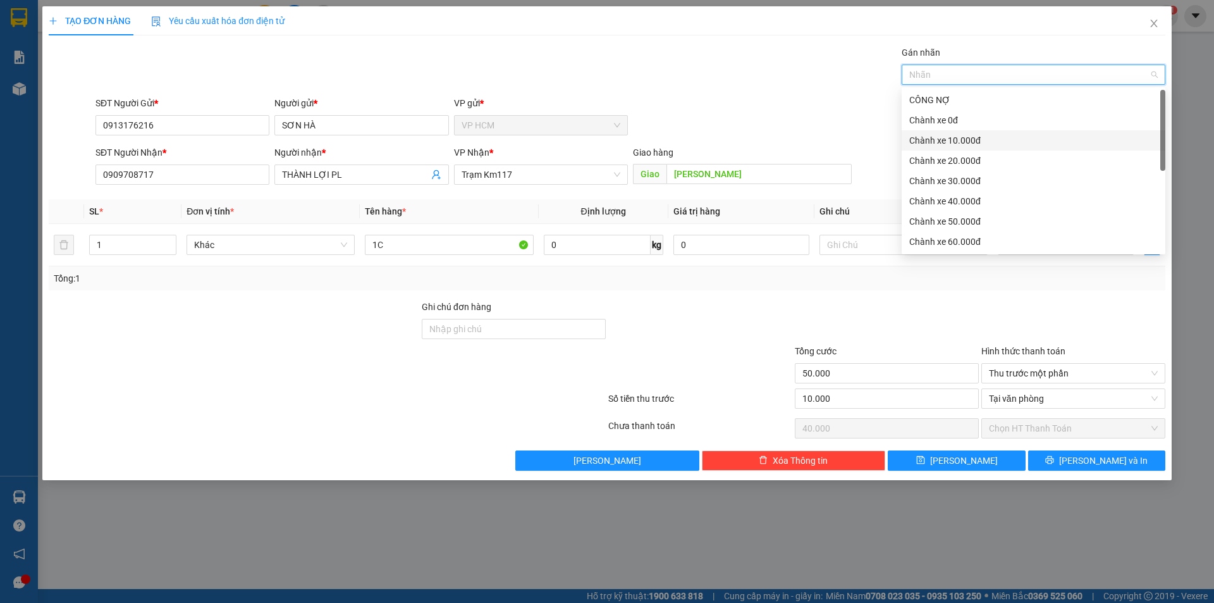
click at [930, 132] on div "Chành xe 10.000đ" at bounding box center [1034, 140] width 264 height 20
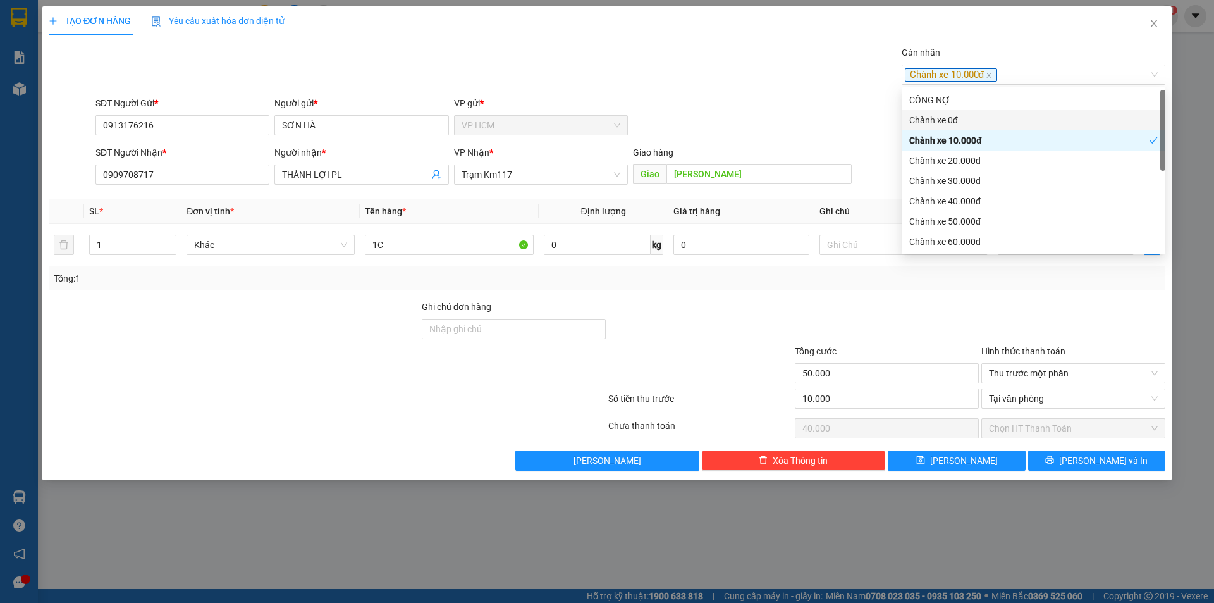
click at [769, 80] on div "Gán nhãn Chành xe 10.000đ" at bounding box center [630, 68] width 1075 height 44
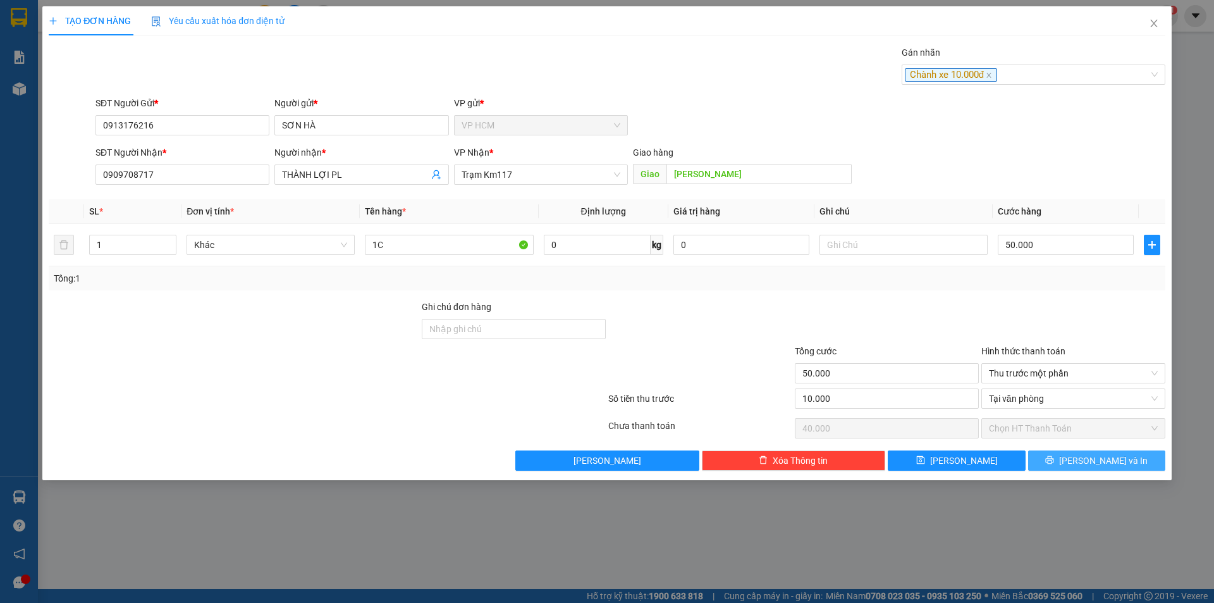
click at [1144, 455] on button "[PERSON_NAME] và In" at bounding box center [1097, 460] width 137 height 20
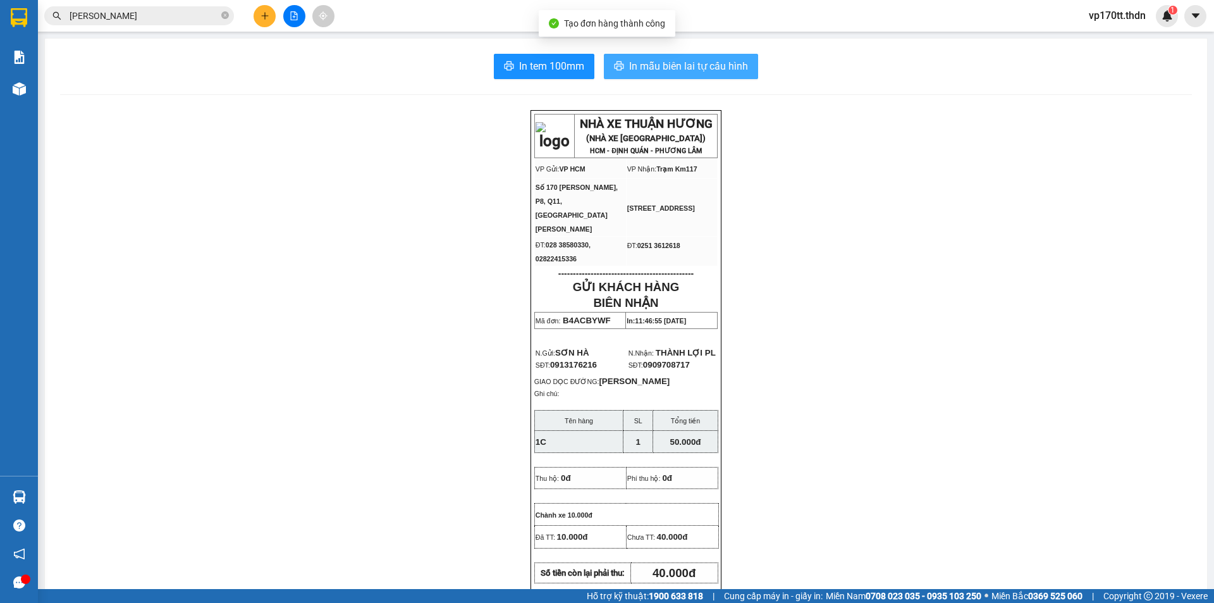
click at [645, 64] on span "In mẫu biên lai tự cấu hình" at bounding box center [688, 66] width 119 height 16
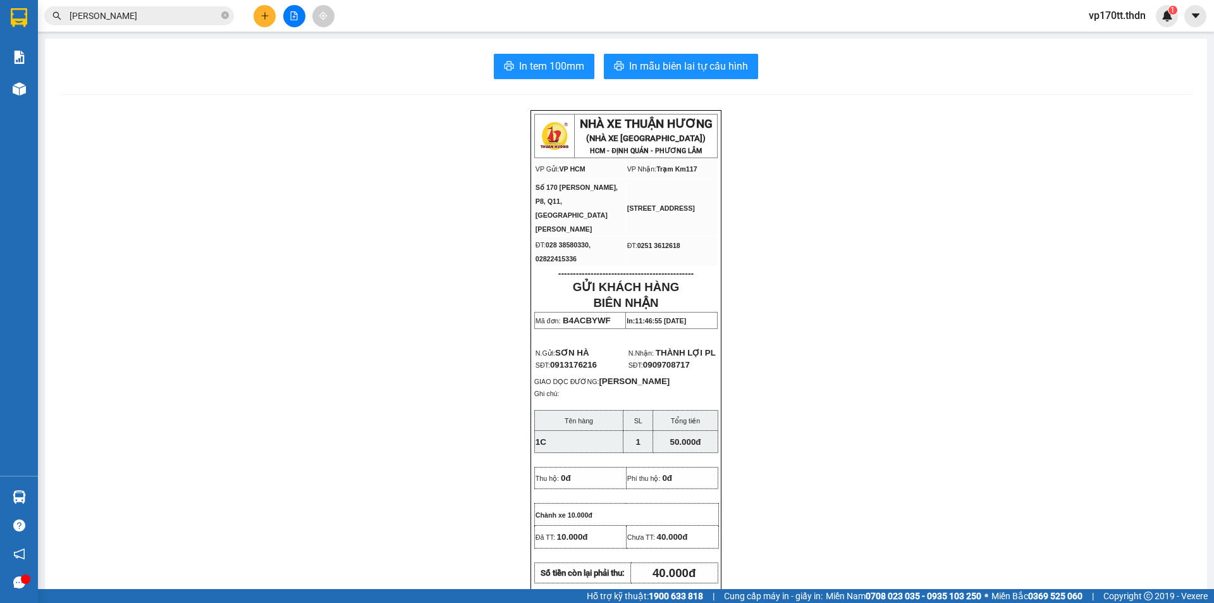
click at [575, 360] on span "0913176216" at bounding box center [573, 364] width 47 height 9
copy span "0913176216"
click at [281, 15] on div at bounding box center [294, 16] width 95 height 22
click at [272, 15] on button at bounding box center [265, 16] width 22 height 22
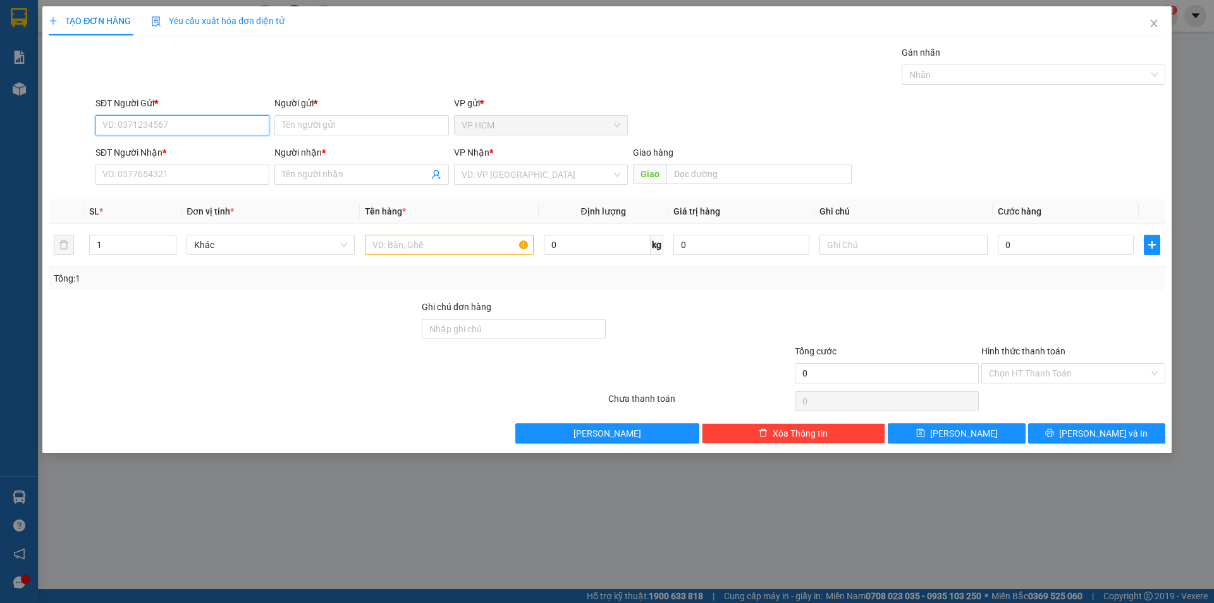
click at [195, 130] on input "SĐT Người Gửi *" at bounding box center [183, 125] width 174 height 20
paste input "0913176216"
click at [195, 150] on div "0913176216 - [GEOGRAPHIC_DATA]" at bounding box center [182, 151] width 159 height 14
click at [1011, 82] on div "Nhãn" at bounding box center [1034, 75] width 264 height 20
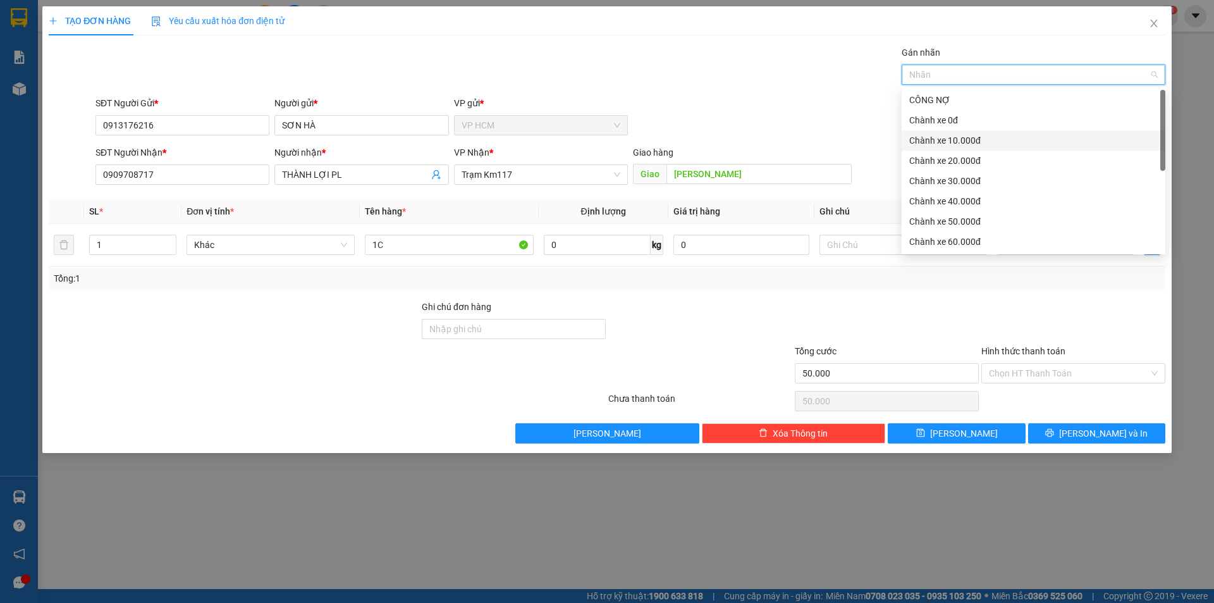
drag, startPoint x: 953, startPoint y: 143, endPoint x: 722, endPoint y: 74, distance: 240.3
click at [953, 143] on div "Chành xe 10.000đ" at bounding box center [1034, 140] width 249 height 14
drag, startPoint x: 722, startPoint y: 74, endPoint x: 762, endPoint y: 125, distance: 64.5
click at [722, 76] on div "Gán nhãn Nhãn" at bounding box center [630, 68] width 1075 height 44
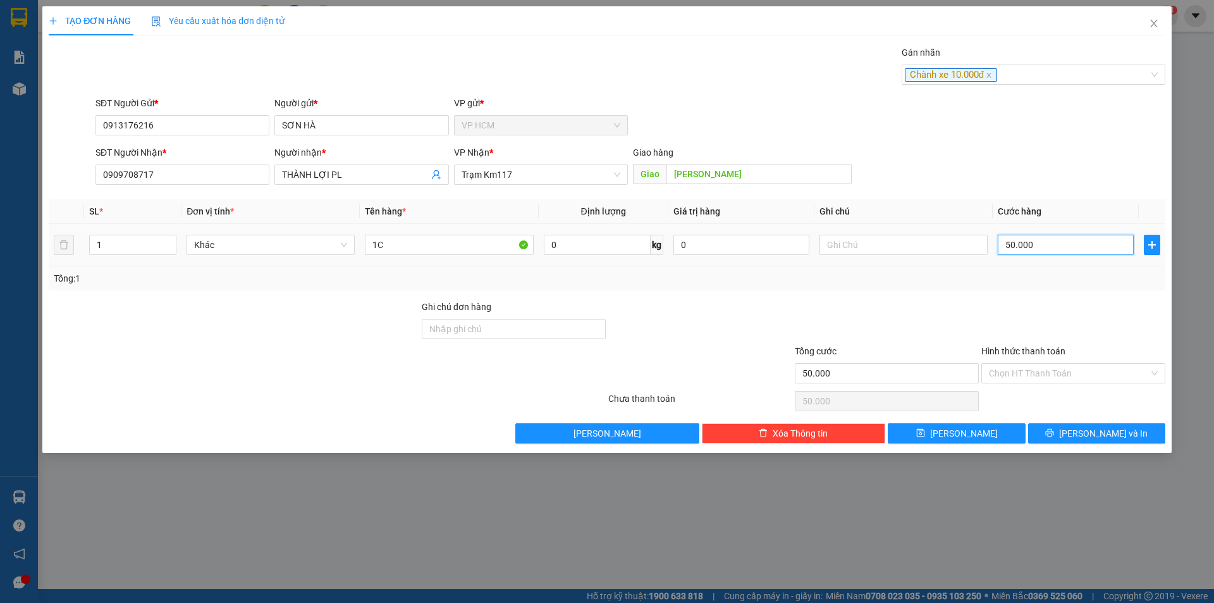
click at [1026, 238] on input "50.000" at bounding box center [1066, 245] width 136 height 20
click at [1035, 243] on input "0" at bounding box center [1066, 245] width 136 height 20
drag, startPoint x: 1024, startPoint y: 290, endPoint x: 1026, endPoint y: 304, distance: 13.4
click at [1024, 291] on div "Transit Pickup Surcharge Ids Transit Deliver Surcharge Ids Transit Deliver Surc…" at bounding box center [607, 245] width 1117 height 398
drag, startPoint x: 1041, startPoint y: 369, endPoint x: 1035, endPoint y: 411, distance: 42.1
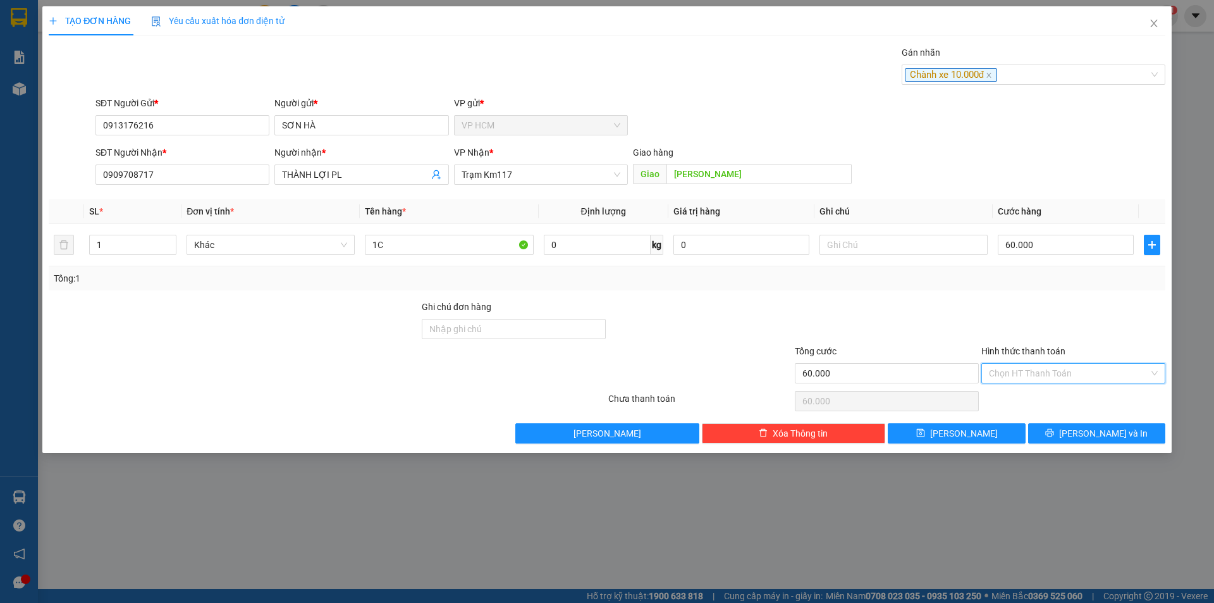
click at [1041, 369] on input "Hình thức thanh toán" at bounding box center [1069, 373] width 160 height 19
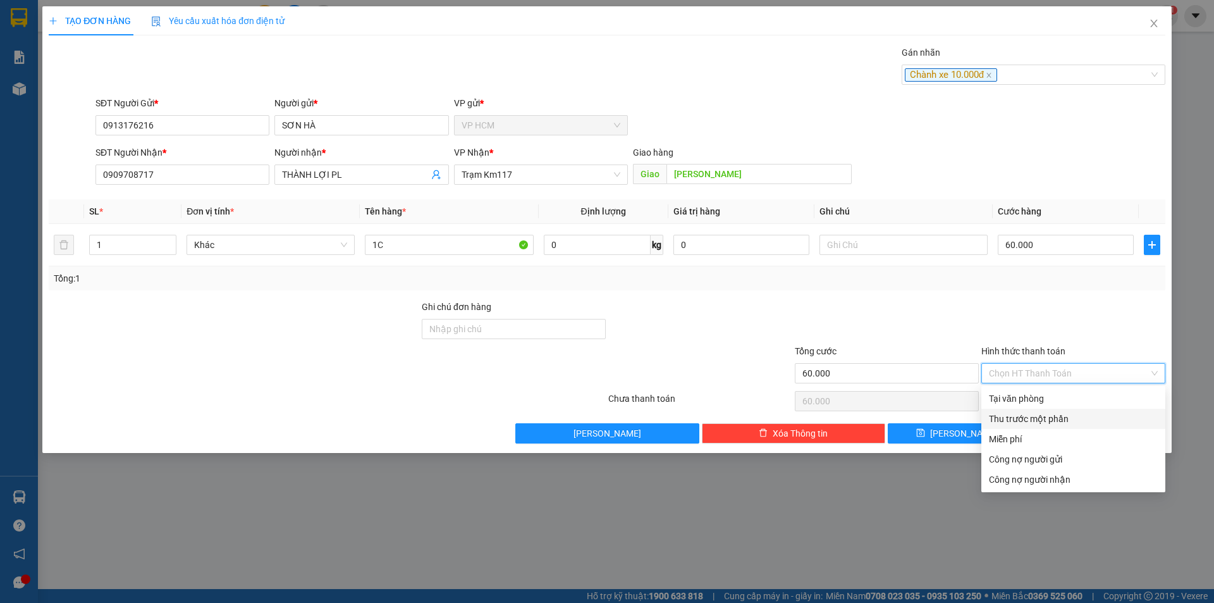
click at [1035, 411] on div "Thu trước một phần" at bounding box center [1074, 419] width 184 height 20
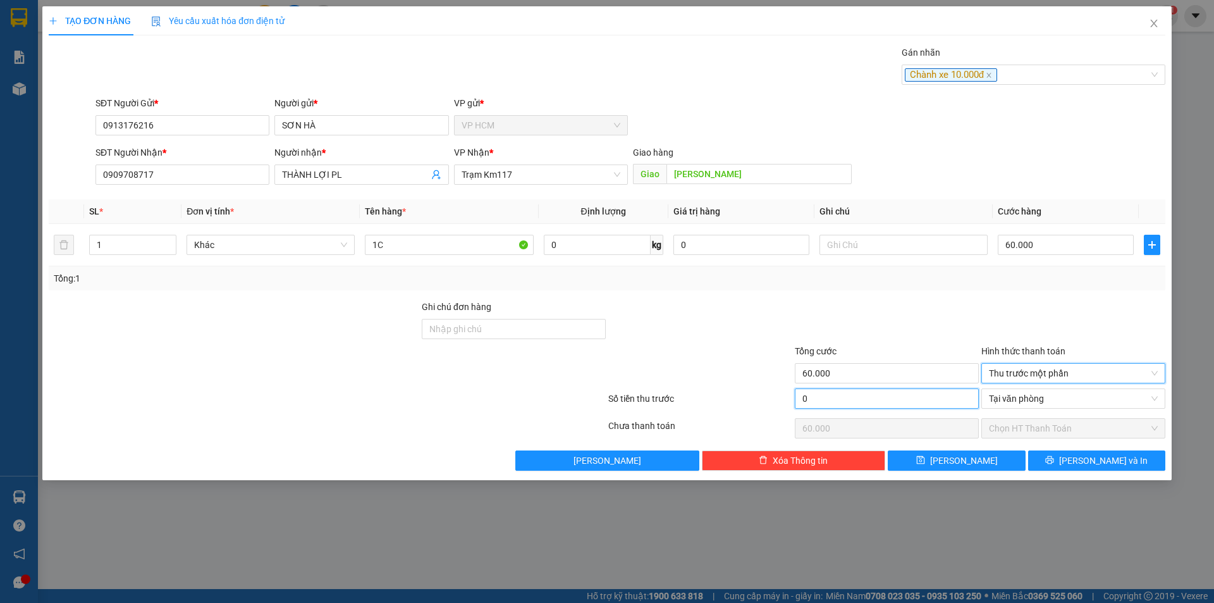
click at [868, 408] on input "0" at bounding box center [887, 398] width 184 height 20
drag, startPoint x: 860, startPoint y: 324, endPoint x: 930, endPoint y: 388, distance: 95.4
click at [860, 323] on div at bounding box center [887, 322] width 187 height 44
click at [1075, 447] on div "Transit Pickup Surcharge Ids Transit Deliver Surcharge Ids Transit Deliver Surc…" at bounding box center [607, 258] width 1117 height 425
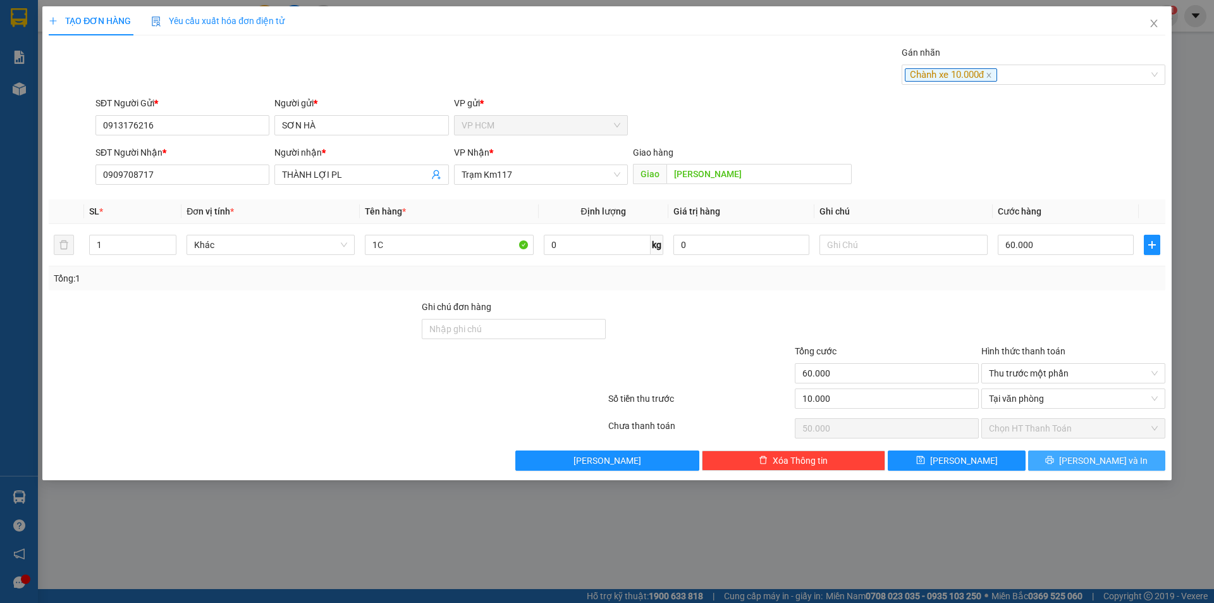
click at [1077, 450] on button "[PERSON_NAME] và In" at bounding box center [1097, 460] width 137 height 20
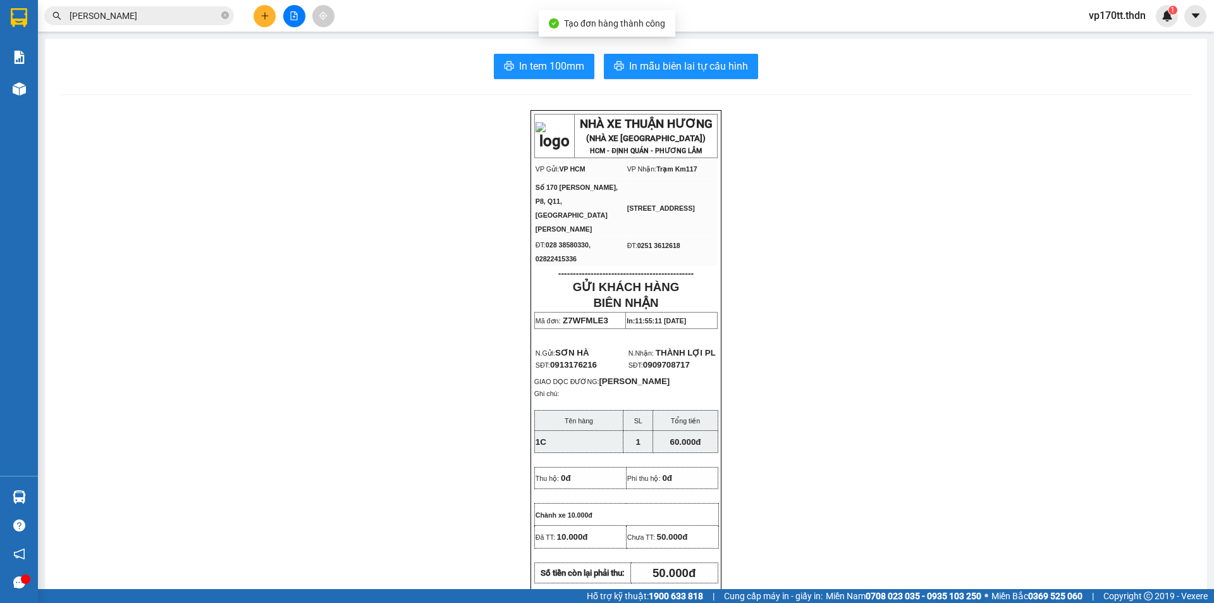
click at [717, 45] on div "In tem 100mm In mẫu biên lai tự cấu hình NHÀ XE THUẬN HƯƠNG (NHÀ XE [GEOGRAPHIC…" at bounding box center [626, 583] width 1163 height 1088
click at [693, 58] on span "In mẫu biên lai tự cấu hình" at bounding box center [688, 66] width 119 height 16
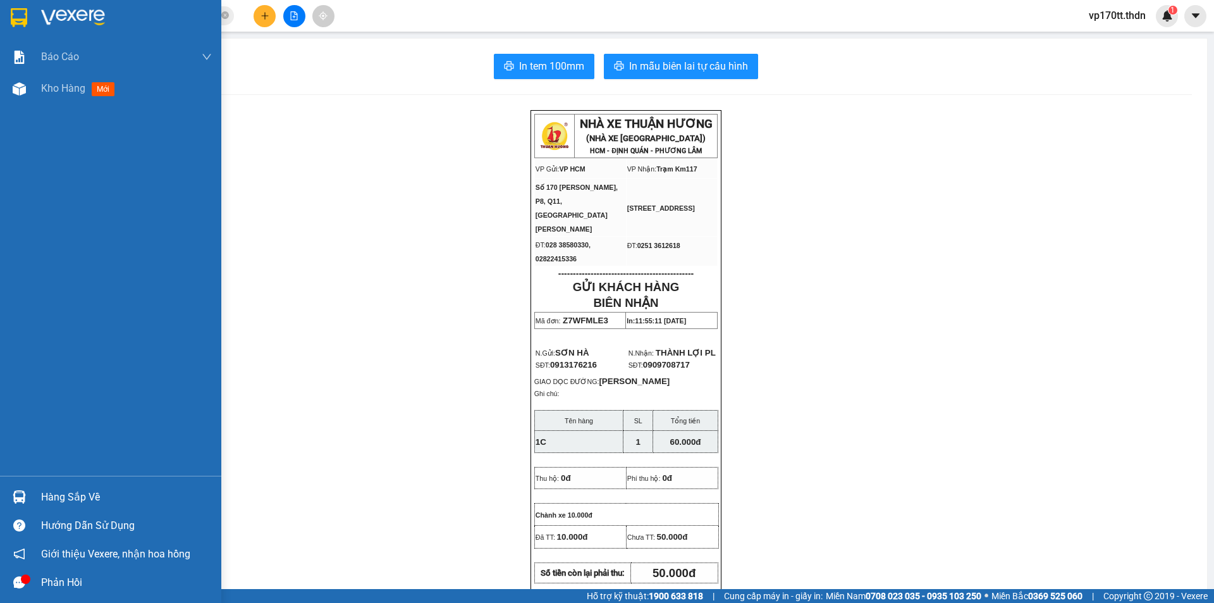
click at [21, 22] on img at bounding box center [19, 17] width 16 height 19
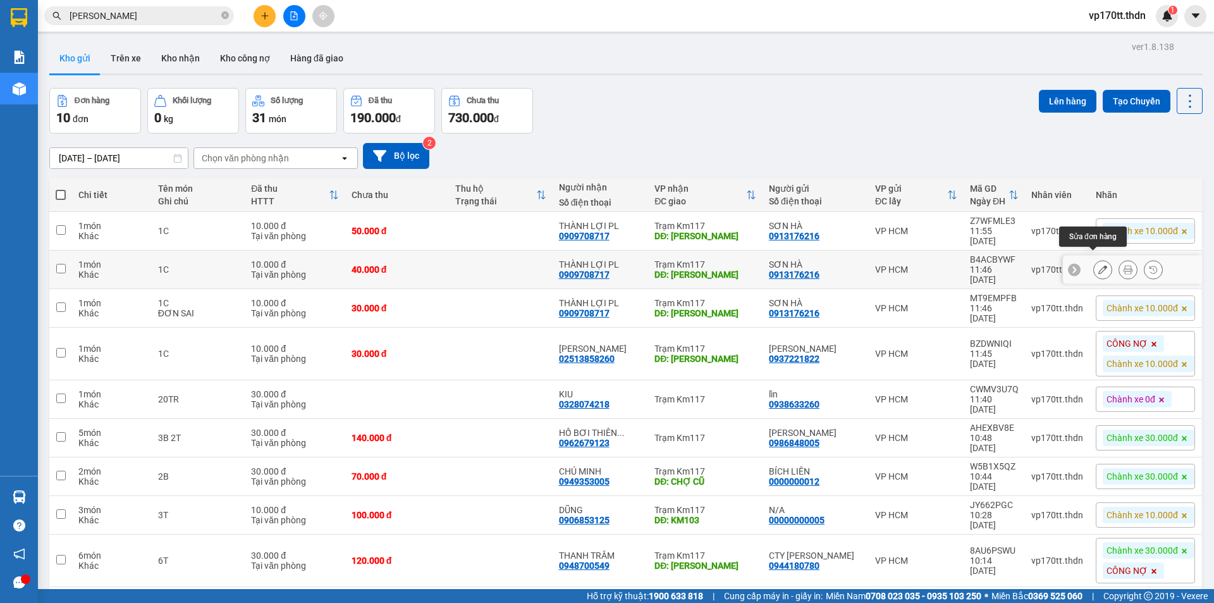
click at [1099, 265] on icon at bounding box center [1103, 269] width 9 height 9
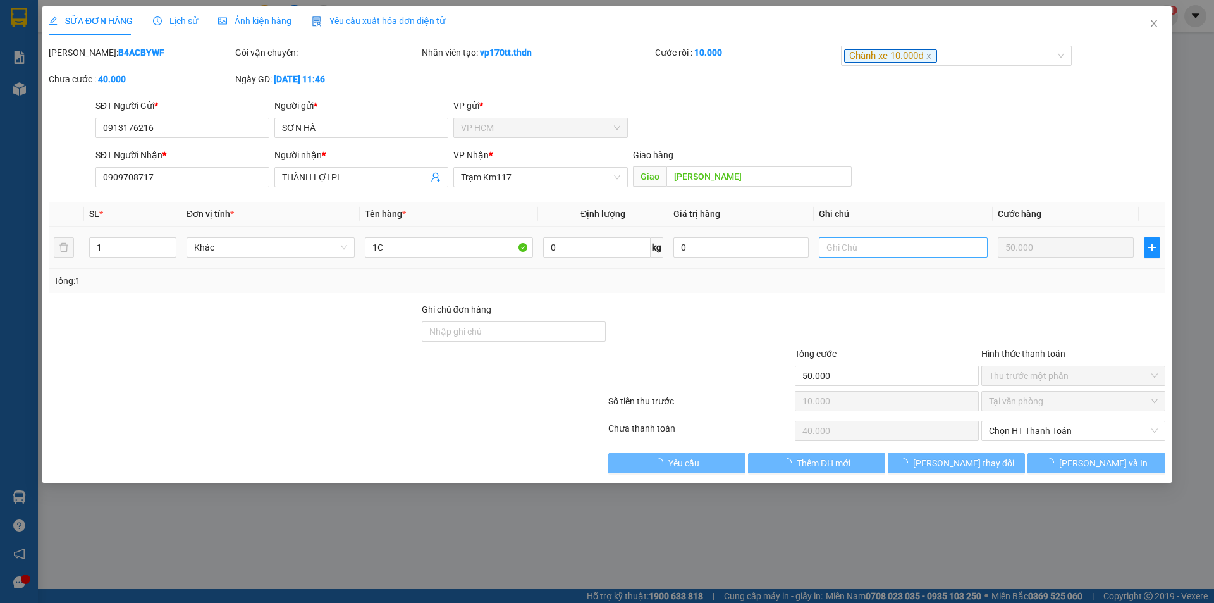
click at [865, 257] on div at bounding box center [904, 247] width 168 height 25
click at [865, 249] on input "text" at bounding box center [904, 247] width 168 height 20
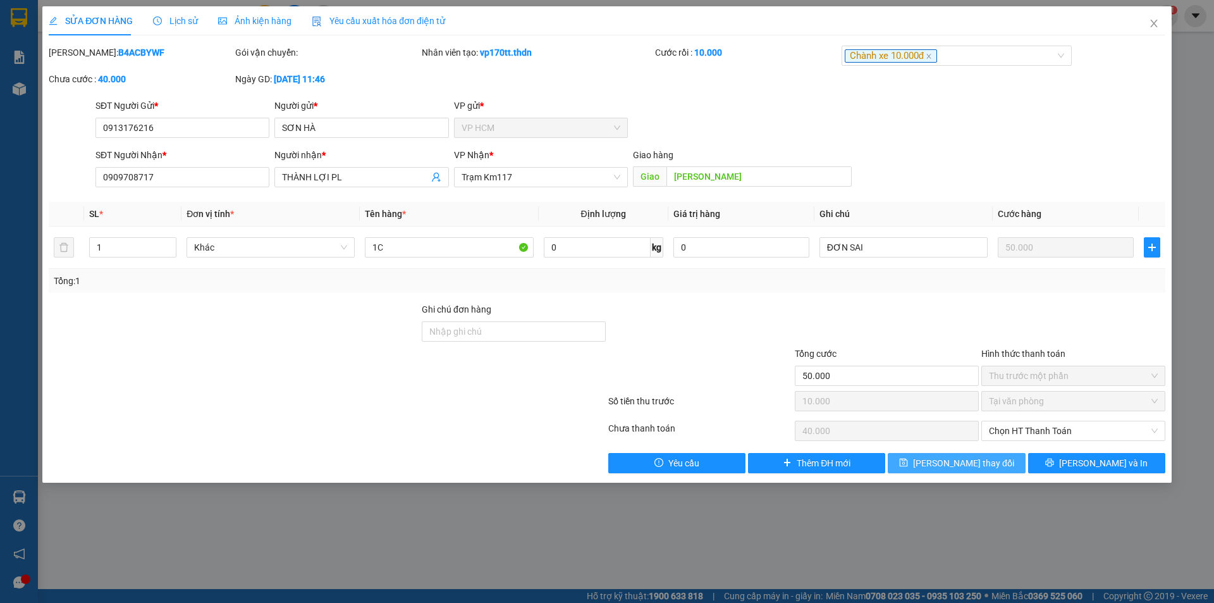
click at [987, 466] on span "[PERSON_NAME] thay đổi" at bounding box center [963, 463] width 101 height 14
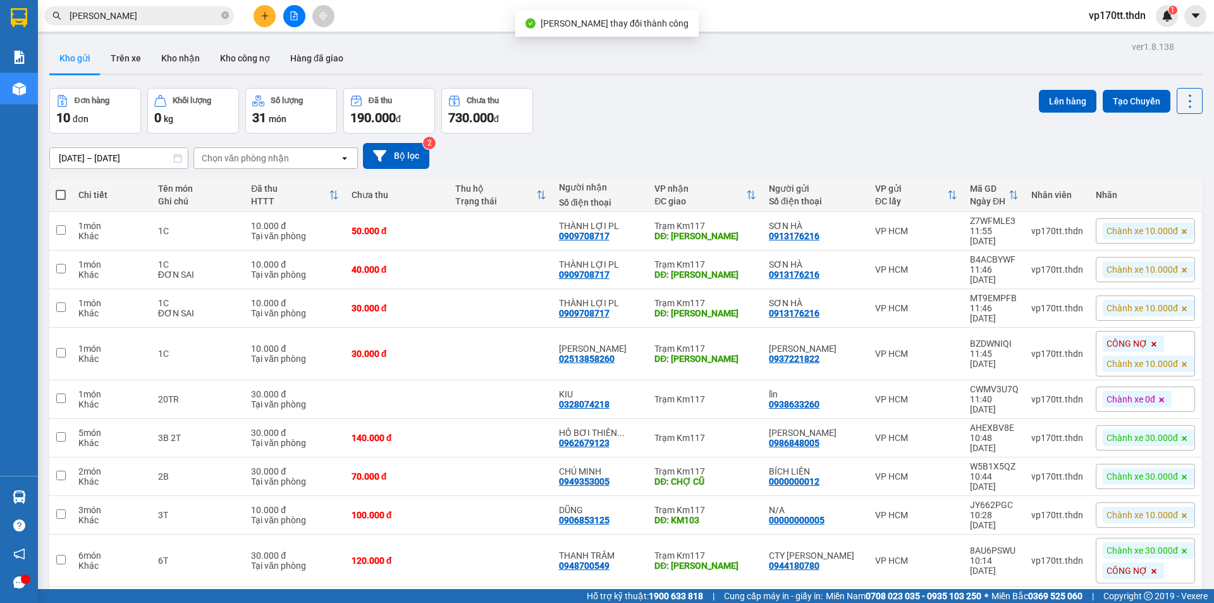
click at [261, 19] on icon "plus" at bounding box center [265, 15] width 9 height 9
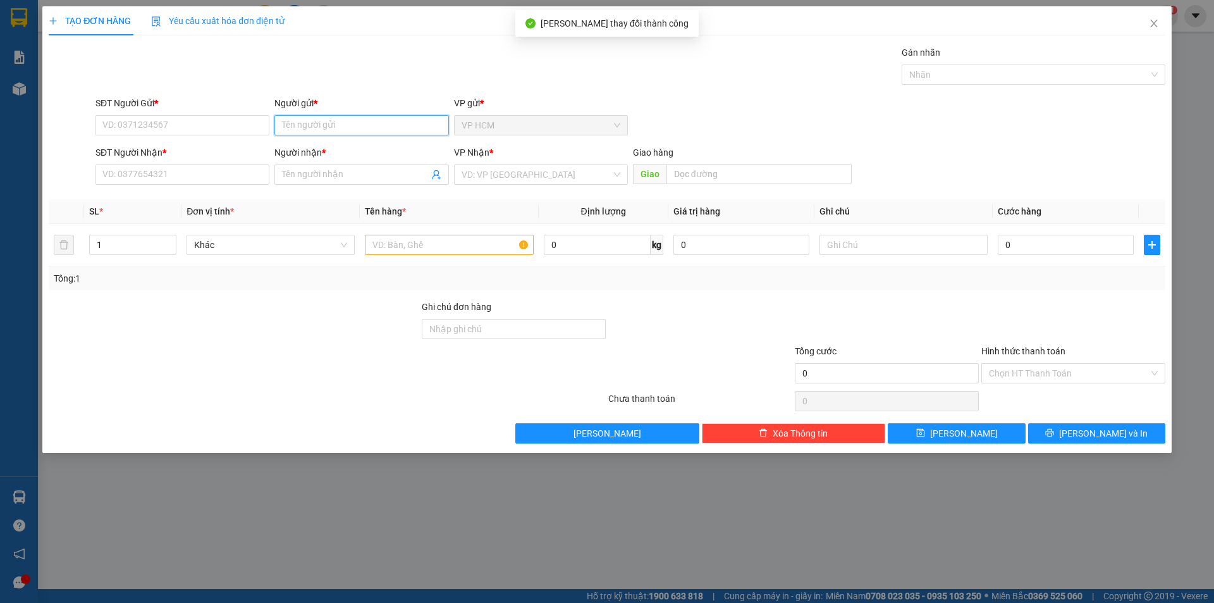
click at [343, 123] on input "Người gửi *" at bounding box center [362, 125] width 174 height 20
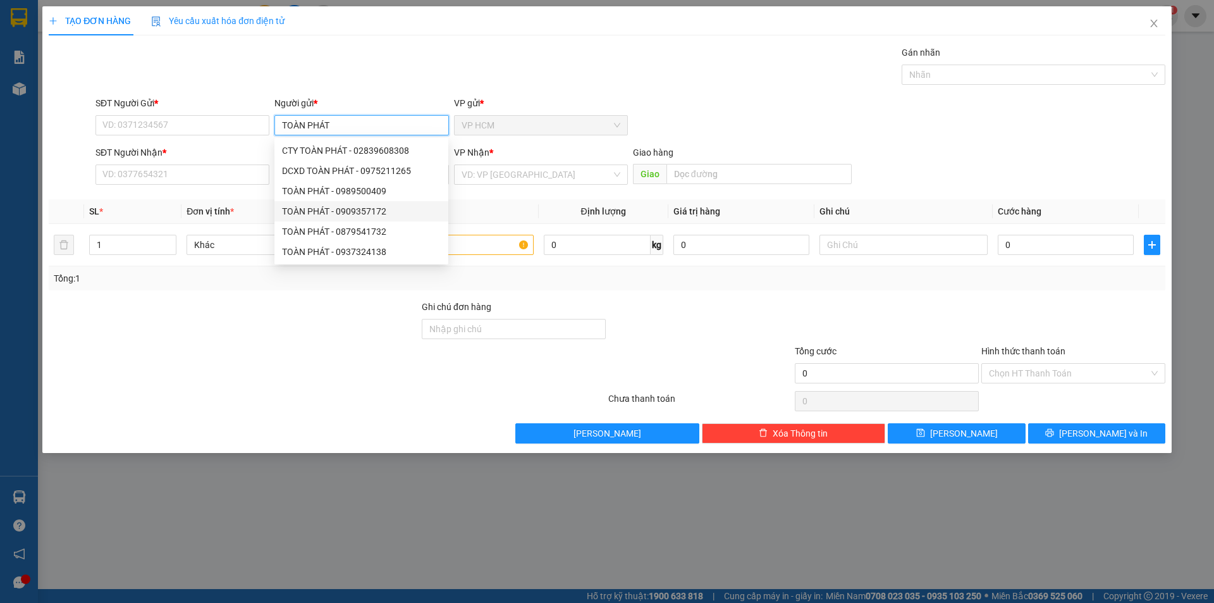
click at [401, 214] on div "TOÀN PHÁT - 0909357172" at bounding box center [361, 211] width 159 height 14
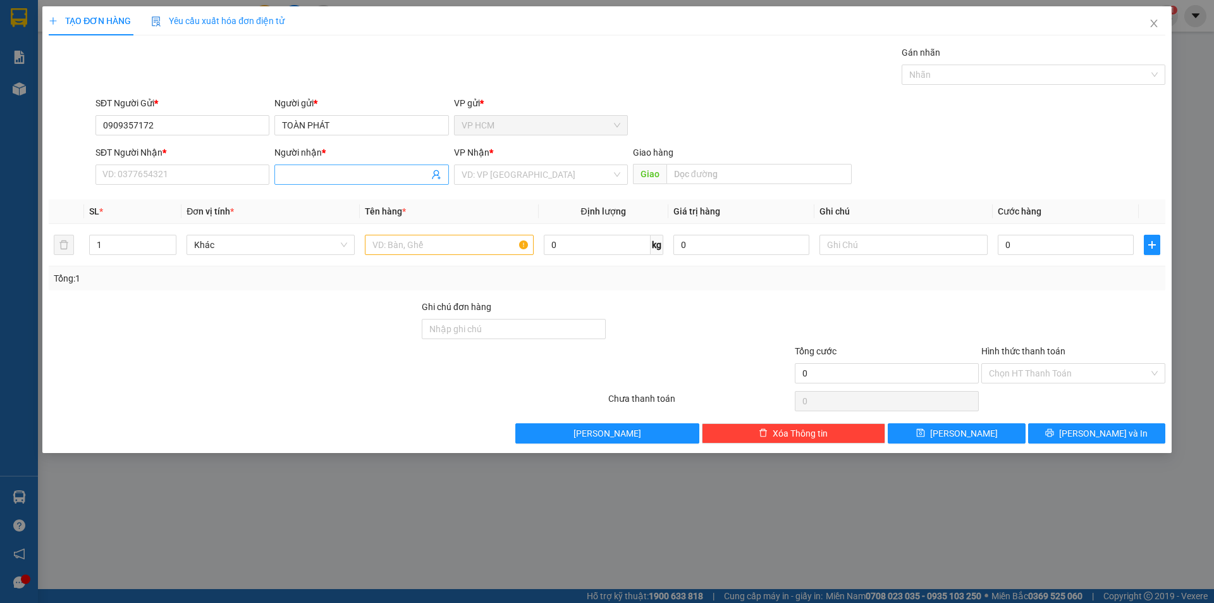
click at [433, 176] on icon "user-add" at bounding box center [436, 175] width 10 height 10
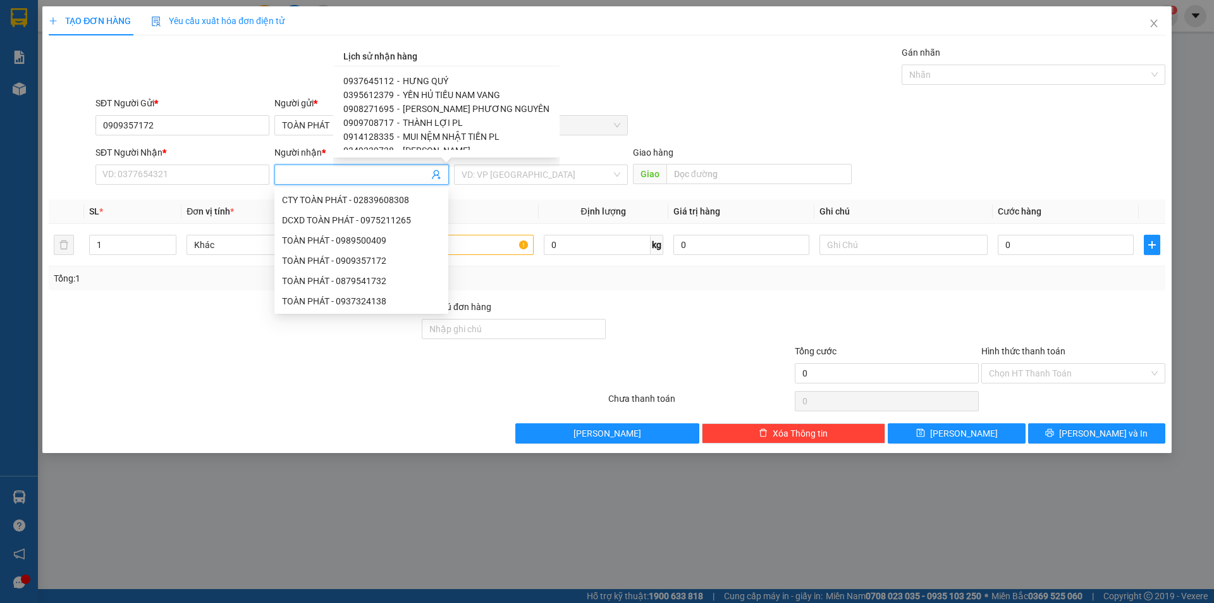
scroll to position [22, 0]
click at [614, 321] on div at bounding box center [700, 322] width 187 height 44
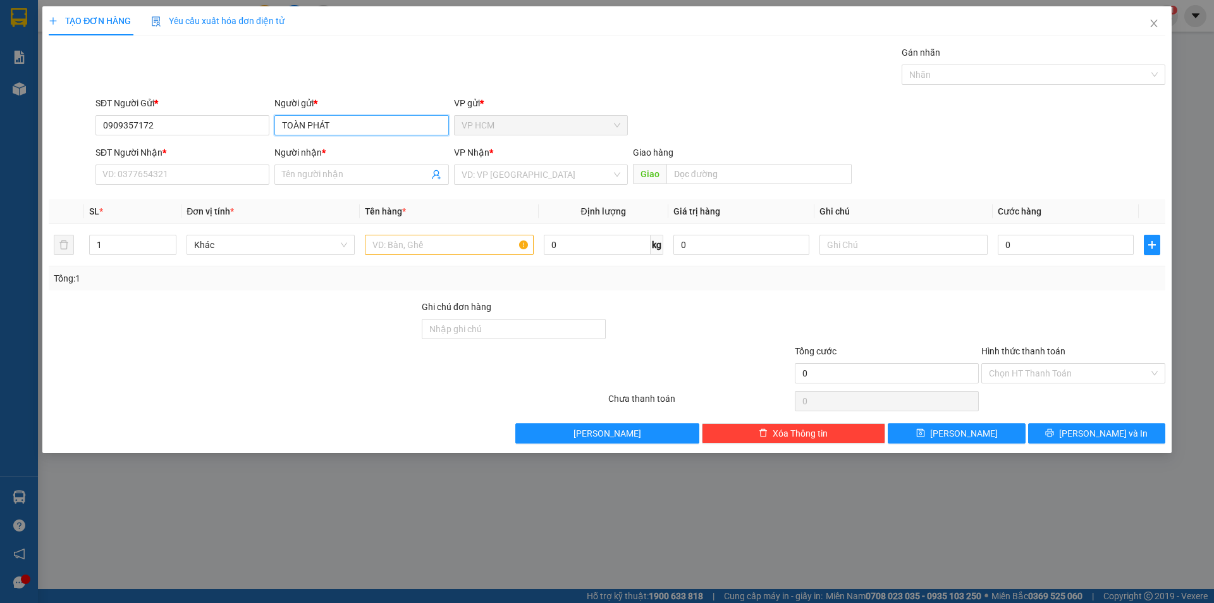
click at [352, 123] on input "TOÀN PHÁT" at bounding box center [362, 125] width 174 height 20
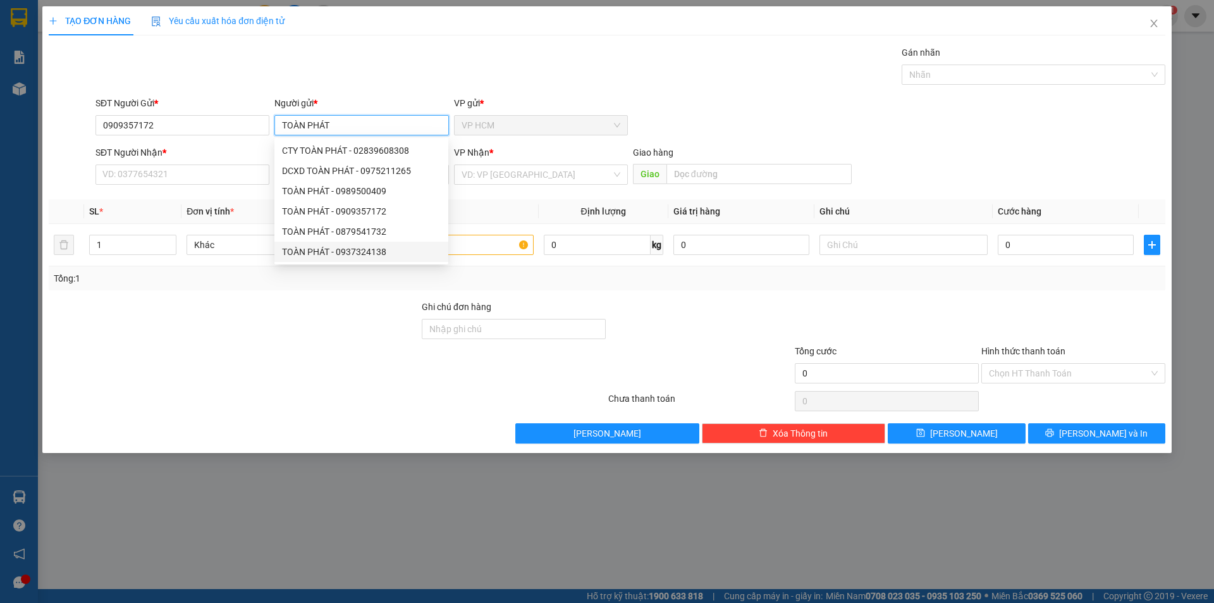
click at [428, 258] on div "TOÀN PHÁT - 0937324138" at bounding box center [361, 252] width 159 height 14
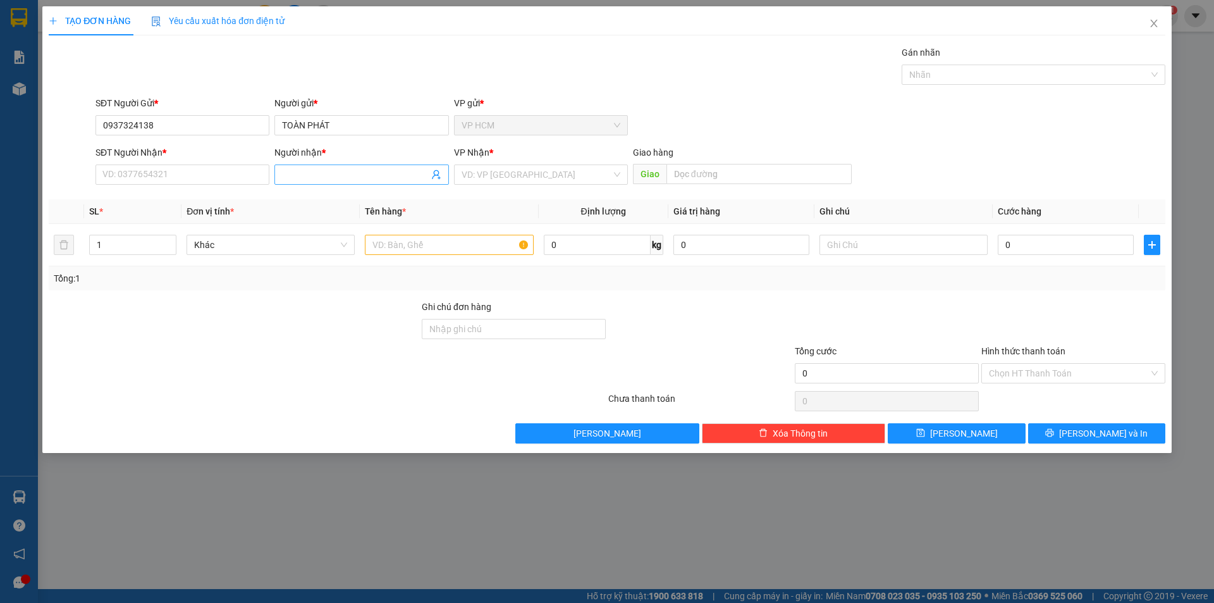
click at [436, 168] on span at bounding box center [436, 175] width 10 height 14
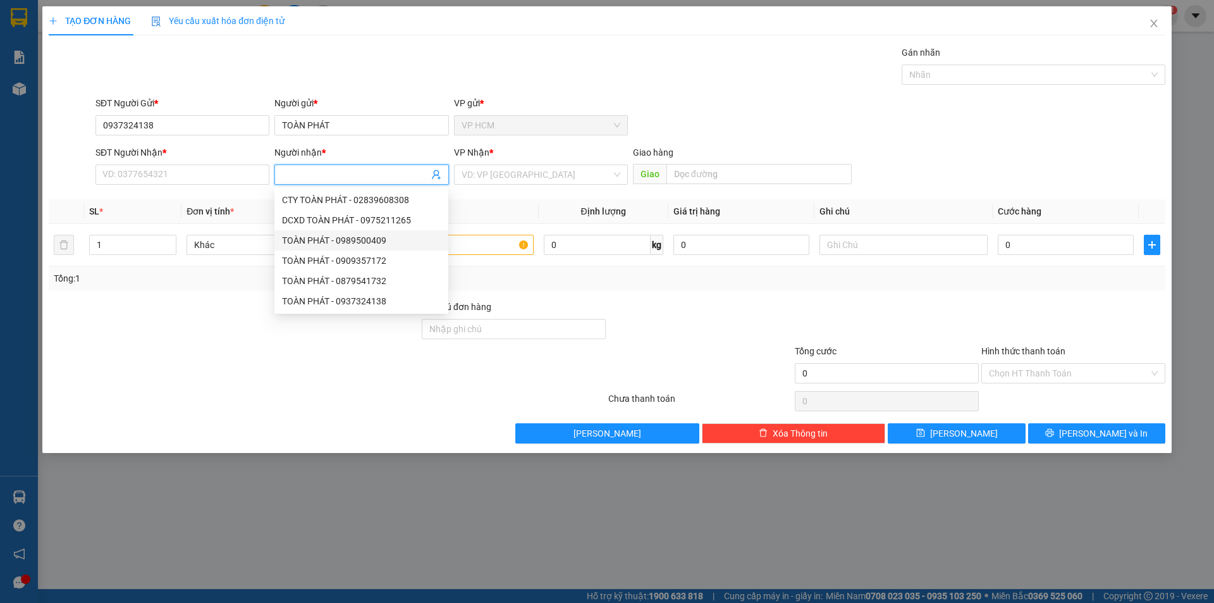
click at [436, 175] on icon "user-add" at bounding box center [436, 174] width 8 height 9
click at [446, 140] on span "A HIẾU HLV" at bounding box center [463, 143] width 46 height 10
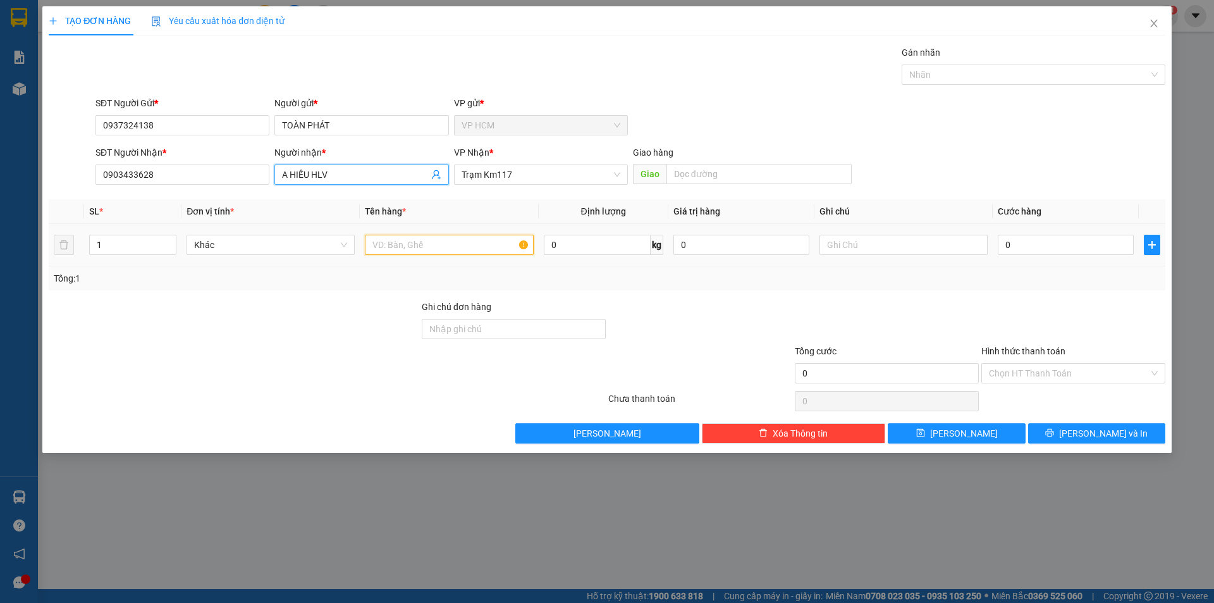
click at [493, 252] on input "text" at bounding box center [449, 245] width 168 height 20
click at [146, 241] on input "1" at bounding box center [133, 244] width 86 height 19
click at [980, 70] on div at bounding box center [1027, 74] width 245 height 15
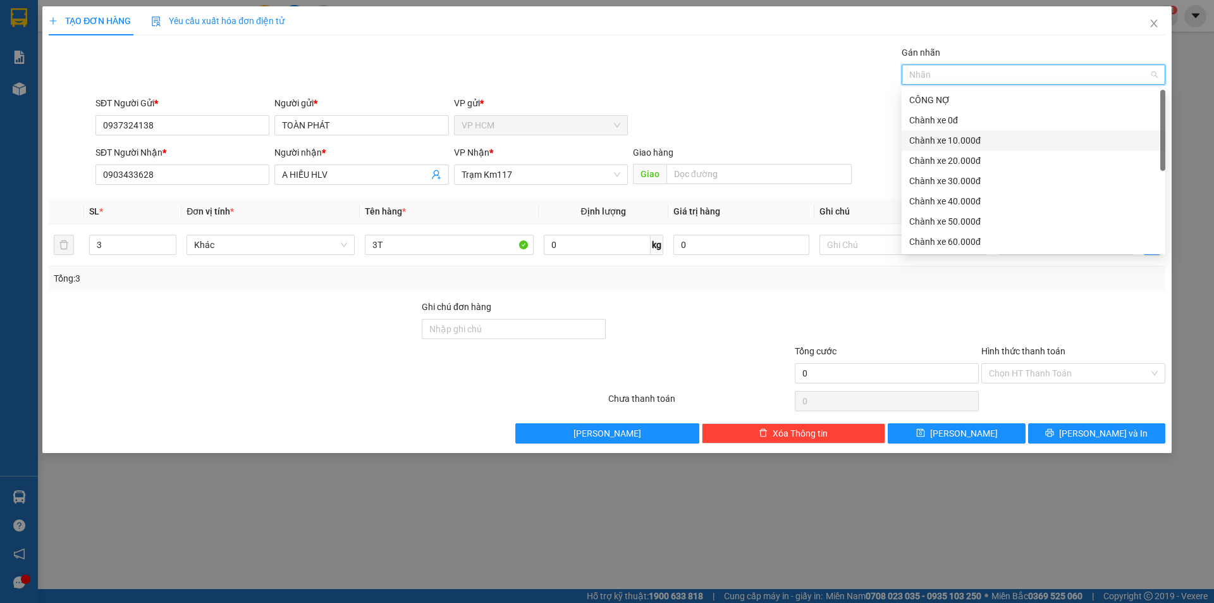
click at [961, 139] on div "Chành xe 10.000đ" at bounding box center [1034, 140] width 249 height 14
click at [708, 96] on div "SĐT Người Gửi * 0937324138 Người gửi * TOÀN PHÁT VP gửi * VP HCM" at bounding box center [630, 118] width 1075 height 44
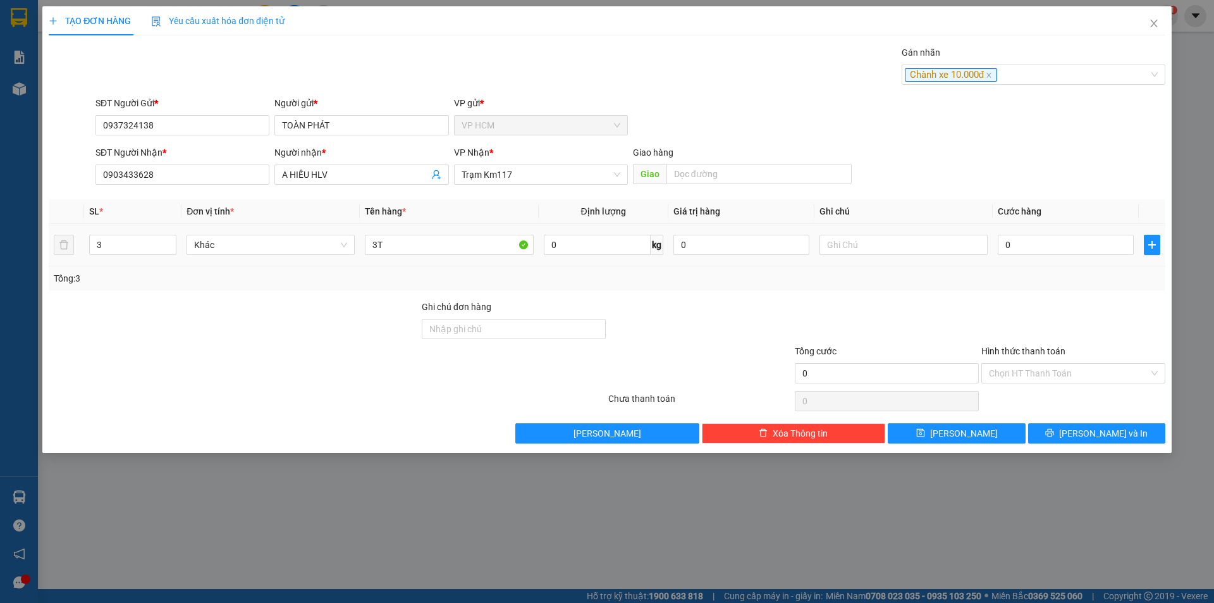
click at [1050, 256] on div "0" at bounding box center [1066, 244] width 136 height 25
click at [1042, 248] on input "0" at bounding box center [1066, 245] width 136 height 20
click at [993, 307] on div at bounding box center [1073, 322] width 187 height 44
click at [1005, 361] on div "Hình thức thanh toán" at bounding box center [1074, 353] width 184 height 19
click at [1036, 258] on td "10.000" at bounding box center [1066, 245] width 146 height 42
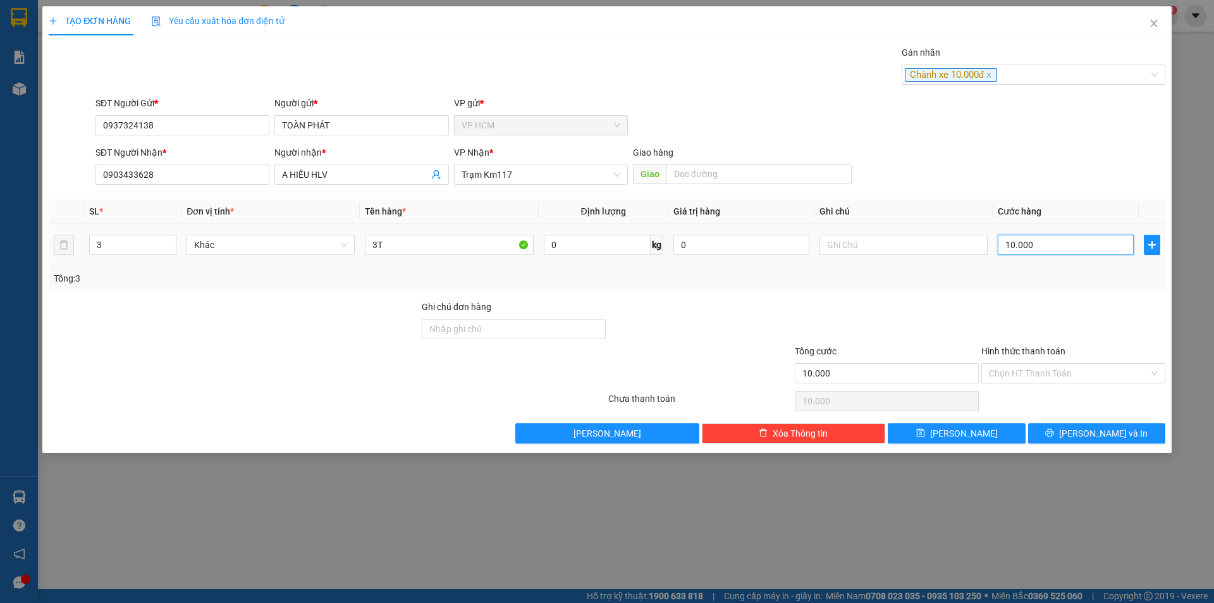
click at [1037, 253] on input "10.000" at bounding box center [1066, 245] width 136 height 20
click at [1027, 293] on div "Transit Pickup Surcharge Ids Transit Deliver Surcharge Ids Transit Deliver Surc…" at bounding box center [607, 245] width 1117 height 398
click at [1021, 364] on input "Hình thức thanh toán" at bounding box center [1069, 373] width 160 height 19
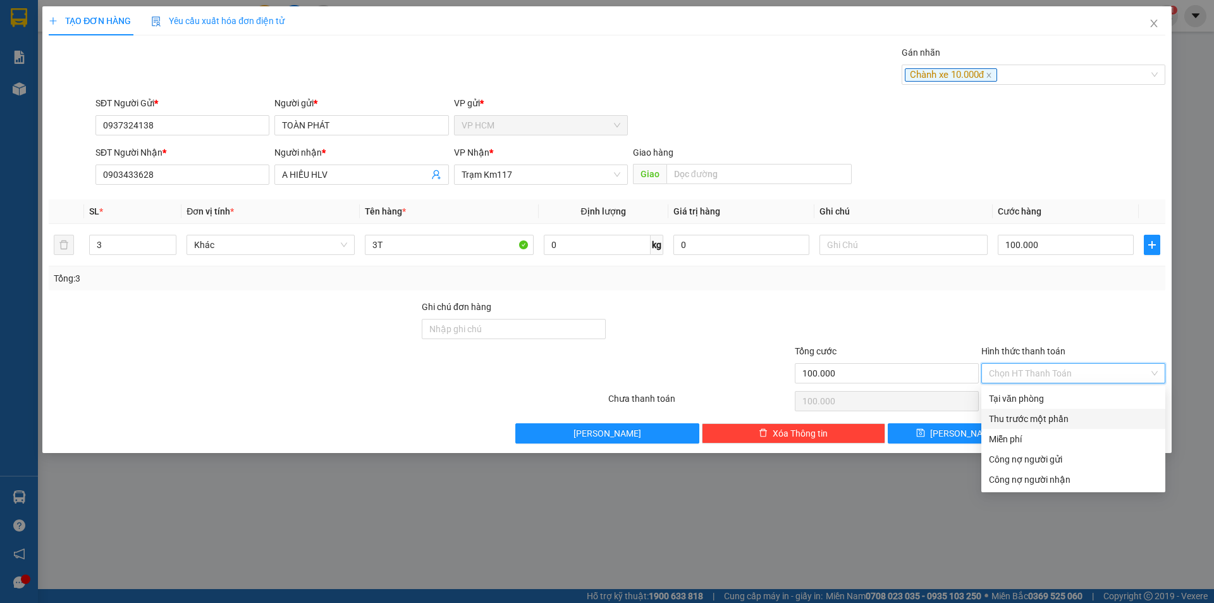
click at [1004, 421] on div "Thu trước một phần" at bounding box center [1073, 419] width 169 height 14
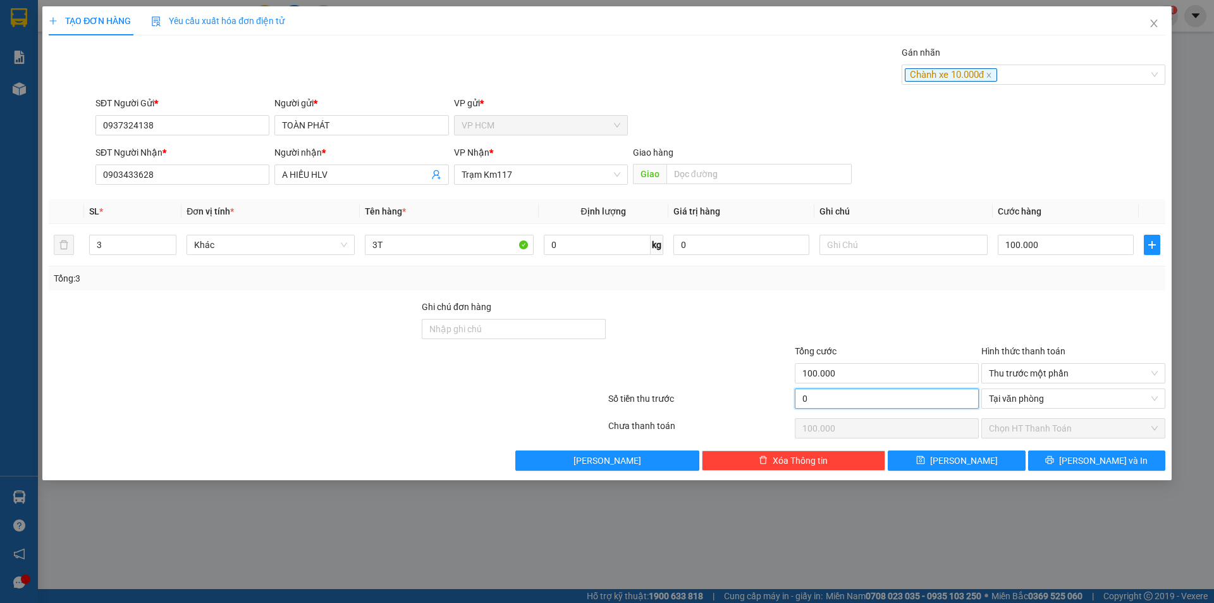
click at [894, 401] on input "0" at bounding box center [887, 398] width 184 height 20
click at [892, 329] on div at bounding box center [887, 322] width 187 height 44
click at [1100, 452] on button "[PERSON_NAME] và In" at bounding box center [1097, 460] width 137 height 20
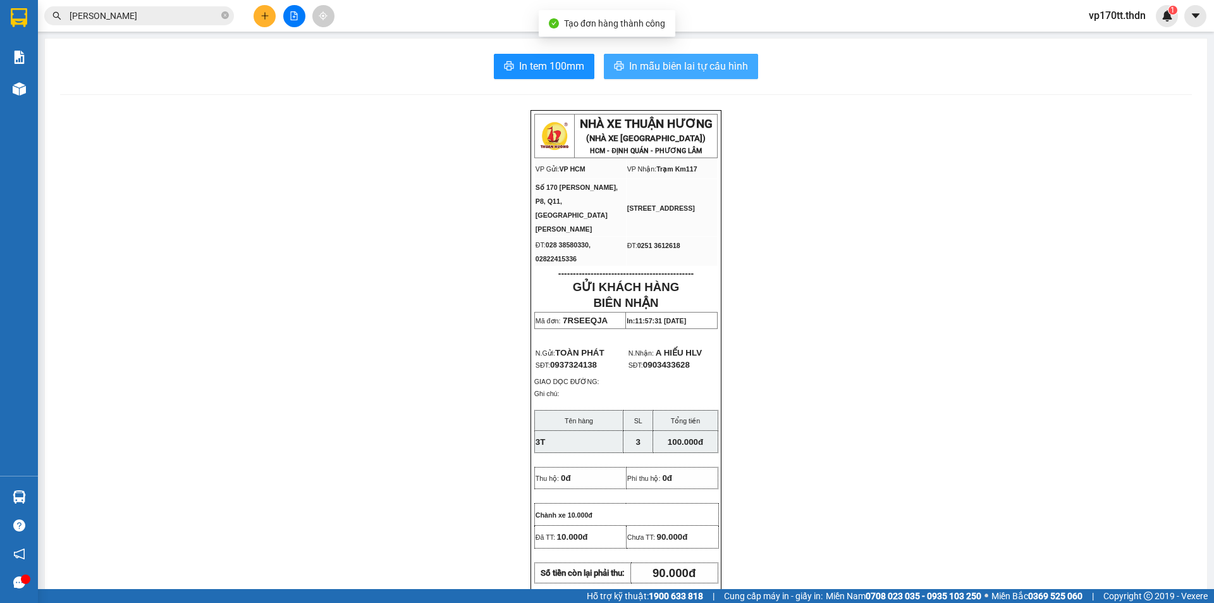
click at [722, 77] on button "In mẫu biên lai tự cấu hình" at bounding box center [681, 66] width 154 height 25
click at [257, 12] on button at bounding box center [265, 16] width 22 height 22
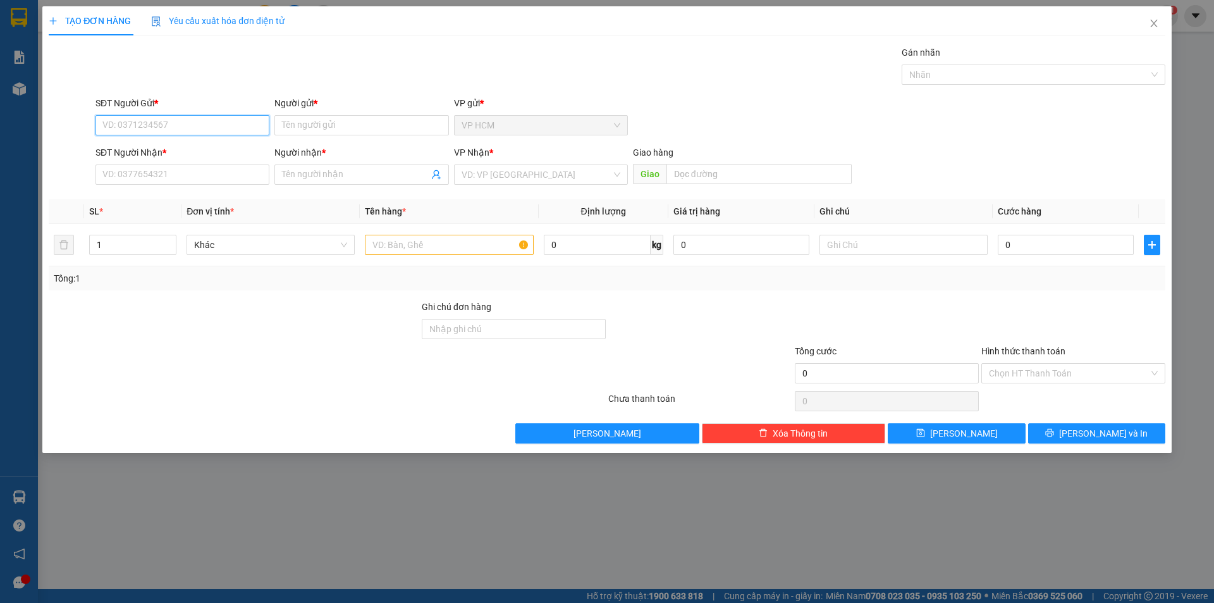
click at [247, 128] on input "SĐT Người Gửi *" at bounding box center [183, 125] width 174 height 20
click at [359, 127] on input "Người gửi *" at bounding box center [362, 125] width 174 height 20
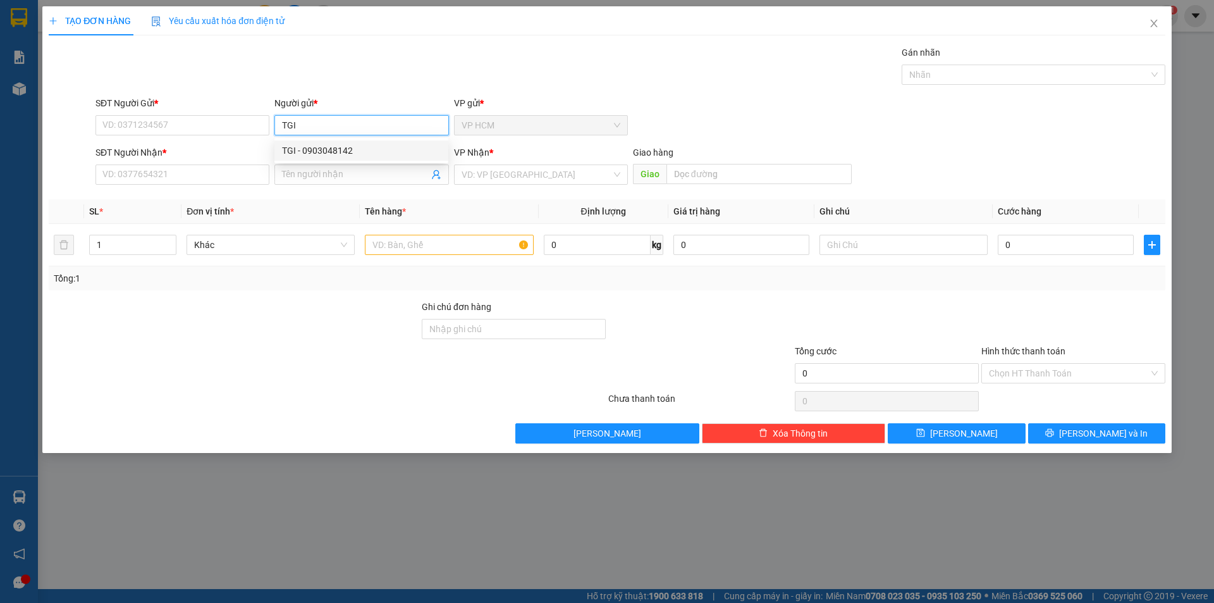
click at [357, 155] on div "TGI - 0903048142" at bounding box center [361, 151] width 159 height 14
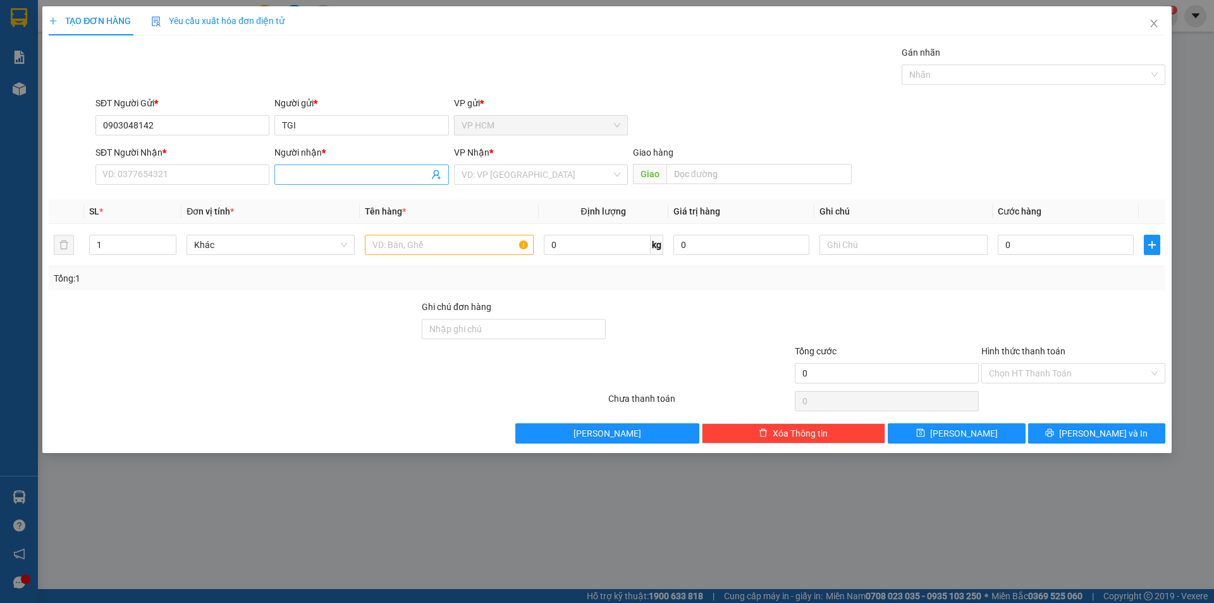
click at [433, 170] on icon "user-add" at bounding box center [436, 175] width 10 height 10
click at [442, 142] on span "THANH TRÂM" at bounding box center [463, 143] width 56 height 10
click at [128, 245] on input "1" at bounding box center [133, 244] width 86 height 19
click at [387, 244] on input "text" at bounding box center [449, 245] width 168 height 20
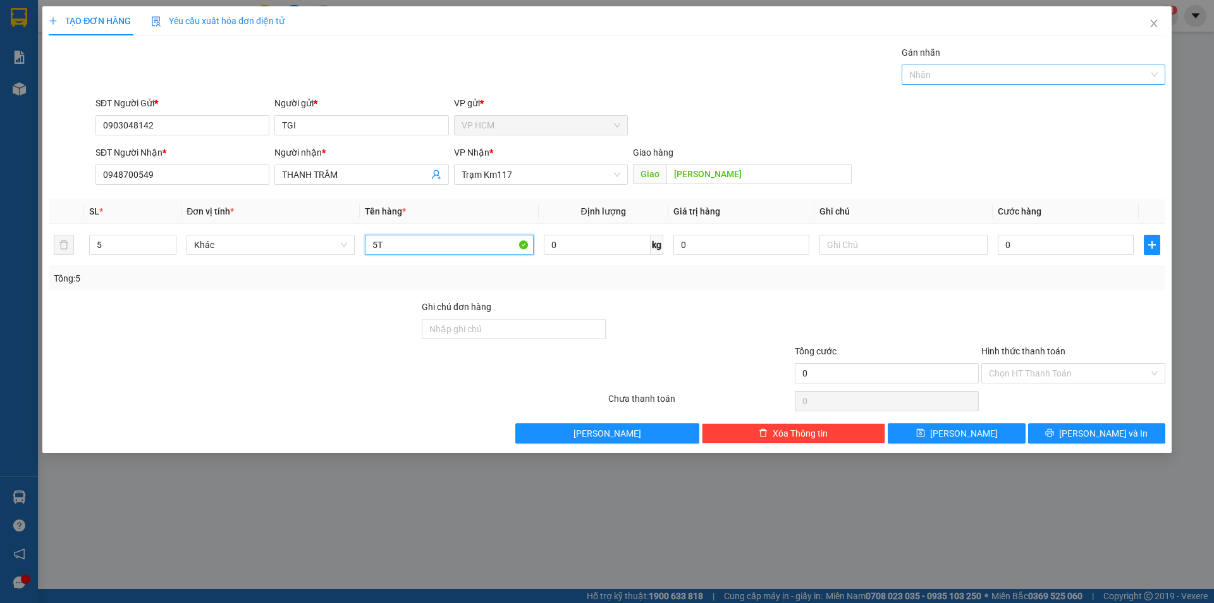
click at [931, 66] on div "Nhãn" at bounding box center [1034, 75] width 264 height 20
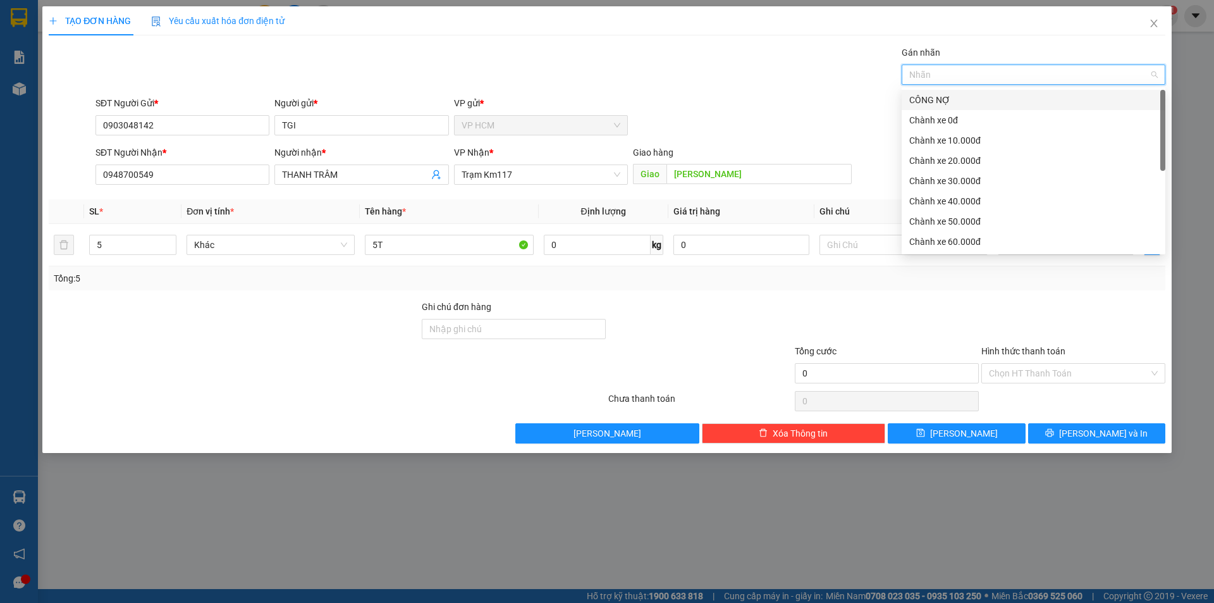
click at [954, 96] on div "CÔNG NỢ" at bounding box center [1034, 100] width 249 height 14
click at [961, 183] on div "Chành xe 30.000đ" at bounding box center [1034, 181] width 249 height 14
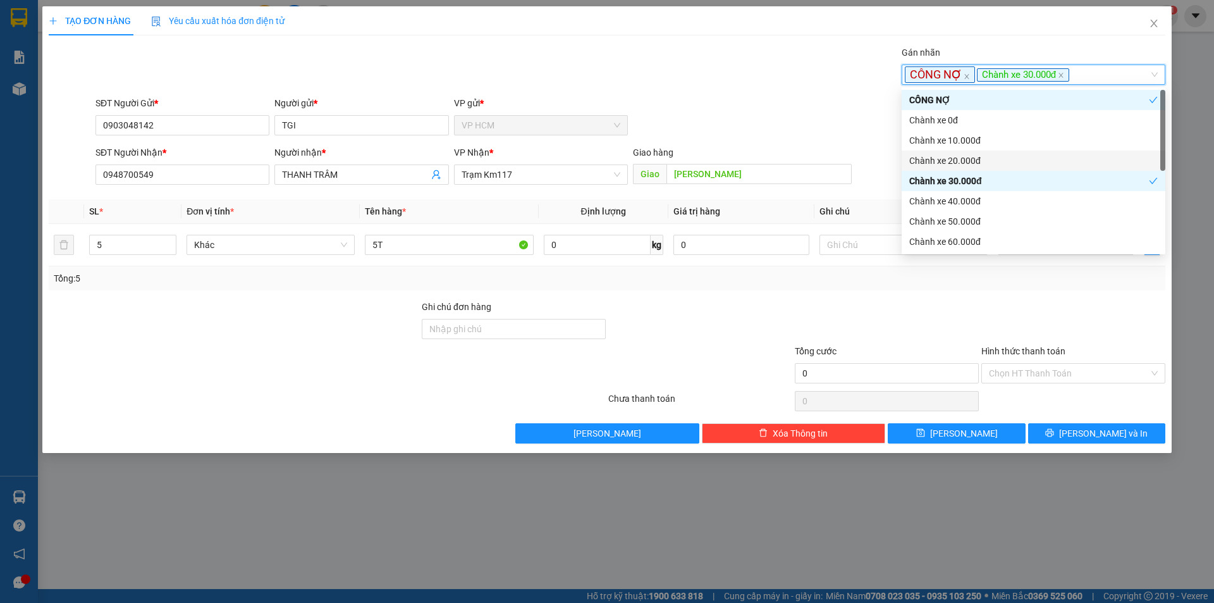
click at [763, 99] on div "SĐT Người Gửi * 0903048142 Người gửi * TGI VP gửi * VP HCM" at bounding box center [630, 118] width 1075 height 44
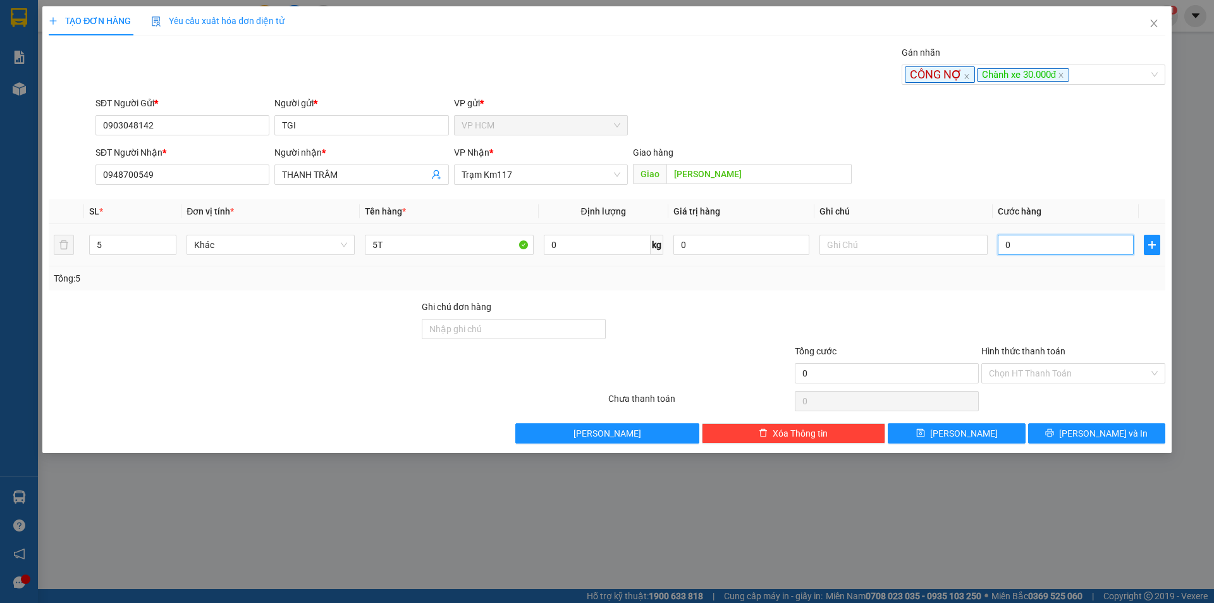
click at [1042, 254] on input "0" at bounding box center [1066, 245] width 136 height 20
click at [1073, 247] on input "0" at bounding box center [1066, 245] width 136 height 20
drag, startPoint x: 1029, startPoint y: 298, endPoint x: 1027, endPoint y: 319, distance: 20.9
click at [1029, 299] on div "Transit Pickup Surcharge Ids Transit Deliver Surcharge Ids Transit Deliver Surc…" at bounding box center [607, 245] width 1117 height 398
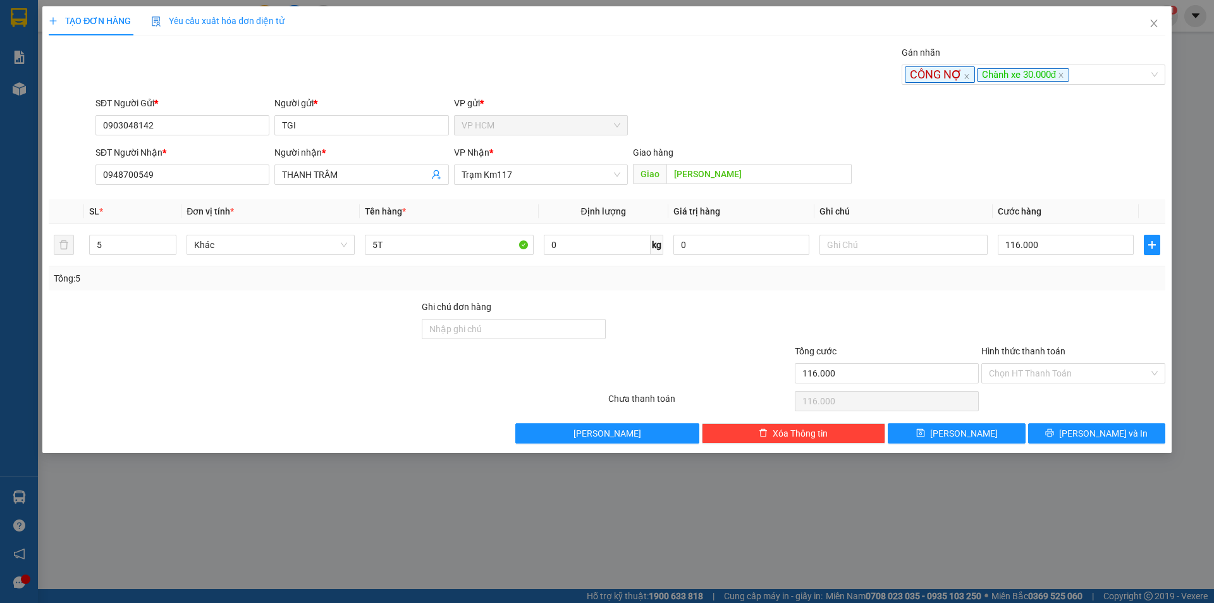
click at [1030, 371] on input "Hình thức thanh toán" at bounding box center [1069, 373] width 160 height 19
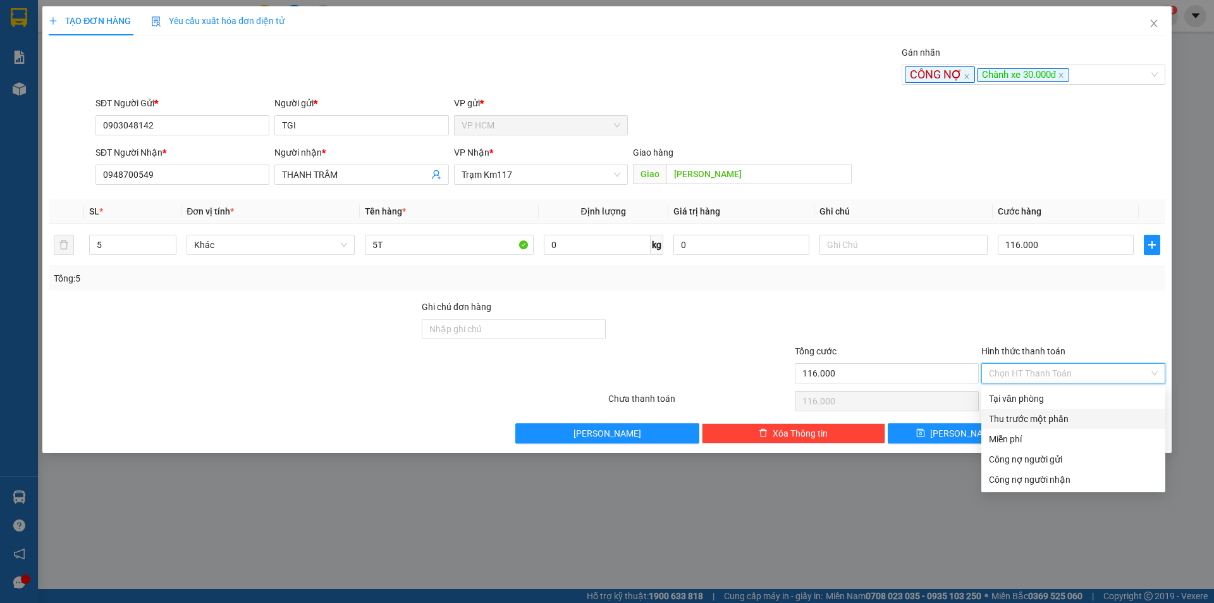
click at [1017, 421] on div "Thu trước một phần" at bounding box center [1073, 419] width 169 height 14
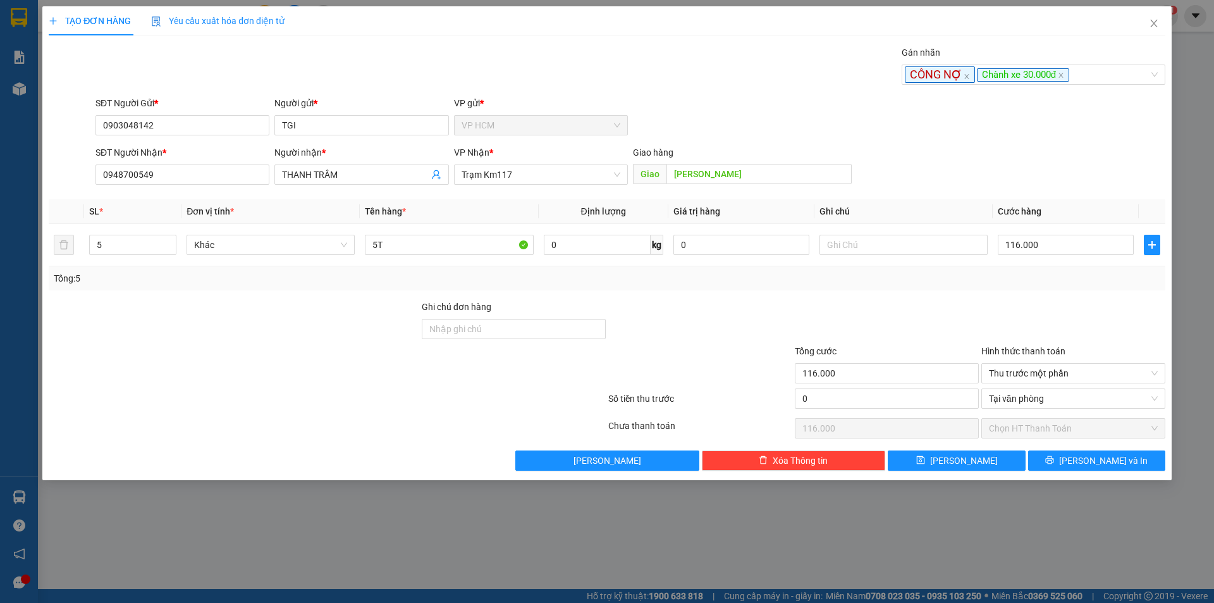
click at [812, 383] on div "Tổng cước 116.000" at bounding box center [887, 366] width 184 height 44
click at [834, 388] on input "0" at bounding box center [887, 398] width 184 height 20
click at [844, 288] on div "Tổng: 5" at bounding box center [607, 278] width 1117 height 24
click at [1054, 462] on icon "printer" at bounding box center [1050, 459] width 9 height 9
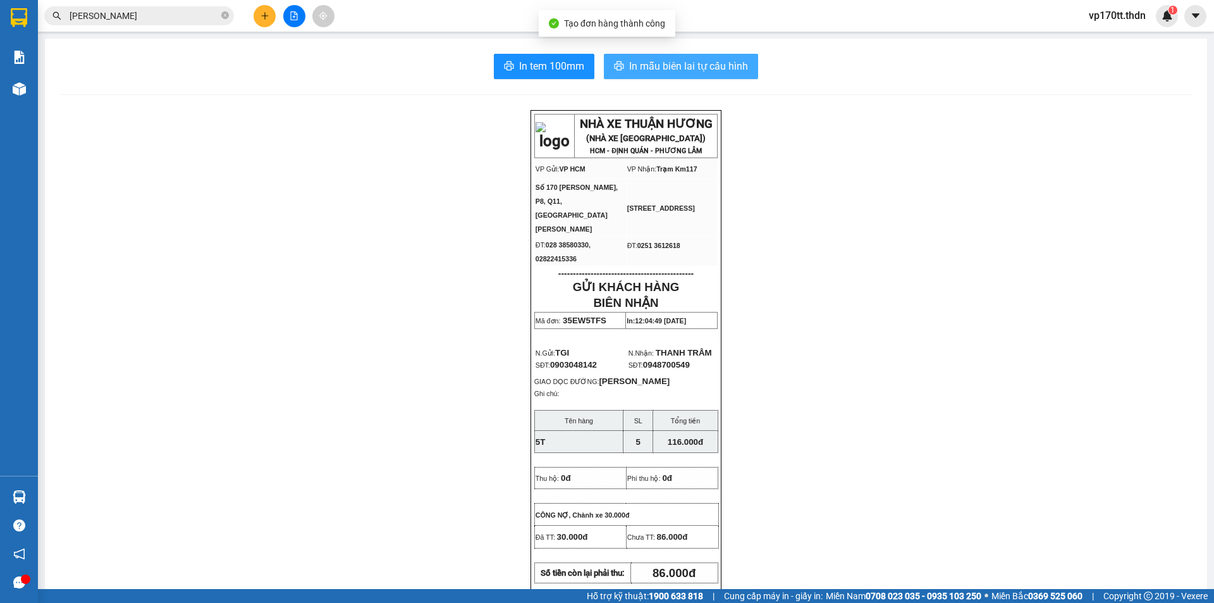
click at [684, 56] on button "In mẫu biên lai tự cấu hình" at bounding box center [681, 66] width 154 height 25
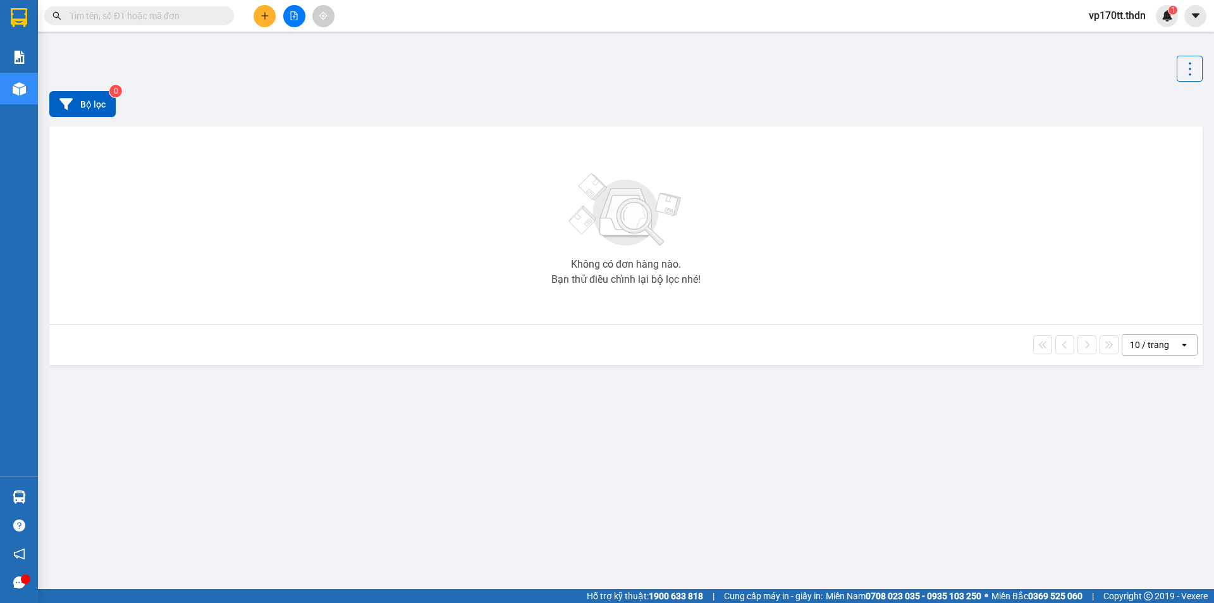
click at [199, 13] on input "text" at bounding box center [144, 16] width 149 height 14
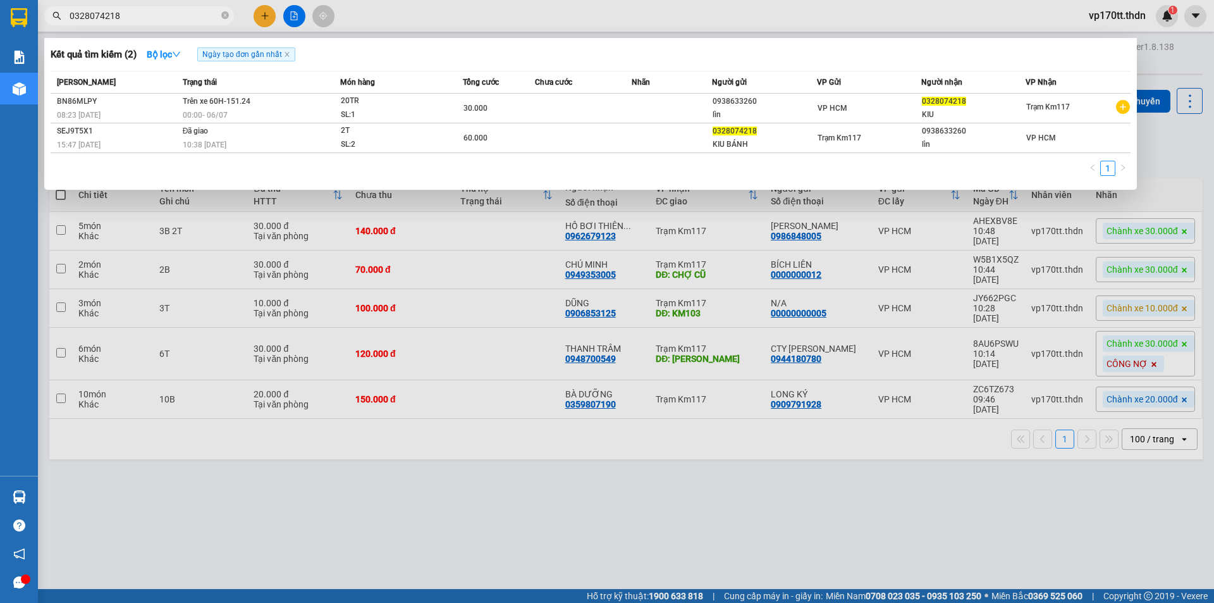
type input "0328074218"
click at [501, 244] on div at bounding box center [607, 301] width 1214 height 603
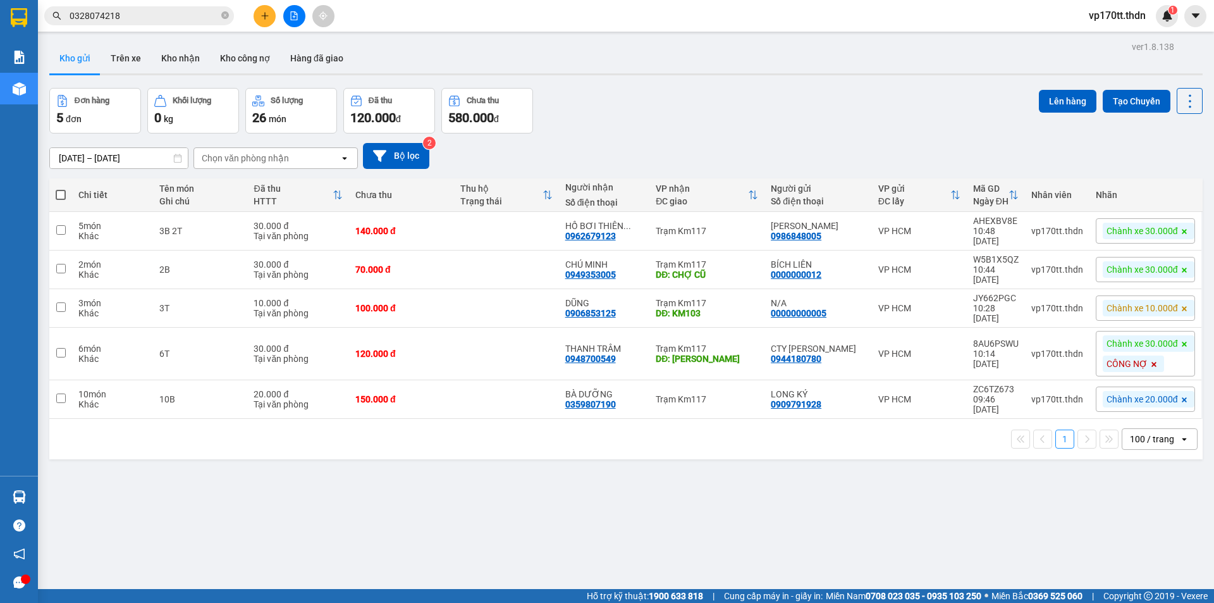
click at [261, 11] on icon "plus" at bounding box center [265, 15] width 9 height 9
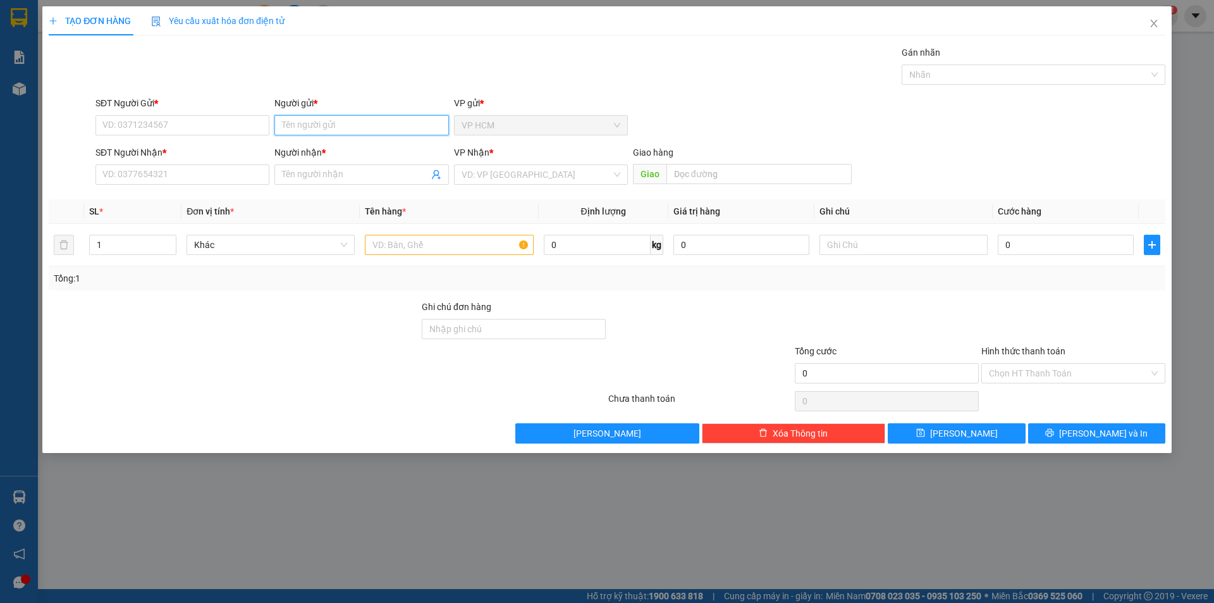
click at [326, 120] on input "Người gửi *" at bounding box center [362, 125] width 174 height 20
type input "[PERSON_NAME]"
click at [393, 153] on div "NGỌC PHÁT - 0937221822" at bounding box center [361, 151] width 159 height 14
type input "0937221822"
type input "[PERSON_NAME]"
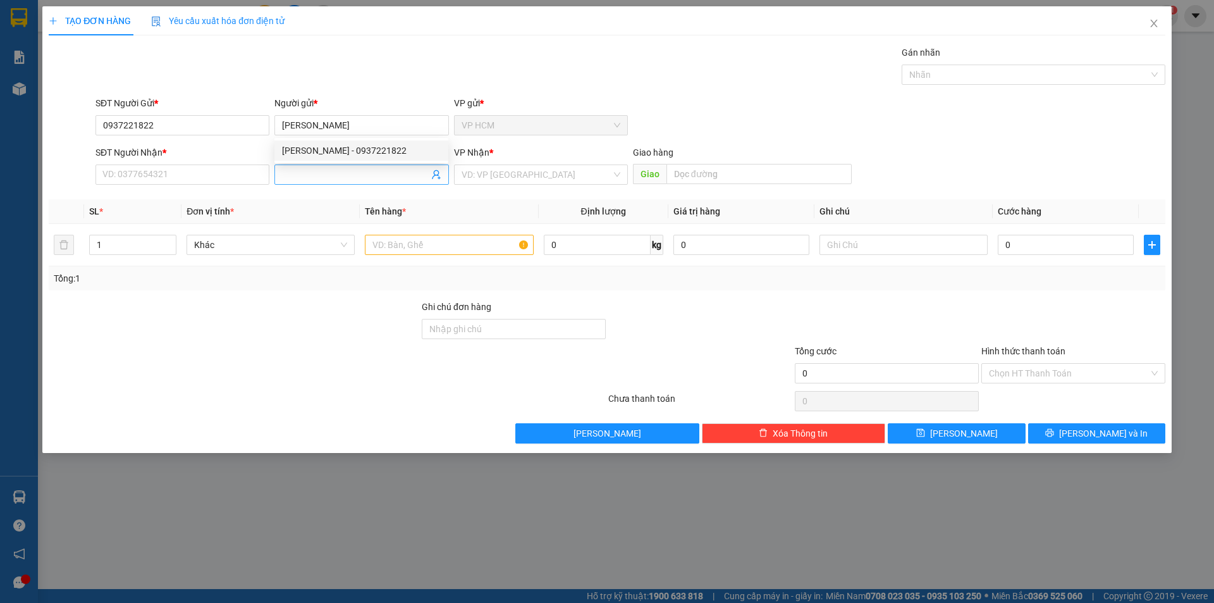
click at [438, 175] on icon "user-add" at bounding box center [436, 175] width 10 height 10
click at [448, 139] on span "[PERSON_NAME]" at bounding box center [460, 143] width 68 height 10
type input "02513858260"
type input "[PERSON_NAME]"
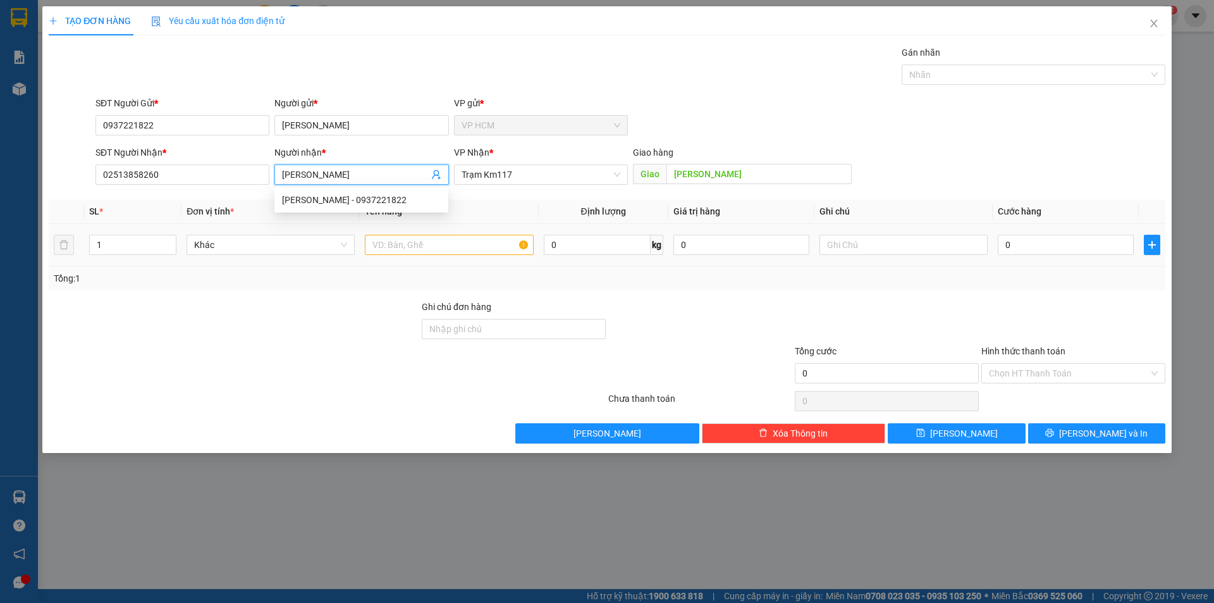
click at [466, 265] on td at bounding box center [449, 245] width 178 height 42
click at [474, 249] on input "text" at bounding box center [449, 245] width 168 height 20
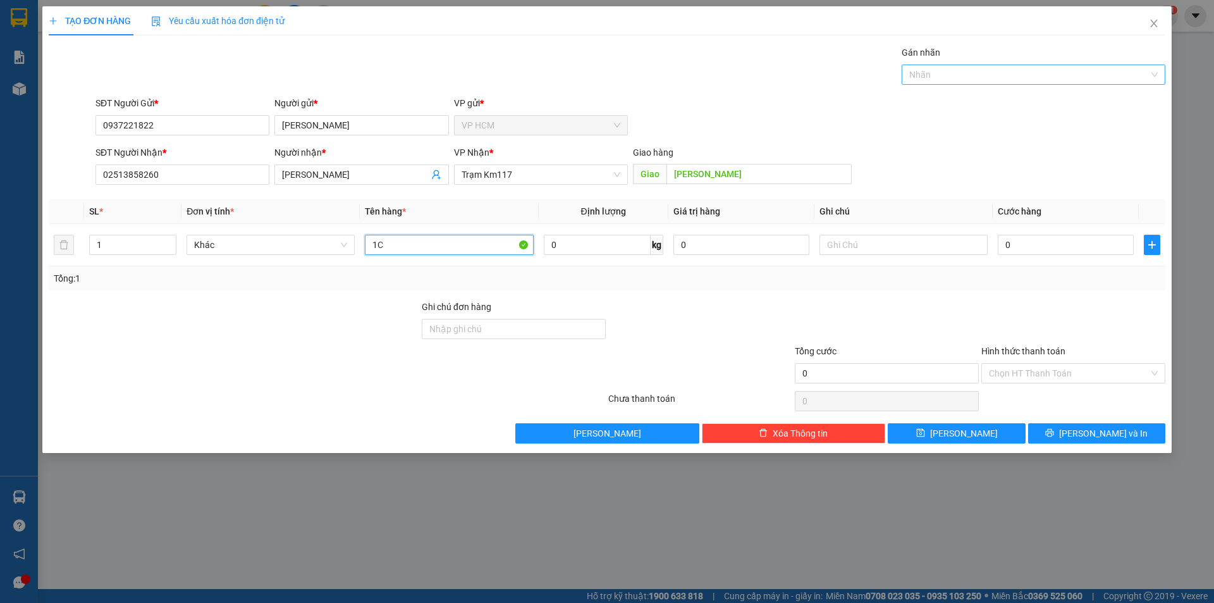
click at [965, 78] on div at bounding box center [1027, 74] width 245 height 15
type input "1C"
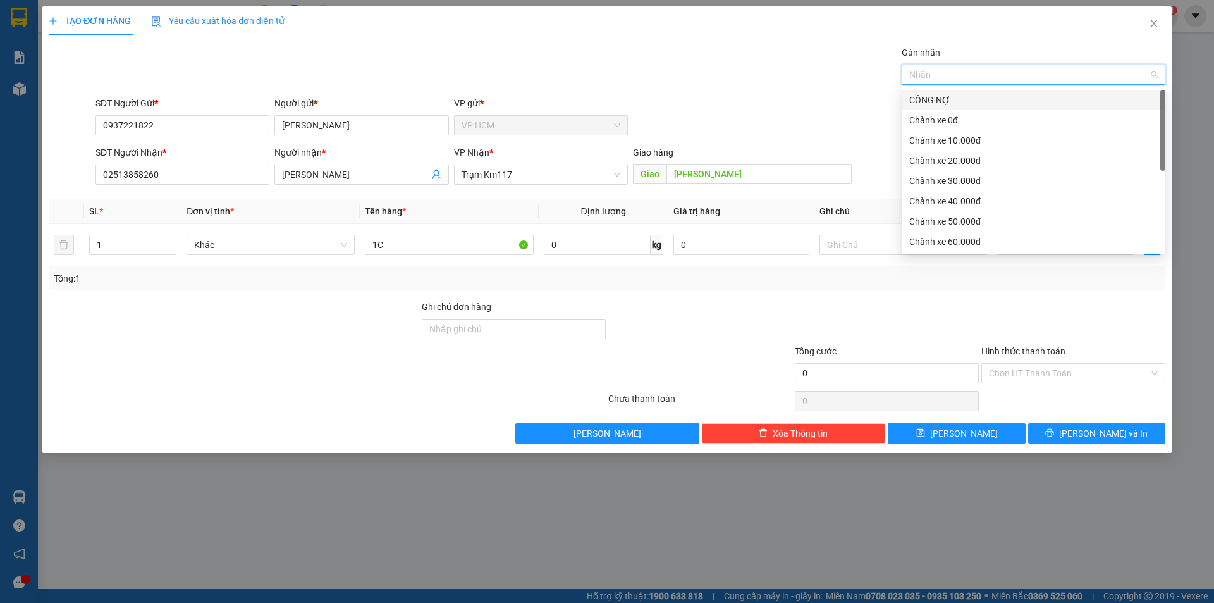
click at [955, 102] on div "CÔNG NỢ" at bounding box center [1034, 100] width 249 height 14
click at [946, 133] on div "Chành xe 10.000đ" at bounding box center [1034, 140] width 264 height 20
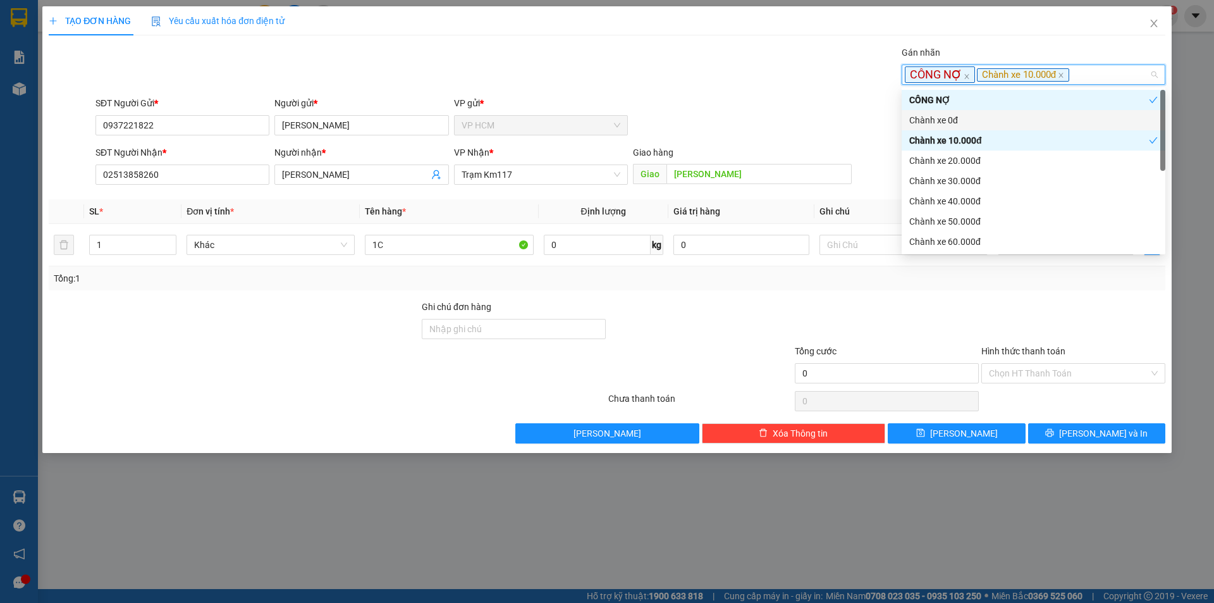
click at [777, 100] on div "SĐT Người Gửi * 0937221822 Người gửi * NGỌC PHÁT VP gửi * VP HCM" at bounding box center [630, 118] width 1075 height 44
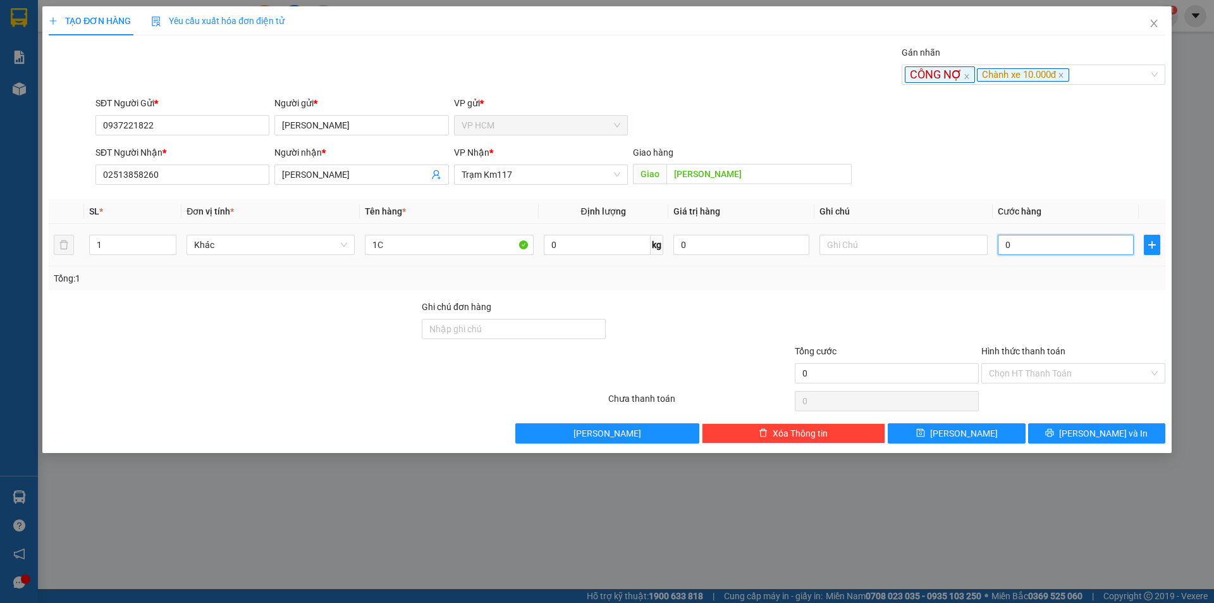
click at [1061, 243] on input "0" at bounding box center [1066, 245] width 136 height 20
type input "4"
type input "40"
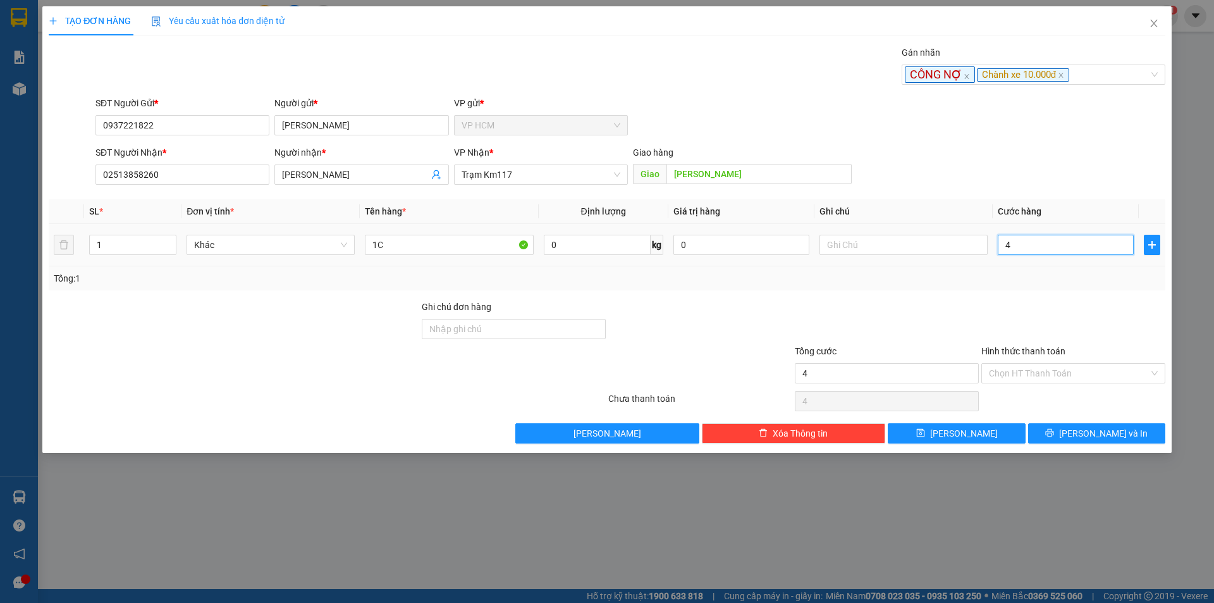
type input "40"
type input "40.000"
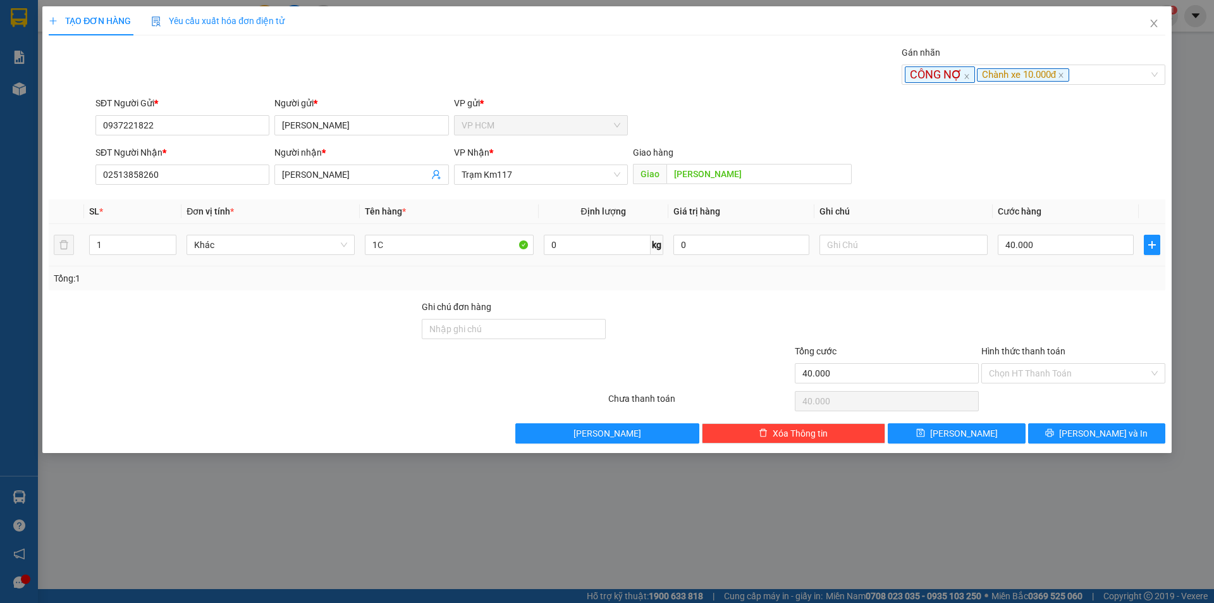
drag, startPoint x: 1066, startPoint y: 290, endPoint x: 1066, endPoint y: 304, distance: 13.3
click at [1066, 291] on div "Transit Pickup Surcharge Ids Transit Deliver Surcharge Ids Transit Deliver Surc…" at bounding box center [607, 245] width 1117 height 398
click at [1059, 364] on input "Hình thức thanh toán" at bounding box center [1069, 373] width 160 height 19
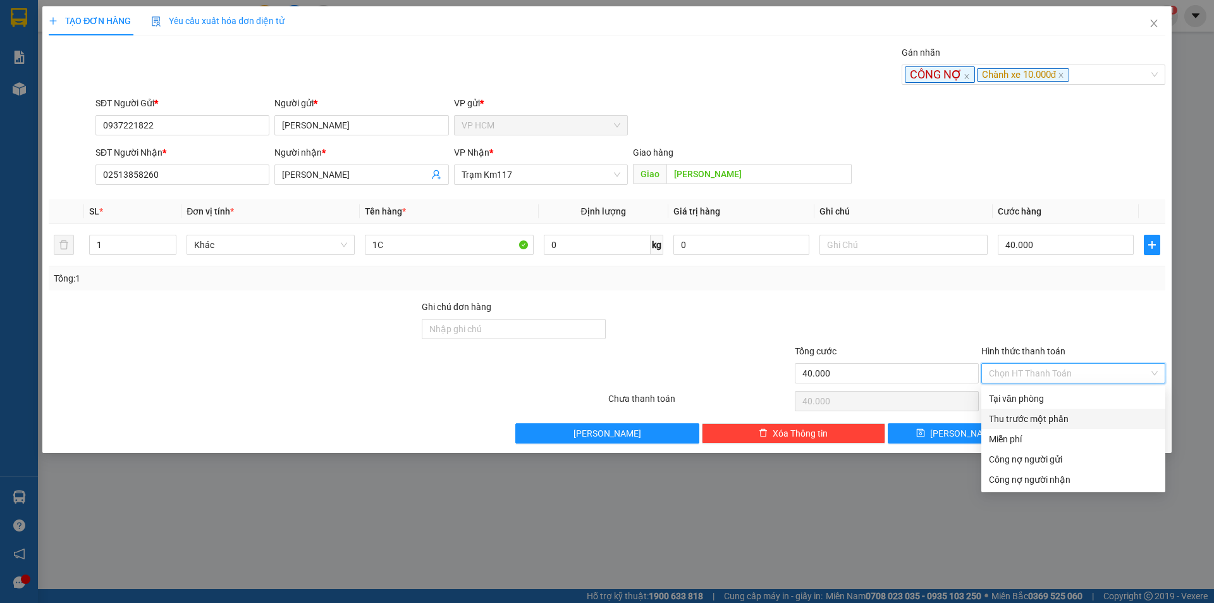
click at [1034, 409] on div "Thu trước một phần" at bounding box center [1074, 419] width 184 height 20
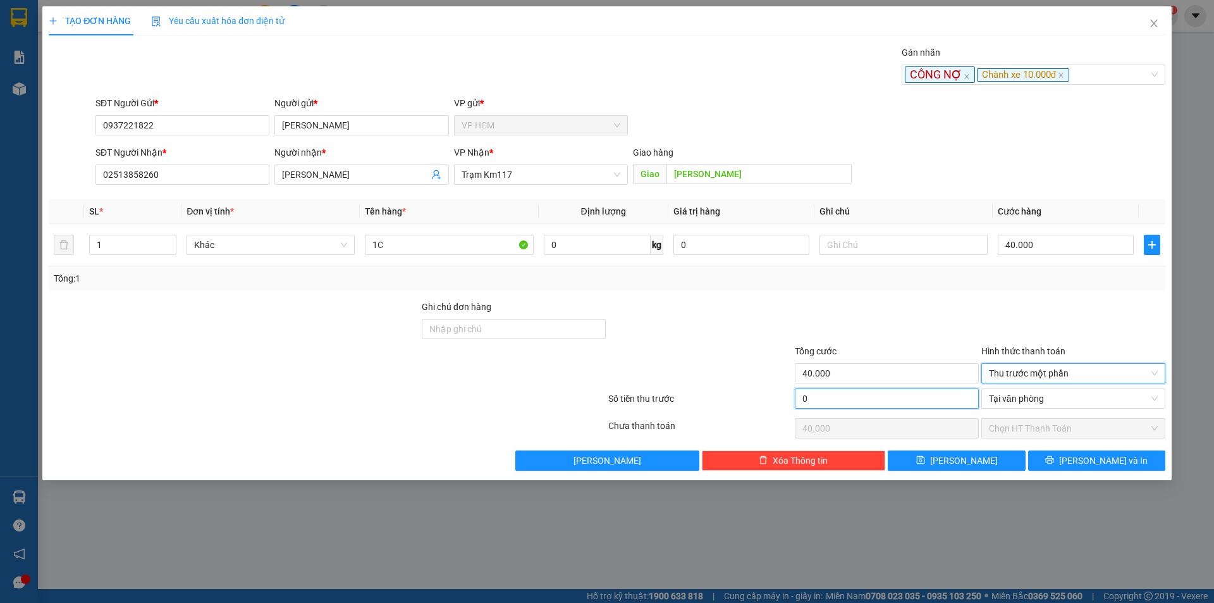
click at [874, 395] on input "0" at bounding box center [887, 398] width 184 height 20
type input "1"
type input "39.999"
type input "10"
type input "39.990"
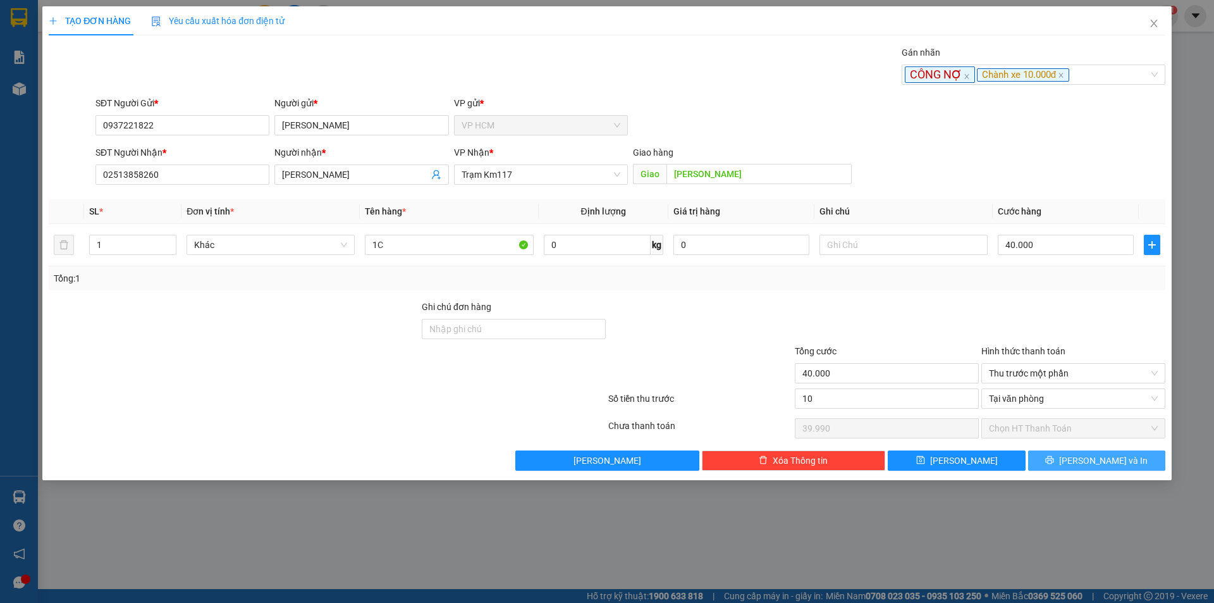
type input "10.000"
type input "30.000"
click at [1108, 452] on button "[PERSON_NAME] và In" at bounding box center [1097, 460] width 137 height 20
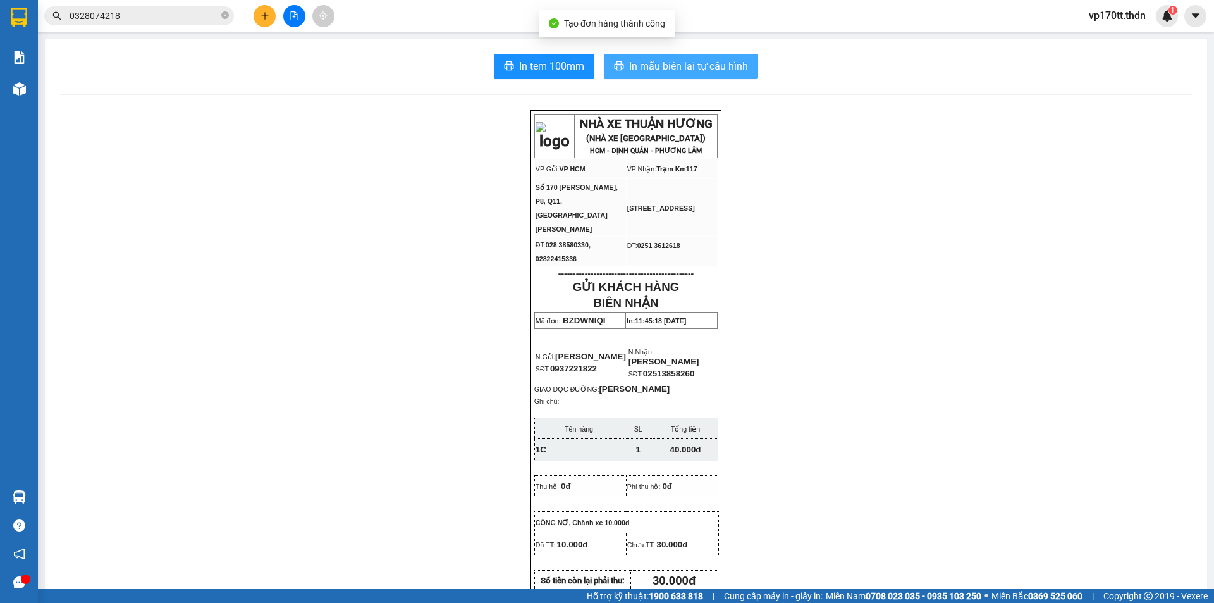
click at [714, 65] on span "In mẫu biên lai tự cấu hình" at bounding box center [688, 66] width 119 height 16
